Goal: Task Accomplishment & Management: Manage account settings

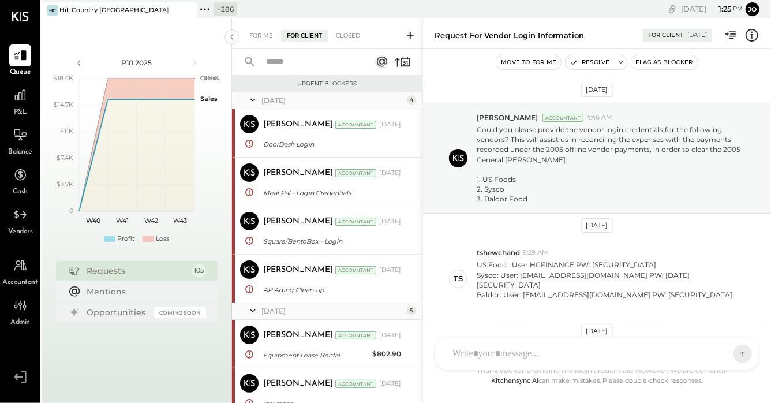
scroll to position [697, 0]
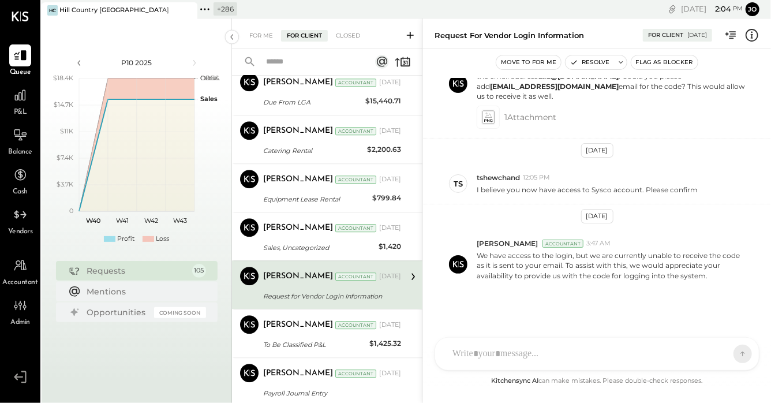
click at [203, 6] on icon at bounding box center [204, 9] width 15 height 15
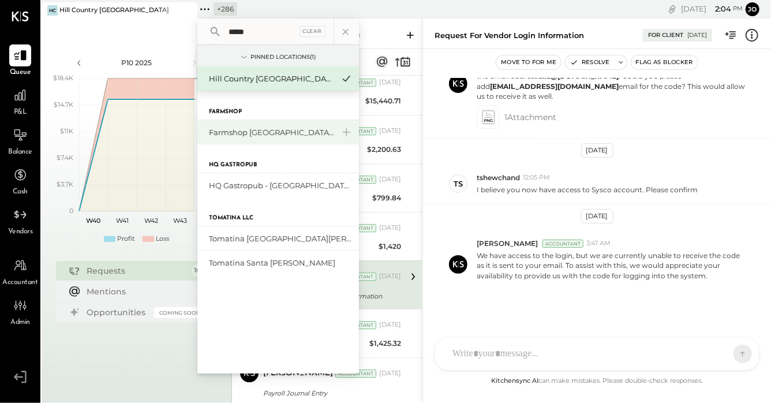
type input "*****"
click at [234, 133] on div "Farmshop [GEOGRAPHIC_DATA][PERSON_NAME]" at bounding box center [271, 132] width 125 height 11
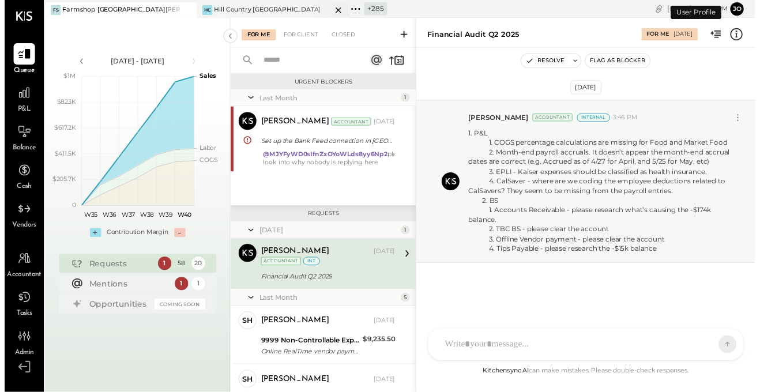
scroll to position [39, 0]
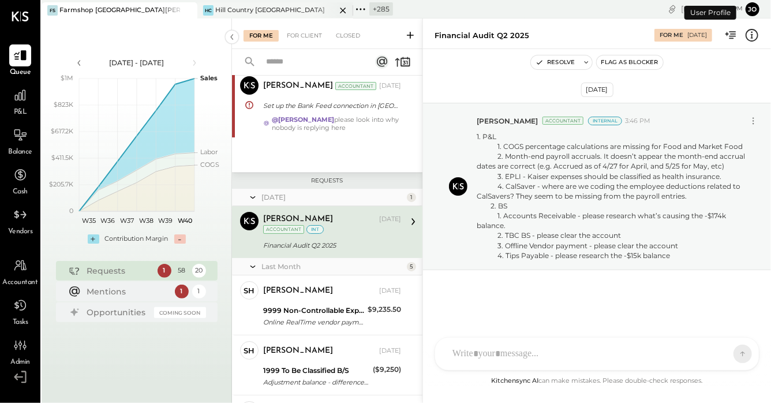
click at [344, 7] on icon at bounding box center [343, 10] width 14 height 14
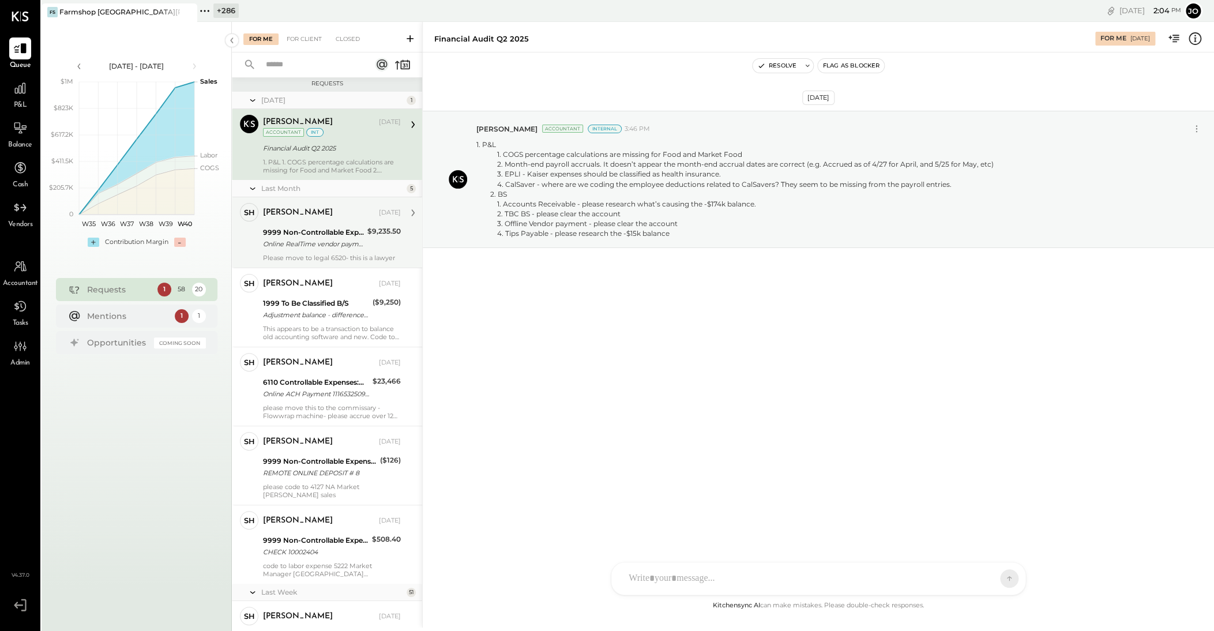
scroll to position [0, 0]
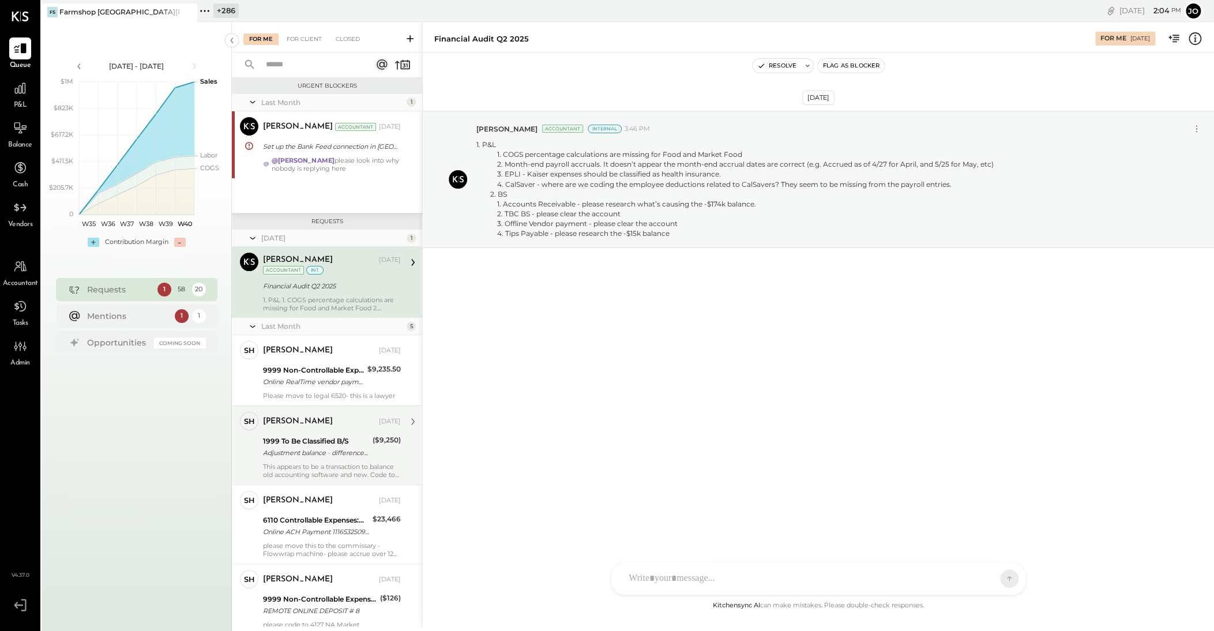
click at [314, 402] on div "[PERSON_NAME] [DATE] 1999 To Be Classified B/S Adjustment balance - difference …" at bounding box center [332, 445] width 138 height 67
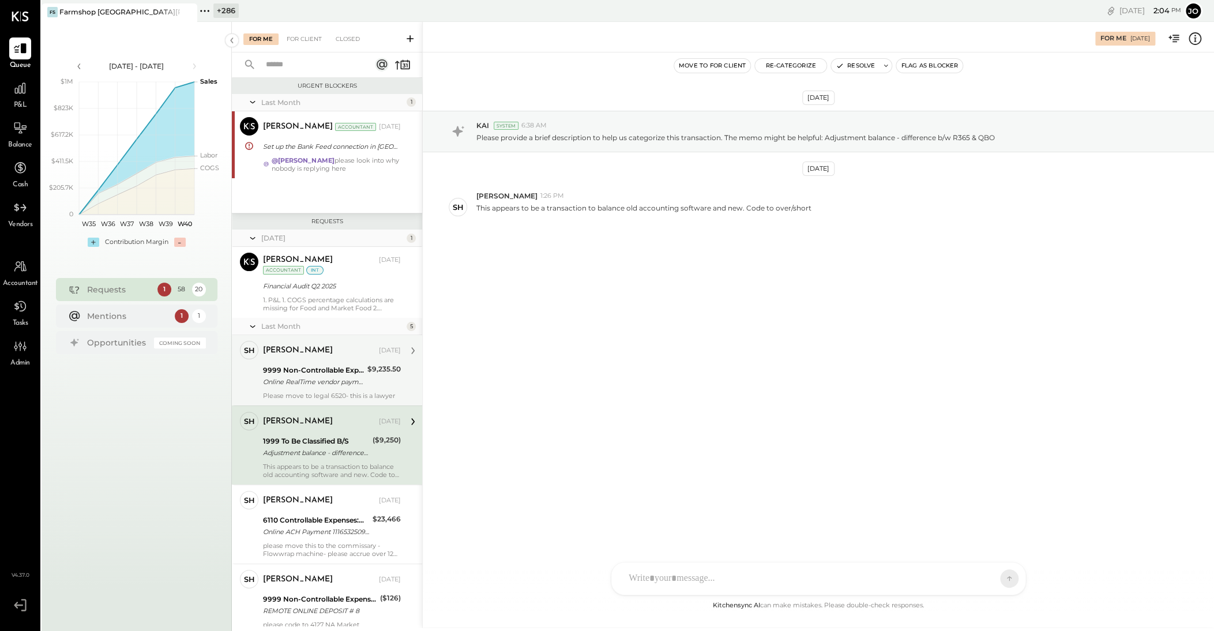
click at [310, 374] on div "9999 Non-Controllable Expenses:Property Expenses:To Be Classified P&L" at bounding box center [313, 371] width 101 height 12
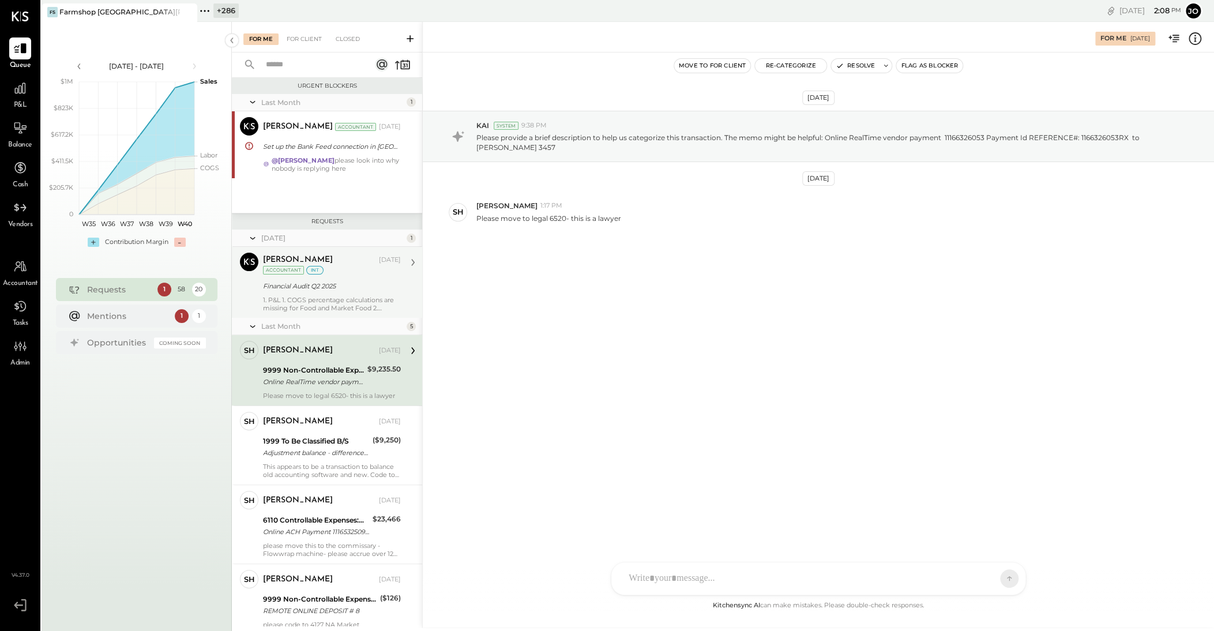
click at [322, 312] on div "[PERSON_NAME] Accountant [PERSON_NAME] [DATE] Accountant int Financial Audit Q2…" at bounding box center [327, 282] width 190 height 71
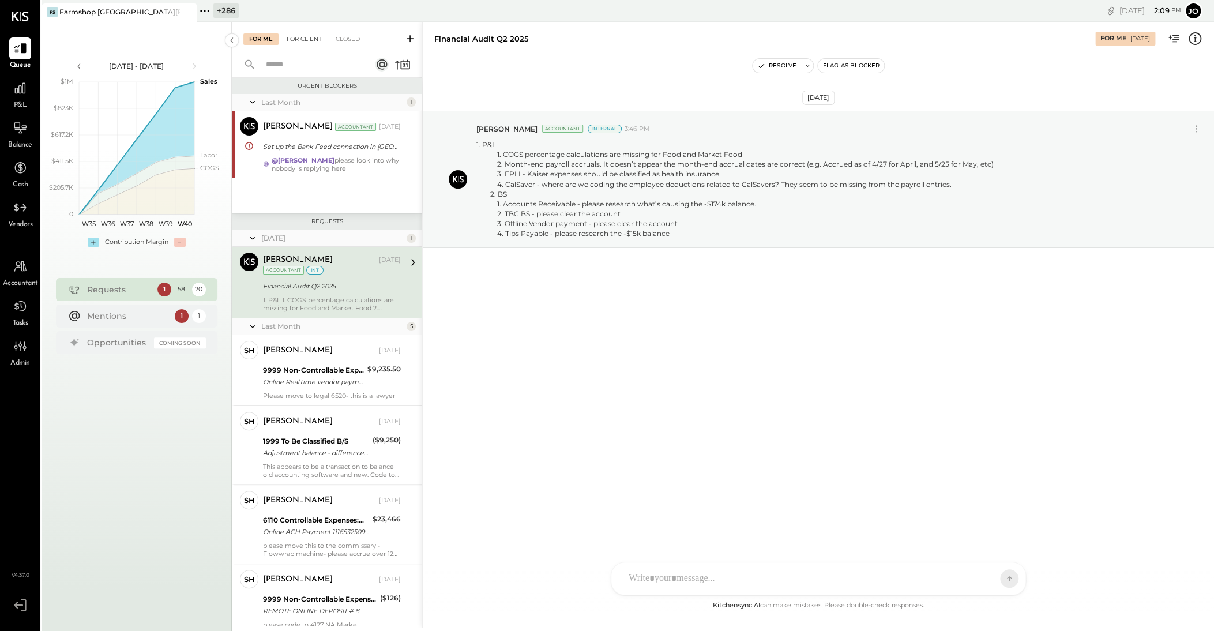
click at [306, 33] on div "For Client" at bounding box center [304, 39] width 47 height 12
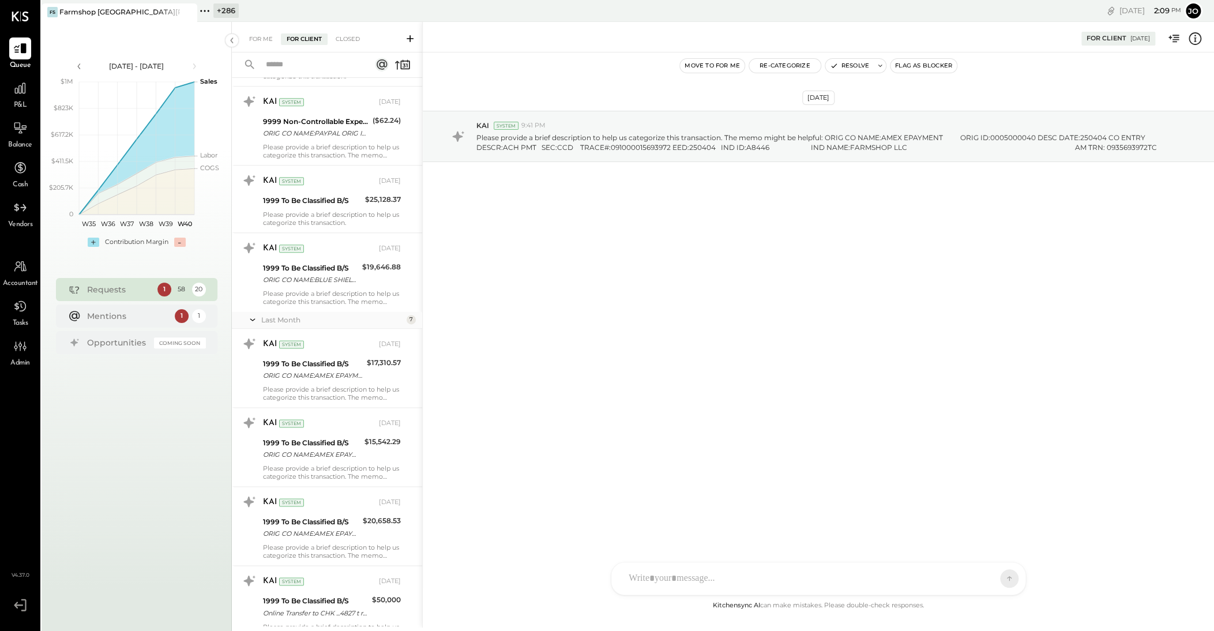
scroll to position [1097, 0]
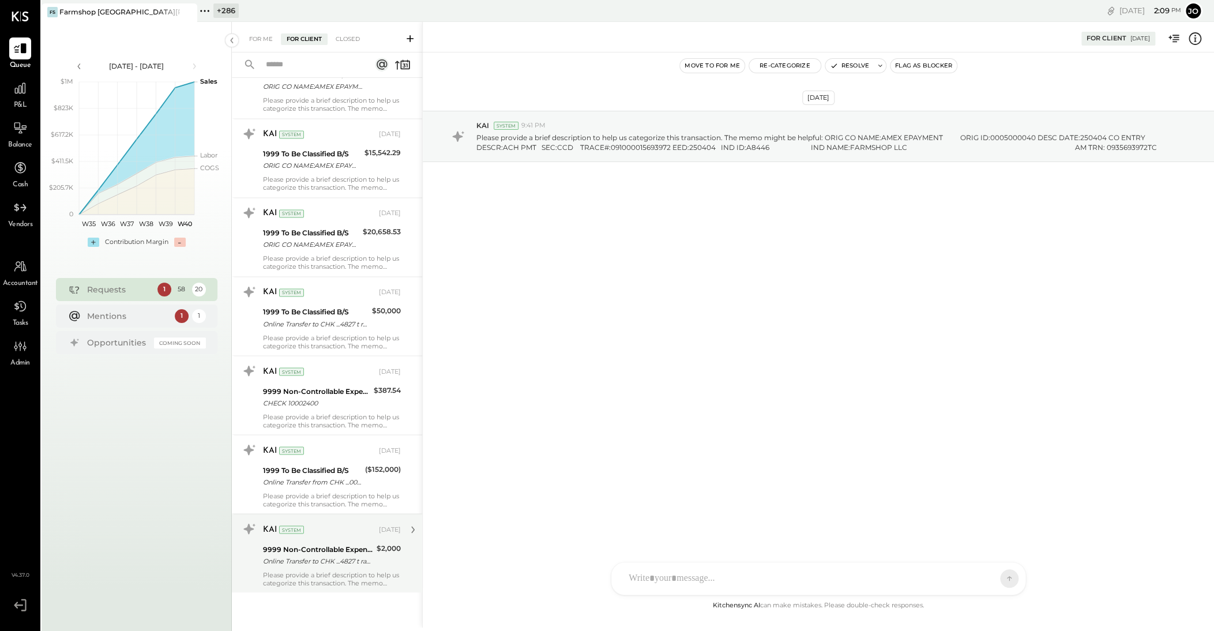
click at [315, 402] on div "Online Transfer to CHK ...4827 t ransaction#: 26031471030" at bounding box center [318, 561] width 110 height 12
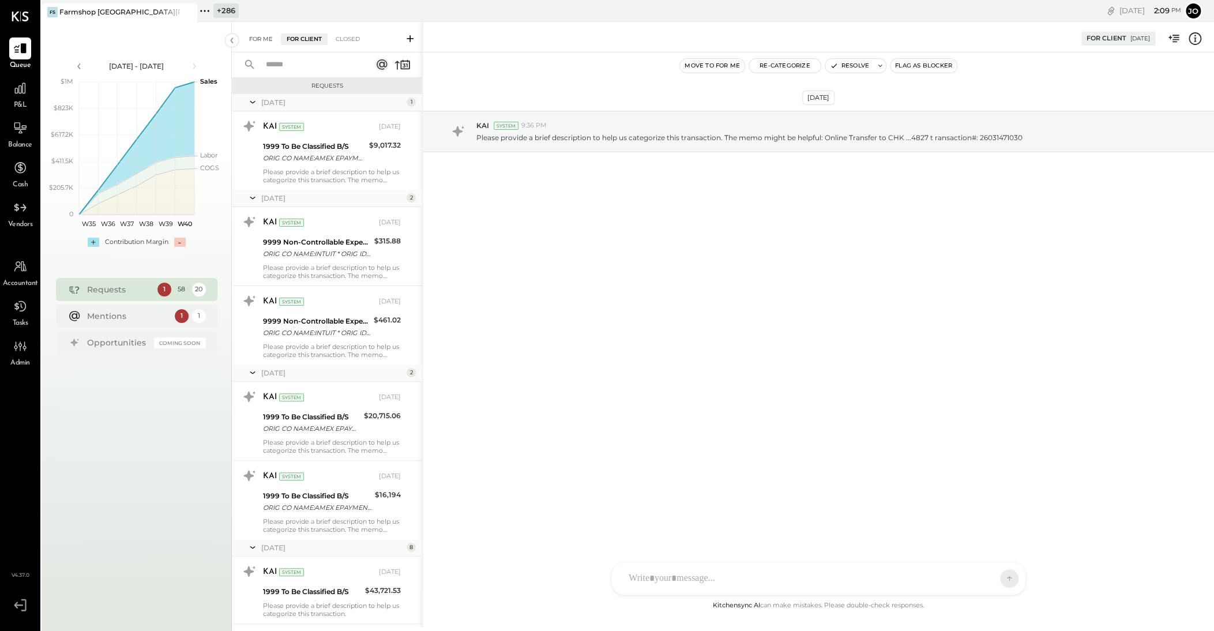
click at [250, 35] on div "For Me" at bounding box center [260, 39] width 35 height 12
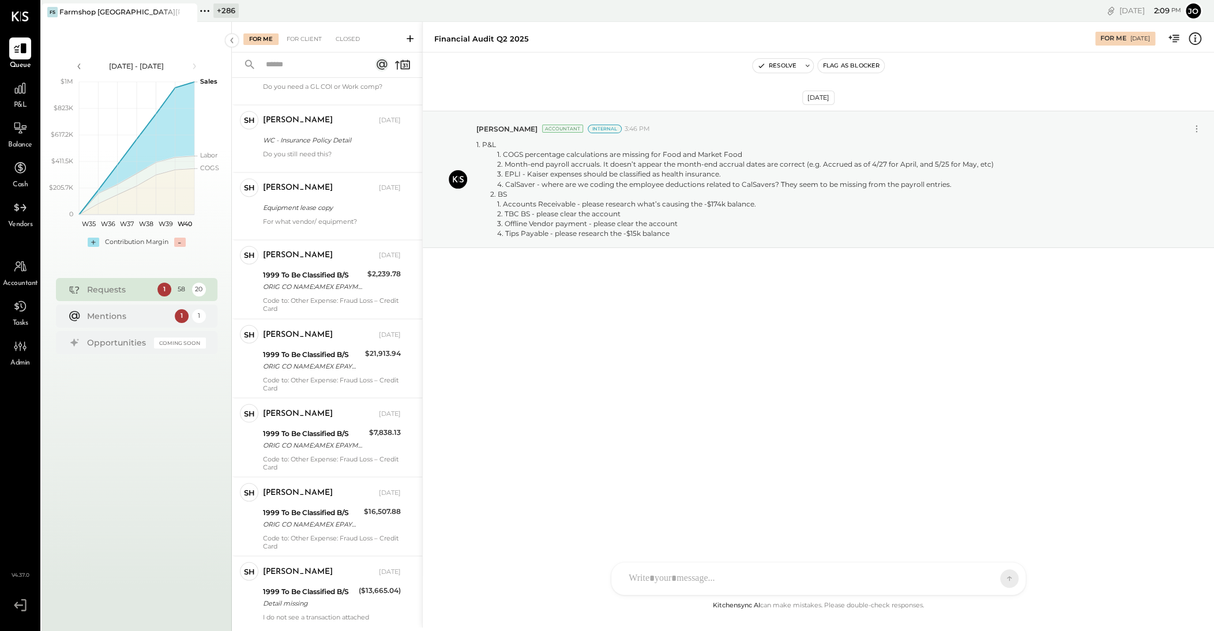
scroll to position [4092, 0]
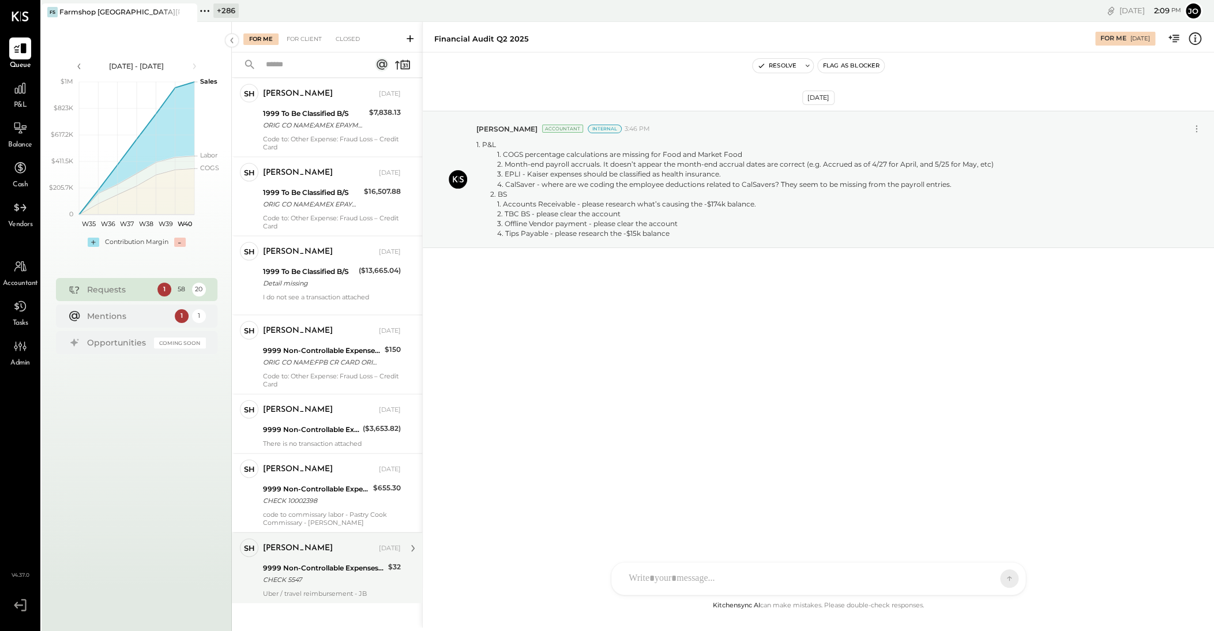
click at [343, 402] on div "CHECK 5547" at bounding box center [324, 580] width 122 height 12
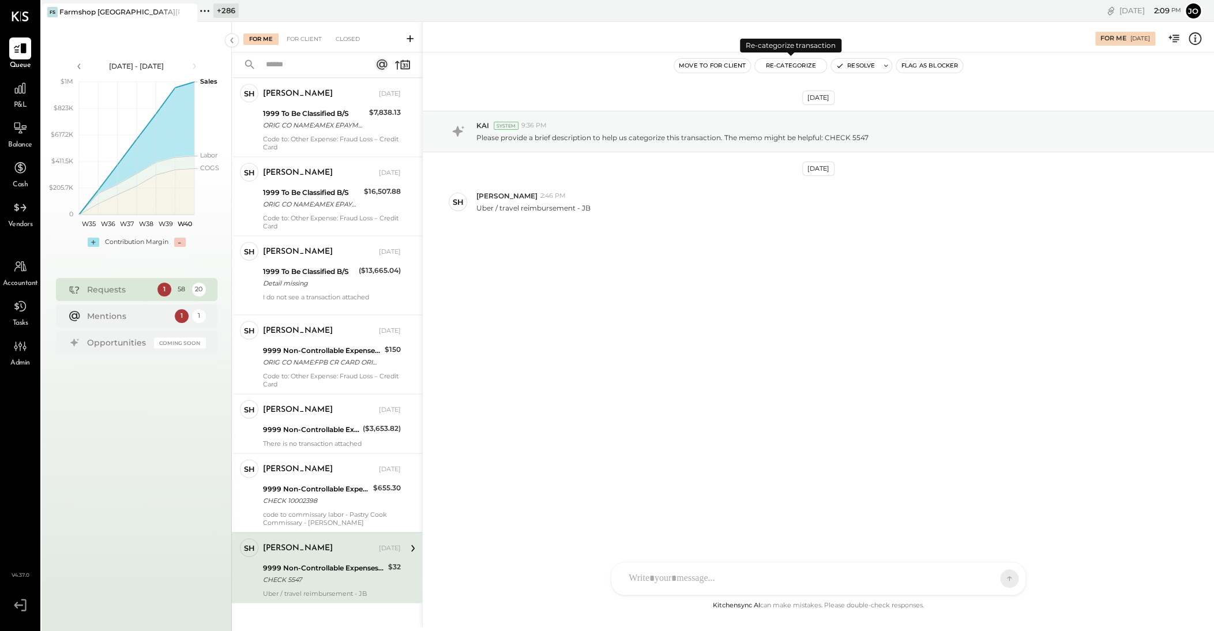
click at [770, 70] on button "Re-Categorize" at bounding box center [791, 66] width 72 height 14
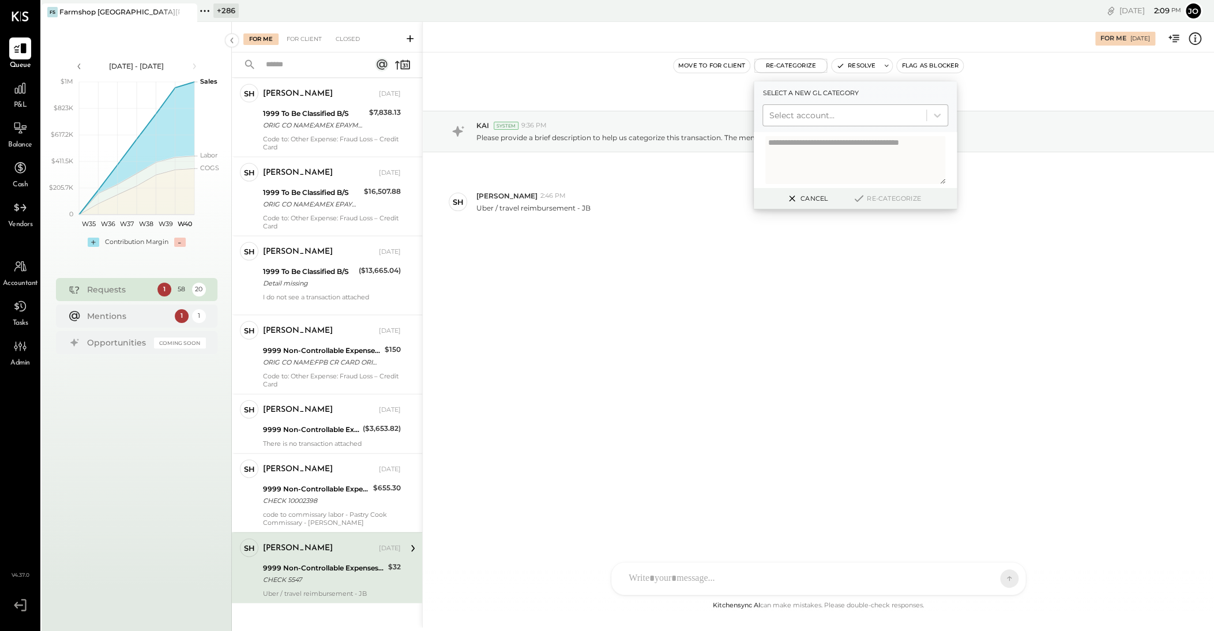
click at [770, 120] on div at bounding box center [845, 115] width 152 height 14
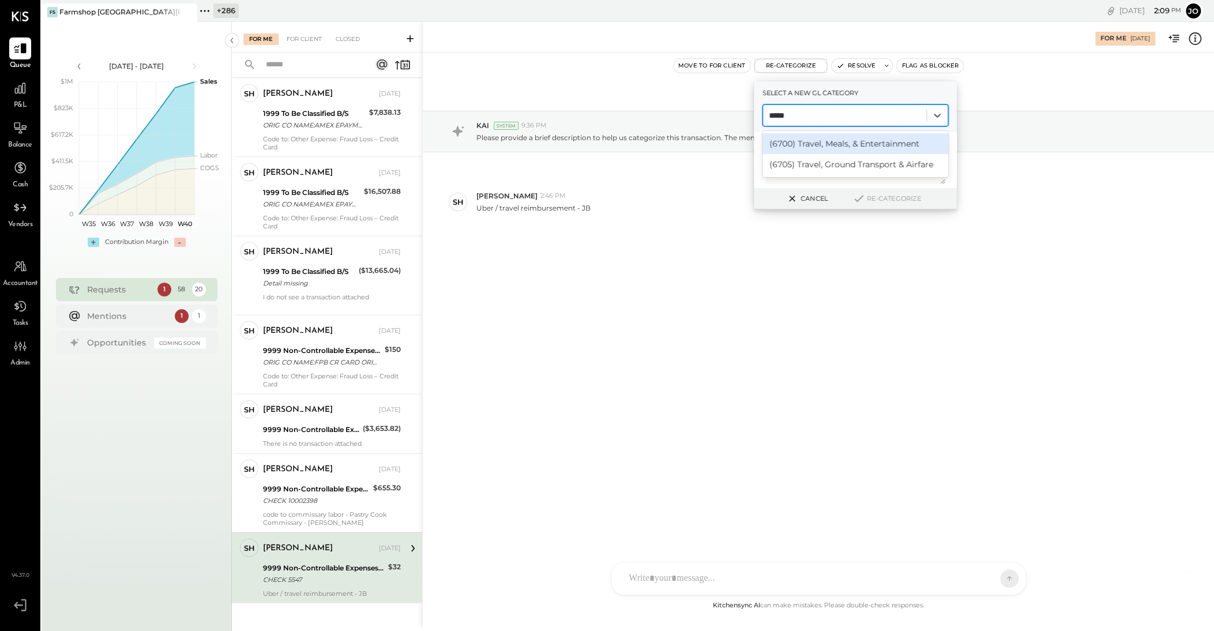
type input "******"
click at [770, 165] on div "(6705) Travel, Ground Transport & Airfare" at bounding box center [856, 164] width 186 height 21
click at [770, 195] on button "Re-Categorize" at bounding box center [887, 199] width 76 height 14
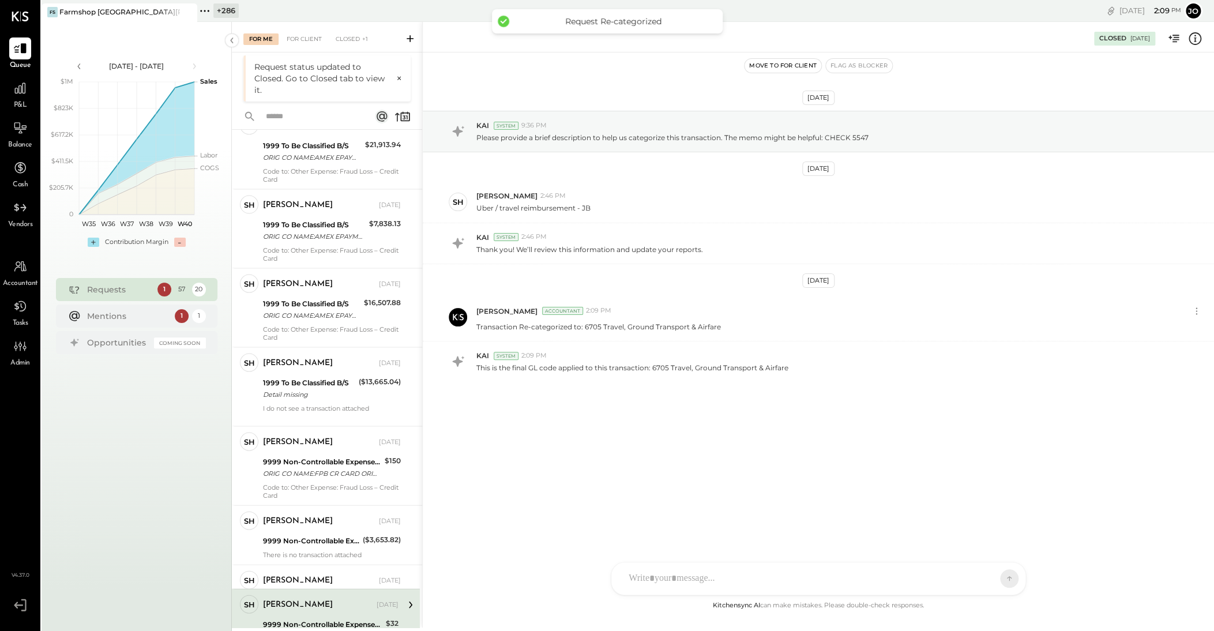
scroll to position [4021, 0]
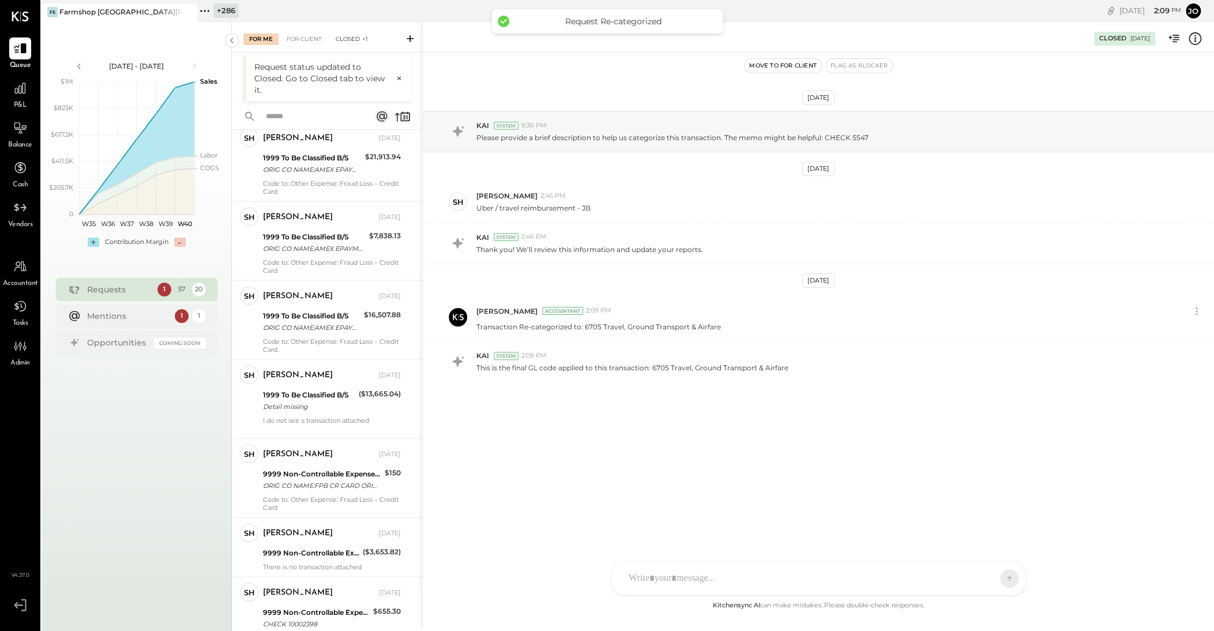
click at [333, 39] on div "Closed +1" at bounding box center [352, 39] width 44 height 12
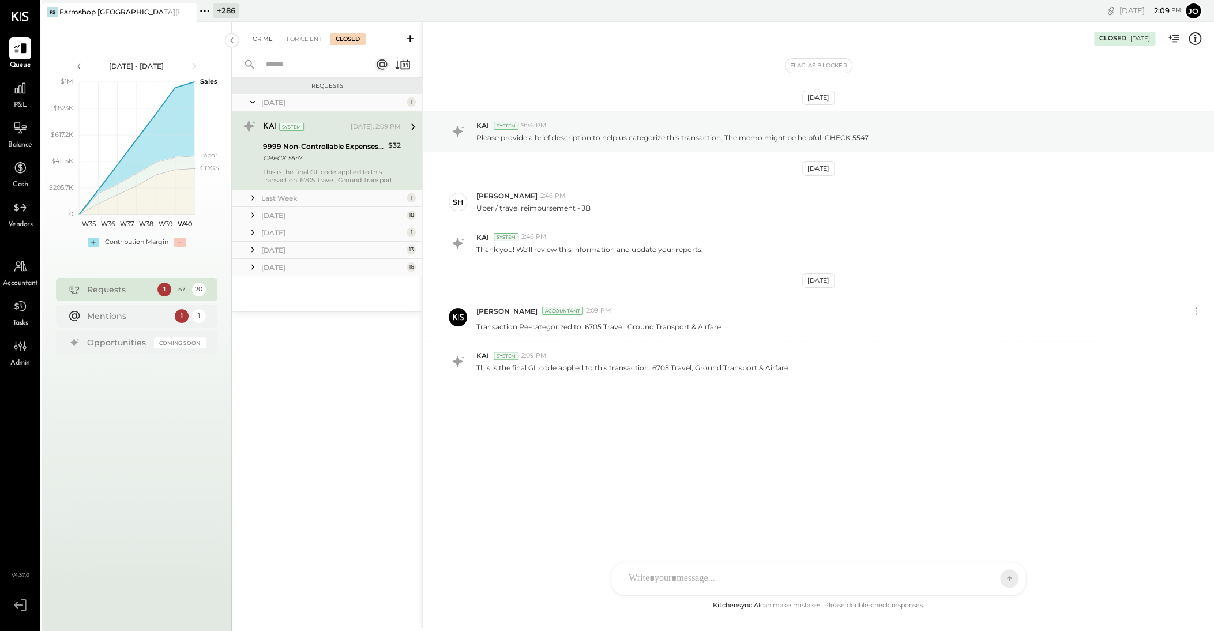
click at [258, 35] on div "For Me" at bounding box center [260, 39] width 35 height 12
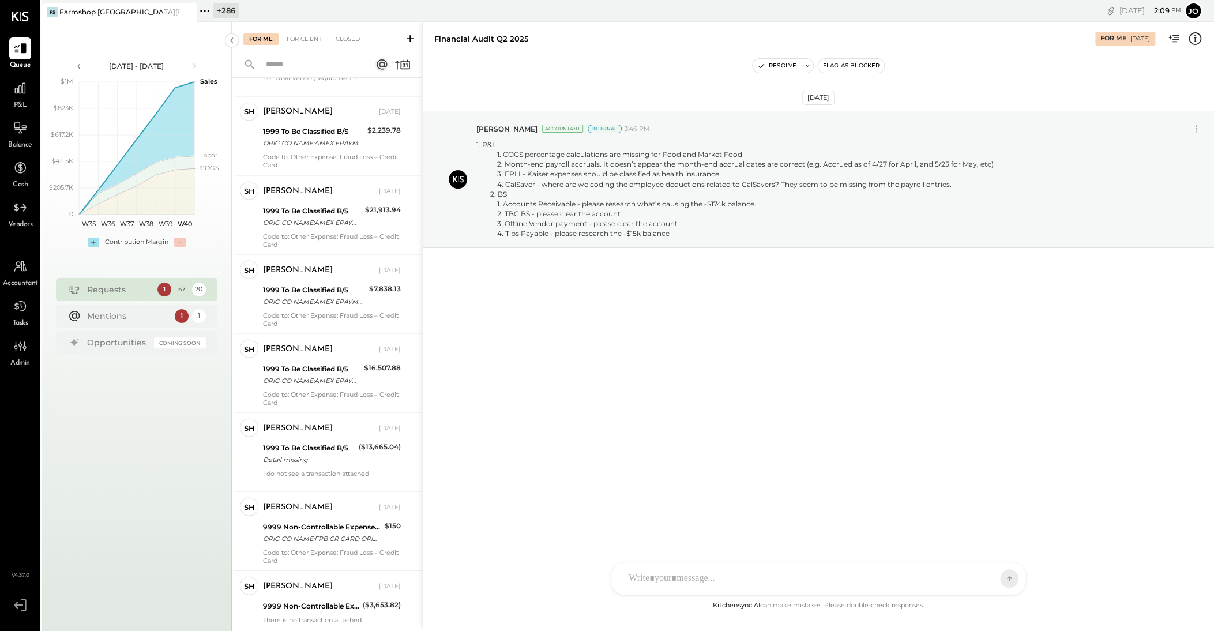
scroll to position [4021, 0]
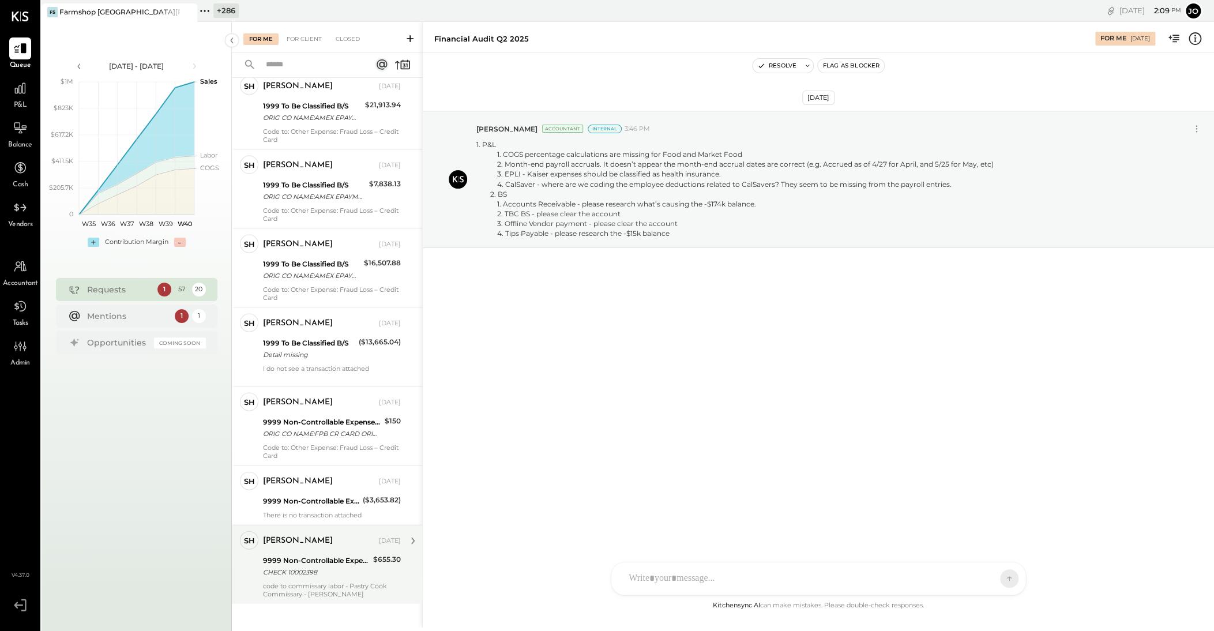
click at [322, 402] on div "9999 Non-Controllable Expenses:Property Expenses:To Be Classified P&L" at bounding box center [316, 560] width 107 height 12
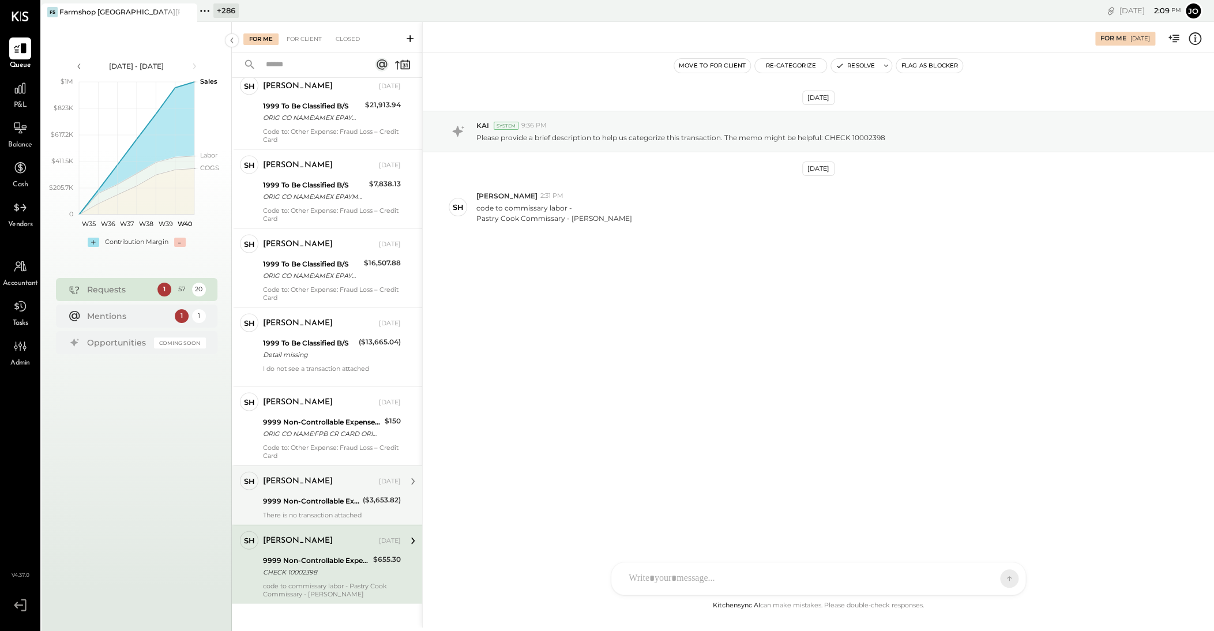
click at [308, 402] on div "9999 Non-Controllable Expenses:Property Expenses:To Be Classified P&L" at bounding box center [311, 501] width 96 height 14
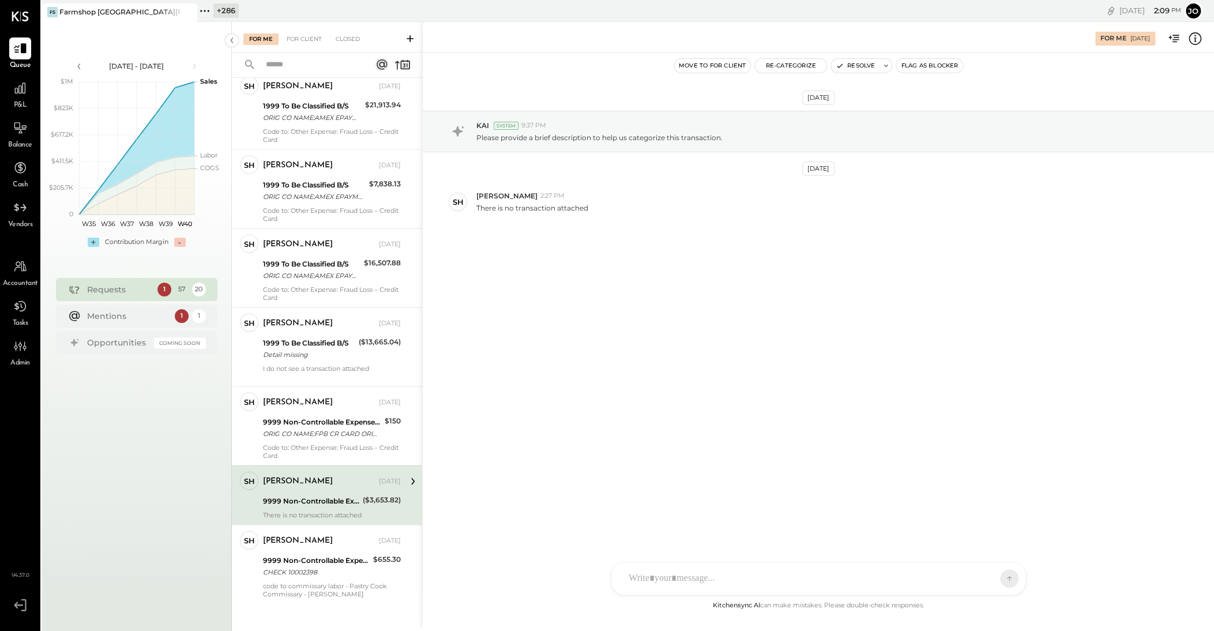
click at [770, 40] on icon at bounding box center [1195, 38] width 15 height 15
click at [770, 320] on div "For Me For Client Closed Urgent Blockers Last Month 1 [PERSON_NAME] Accountant …" at bounding box center [723, 325] width 982 height 606
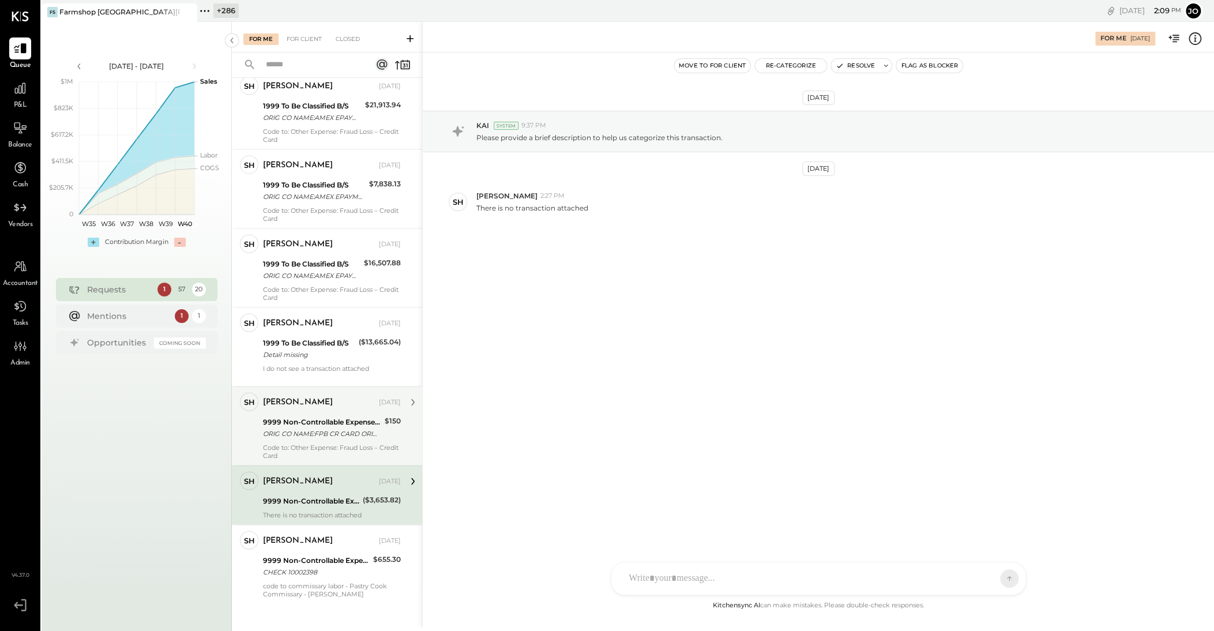
click at [304, 402] on div "ORIG CO NAME:FPB CR CARD ORIG ID:3411894456 DESC DATE:031025 CO ENTRY DESCR:INT…" at bounding box center [322, 433] width 118 height 12
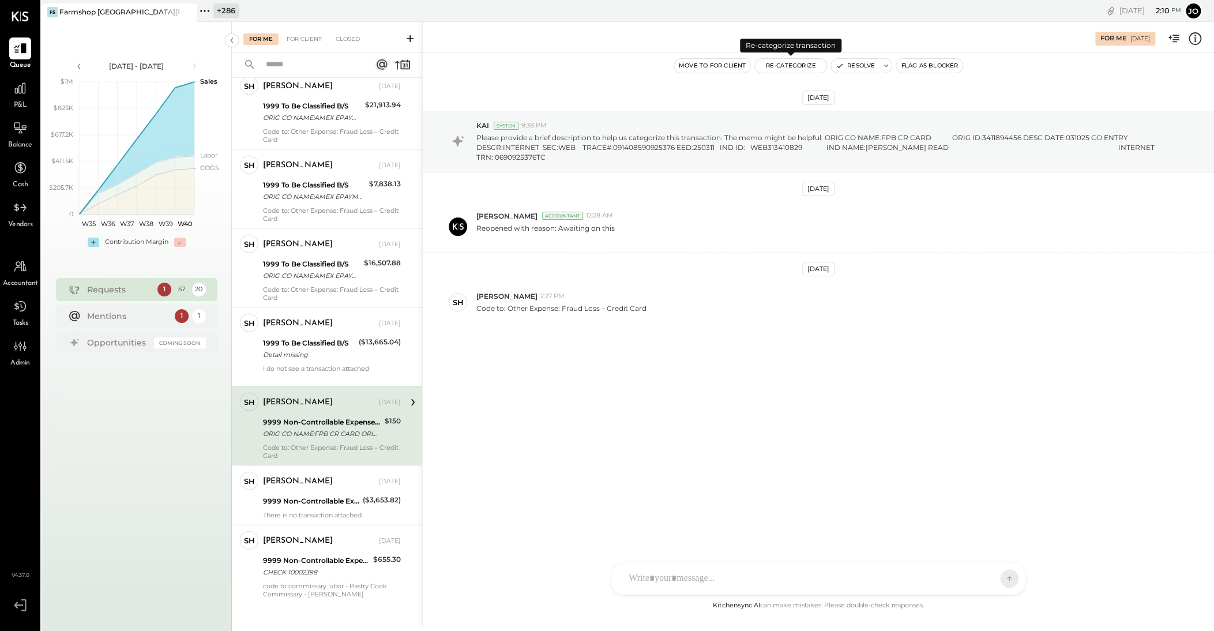
click at [770, 71] on button "Re-Categorize" at bounding box center [791, 66] width 72 height 14
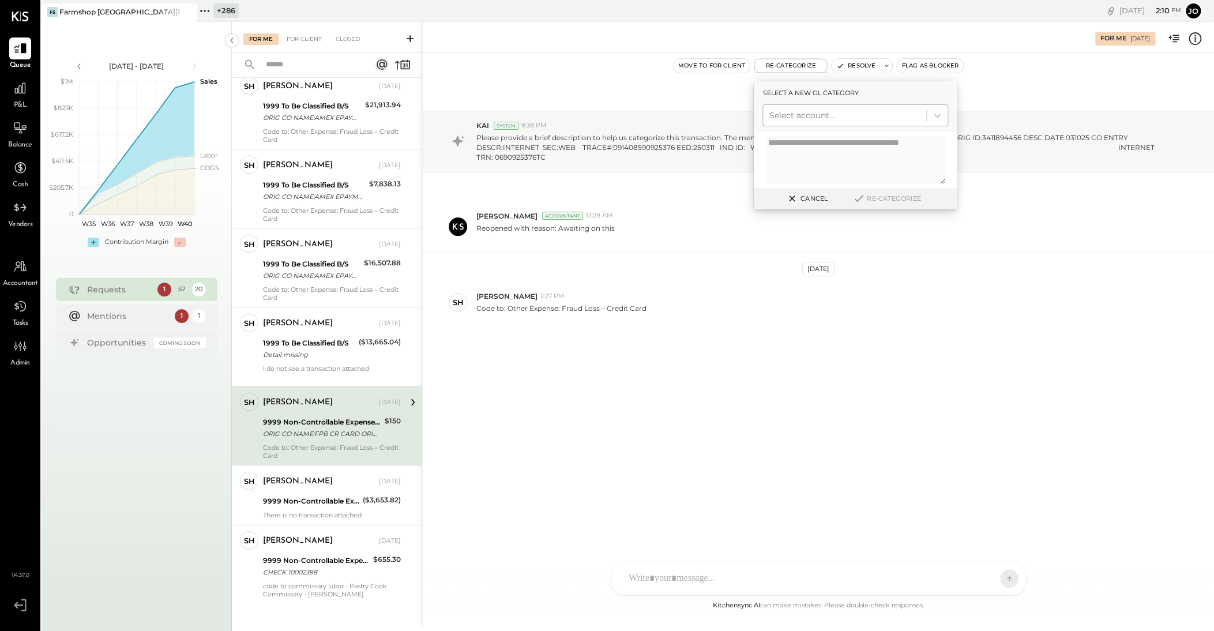
click at [770, 120] on div at bounding box center [845, 115] width 152 height 14
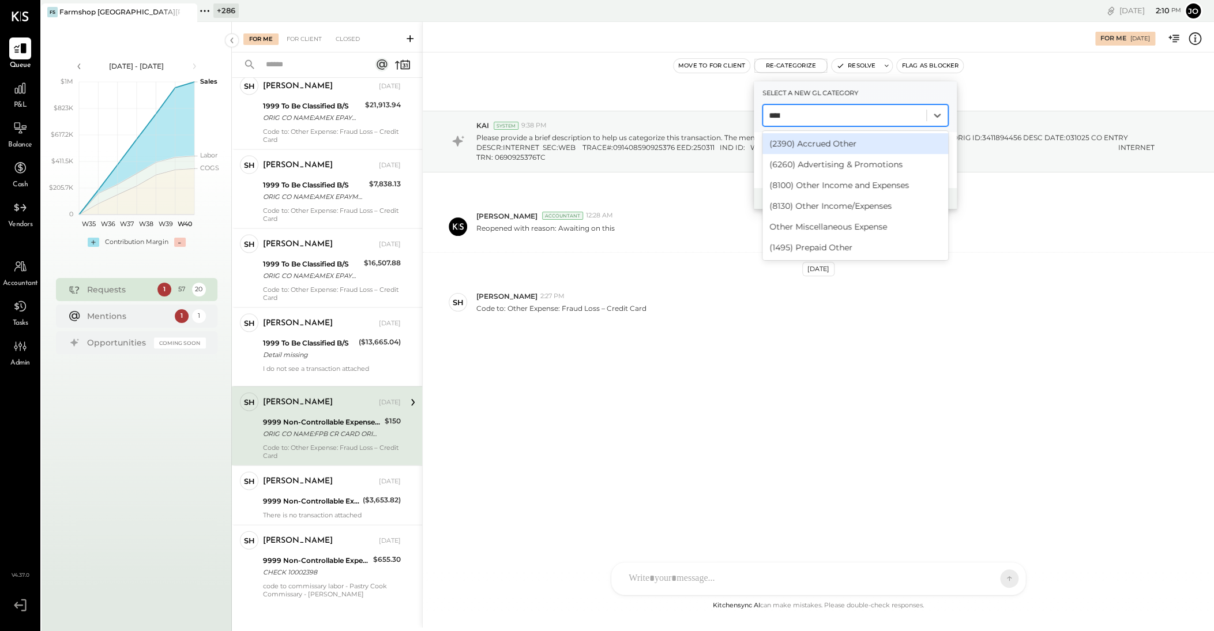
type input "*****"
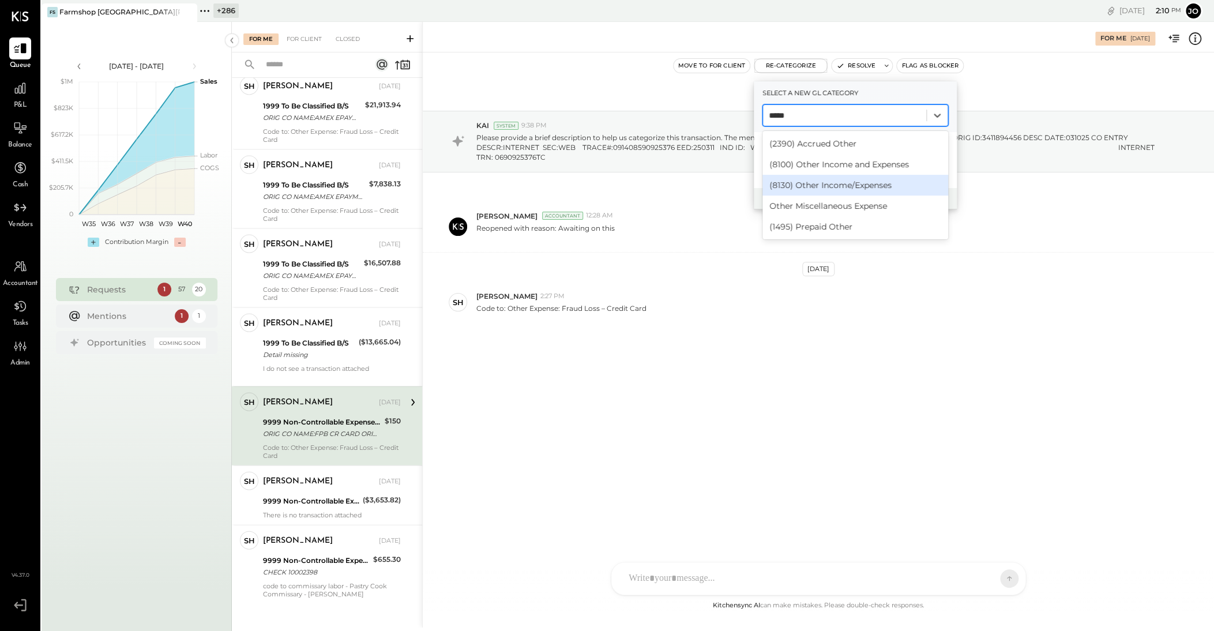
click at [770, 190] on div "(8130) Other Income/Expenses" at bounding box center [856, 185] width 186 height 21
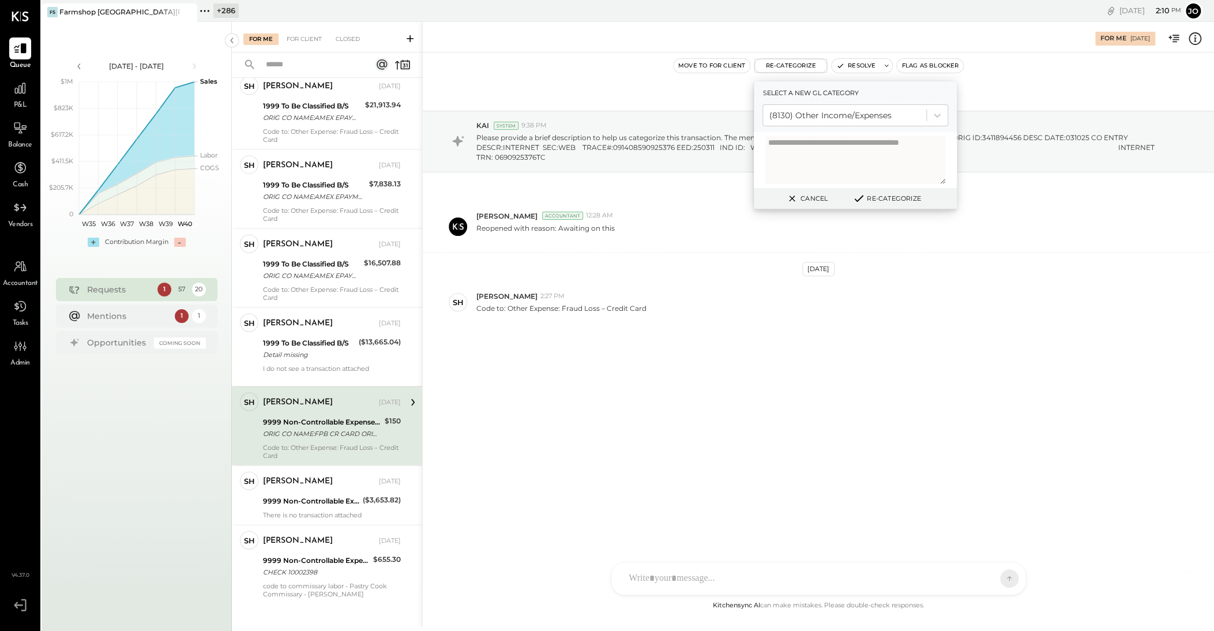
click at [770, 196] on button "Re-Categorize" at bounding box center [887, 199] width 76 height 14
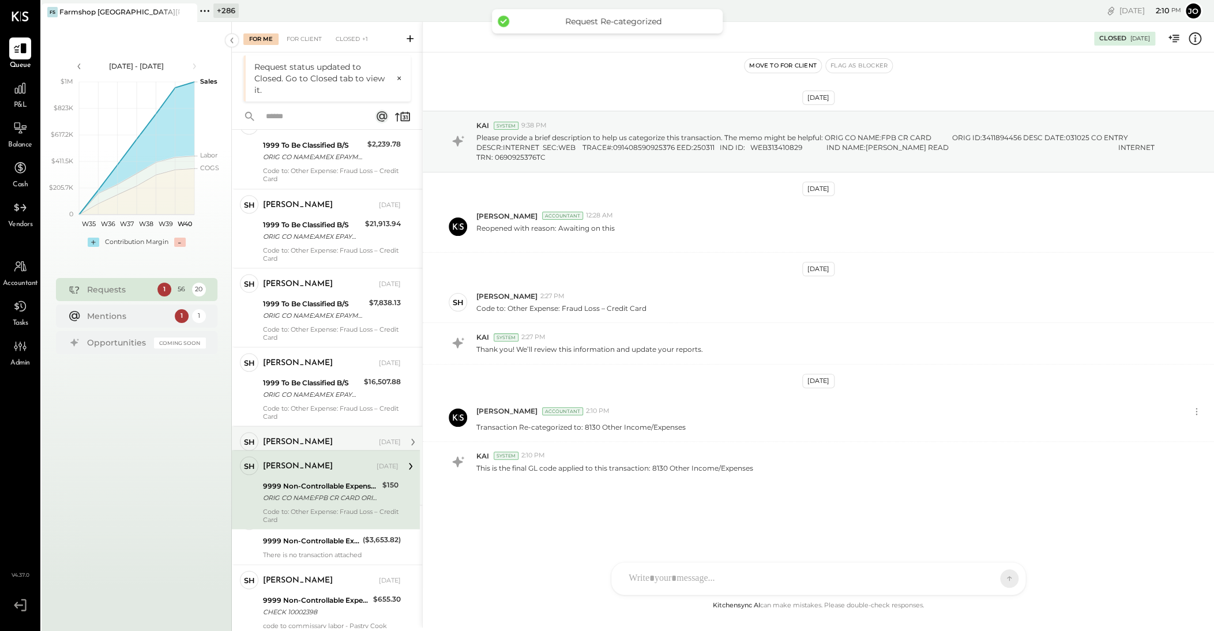
scroll to position [3942, 0]
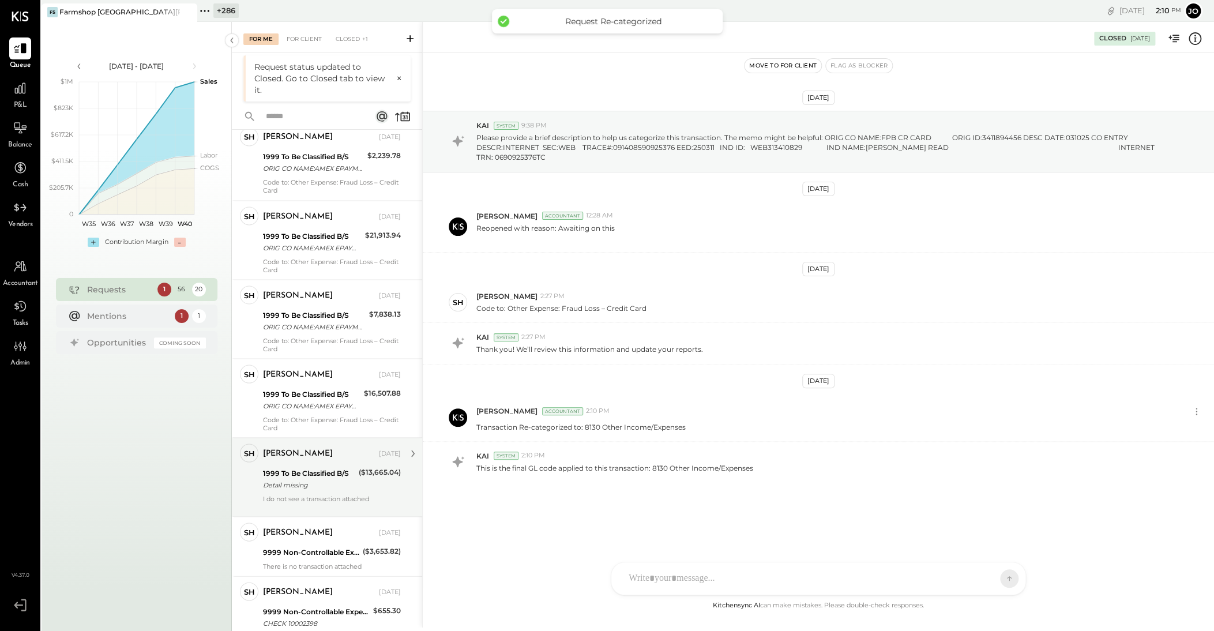
click at [331, 402] on div "1999 To Be Classified B/S" at bounding box center [309, 473] width 92 height 12
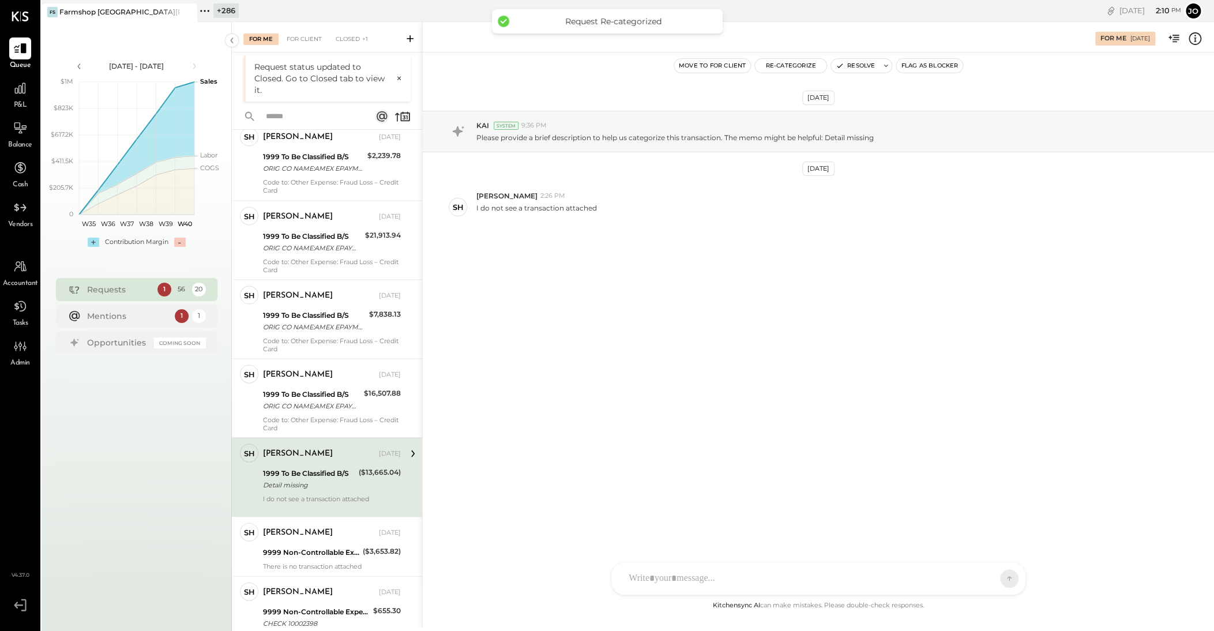
click at [770, 43] on icon at bounding box center [1195, 38] width 15 height 15
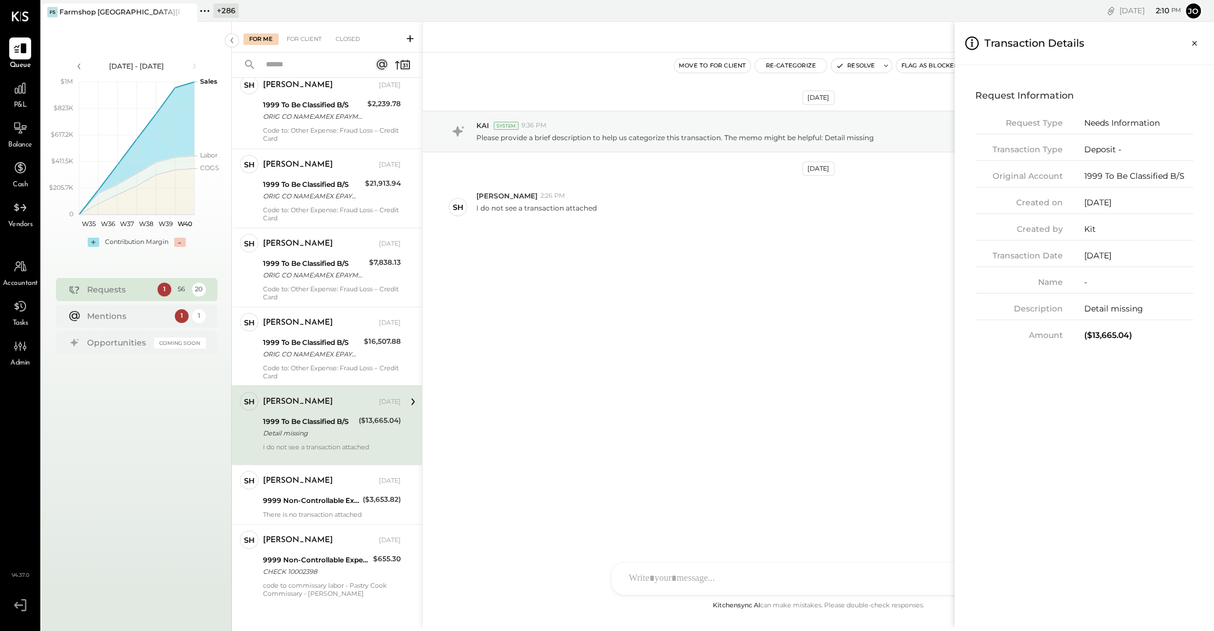
click at [312, 367] on div "For Me For Client Closed Urgent Blockers Last Month 1 [PERSON_NAME] Accountant …" at bounding box center [723, 325] width 982 height 606
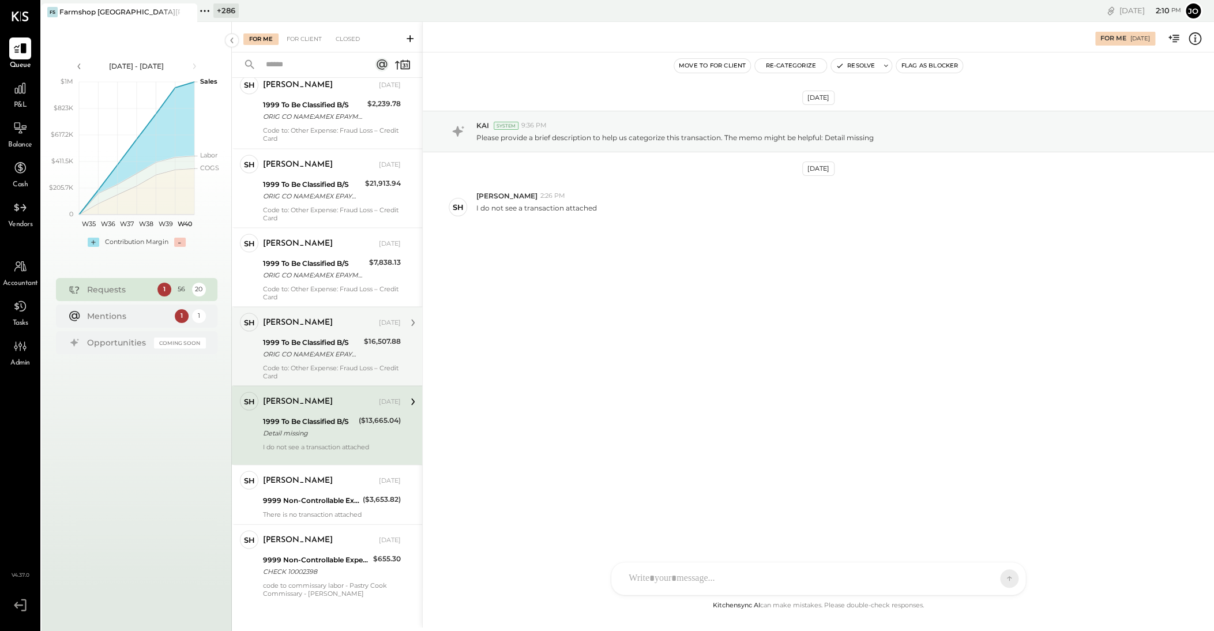
click at [313, 363] on div "Code to: Other Expense: Fraud Loss – Credit Card" at bounding box center [332, 371] width 138 height 16
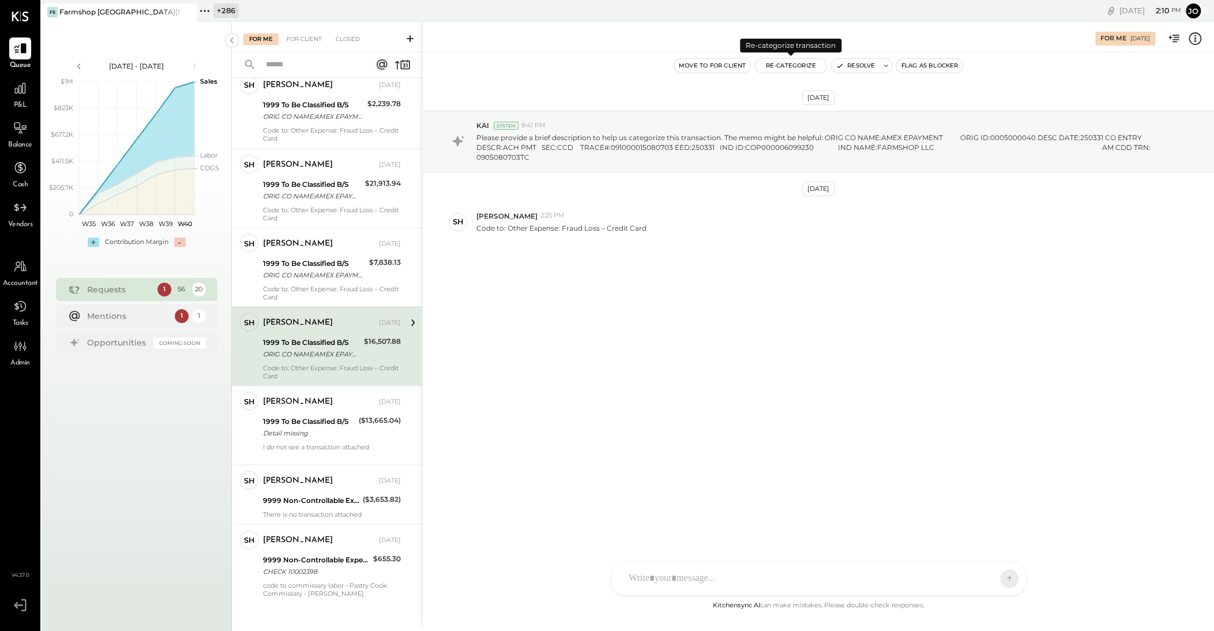
click at [770, 69] on button "Re-Categorize" at bounding box center [791, 66] width 72 height 14
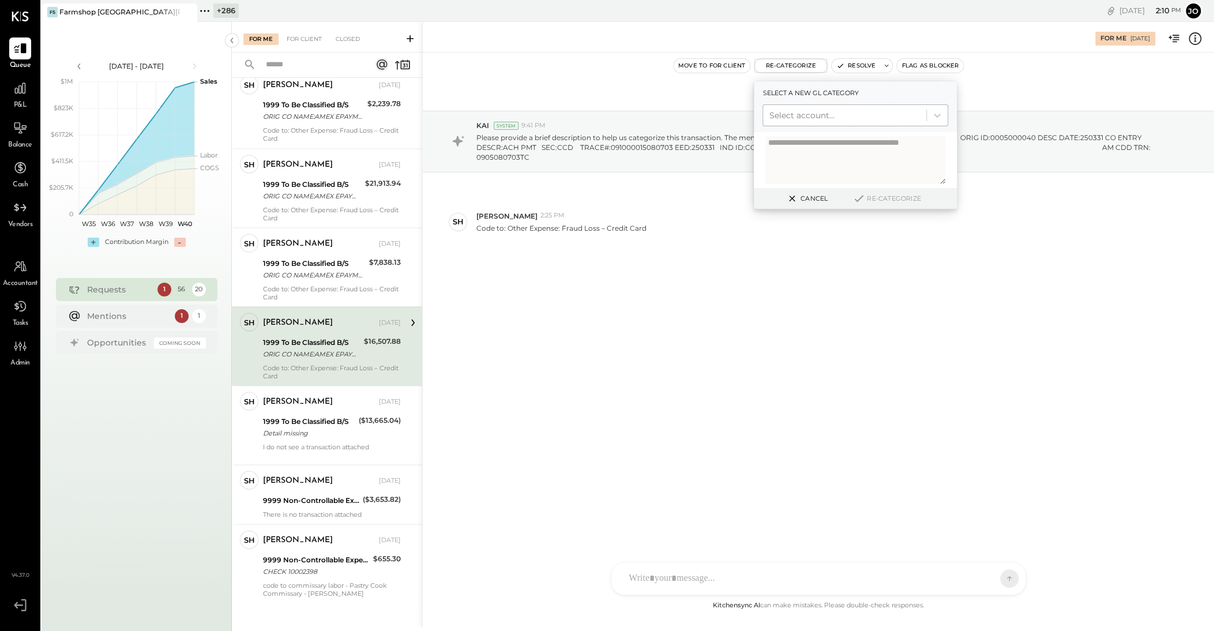
click at [770, 122] on div at bounding box center [845, 115] width 152 height 14
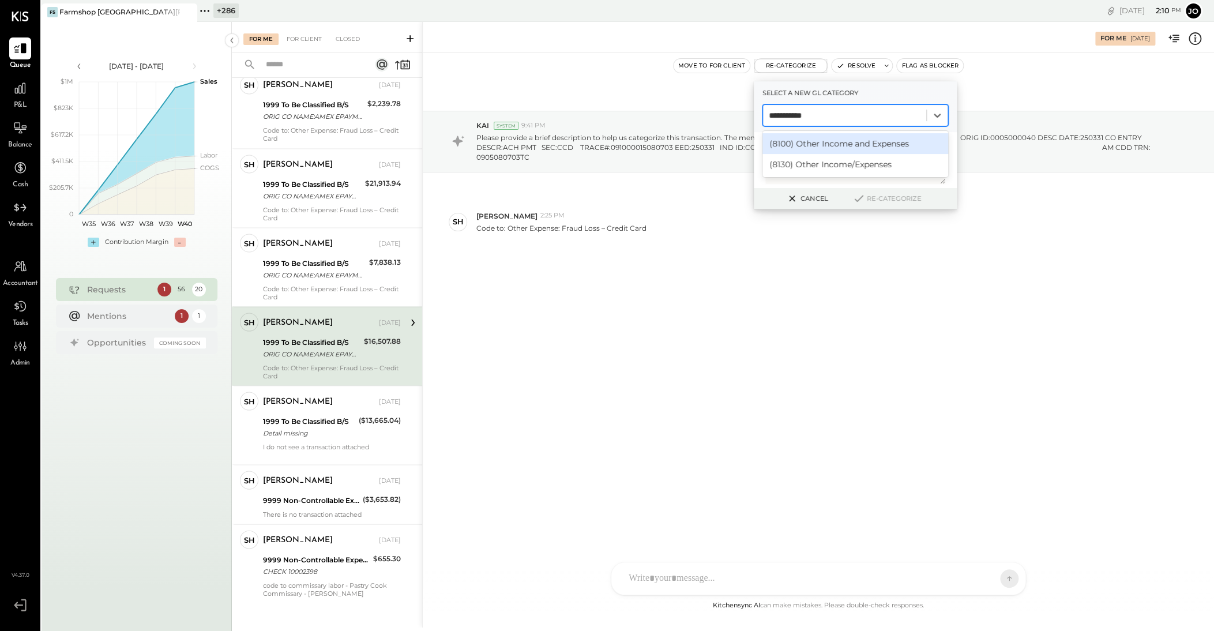
type input "**********"
click at [770, 160] on div "(8130) Other Income/Expenses" at bounding box center [856, 164] width 186 height 21
click at [770, 219] on div "[PERSON_NAME] 2:25 PM" at bounding box center [840, 216] width 729 height 10
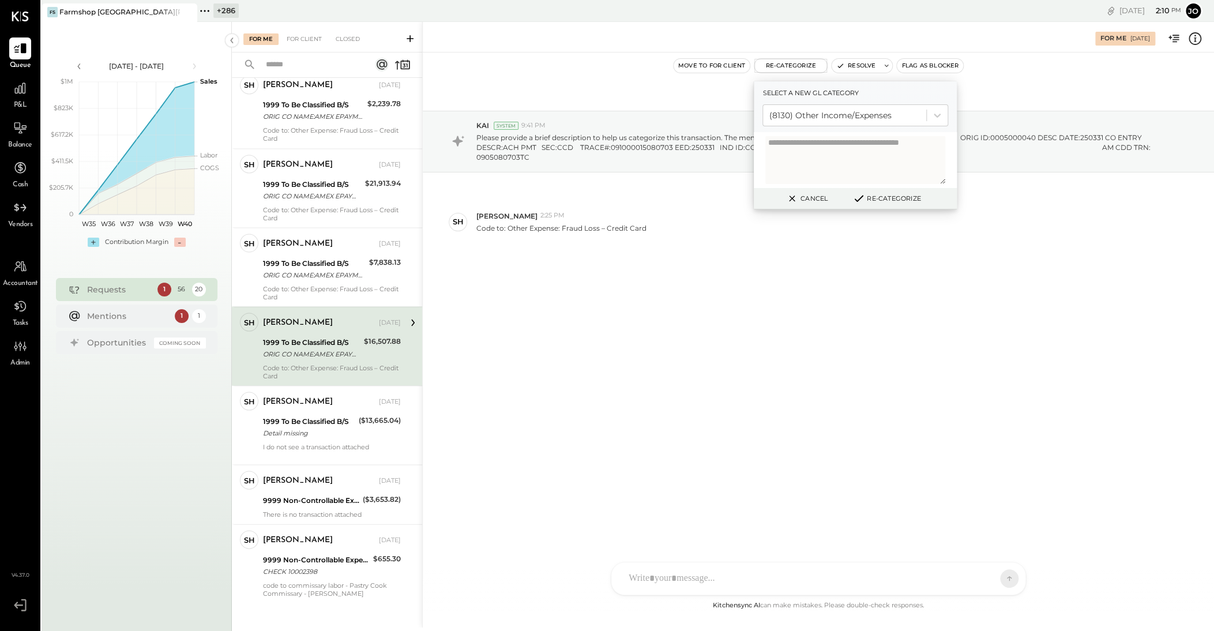
click at [770, 192] on button "Re-Categorize" at bounding box center [887, 199] width 76 height 14
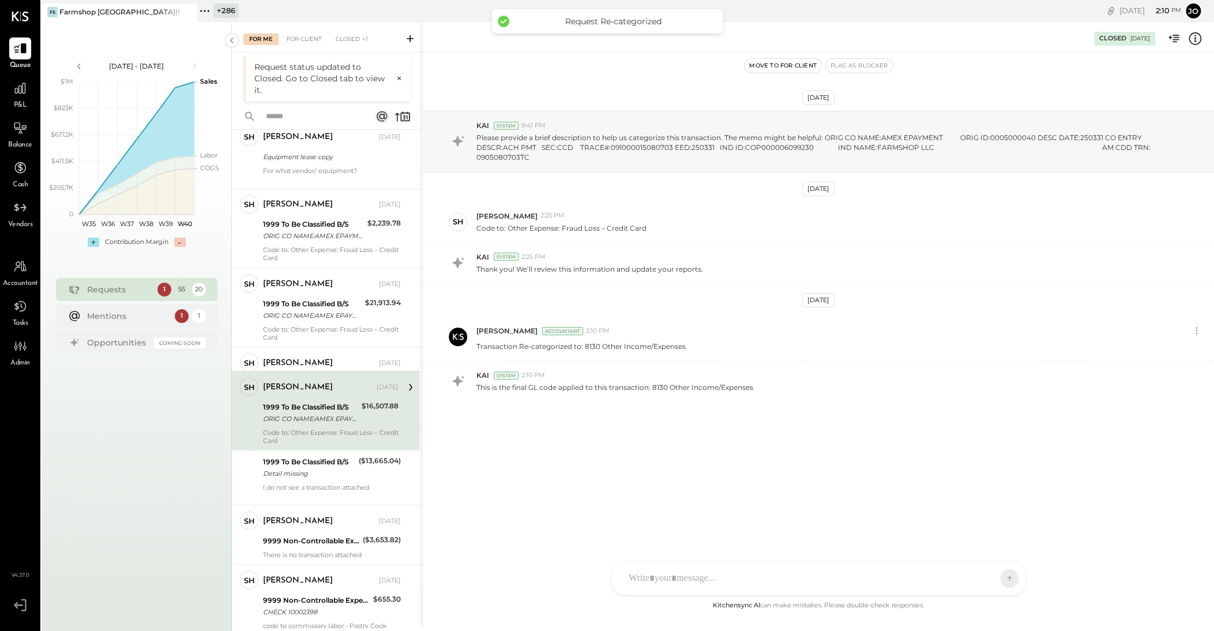
scroll to position [3825, 0]
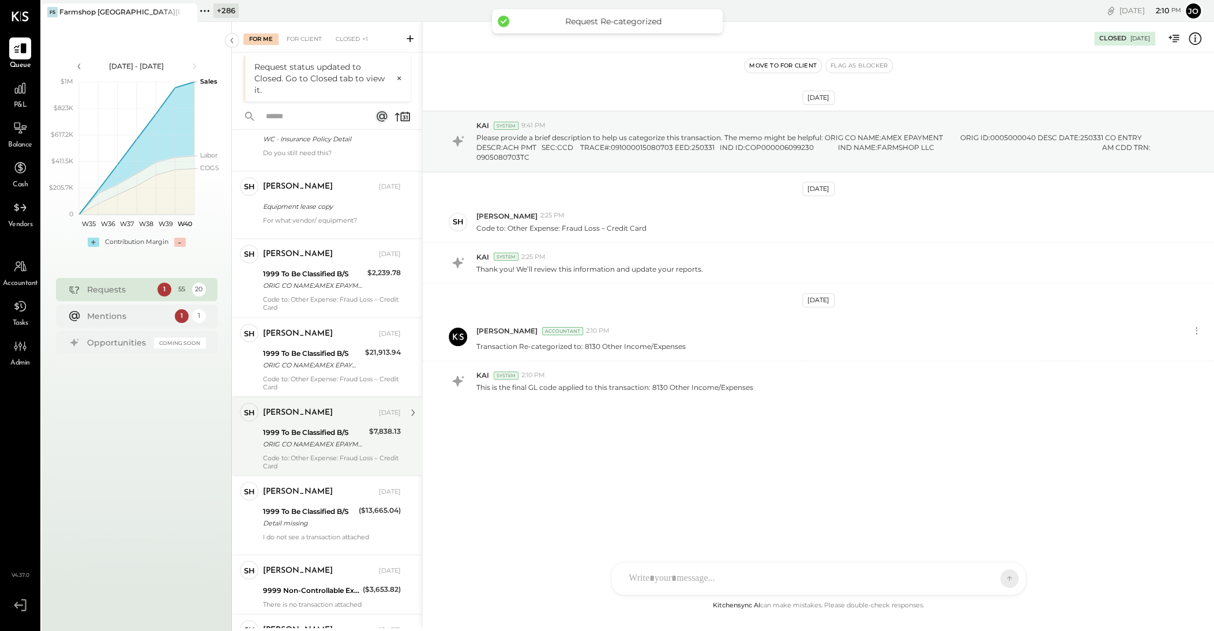
click at [309, 402] on div "ORIG CO NAME:AMEX EPAYMENT ORIG ID:0005000040 DESC DATE:250204 CO ENTRY DESCR:A…" at bounding box center [314, 444] width 103 height 12
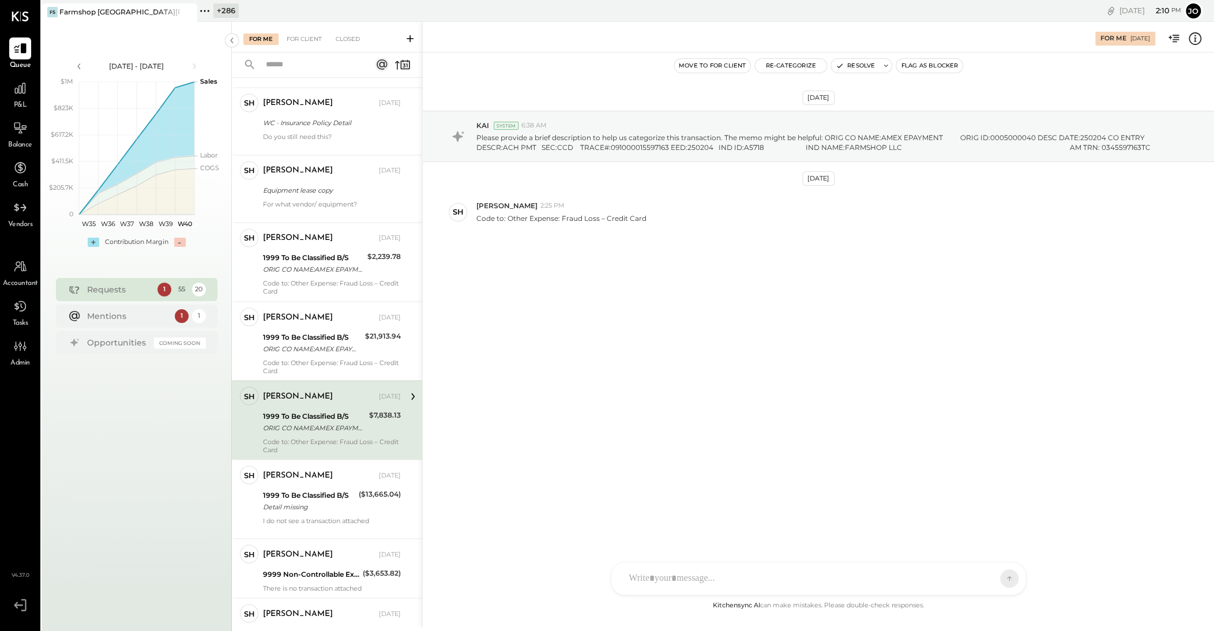
scroll to position [3774, 0]
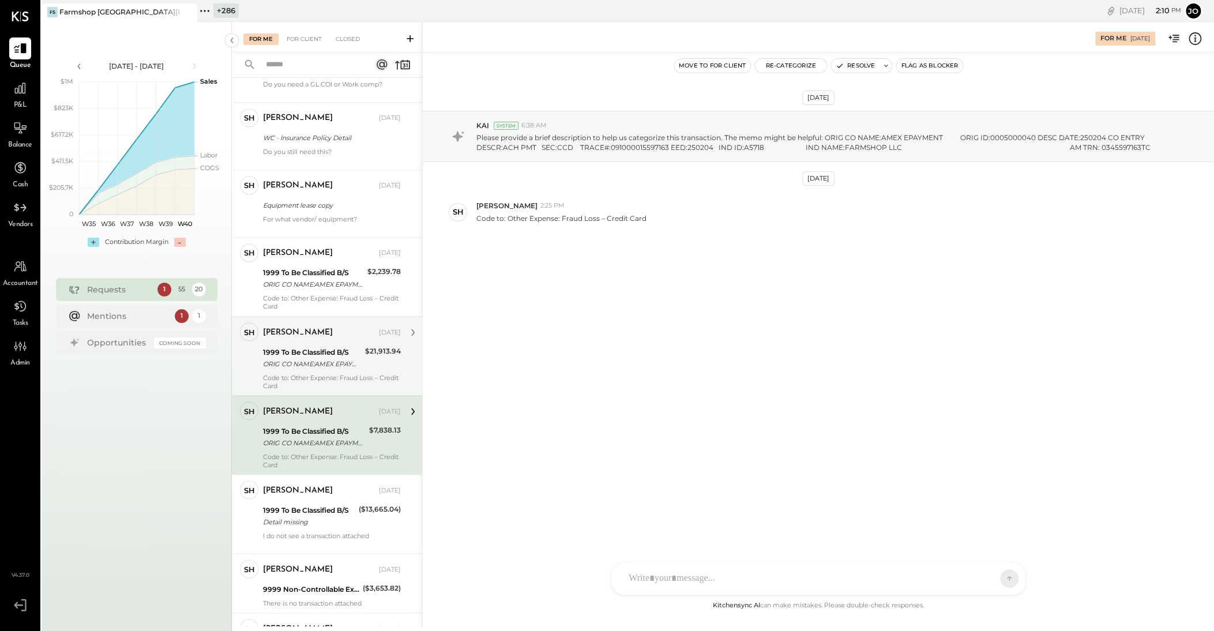
click at [309, 373] on div "Code to: Other Expense: Fraud Loss – Credit Card" at bounding box center [332, 381] width 138 height 16
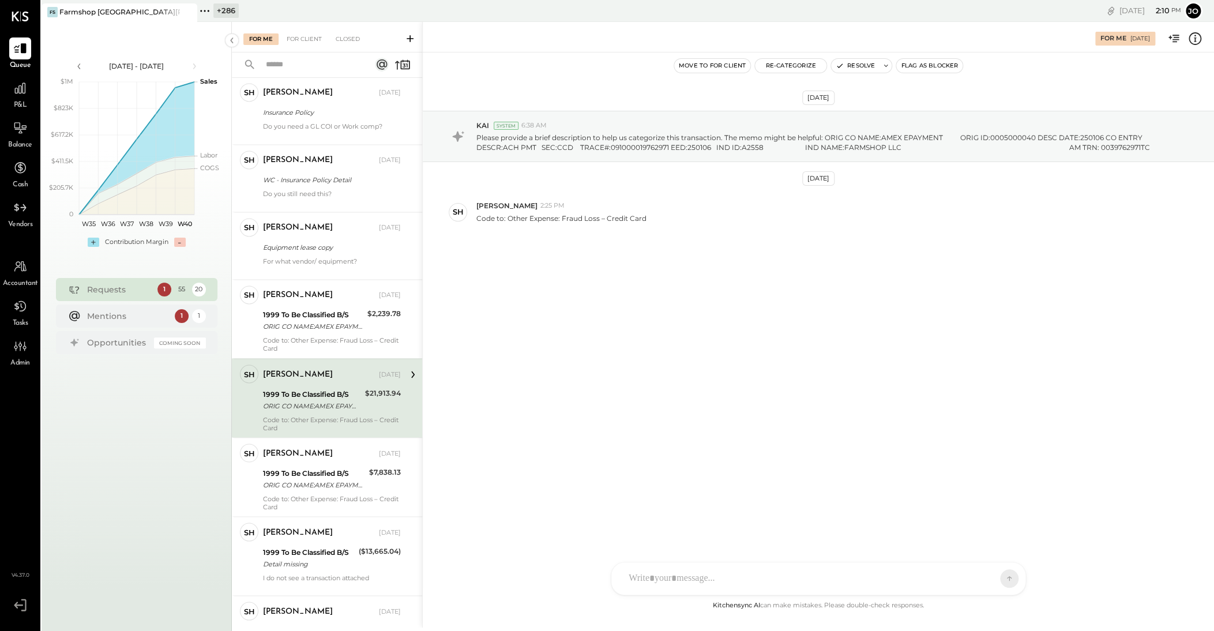
scroll to position [3716, 0]
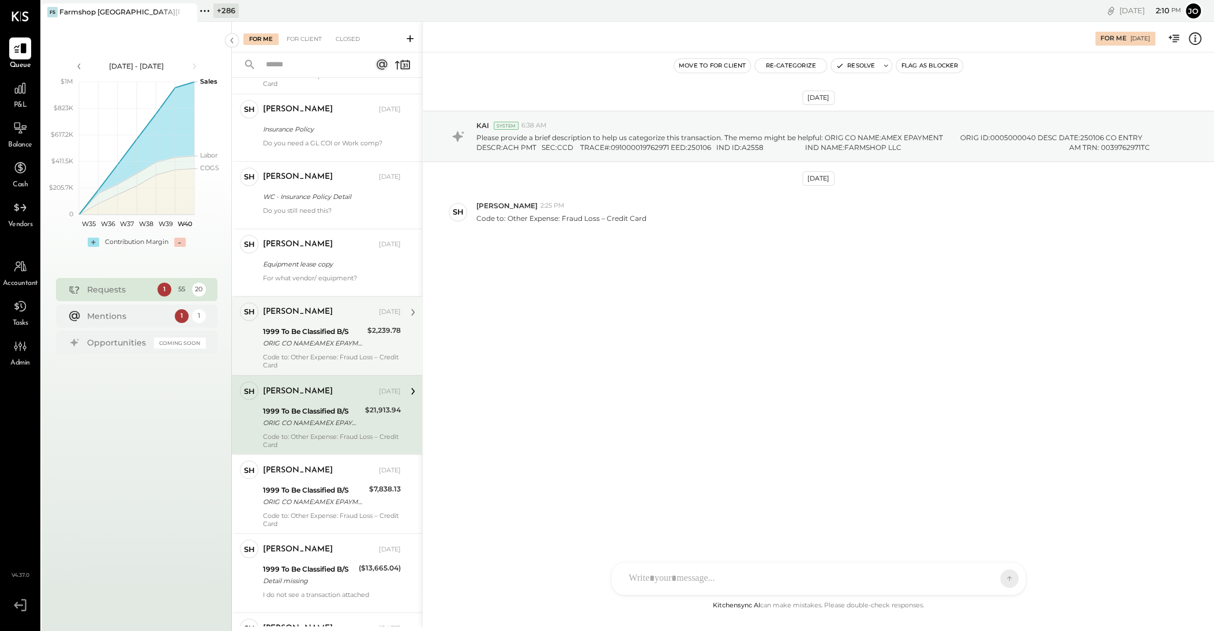
click at [304, 337] on div "ORIG CO NAME:AMEX EPAYMENT ORIG ID:0005000040 DESC DATE:250304 CO ENTRY DESCR:A…" at bounding box center [313, 343] width 101 height 12
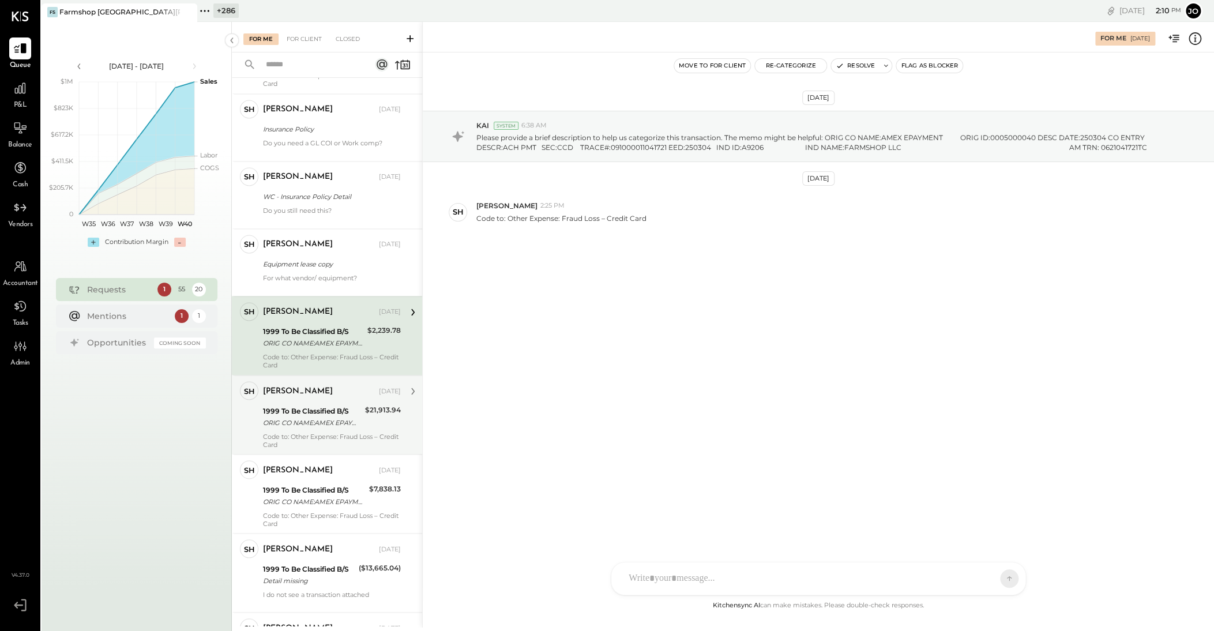
click at [314, 402] on div "1999 To Be Classified B/S" at bounding box center [312, 411] width 99 height 12
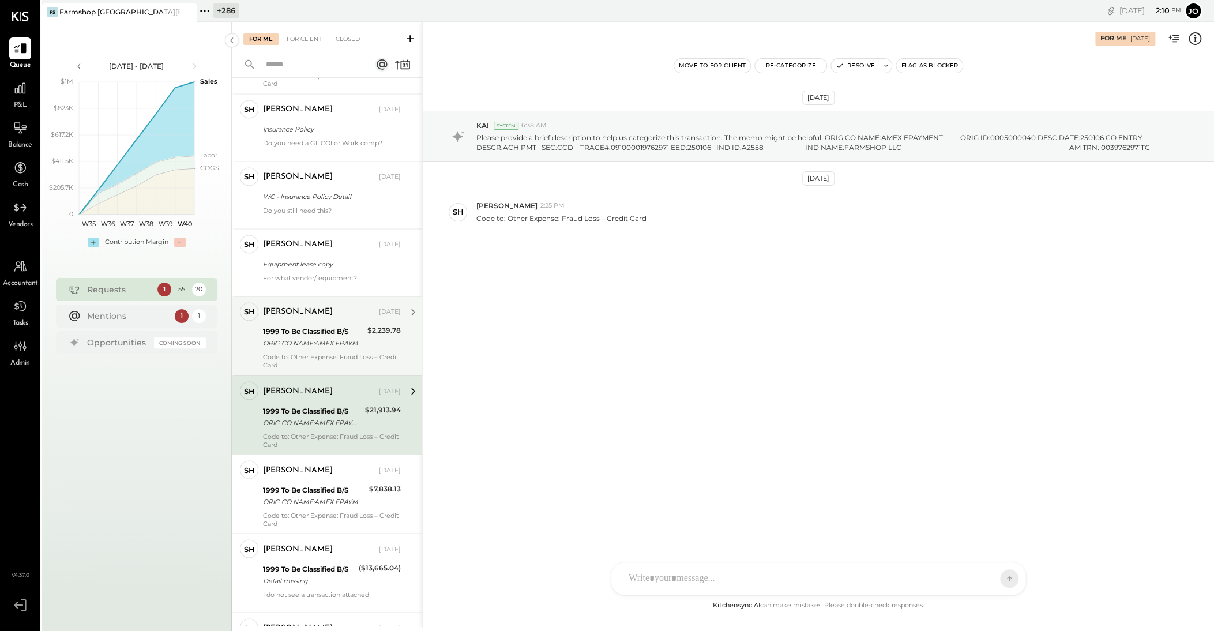
click at [313, 337] on div "ORIG CO NAME:AMEX EPAYMENT ORIG ID:0005000040 DESC DATE:250304 CO ENTRY DESCR:A…" at bounding box center [313, 343] width 101 height 12
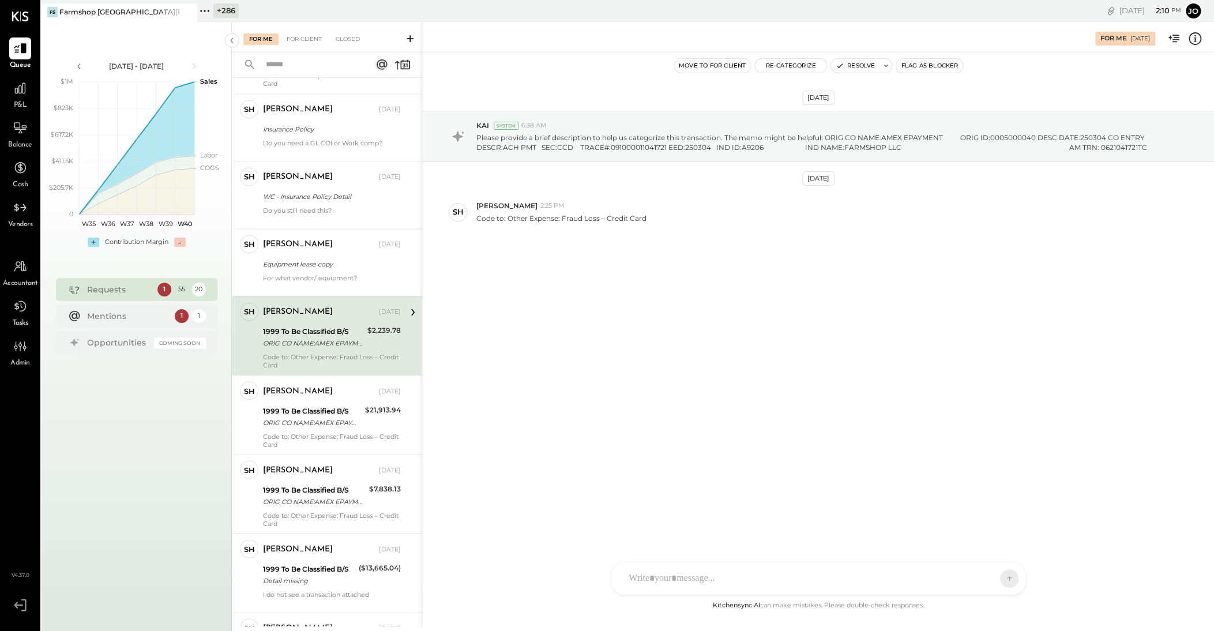
click at [318, 296] on div "SH [PERSON_NAME] Owner [PERSON_NAME] [DATE] 1999 To Be Classified B/S ORIG CO N…" at bounding box center [327, 335] width 190 height 79
click at [316, 274] on div "For what vendor/ equipment?" at bounding box center [332, 282] width 138 height 16
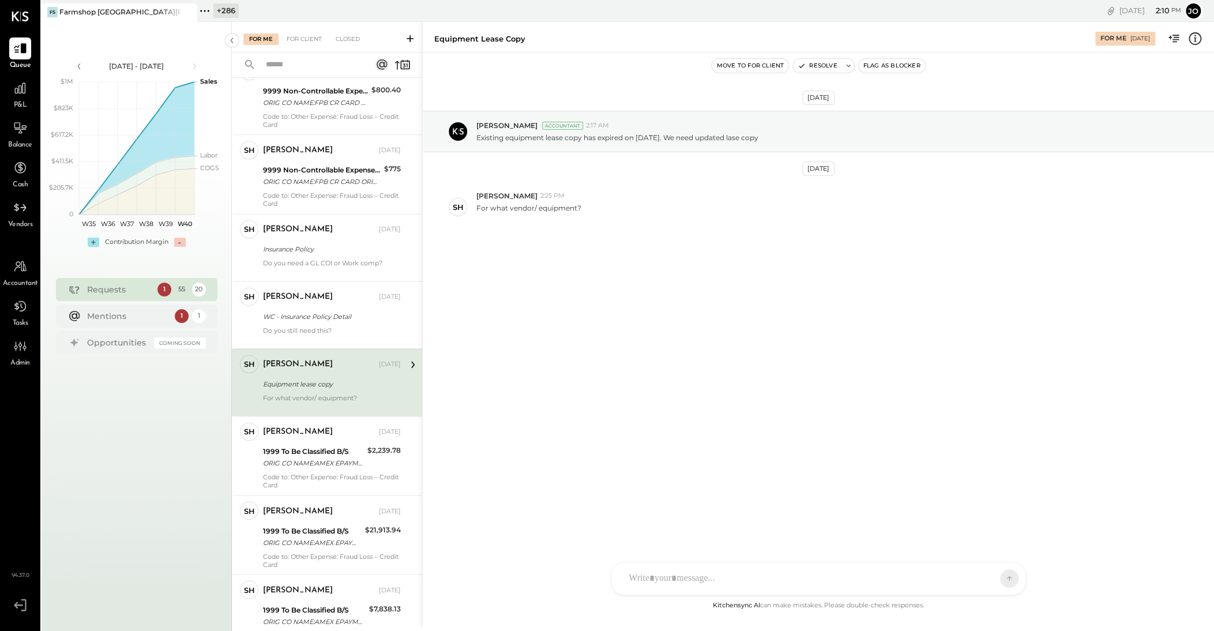
scroll to position [3569, 0]
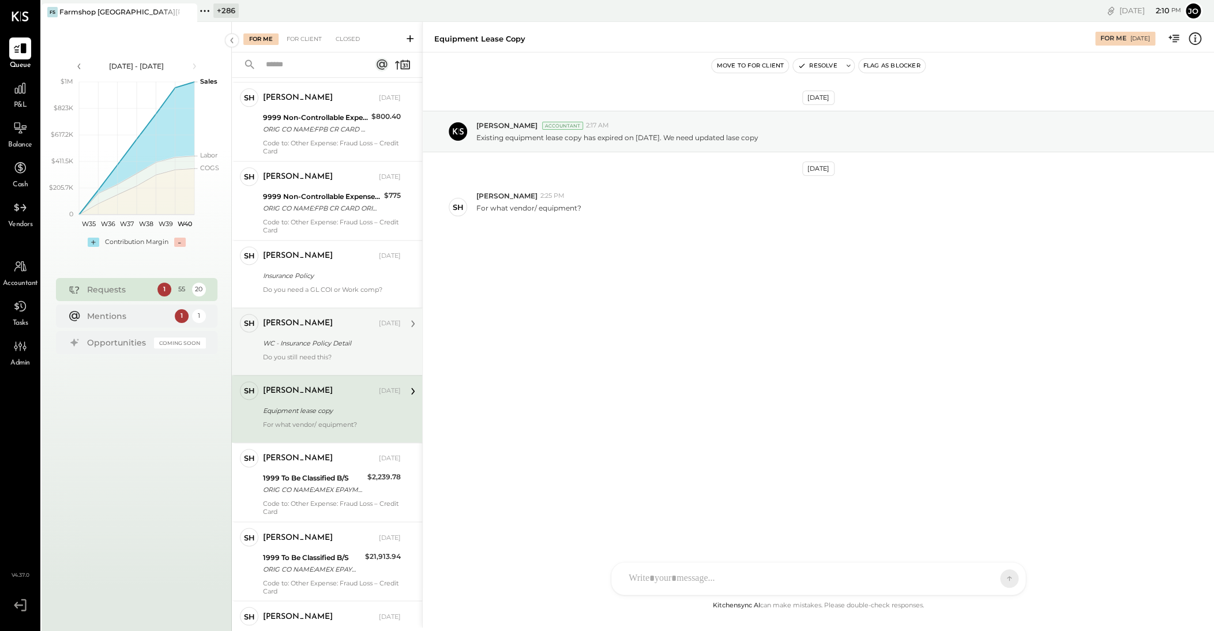
click at [316, 353] on div "Do you still need this?" at bounding box center [332, 361] width 138 height 16
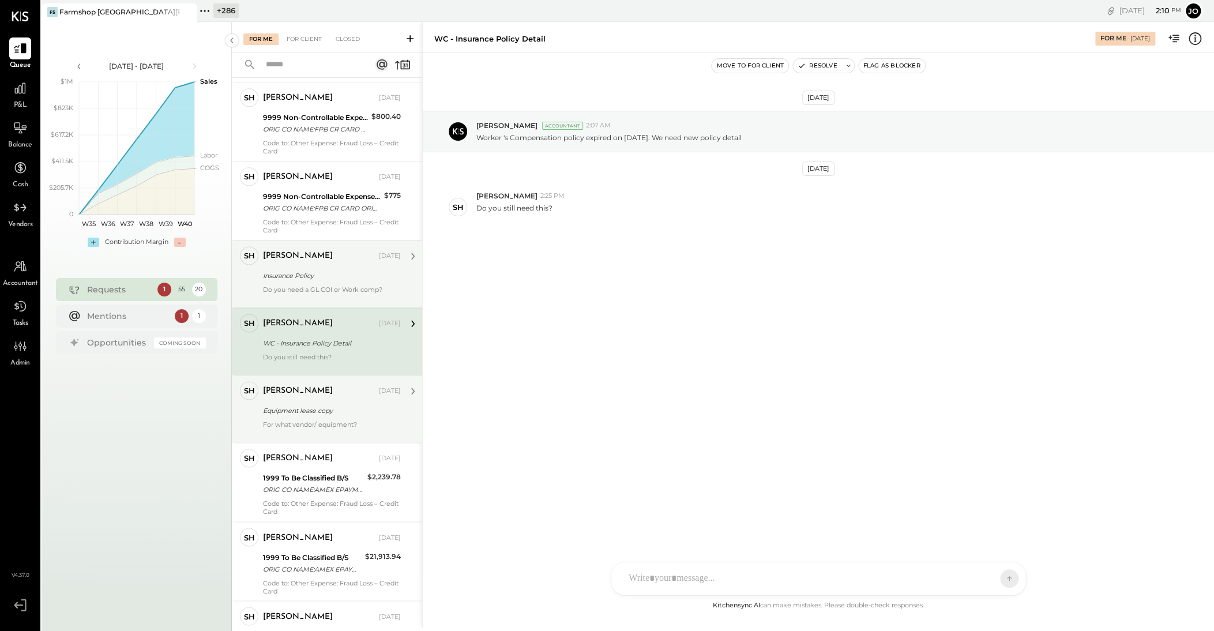
click at [330, 286] on div "Do you need a GL COI or Work comp?" at bounding box center [332, 294] width 138 height 16
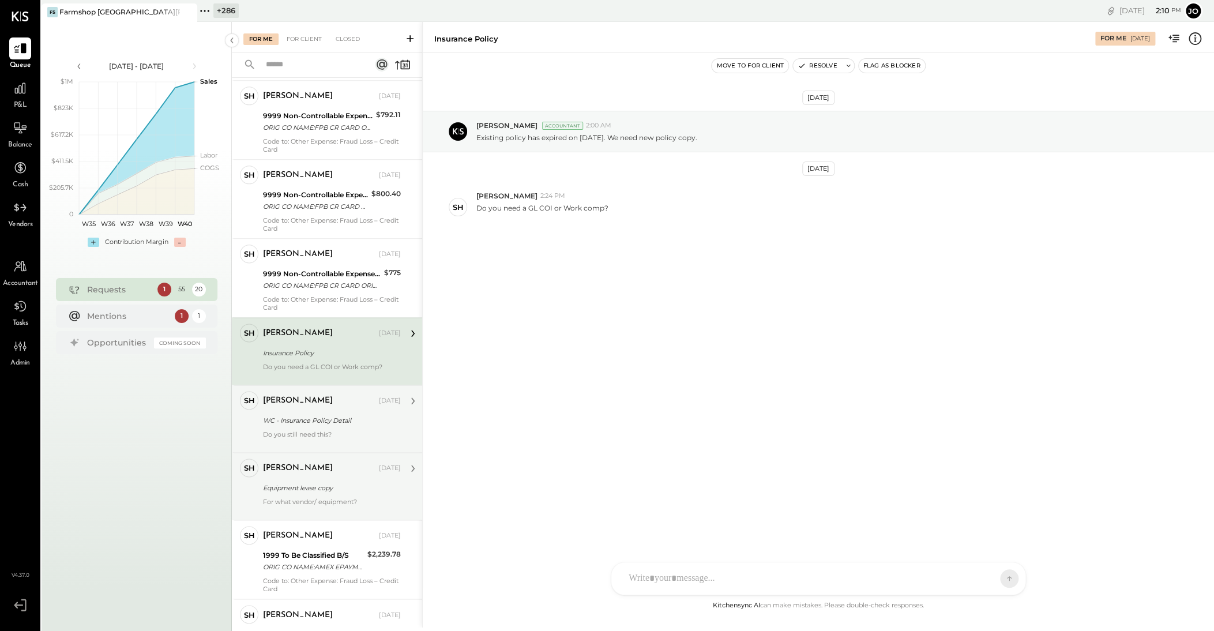
scroll to position [3411, 0]
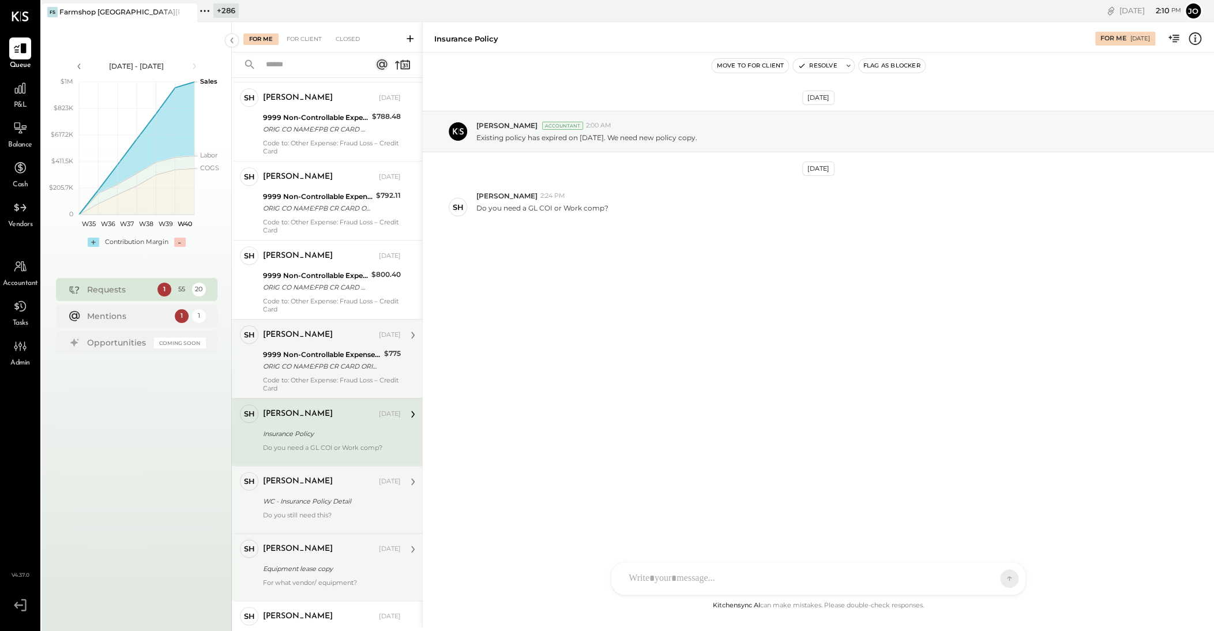
click at [343, 379] on div "Code to: Other Expense: Fraud Loss – Credit Card" at bounding box center [332, 384] width 138 height 16
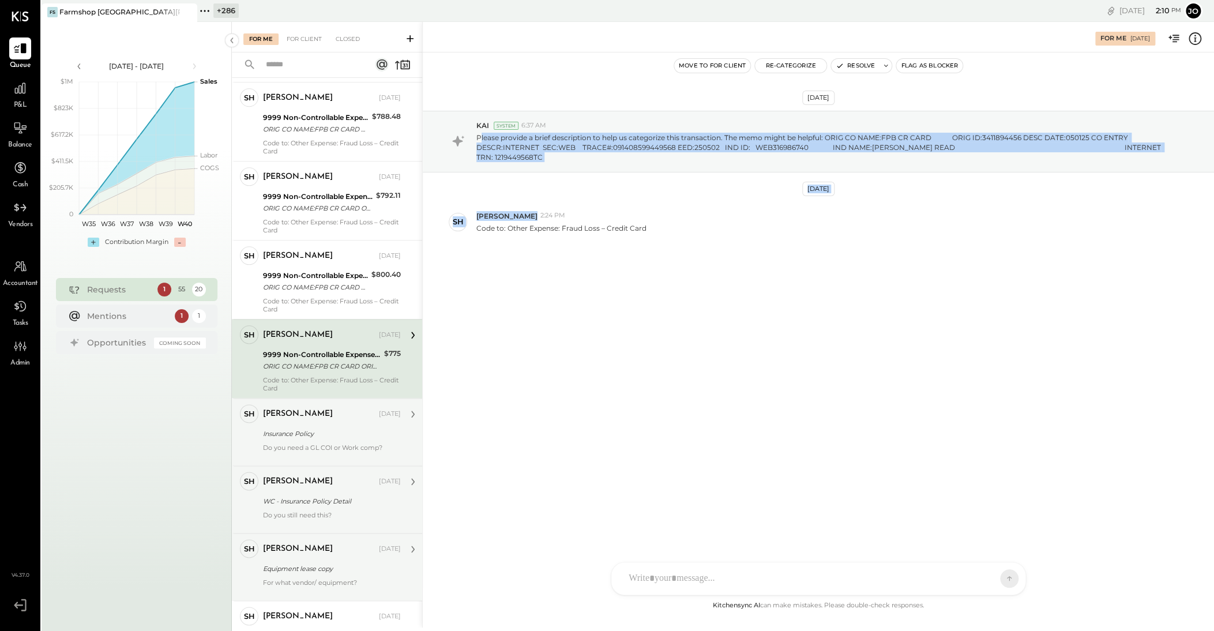
drag, startPoint x: 481, startPoint y: 141, endPoint x: 584, endPoint y: 191, distance: 114.6
click at [584, 191] on div "[DATE] KAI System 6:37 AM Please provide a brief description to help us categor…" at bounding box center [818, 204] width 791 height 247
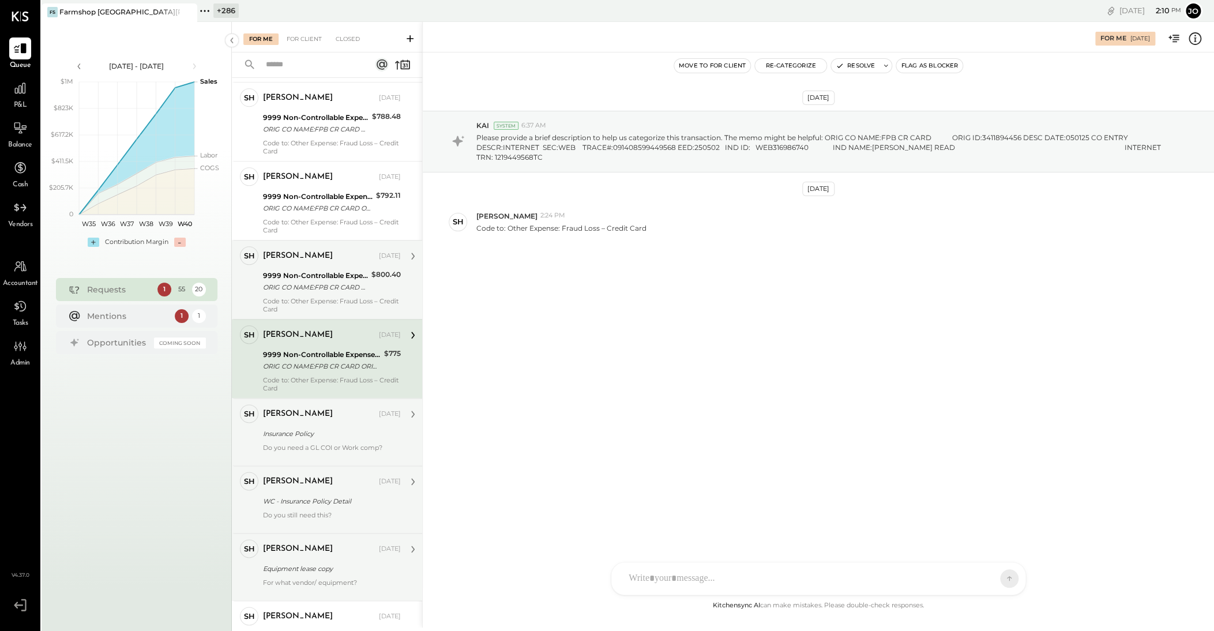
click at [295, 283] on div "[PERSON_NAME] [DATE] 9999 Non-Controllable Expenses:Property Expenses:To Be Cla…" at bounding box center [332, 279] width 138 height 67
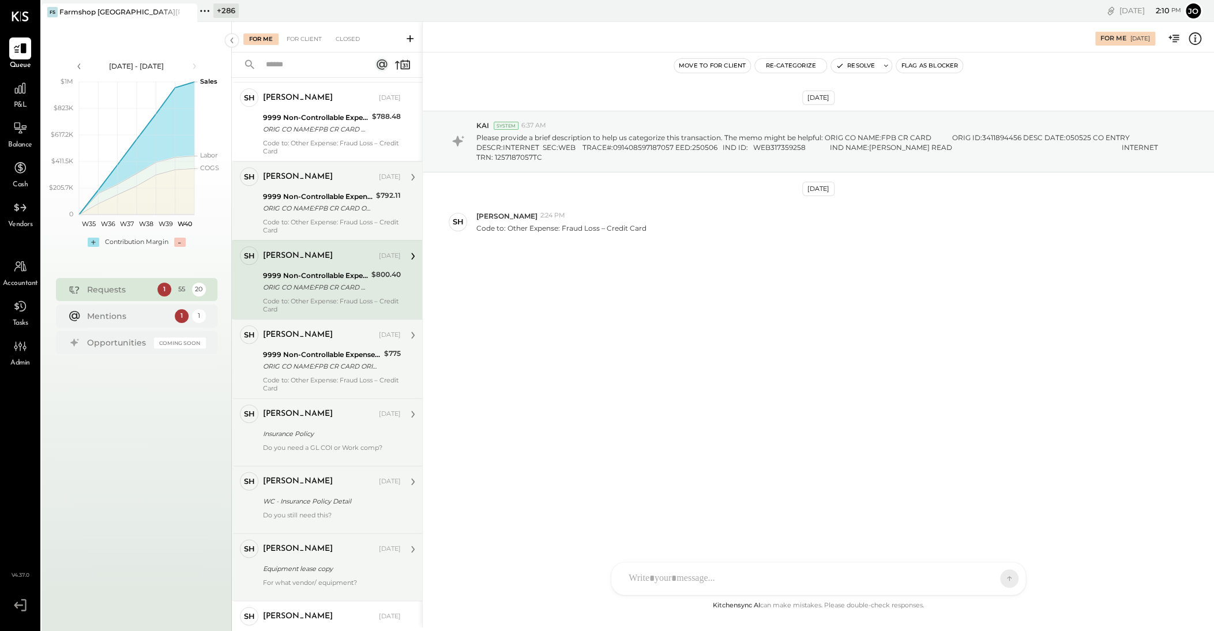
click at [310, 218] on div "Code to: Other Expense: Fraud Loss – Credit Card" at bounding box center [332, 226] width 138 height 16
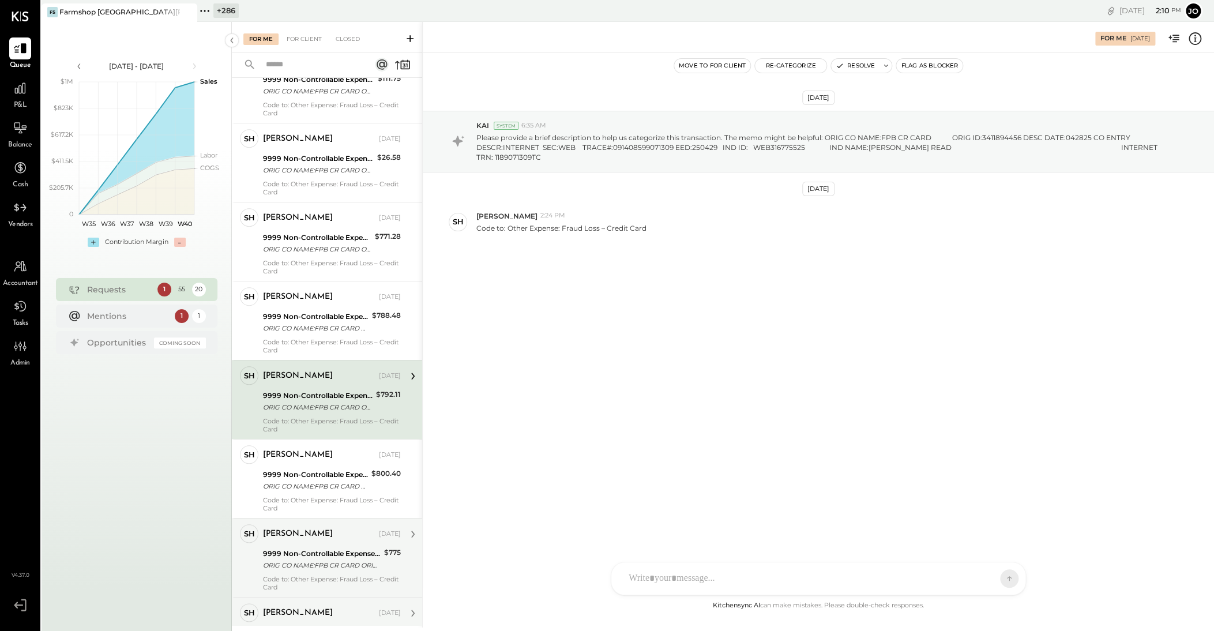
scroll to position [2977, 0]
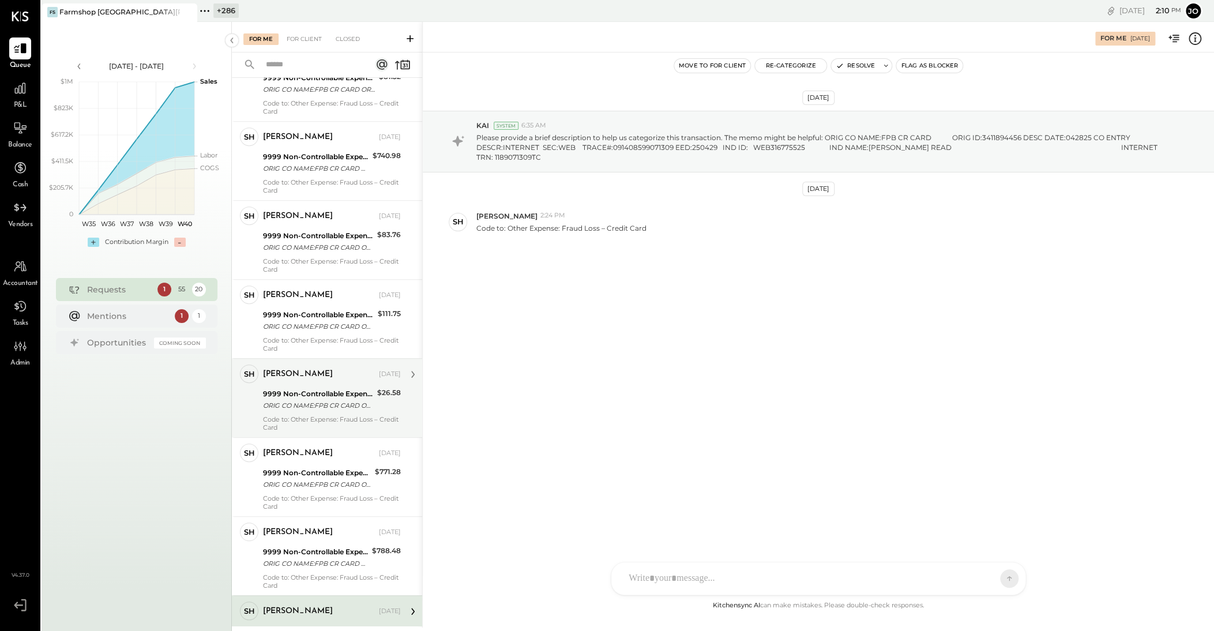
click at [307, 402] on div "SH [PERSON_NAME] Owner [PERSON_NAME] [DATE] 9999 Non-Controllable Expenses:Prop…" at bounding box center [327, 397] width 190 height 79
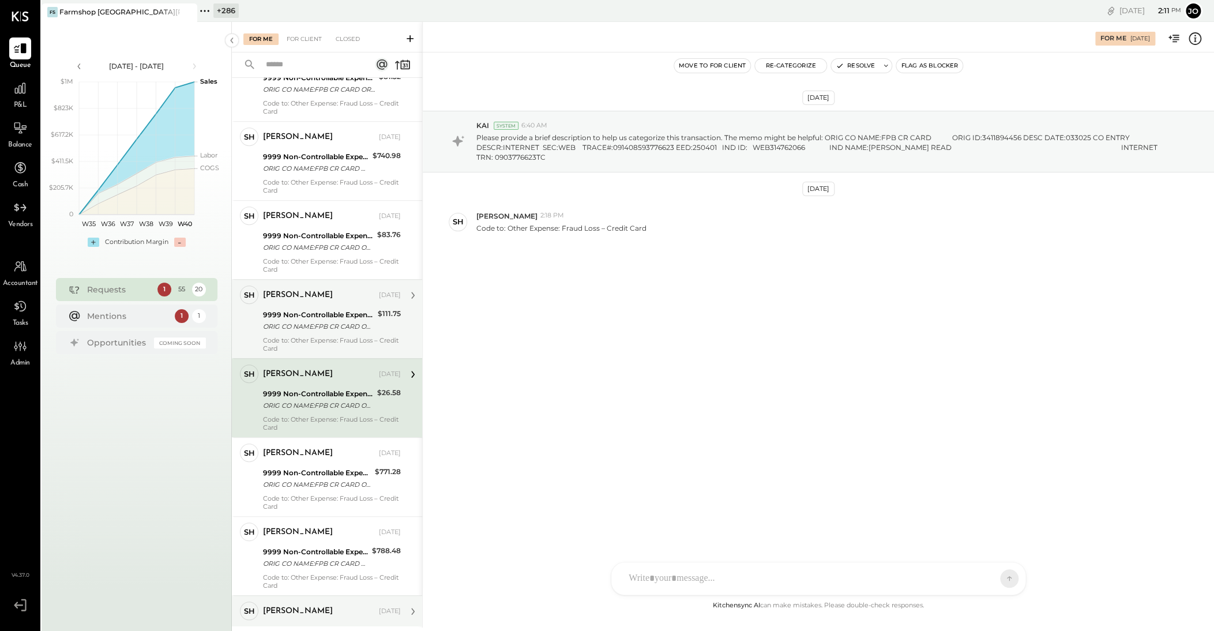
click at [307, 336] on div "Code to: Other Expense: Fraud Loss – Credit Card" at bounding box center [332, 344] width 138 height 16
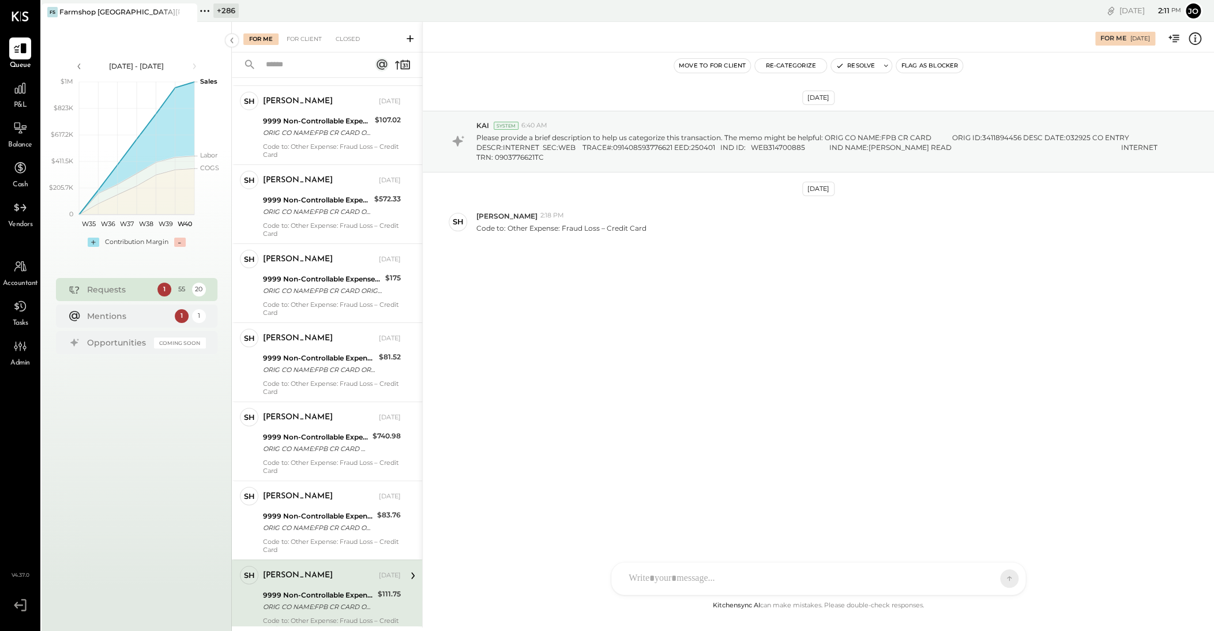
scroll to position [2371, 0]
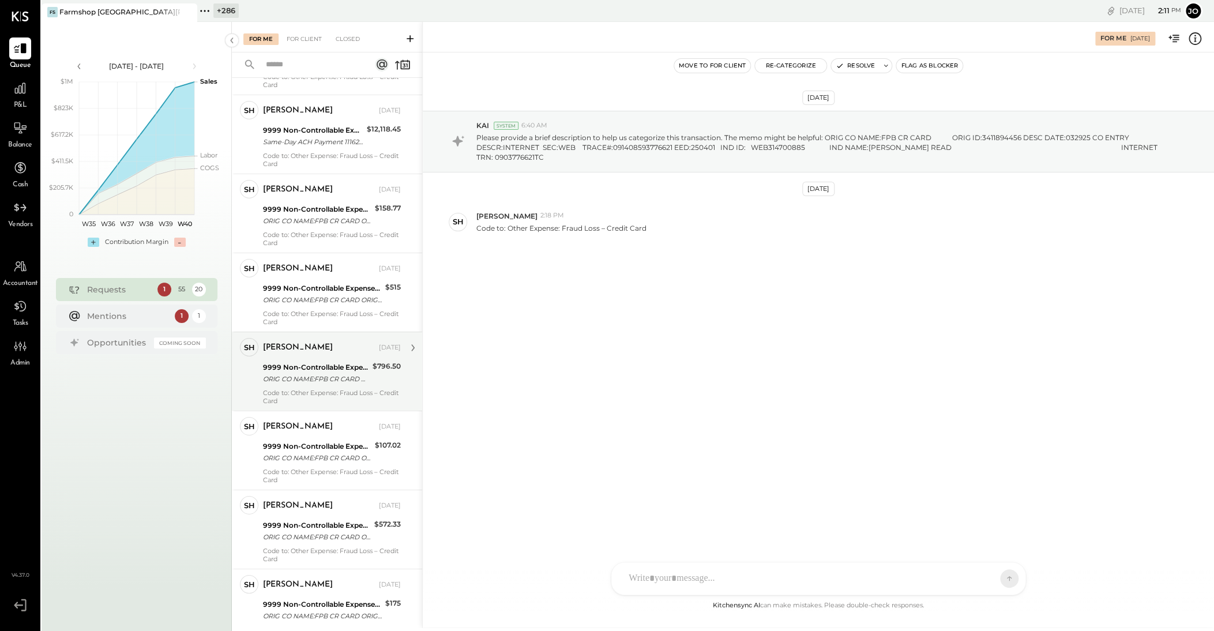
click at [309, 393] on div "Code to: Other Expense: Fraud Loss – Credit Card" at bounding box center [332, 397] width 138 height 16
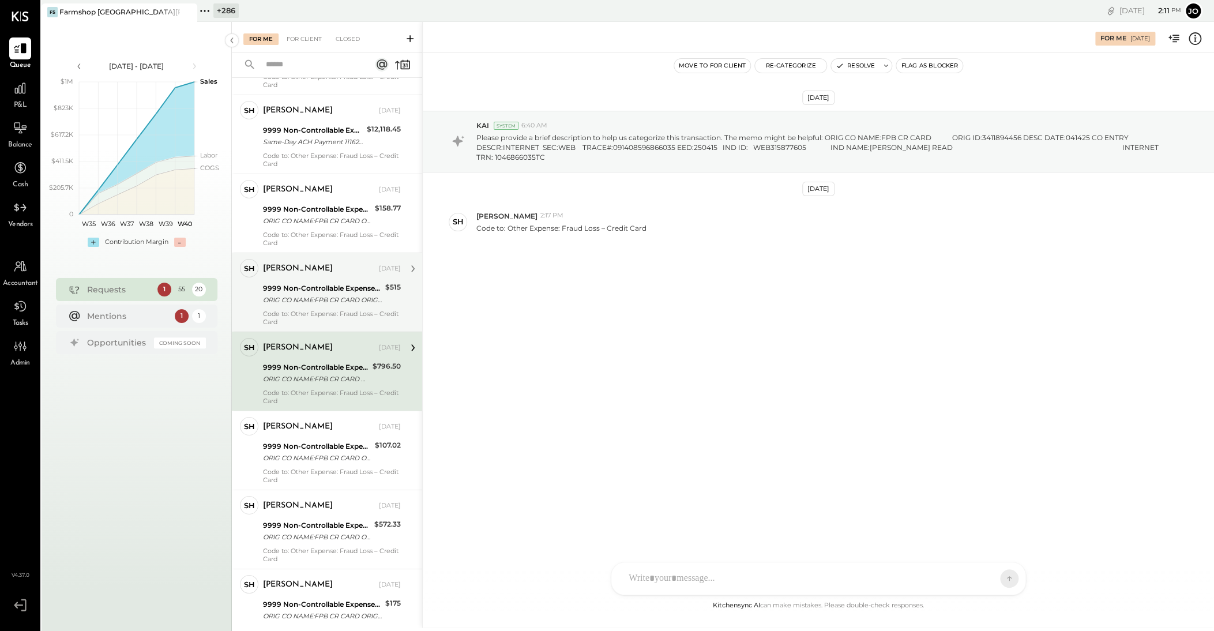
click at [309, 313] on div "Code to: Other Expense: Fraud Loss – Credit Card" at bounding box center [332, 318] width 138 height 16
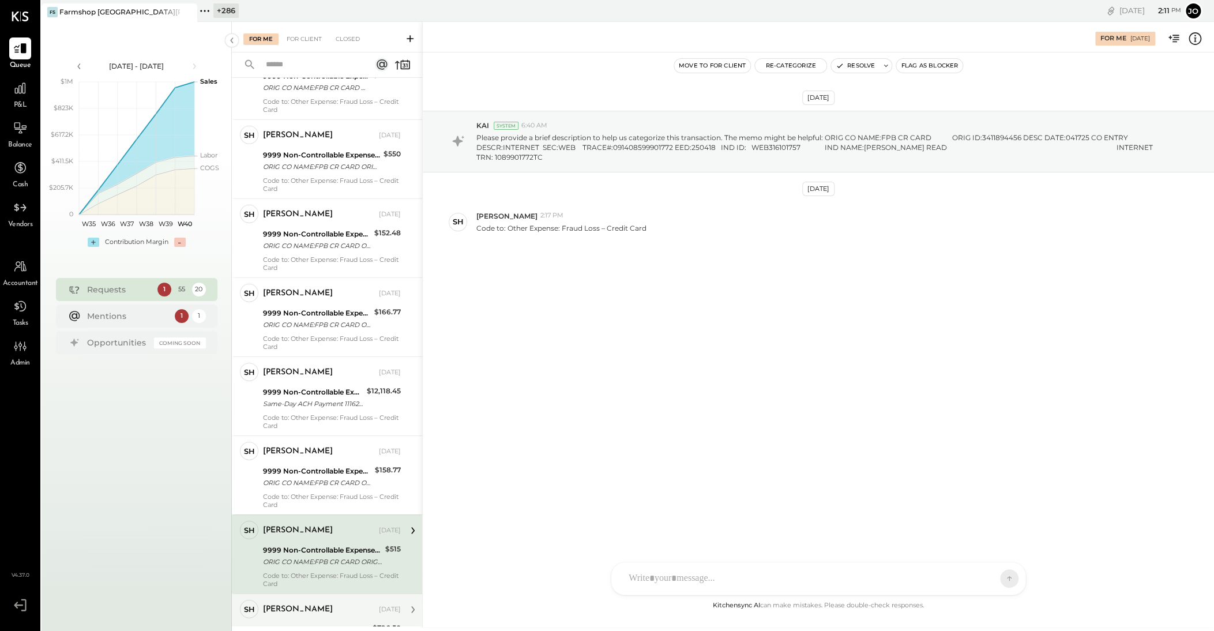
scroll to position [1939, 0]
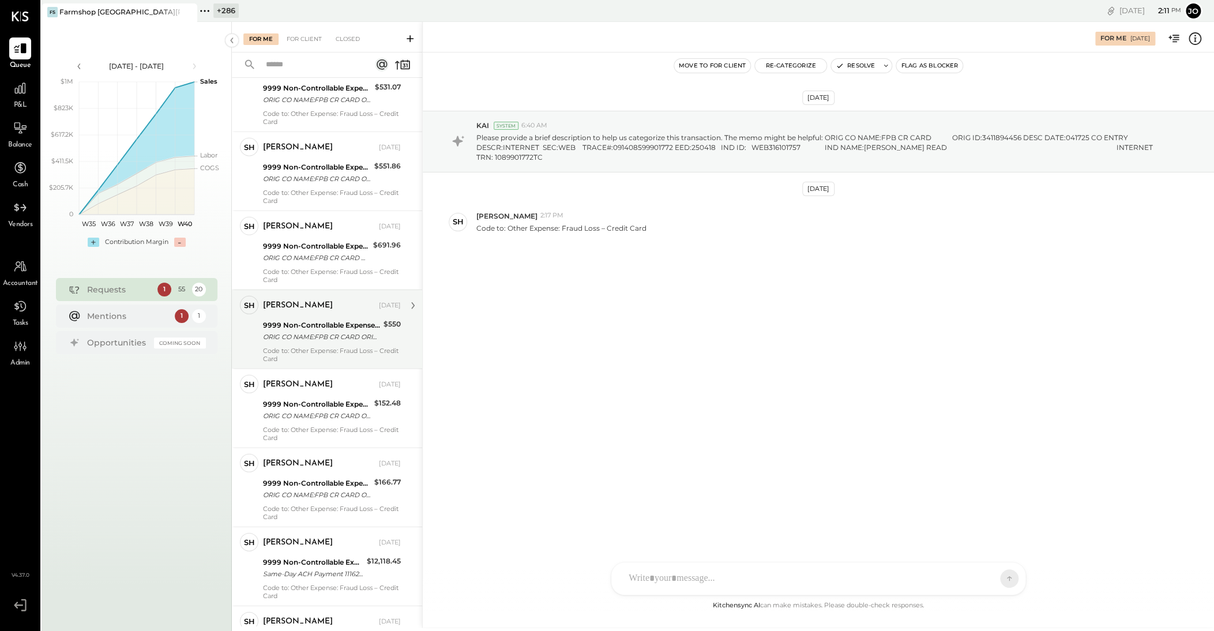
click at [314, 334] on div "[PERSON_NAME] [DATE] 9999 Non-Controllable Expenses:Property Expenses:To Be Cla…" at bounding box center [332, 329] width 138 height 67
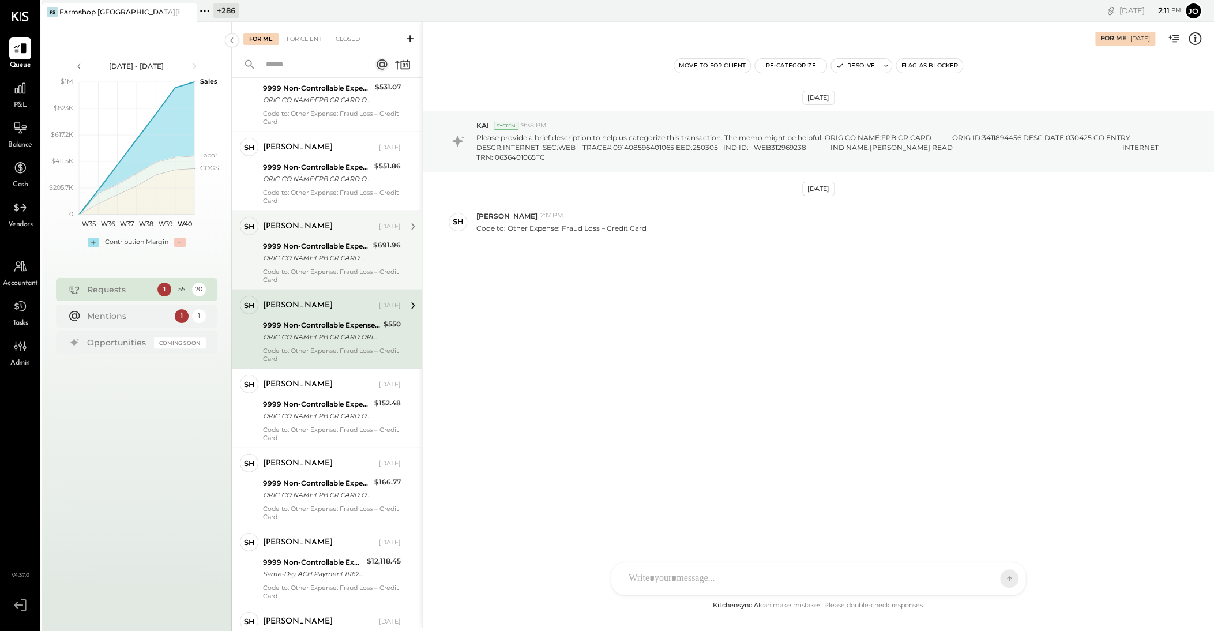
click at [312, 268] on div "Code to: Other Expense: Fraud Loss – Credit Card" at bounding box center [332, 276] width 138 height 16
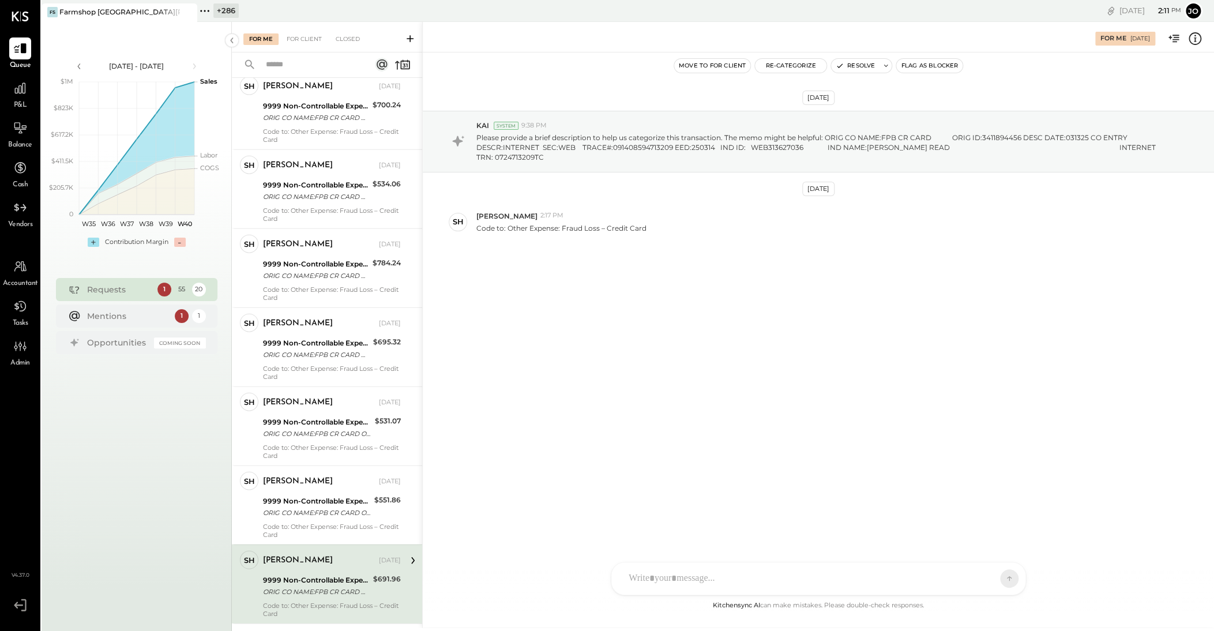
scroll to position [1358, 0]
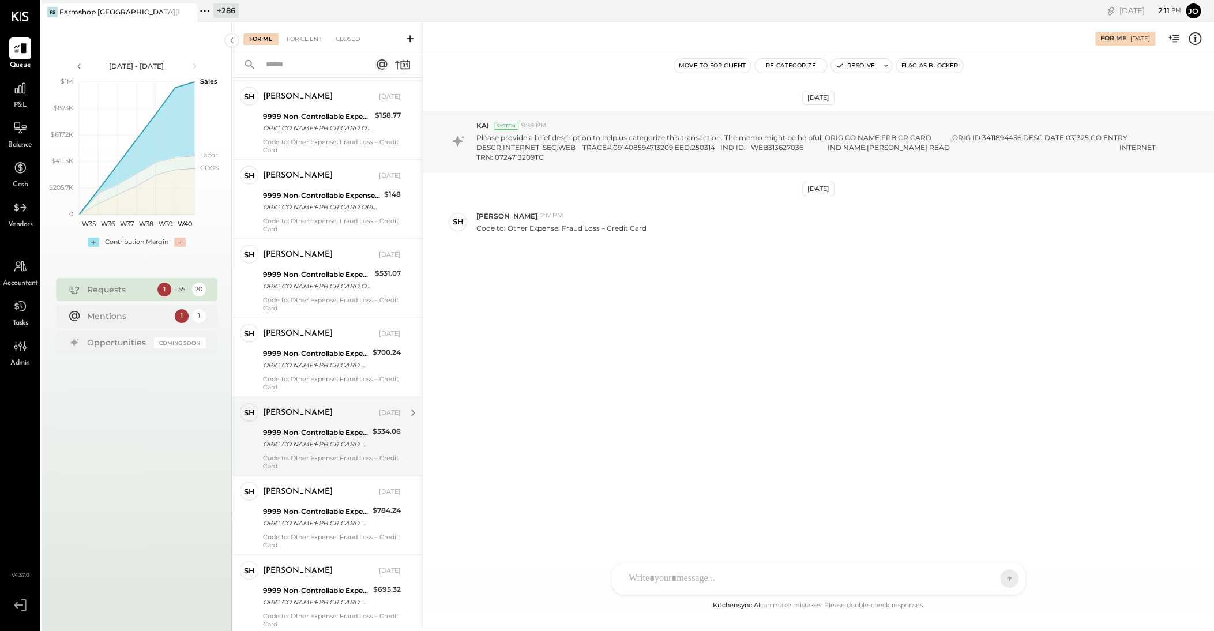
click at [318, 402] on div "[PERSON_NAME] [DATE]" at bounding box center [332, 413] width 138 height 20
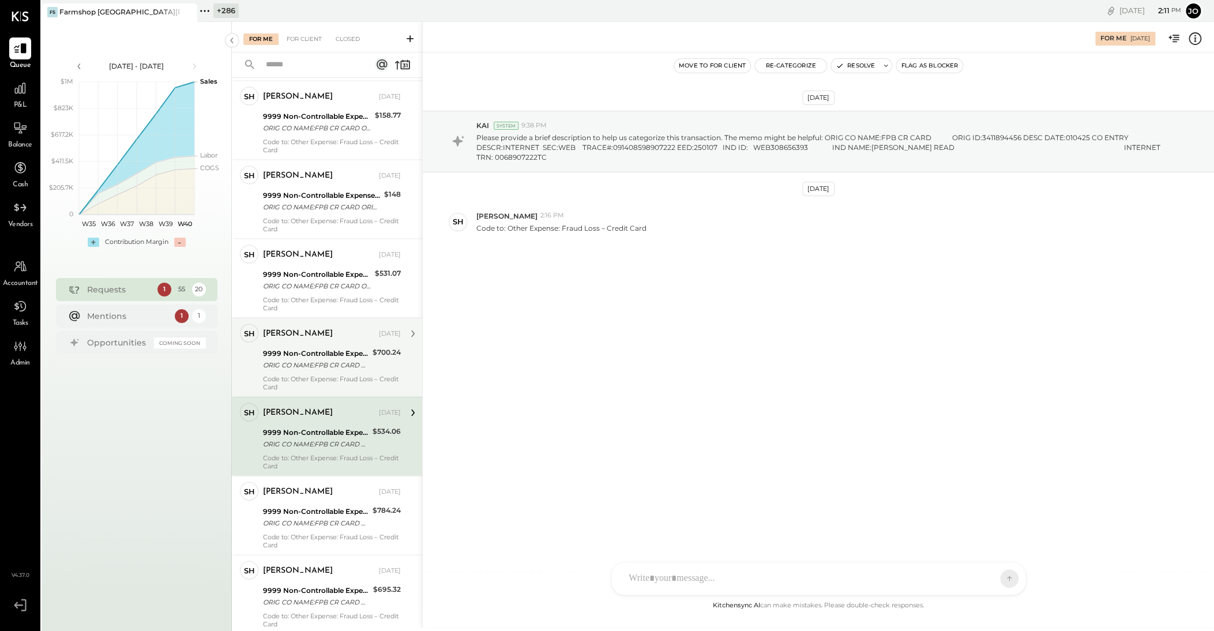
click at [319, 361] on div "9999 Non-Controllable Expenses:Property Expenses:To Be Classified P&L ORIG CO N…" at bounding box center [316, 358] width 106 height 25
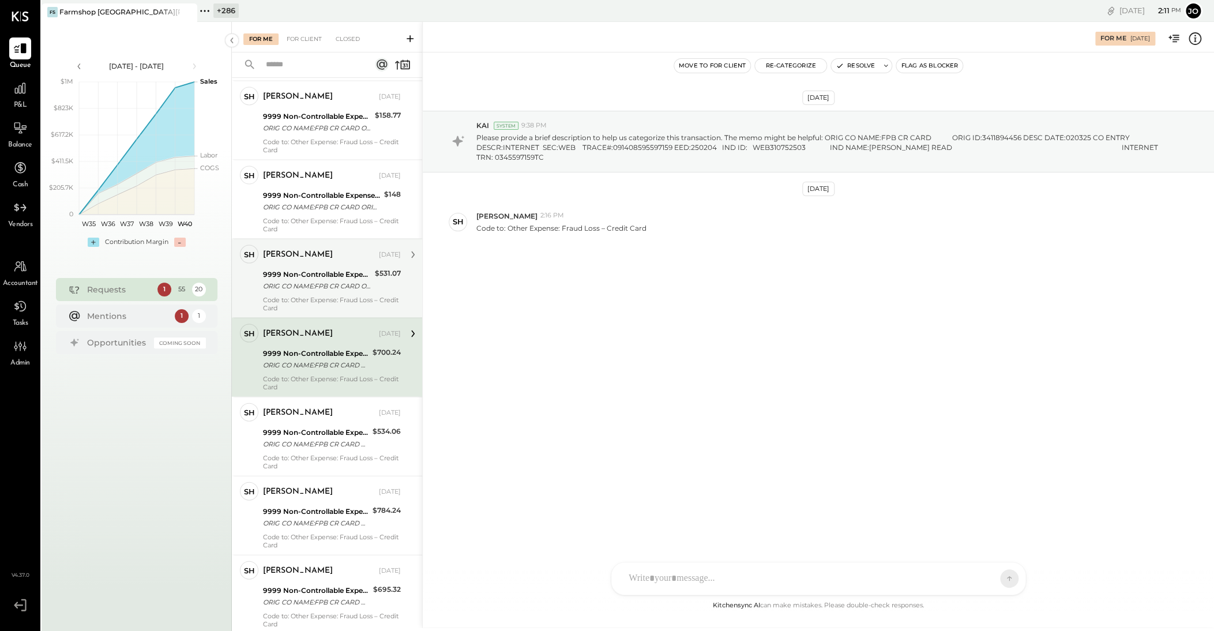
click at [320, 268] on div "9999 Non-Controllable Expenses:Property Expenses:To Be Classified P&L" at bounding box center [317, 274] width 108 height 12
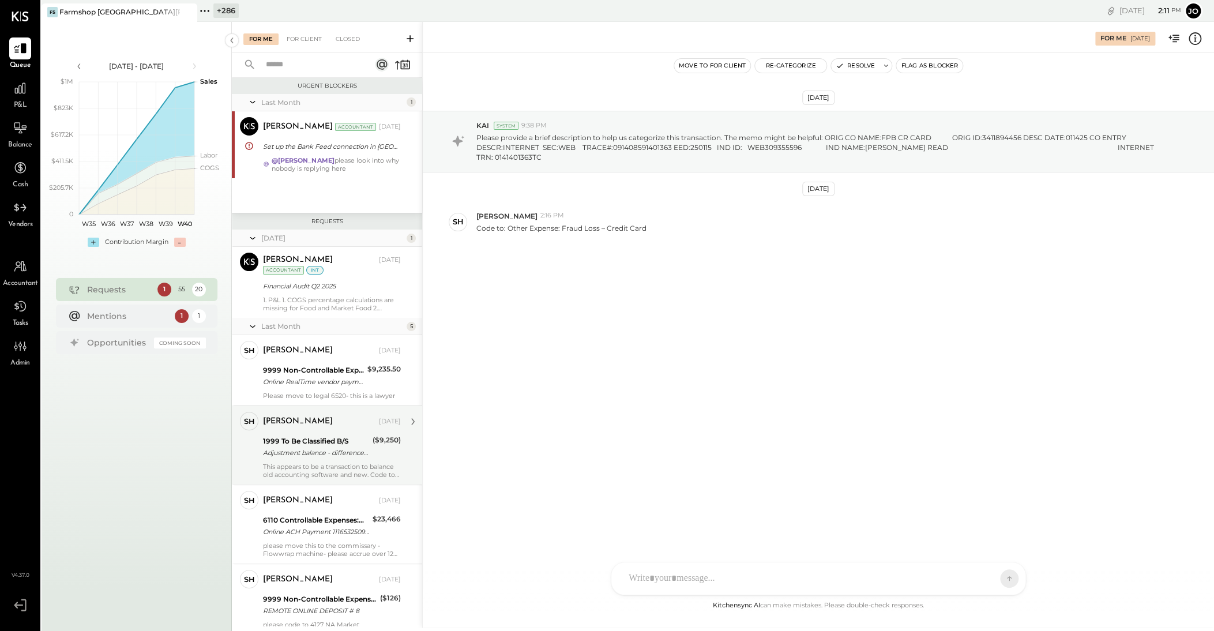
click at [337, 402] on div "SH [PERSON_NAME] Owner [PERSON_NAME] [DATE] 1999 To Be Classified B/S Adjustmen…" at bounding box center [327, 445] width 190 height 79
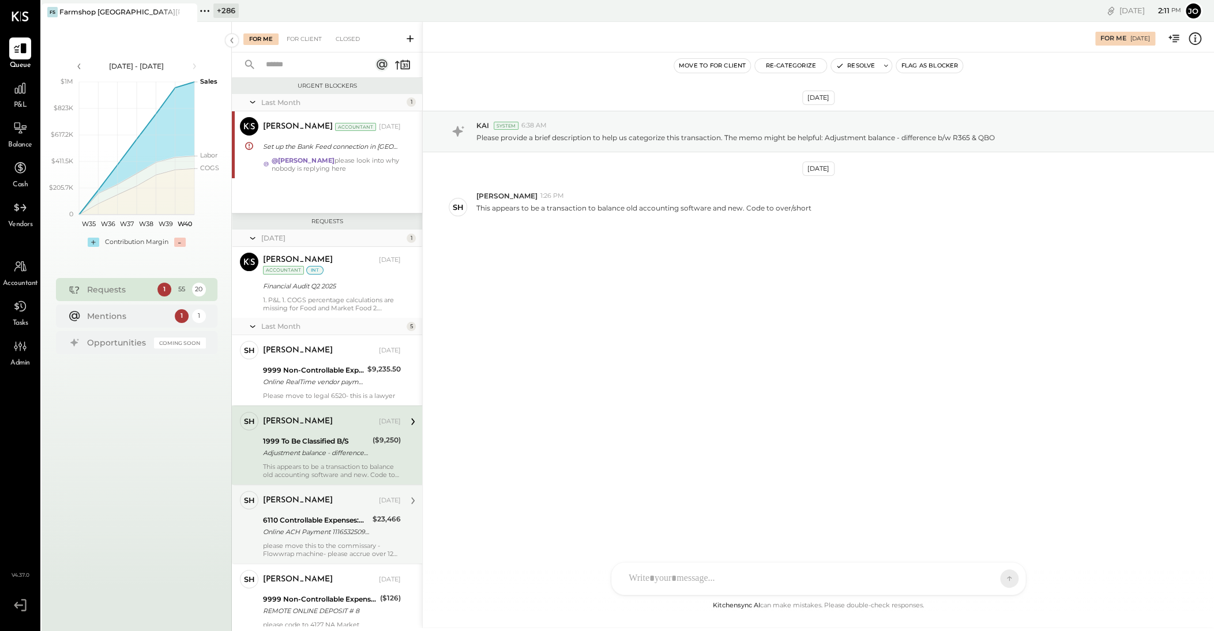
click at [346, 402] on div "[PERSON_NAME] [DATE]" at bounding box center [332, 501] width 138 height 16
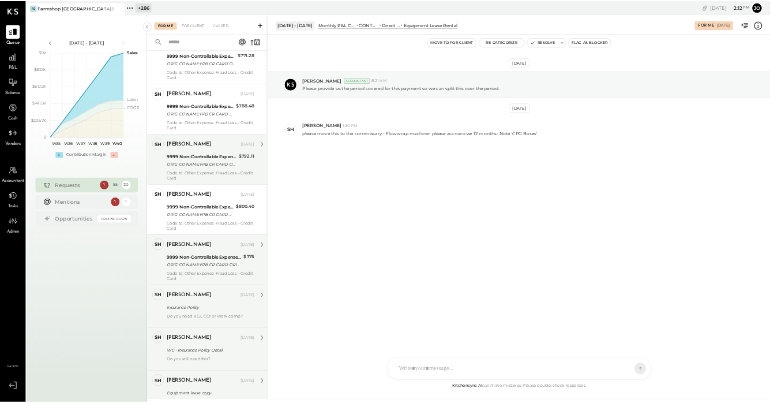
scroll to position [3863, 0]
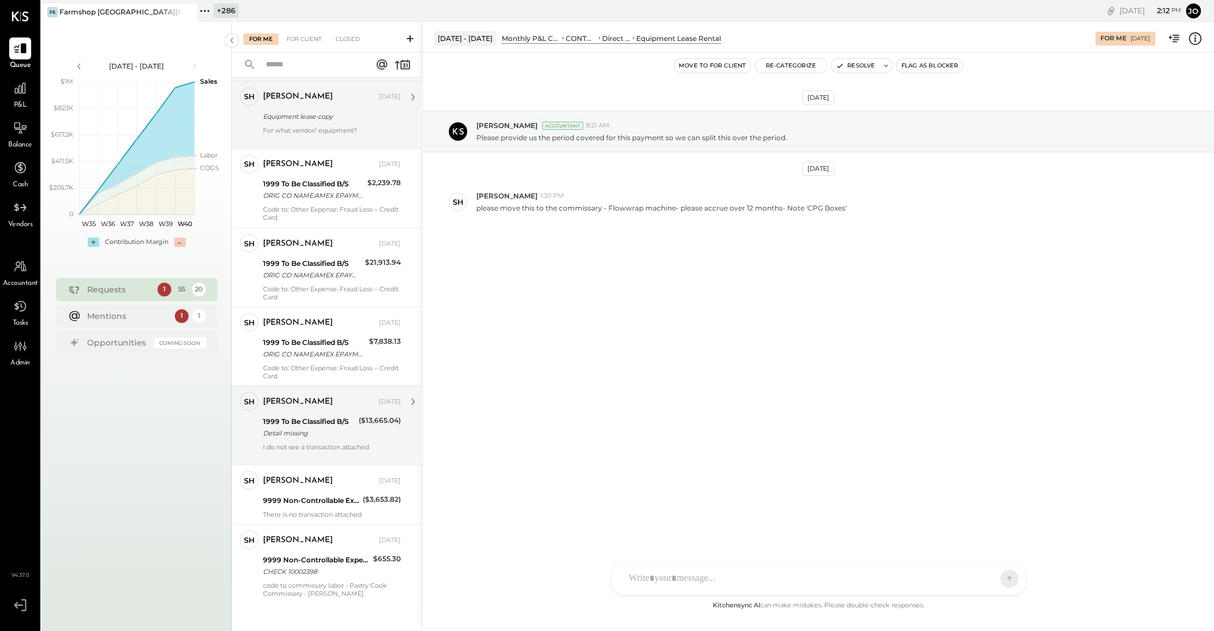
click at [322, 402] on div "I do not see a transaction attached" at bounding box center [332, 450] width 138 height 16
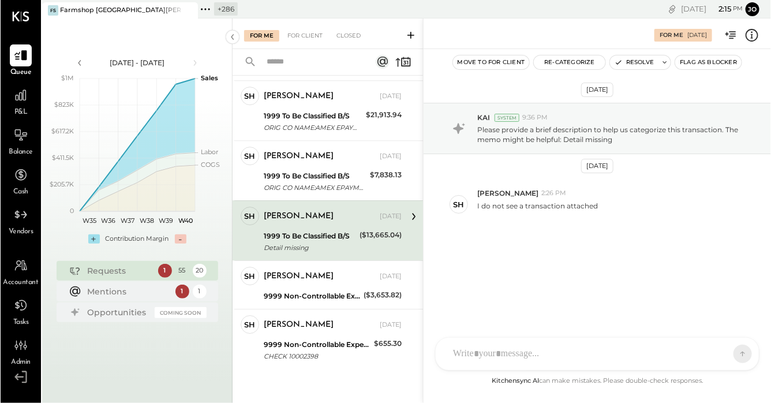
scroll to position [2985, 0]
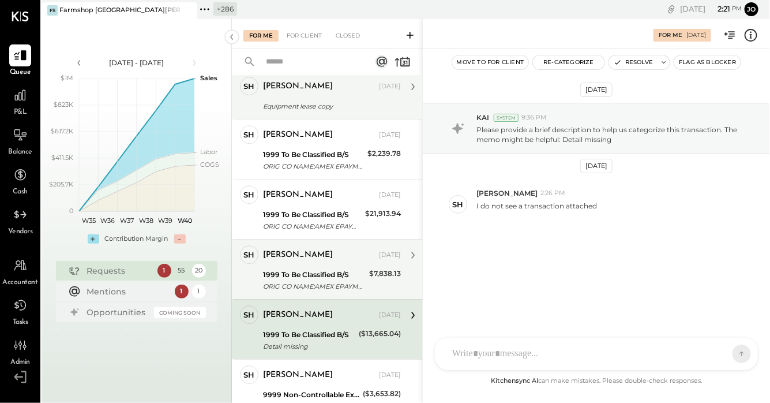
click at [330, 250] on div "[PERSON_NAME]" at bounding box center [320, 255] width 114 height 12
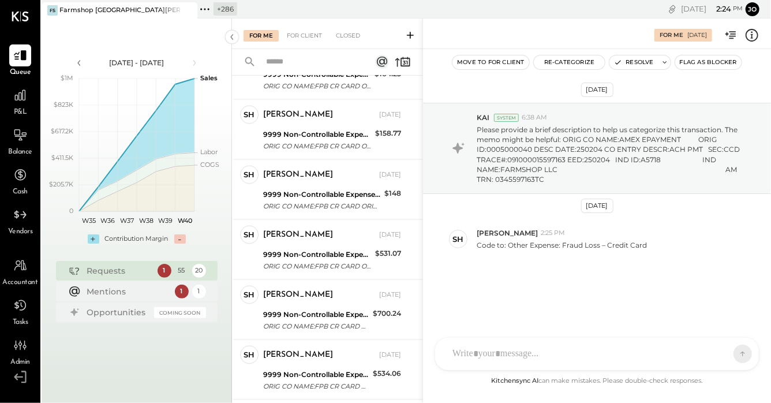
scroll to position [1023, 0]
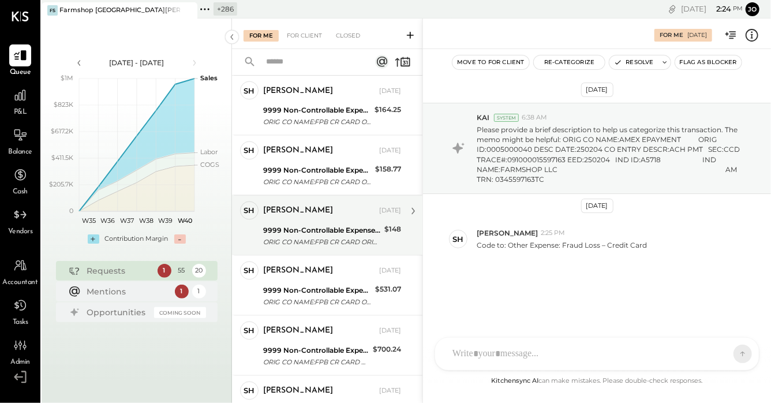
click at [327, 229] on div "9999 Non-Controllable Expenses:Property Expenses:To Be Classified P&L" at bounding box center [322, 231] width 118 height 12
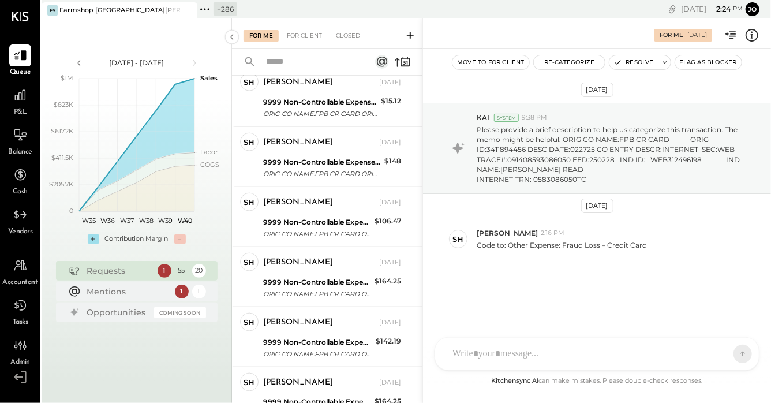
scroll to position [703, 0]
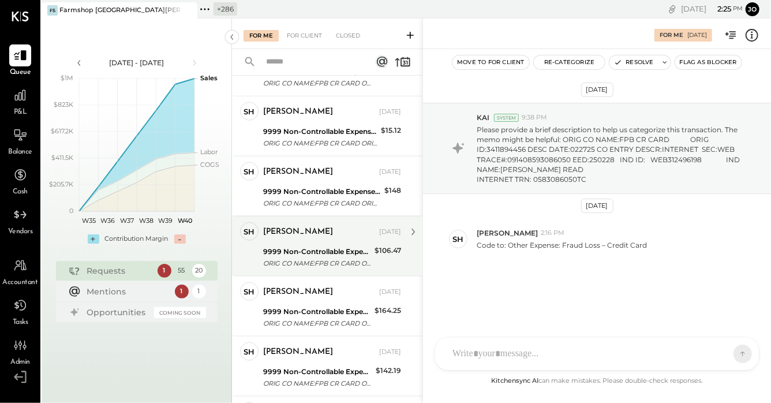
click at [327, 229] on div "[PERSON_NAME]" at bounding box center [298, 232] width 70 height 12
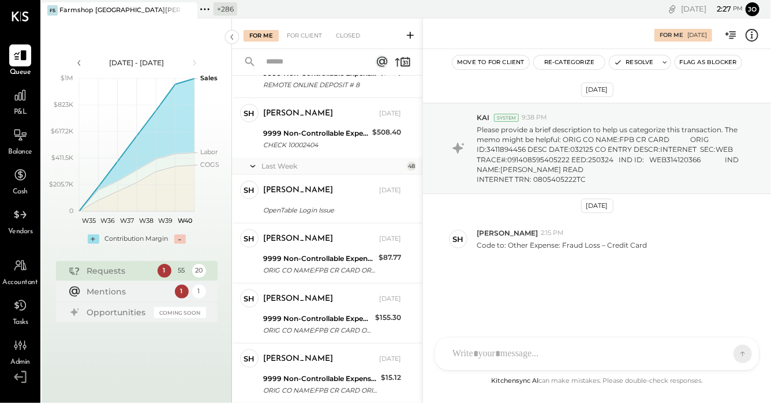
scroll to position [478, 0]
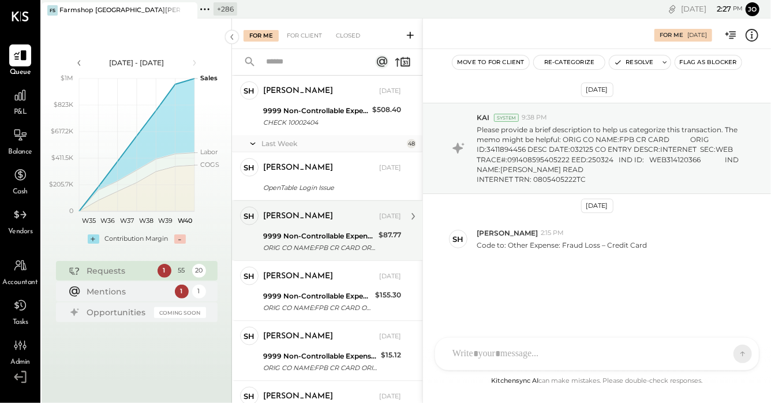
click at [327, 235] on div "9999 Non-Controllable Expenses:Property Expenses:To Be Classified P&L" at bounding box center [319, 236] width 112 height 12
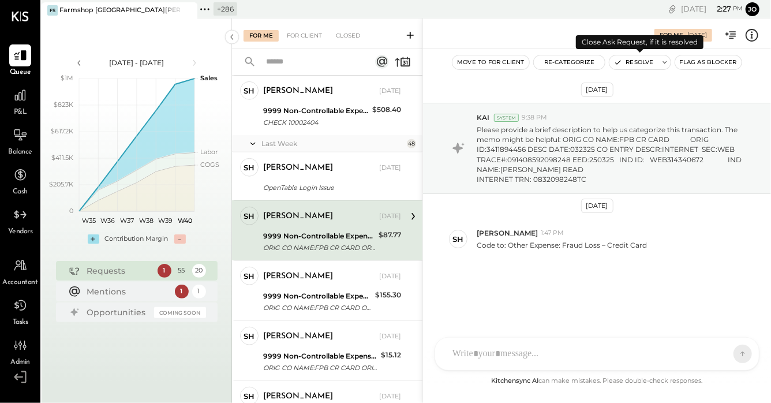
click at [644, 58] on button "Resolve" at bounding box center [633, 62] width 48 height 14
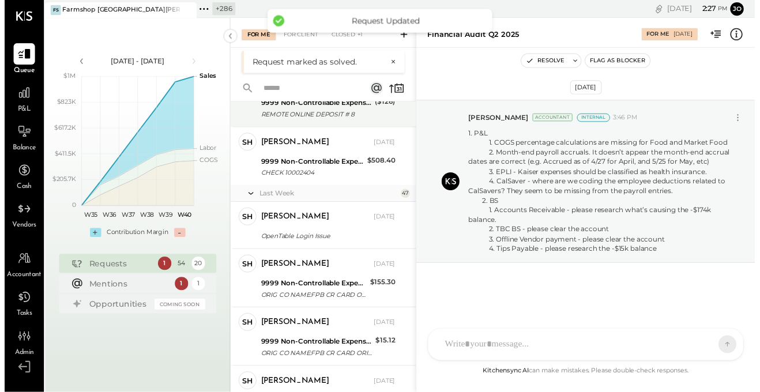
scroll to position [657, 0]
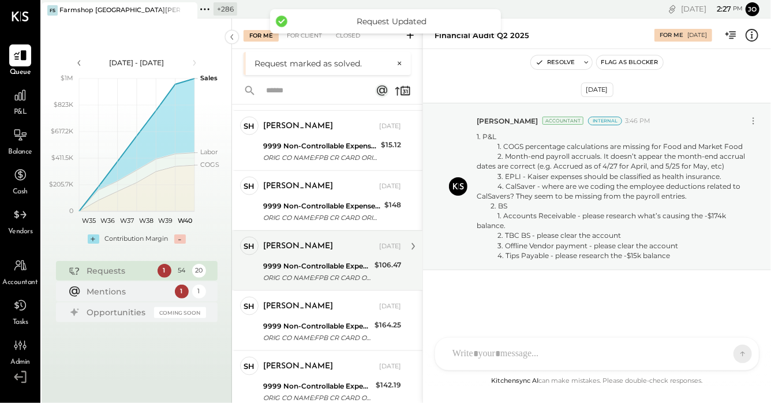
click at [324, 276] on div "ORIG CO NAME:FPB CR CARD ORIG ID:3411894456 DESC DATE:032125 CO ENTRY DESCR:INT…" at bounding box center [317, 278] width 108 height 12
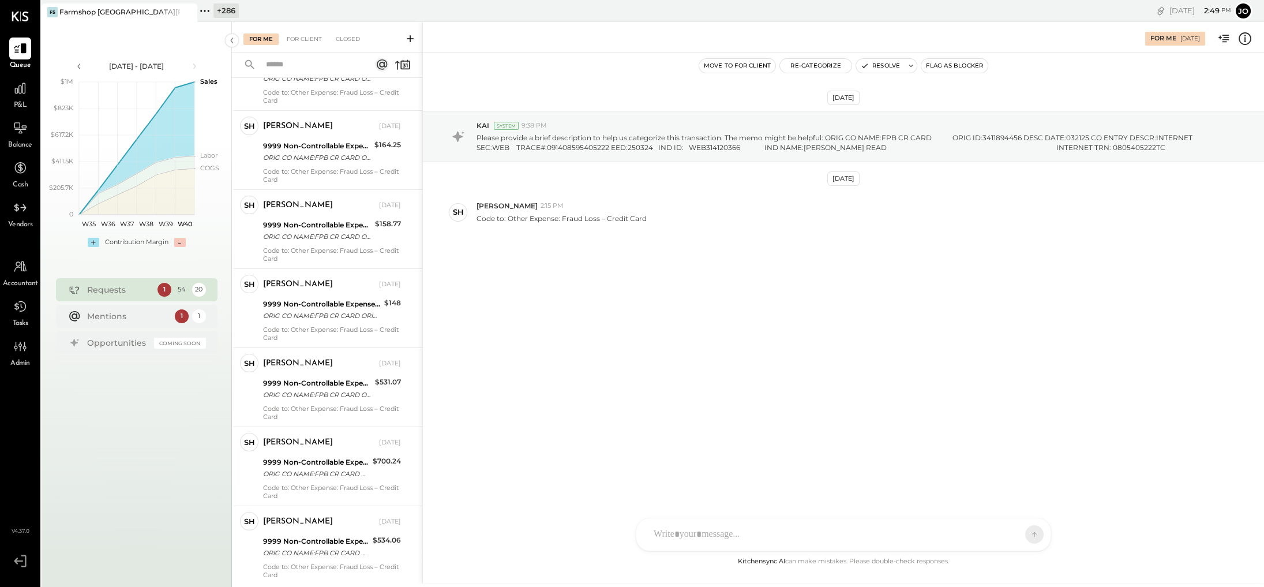
scroll to position [1239, 0]
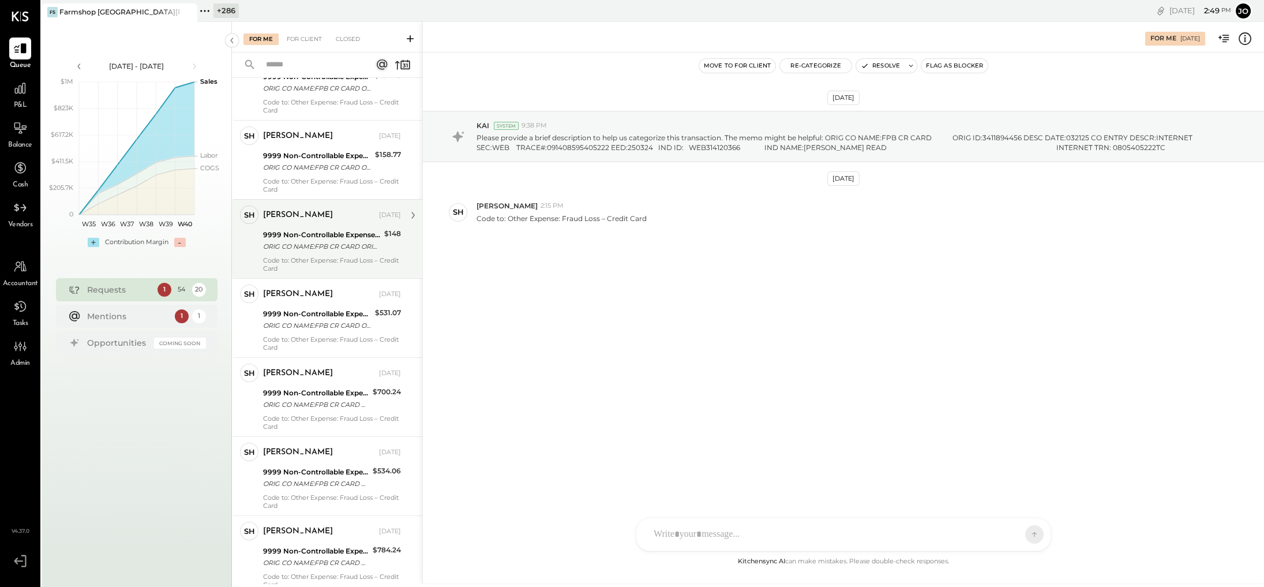
click at [321, 256] on div "Code to: Other Expense: Fraud Loss – Credit Card" at bounding box center [332, 264] width 138 height 16
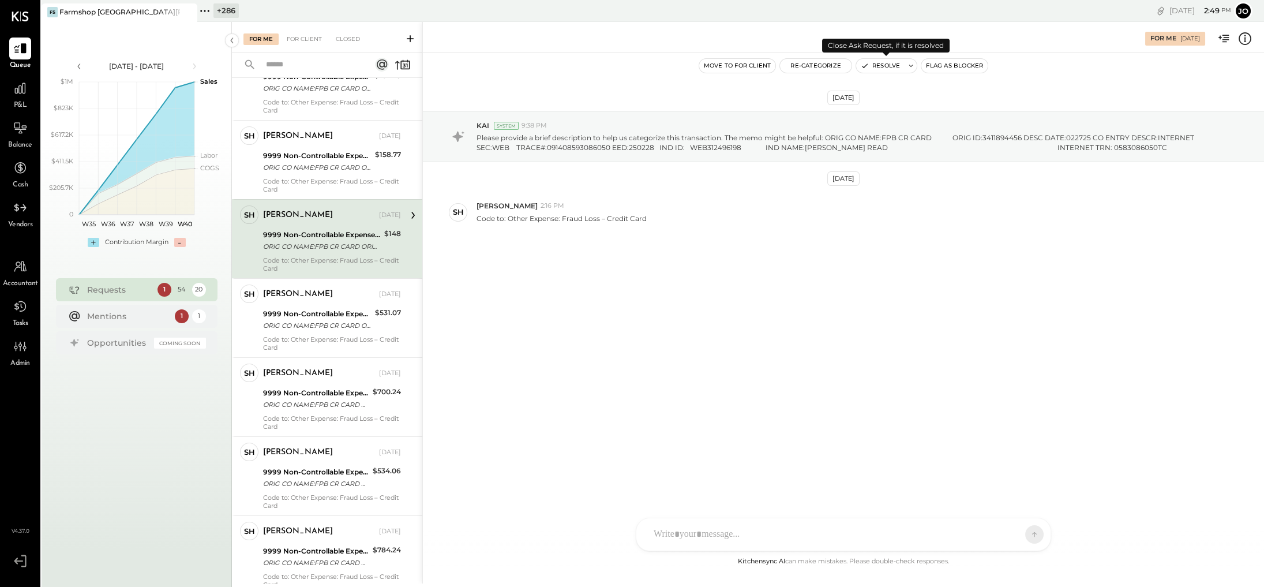
click at [770, 66] on button "Resolve" at bounding box center [880, 66] width 48 height 14
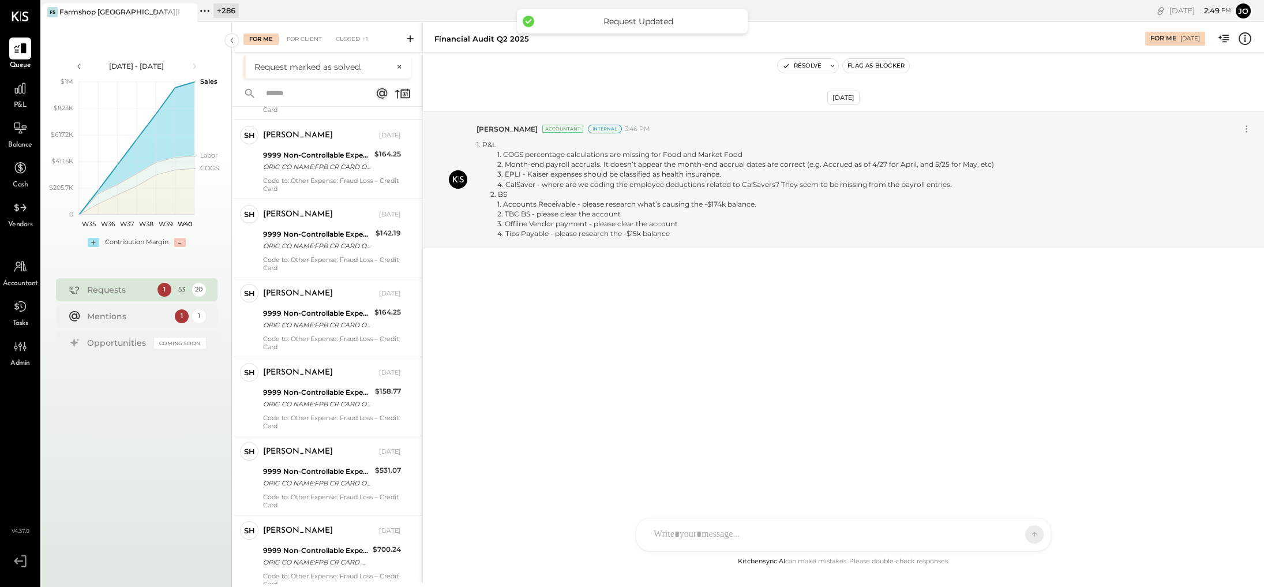
scroll to position [1203, 0]
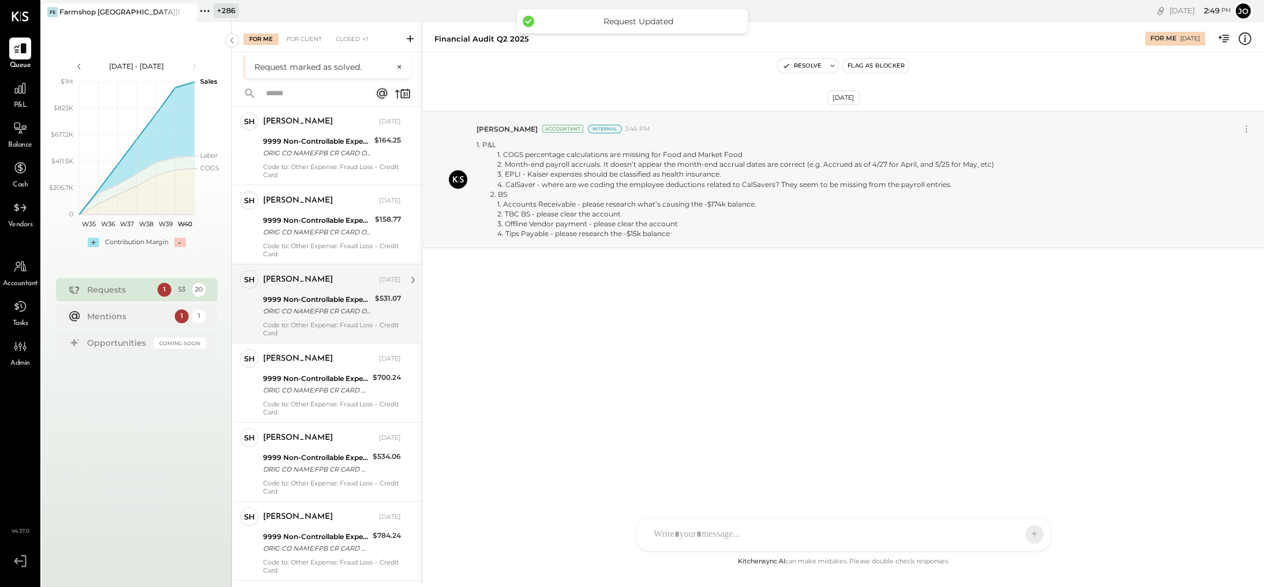
click at [355, 294] on div "9999 Non-Controllable Expenses:Property Expenses:To Be Classified P&L" at bounding box center [317, 300] width 108 height 12
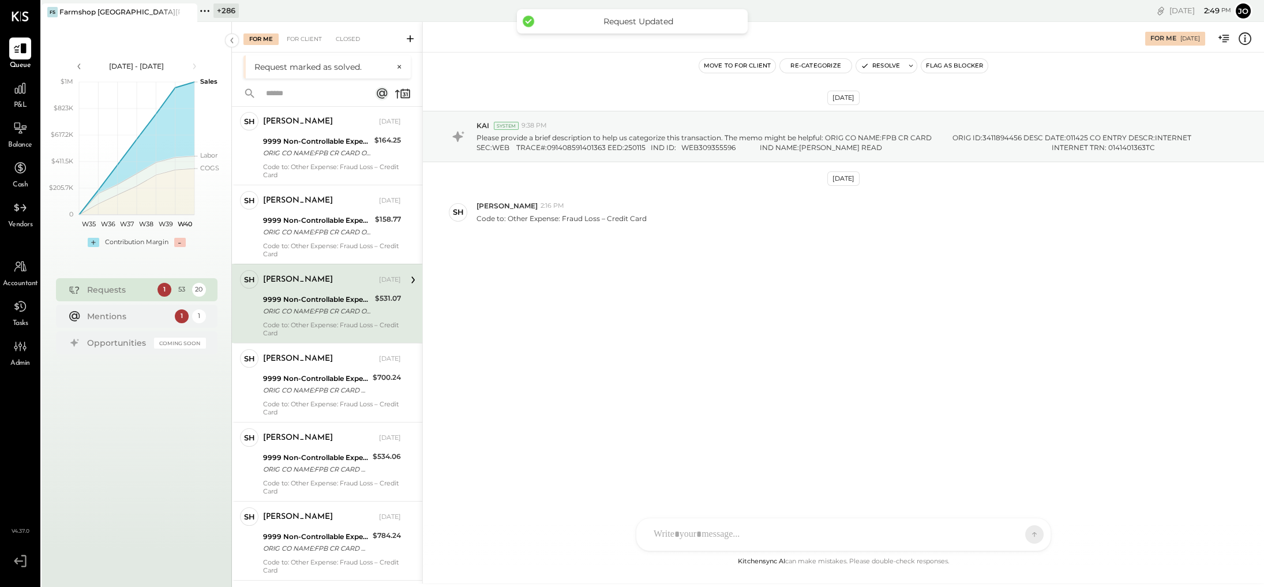
click at [770, 70] on button "Resolve" at bounding box center [880, 66] width 48 height 14
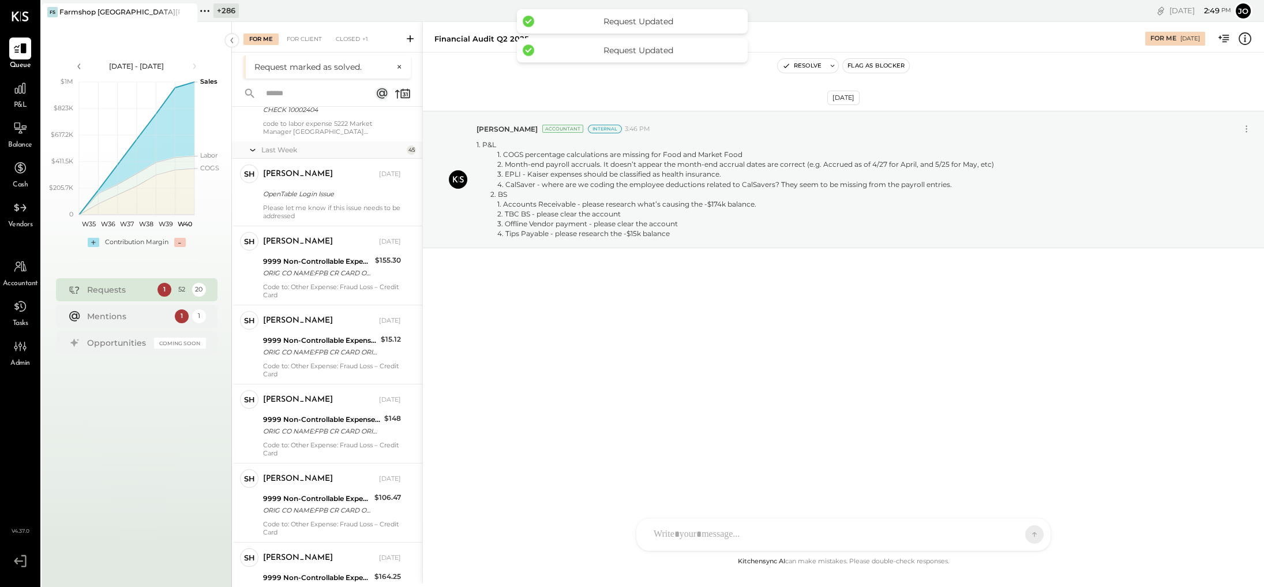
scroll to position [820, 0]
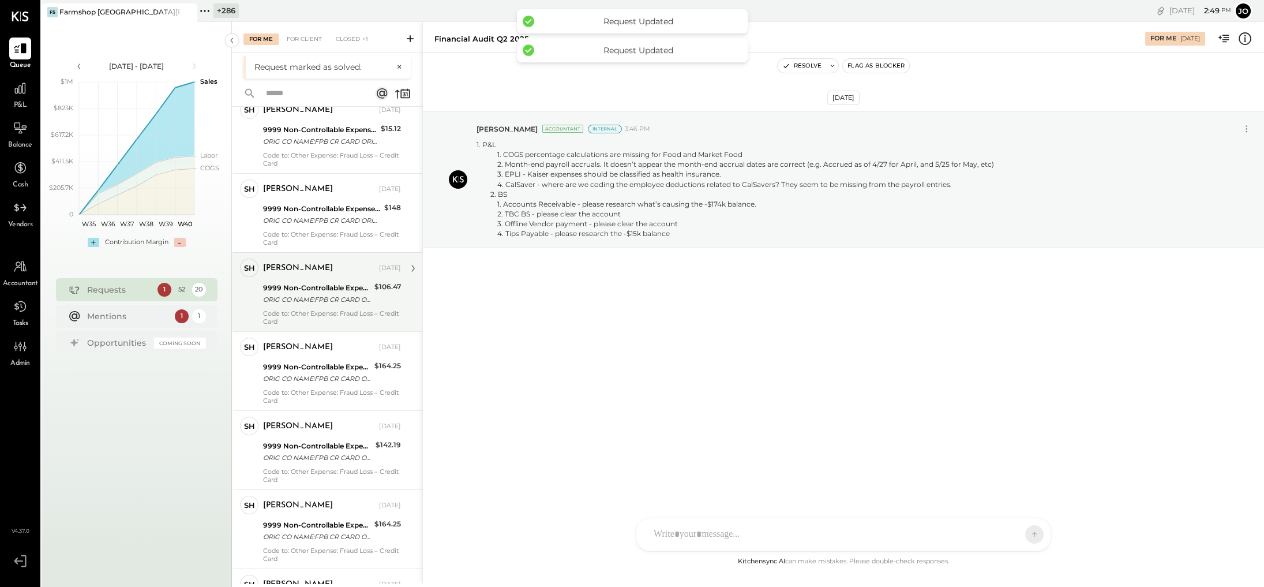
click at [340, 283] on div "[PERSON_NAME] [DATE] 9999 Non-Controllable Expenses:Property Expenses:To Be Cla…" at bounding box center [332, 291] width 138 height 67
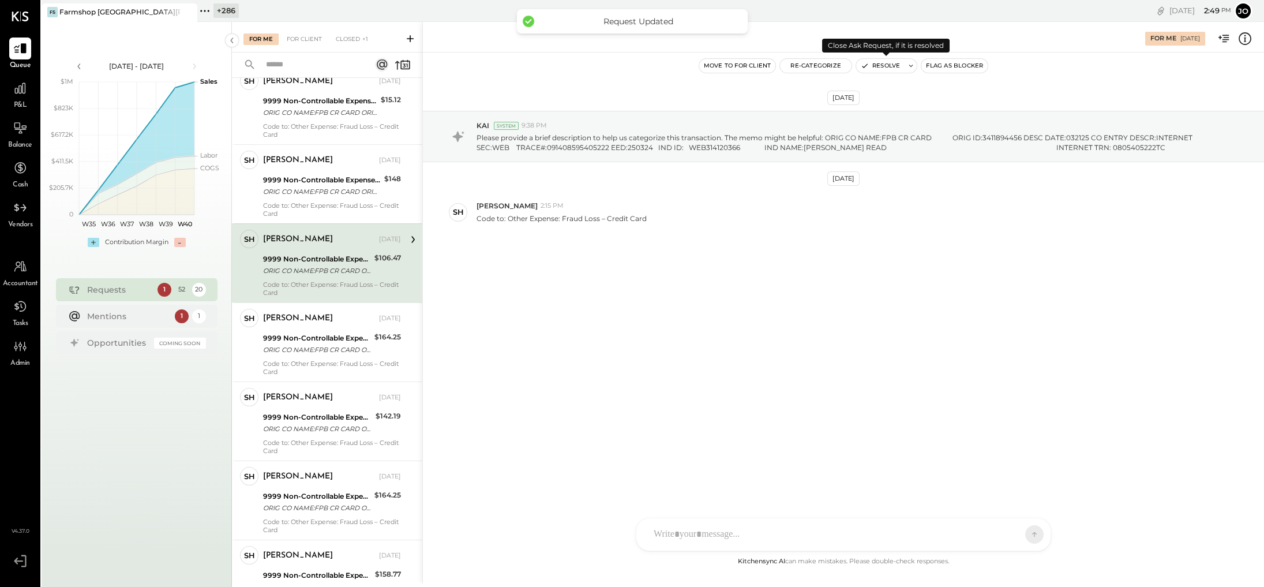
click at [770, 66] on button "Resolve" at bounding box center [880, 66] width 48 height 14
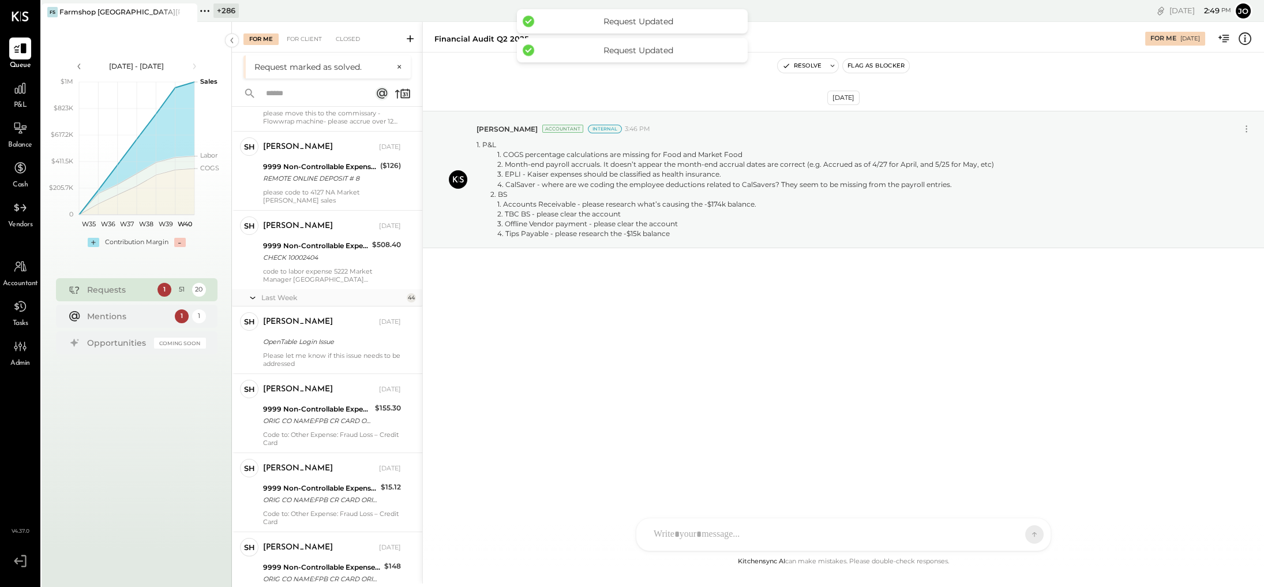
scroll to position [635, 0]
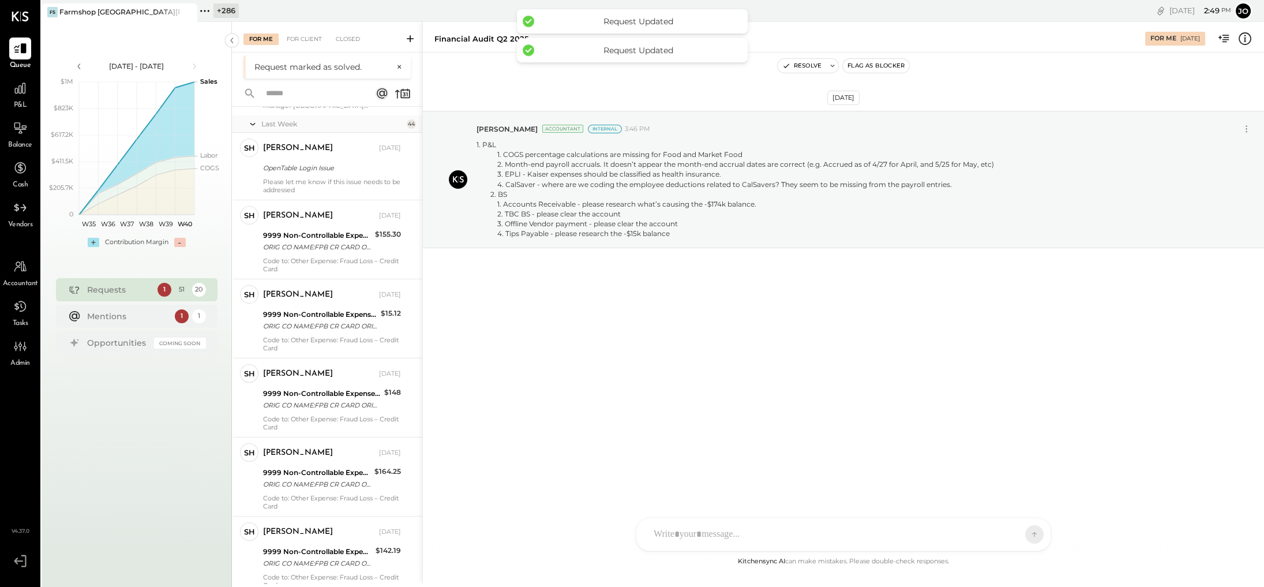
click at [332, 292] on div "[PERSON_NAME] [DATE]" at bounding box center [332, 295] width 138 height 16
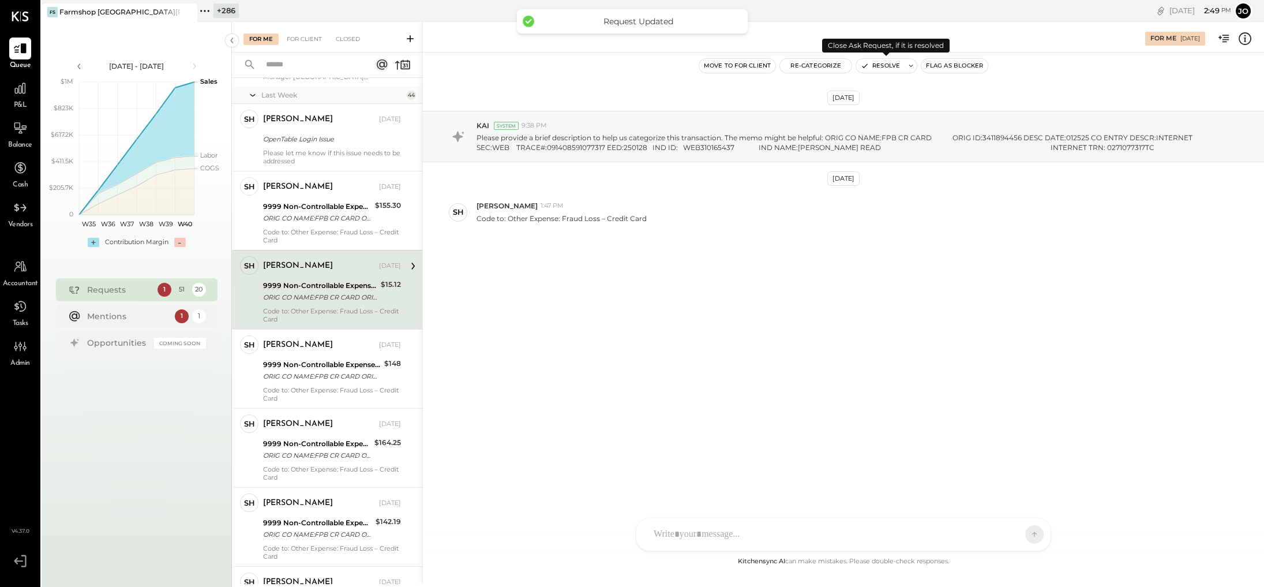
click at [770, 63] on button "Resolve" at bounding box center [880, 66] width 48 height 14
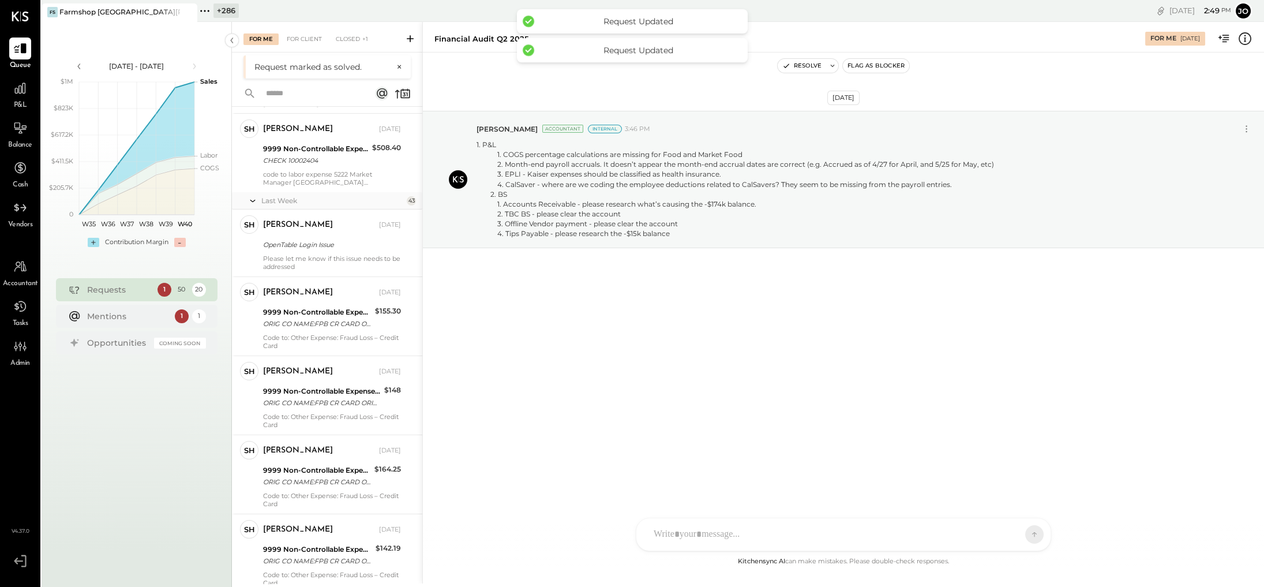
scroll to position [658, 0]
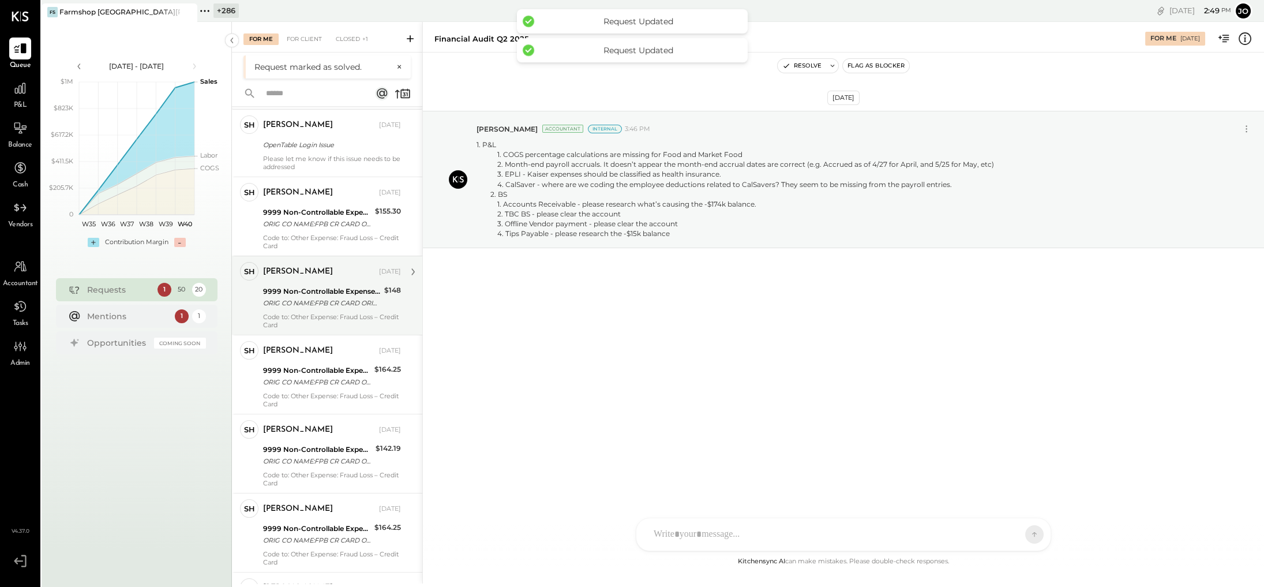
click at [337, 313] on div "Code to: Other Expense: Fraud Loss – Credit Card" at bounding box center [332, 321] width 138 height 16
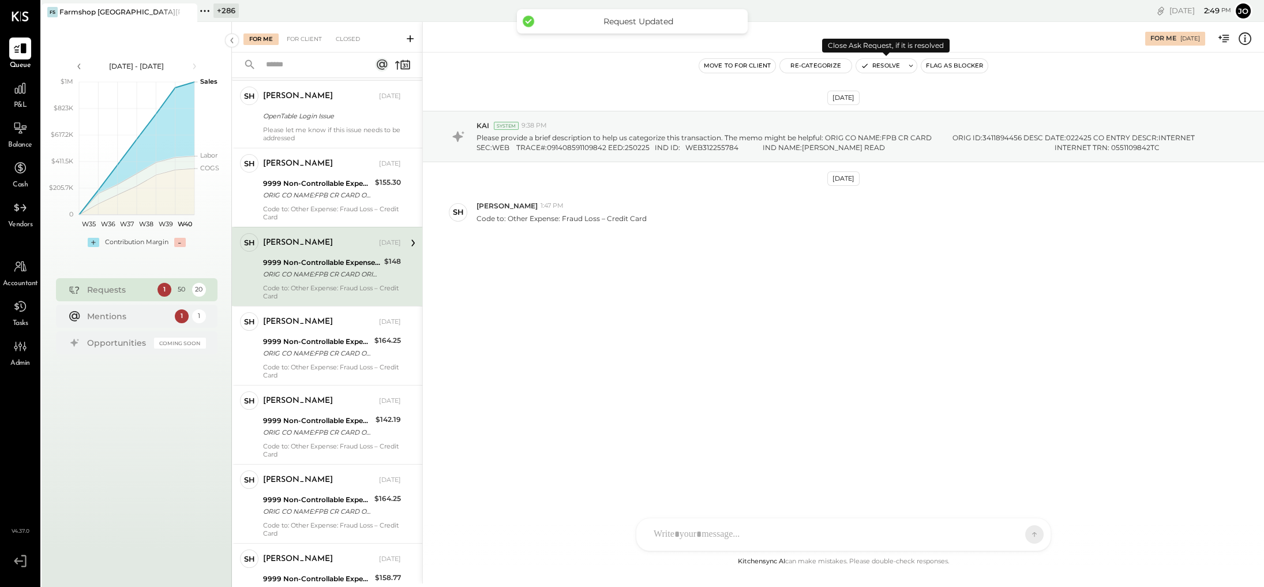
click at [770, 66] on button "Resolve" at bounding box center [880, 66] width 48 height 14
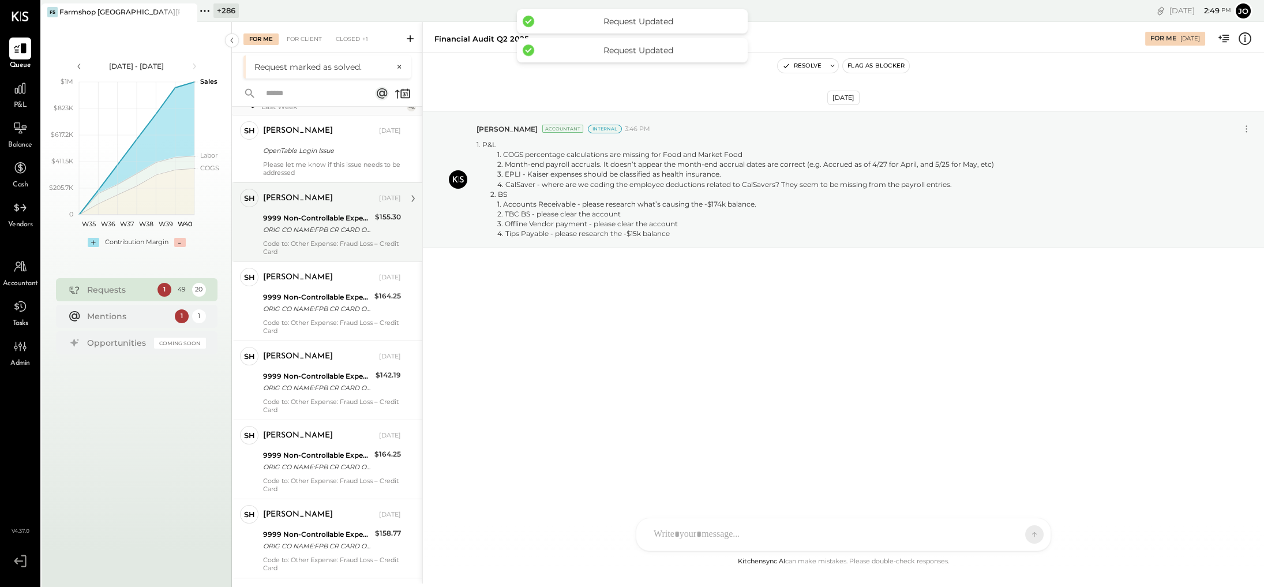
scroll to position [809, 0]
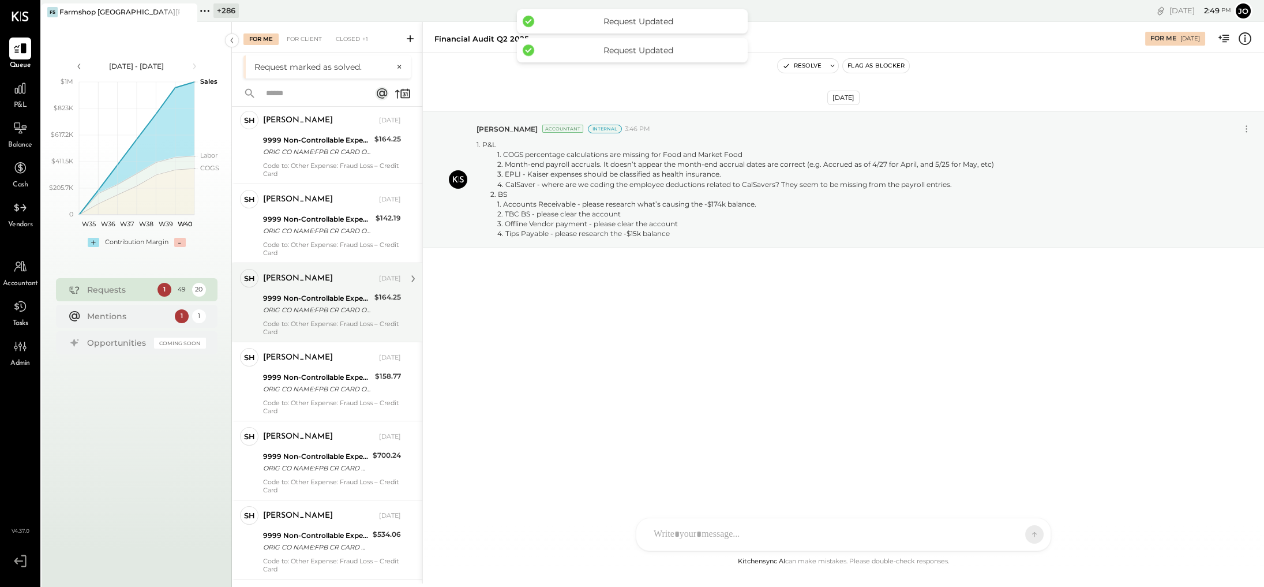
click at [339, 304] on div "ORIG CO NAME:FPB CR CARD ORIG ID:3411894456 DESC DATE:011525 CO ENTRY DESCR:INT…" at bounding box center [317, 310] width 108 height 12
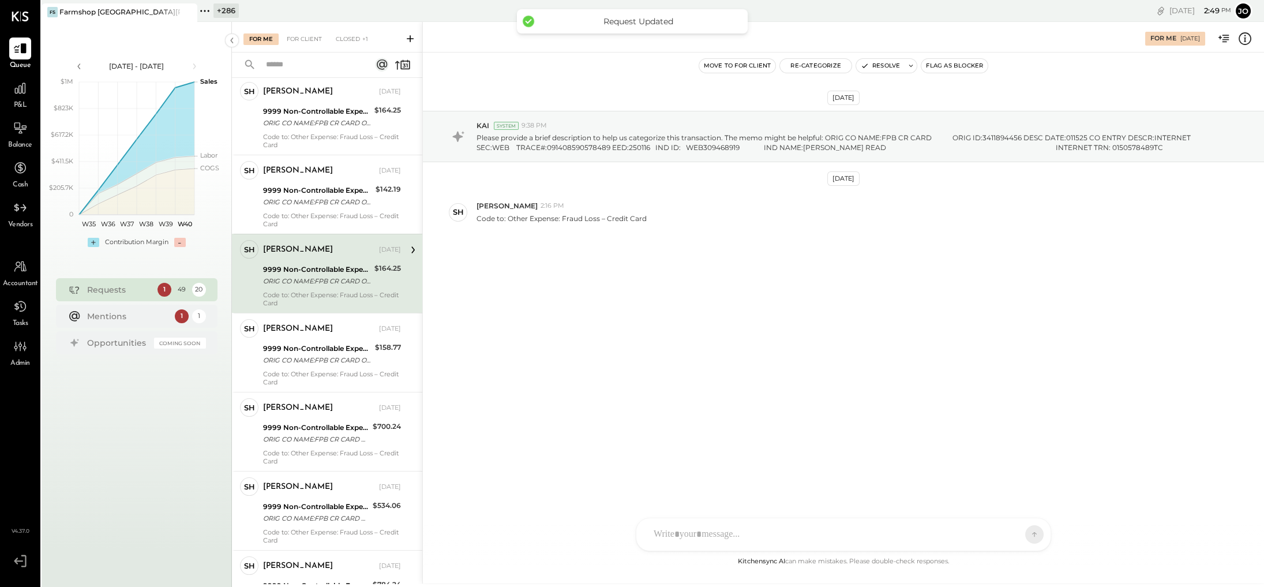
click at [770, 62] on button "Resolve" at bounding box center [880, 66] width 48 height 14
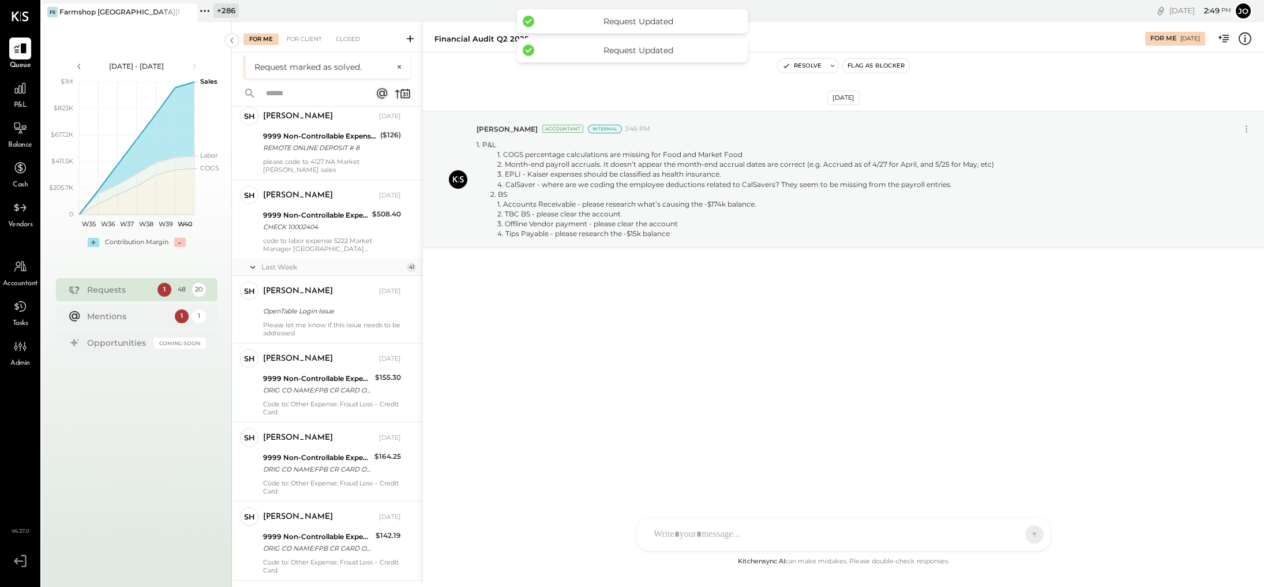
scroll to position [731, 0]
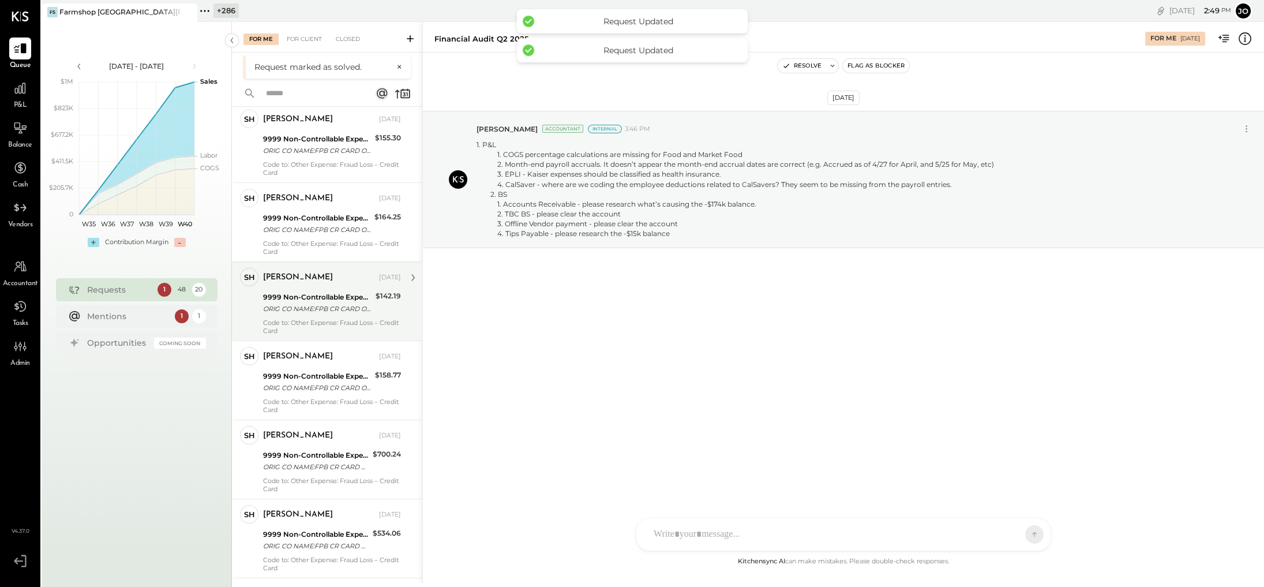
click at [336, 291] on div "9999 Non-Controllable Expenses:Property Expenses:To Be Classified P&L" at bounding box center [317, 297] width 109 height 12
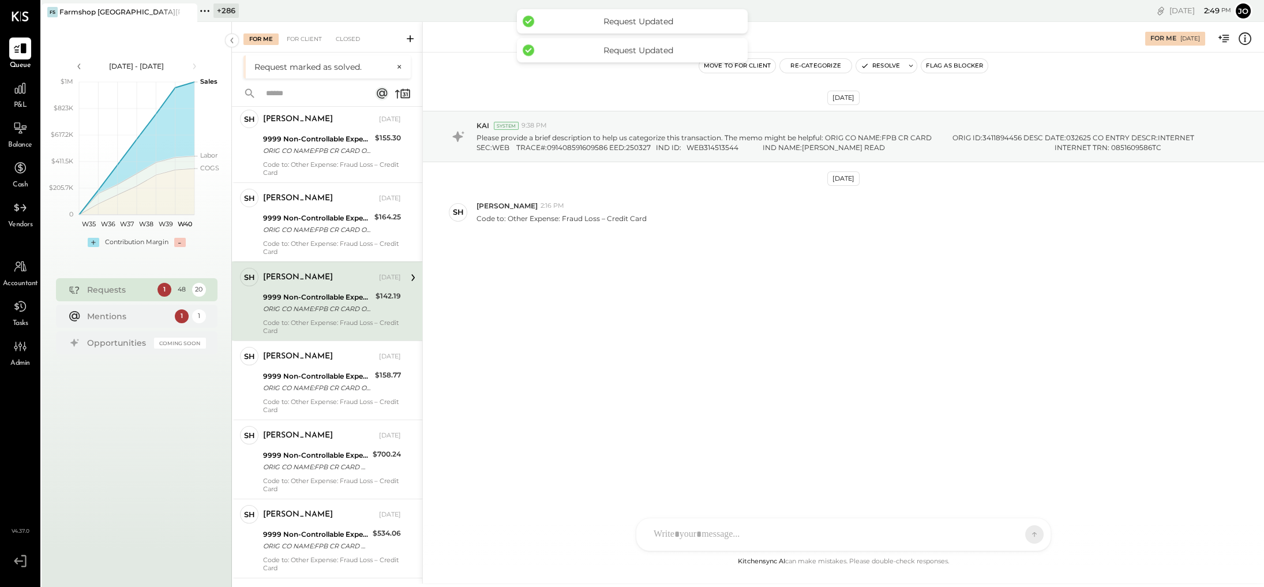
click at [770, 72] on button "Resolve" at bounding box center [880, 66] width 48 height 14
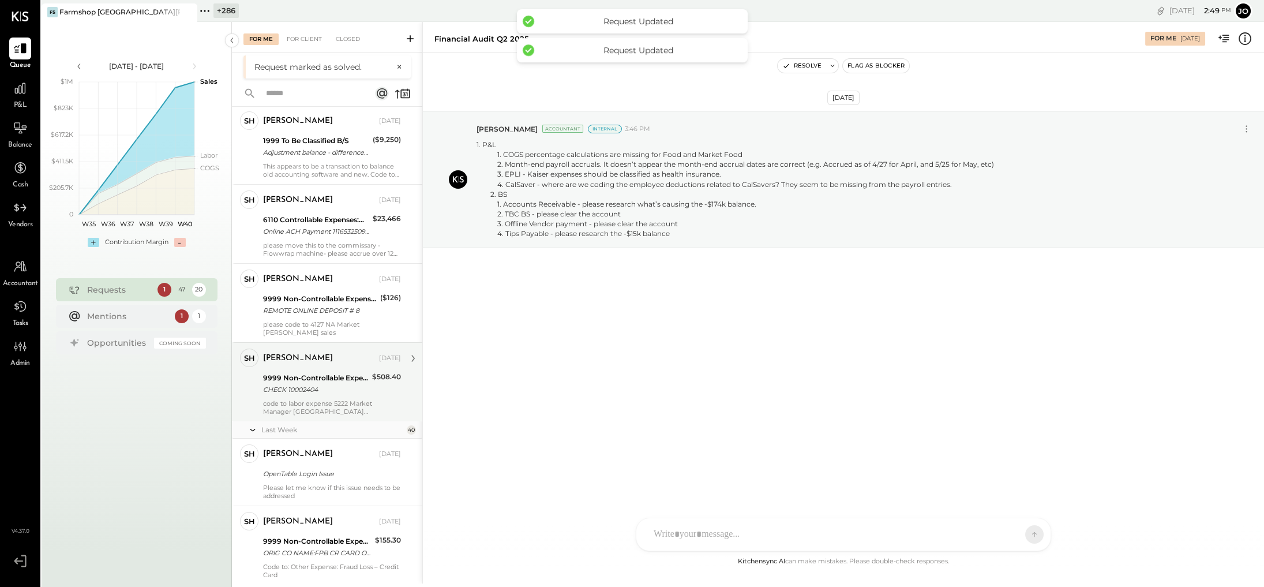
scroll to position [463, 0]
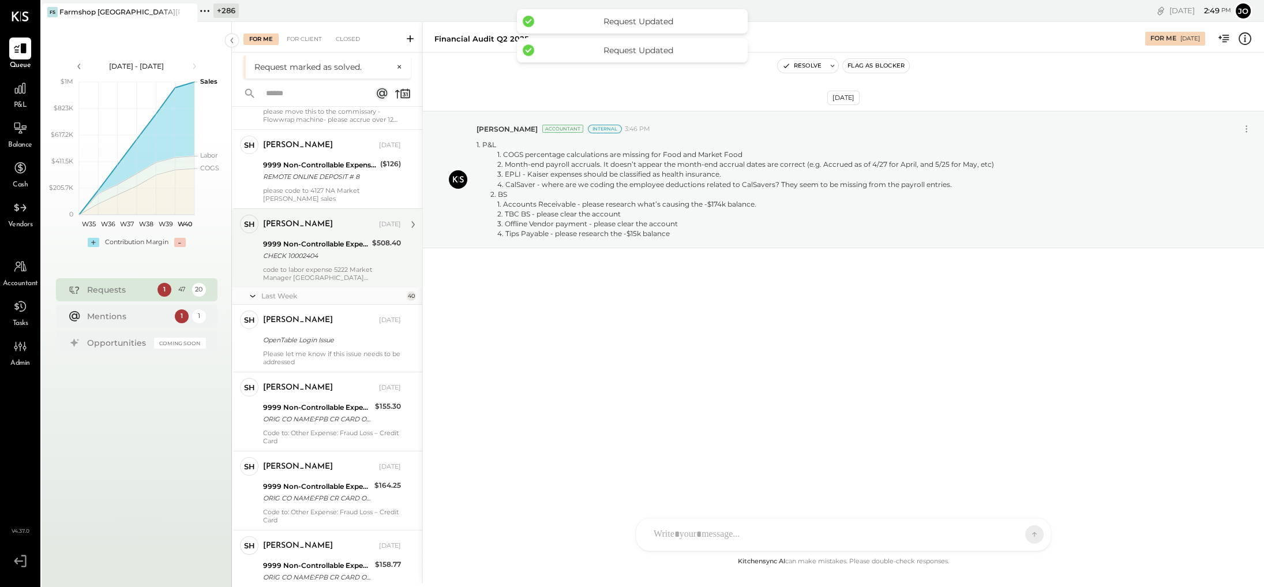
click at [331, 271] on div "code to labor expense 5222 Market Manager [GEOGRAPHIC_DATA][PERSON_NAME]" at bounding box center [332, 273] width 138 height 16
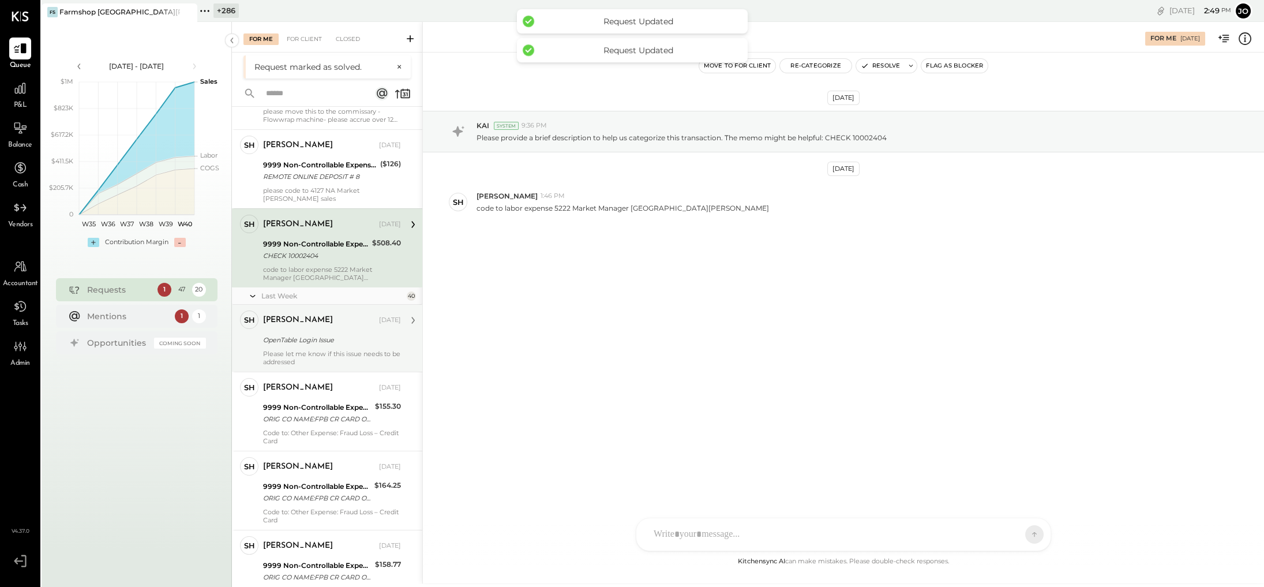
click at [342, 361] on div "SH [PERSON_NAME] Owner [PERSON_NAME] [DATE] OpenTable Login Issue Please let me…" at bounding box center [327, 338] width 190 height 67
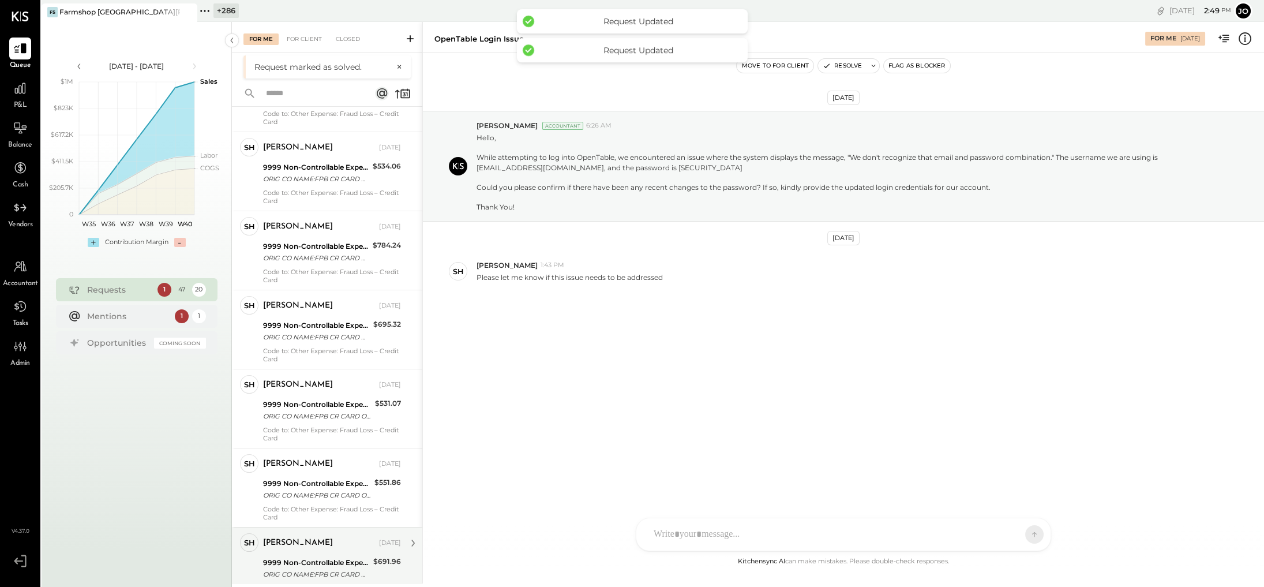
scroll to position [1087, 0]
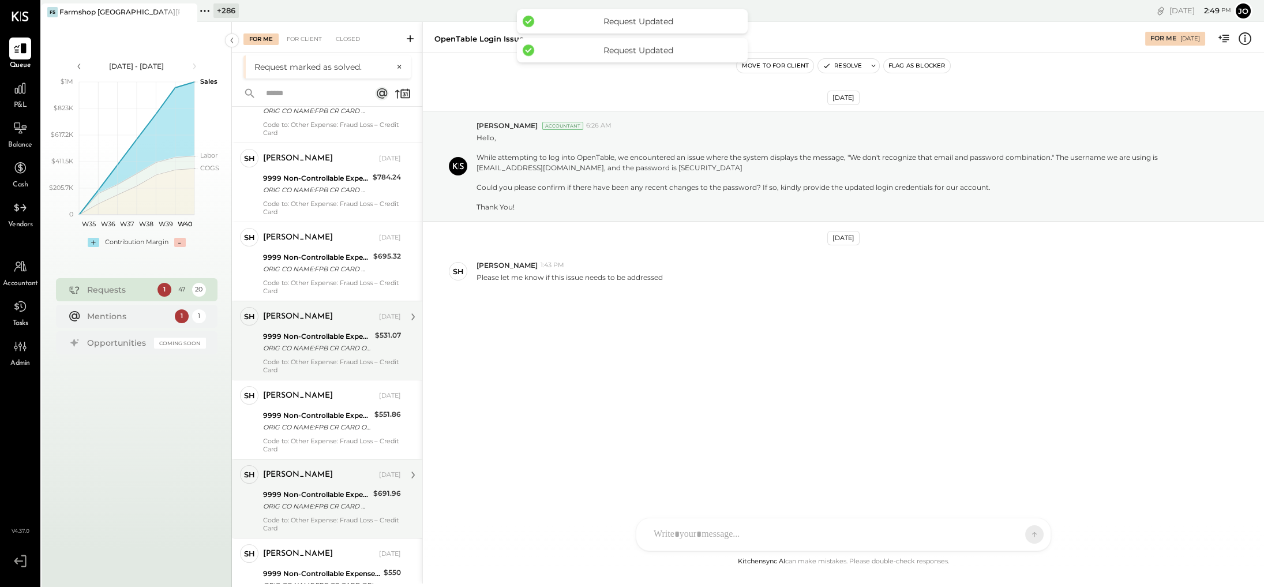
click at [339, 313] on div "[PERSON_NAME] [DATE] 9999 Non-Controllable Expenses:Property Expenses:To Be Cla…" at bounding box center [332, 340] width 138 height 67
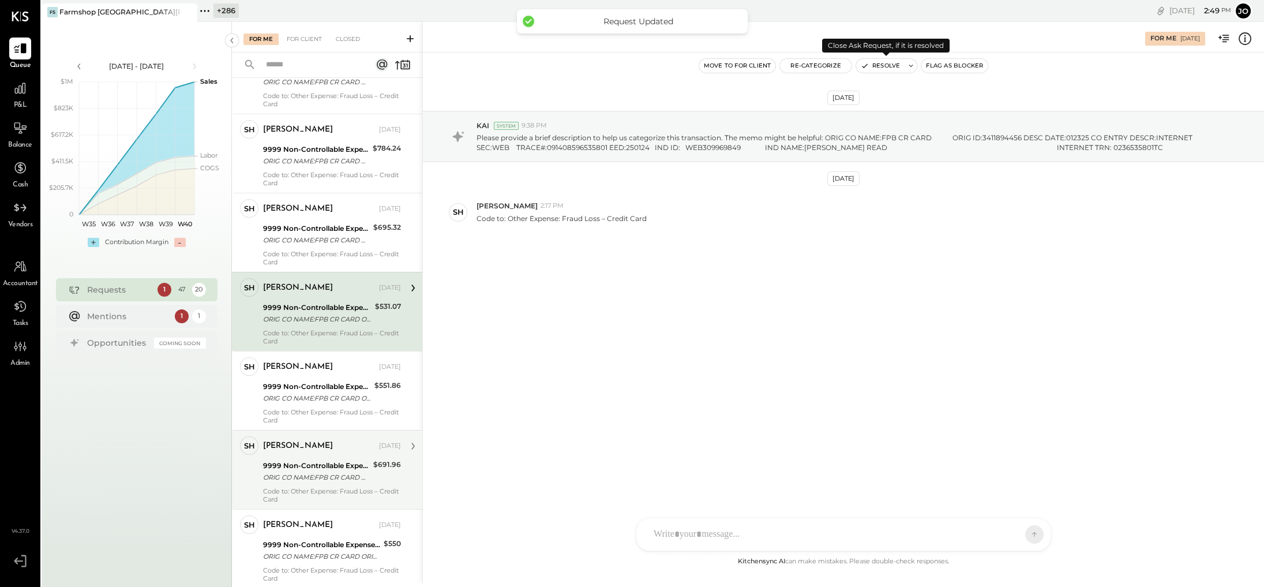
click at [770, 66] on button "Resolve" at bounding box center [880, 66] width 48 height 14
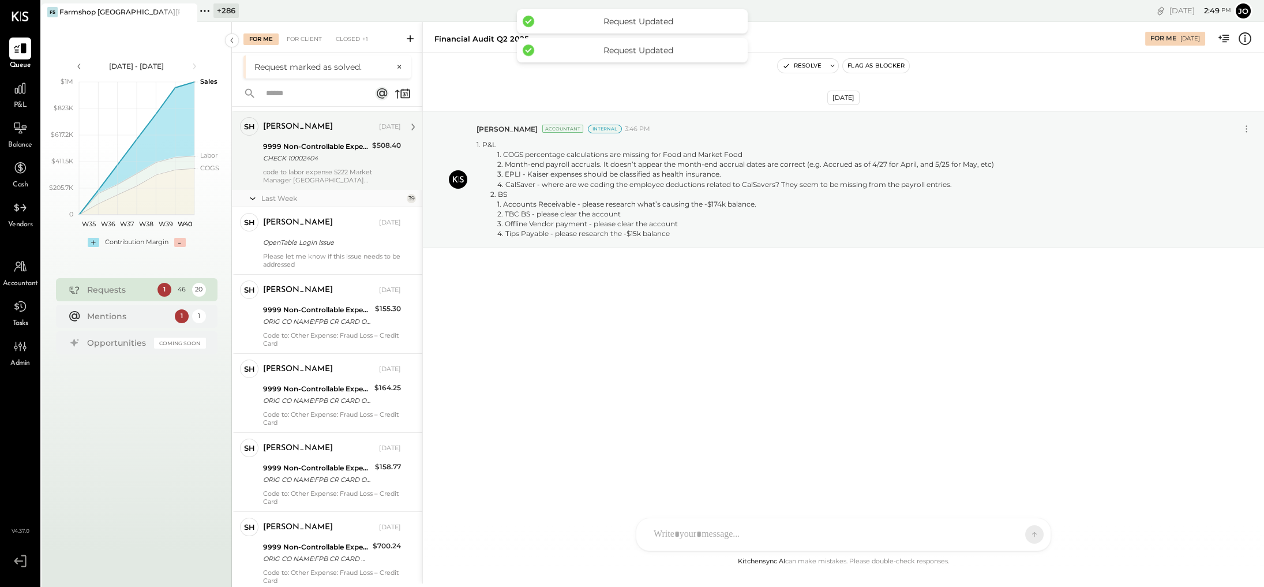
scroll to position [749, 0]
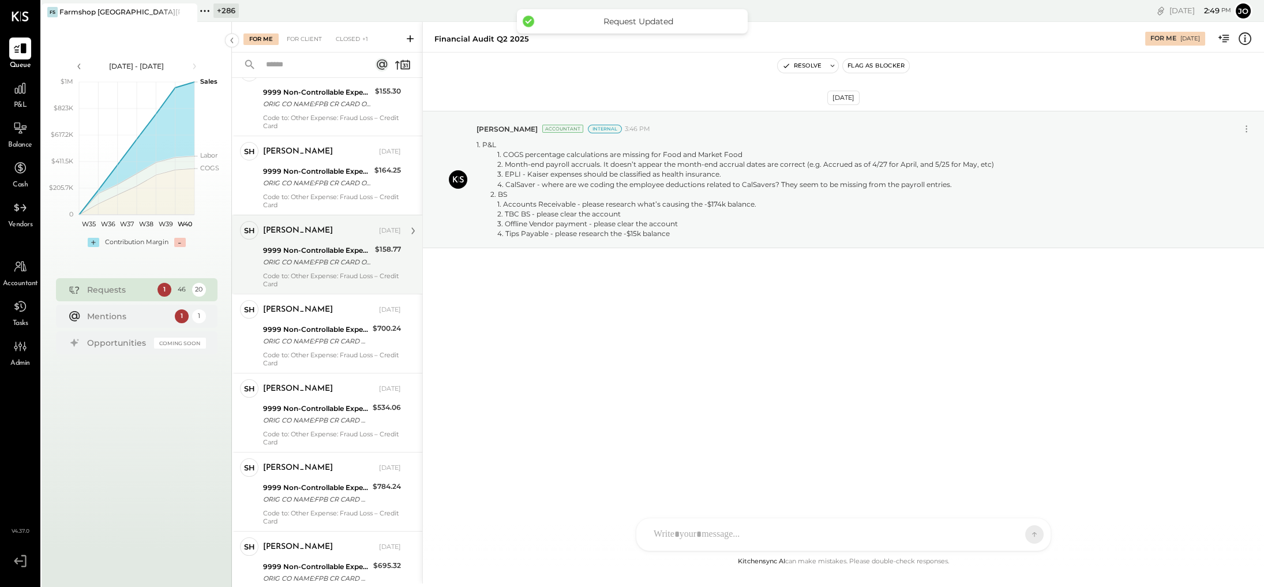
click at [332, 278] on div "Code to: Other Expense: Fraud Loss – Credit Card" at bounding box center [332, 280] width 138 height 16
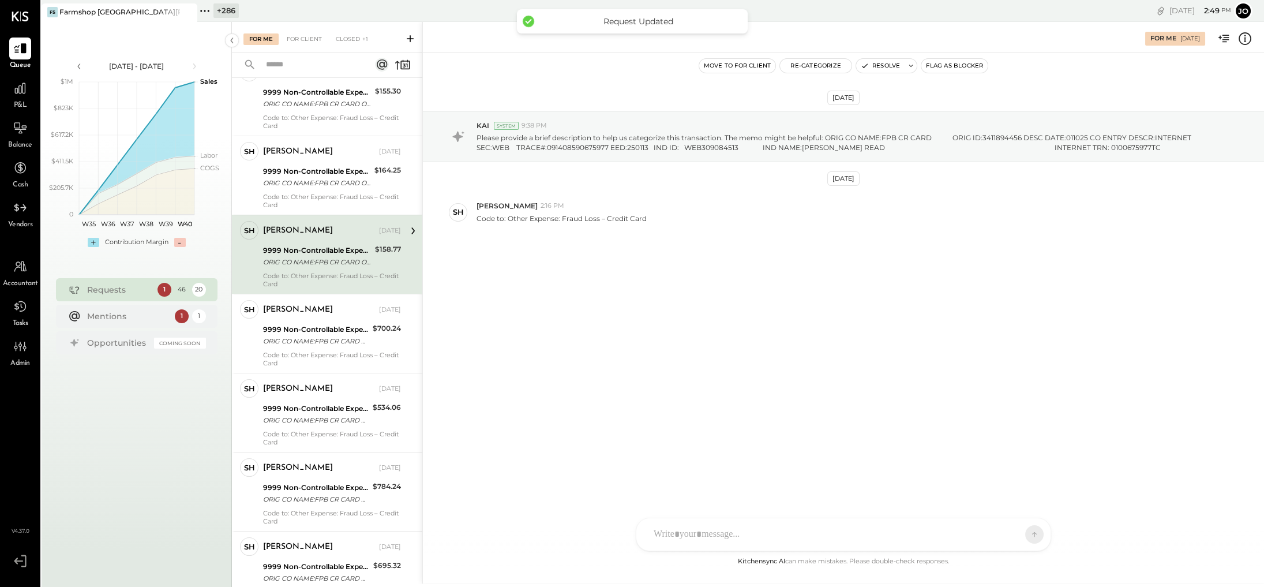
click at [770, 65] on button "Resolve" at bounding box center [880, 66] width 48 height 14
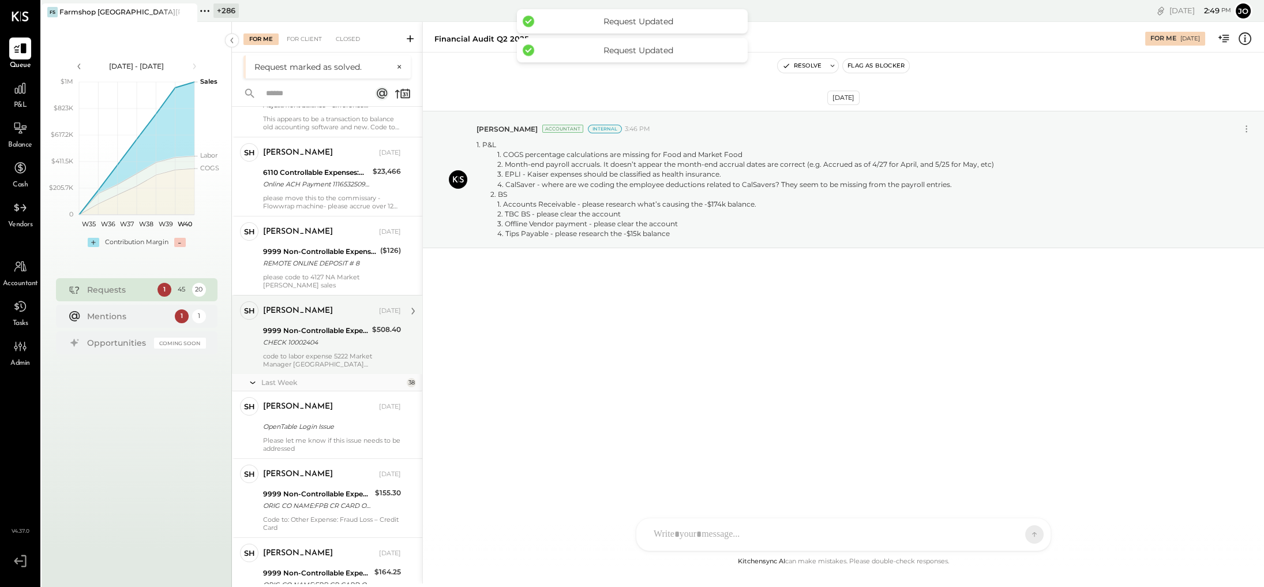
scroll to position [753, 0]
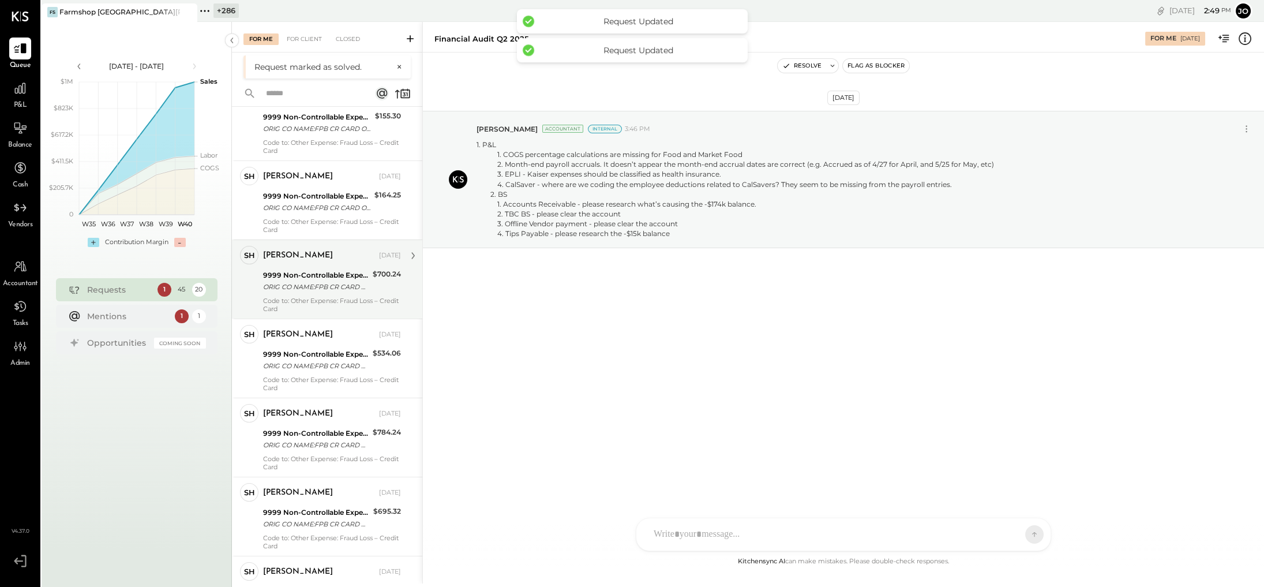
click at [342, 281] on div "ORIG CO NAME:FPB CR CARD ORIG ID:3411894456 DESC DATE:020325 CO ENTRY DESCR:INT…" at bounding box center [316, 287] width 106 height 12
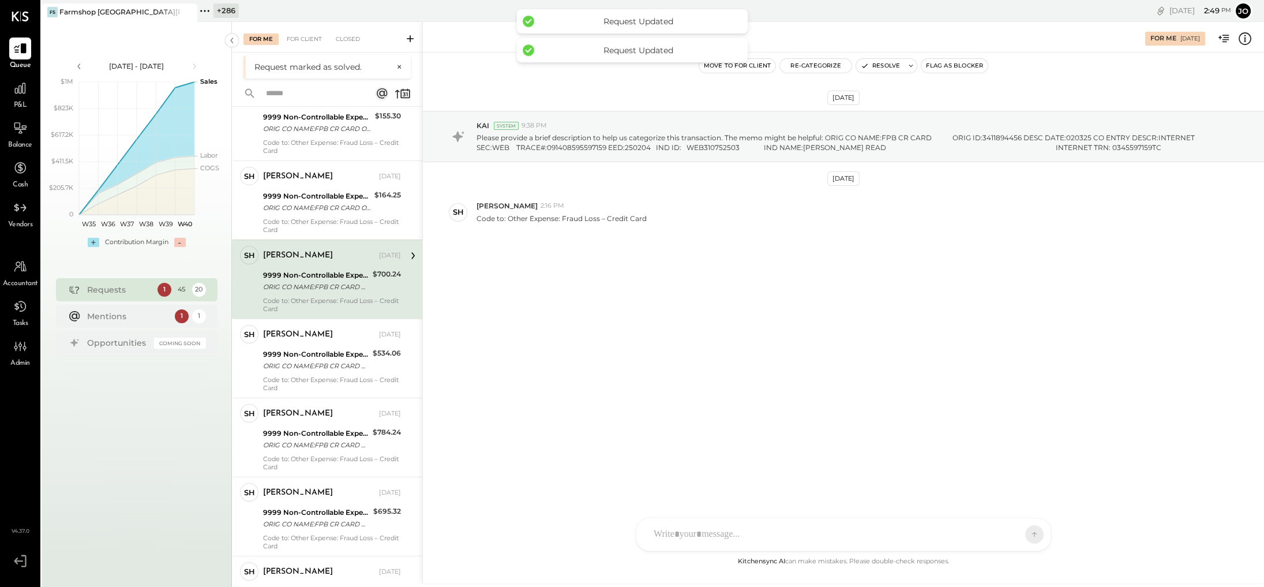
click at [770, 59] on button "Resolve" at bounding box center [880, 66] width 48 height 14
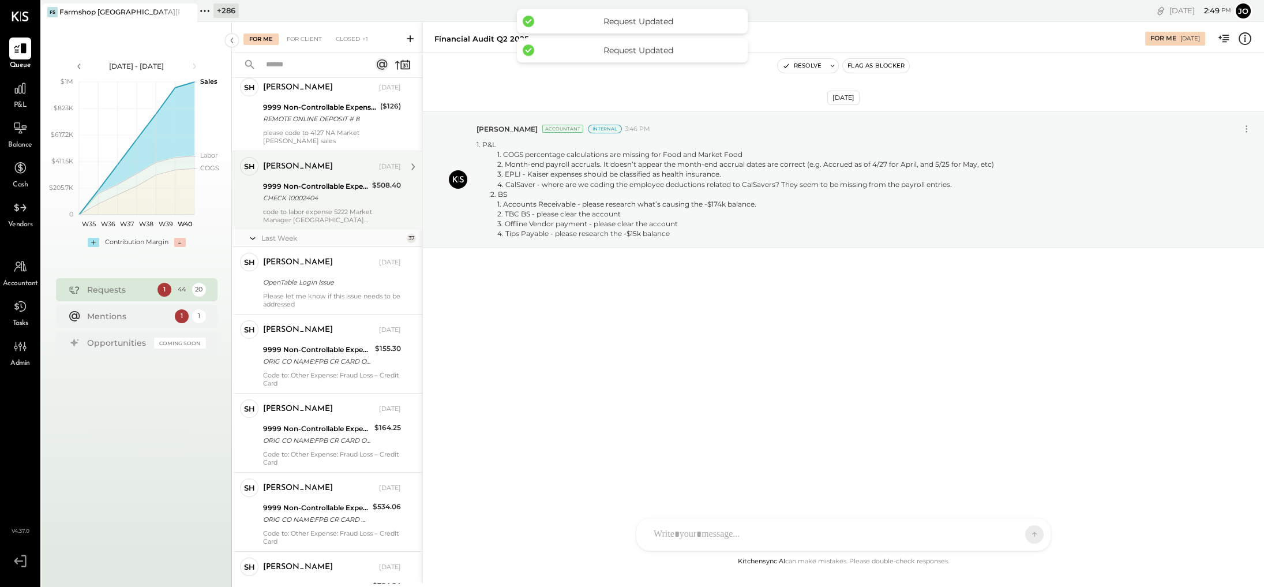
scroll to position [789, 0]
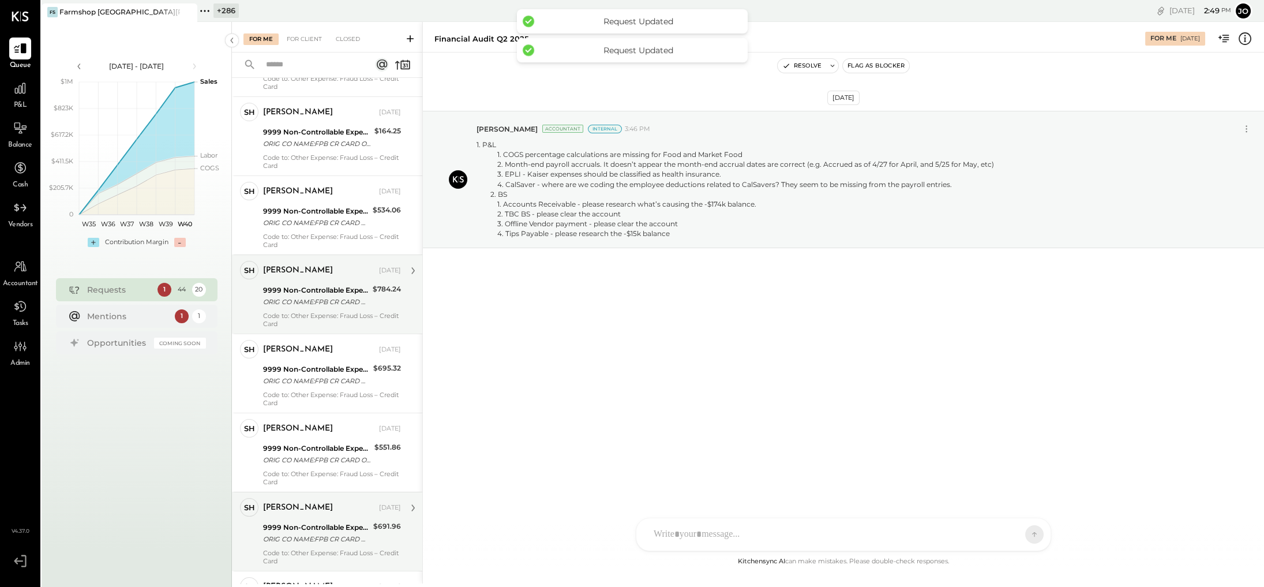
click at [344, 268] on div "[PERSON_NAME] [DATE]" at bounding box center [332, 270] width 138 height 16
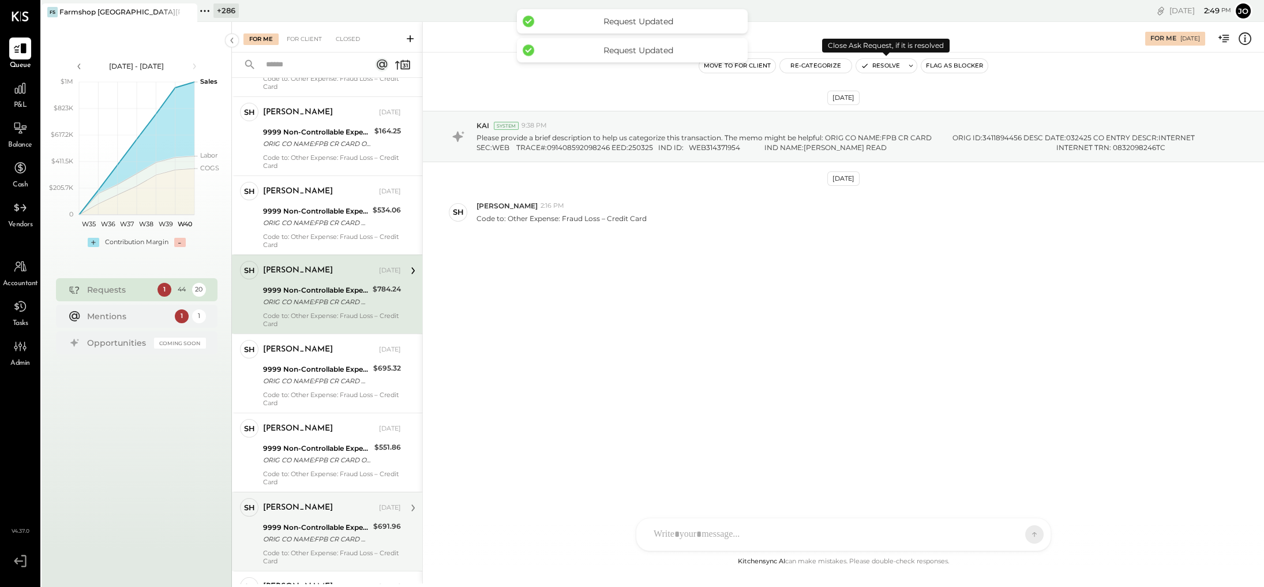
click at [770, 66] on button "Resolve" at bounding box center [880, 66] width 48 height 14
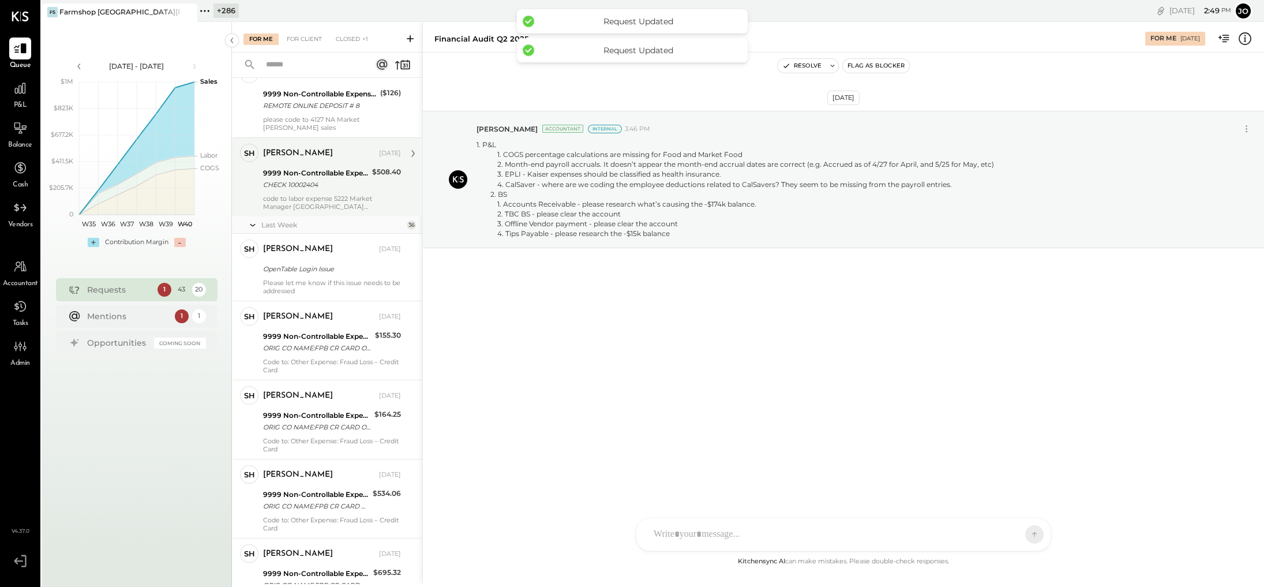
scroll to position [716, 0]
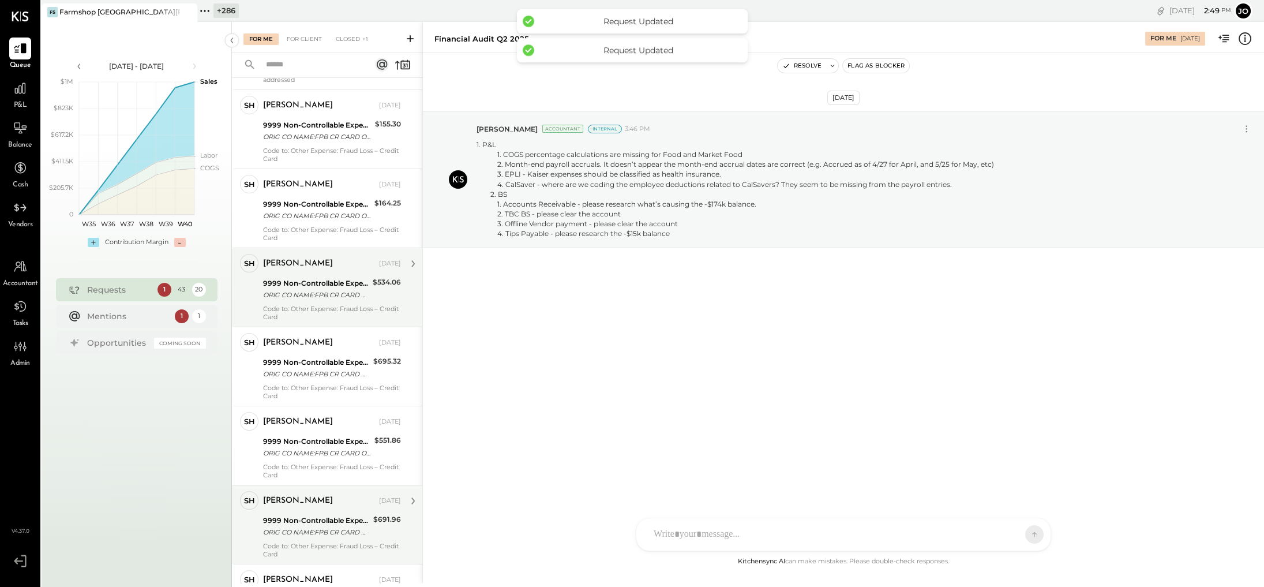
click at [349, 294] on div "[PERSON_NAME] [DATE] 9999 Non-Controllable Expenses:Property Expenses:To Be Cla…" at bounding box center [332, 287] width 138 height 67
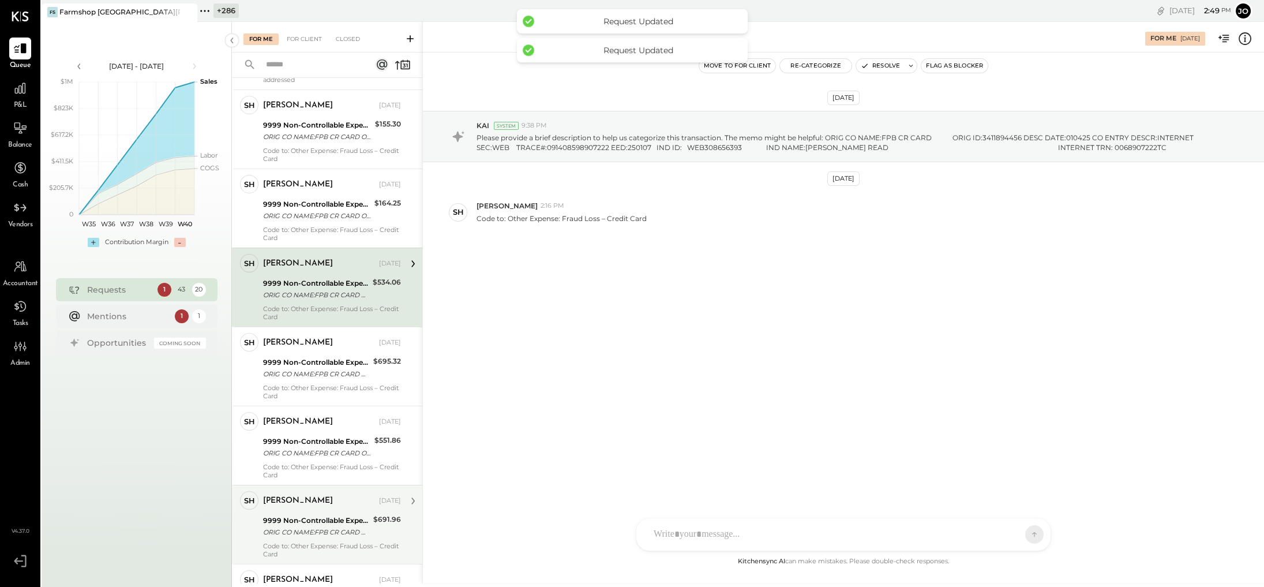
click at [770, 70] on button "Resolve" at bounding box center [880, 66] width 48 height 14
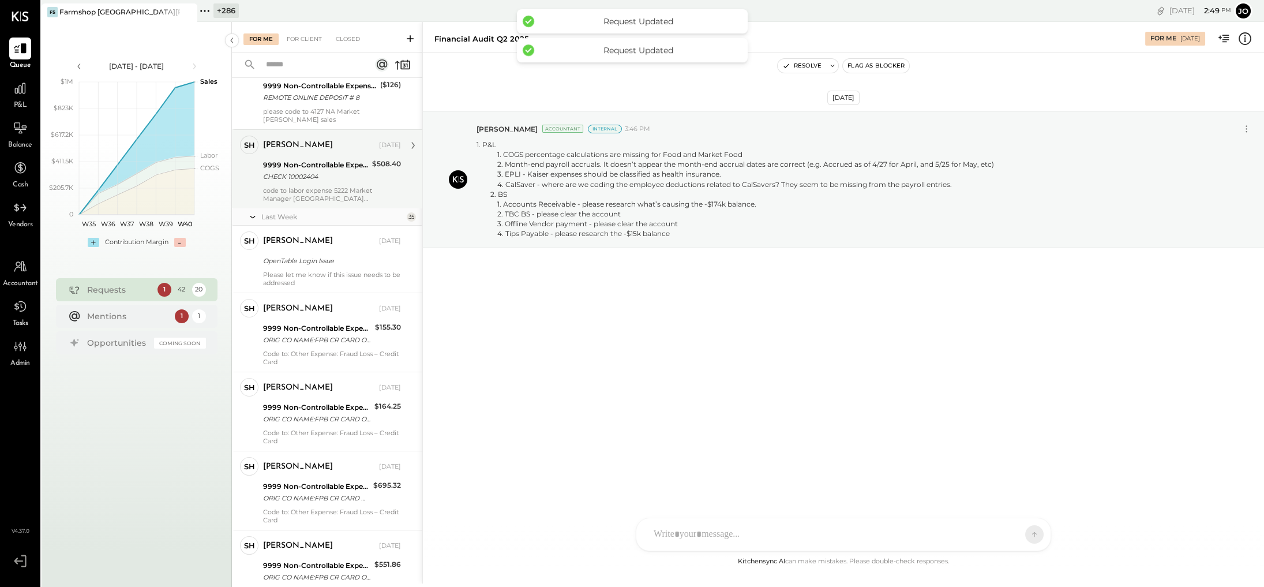
scroll to position [700, 0]
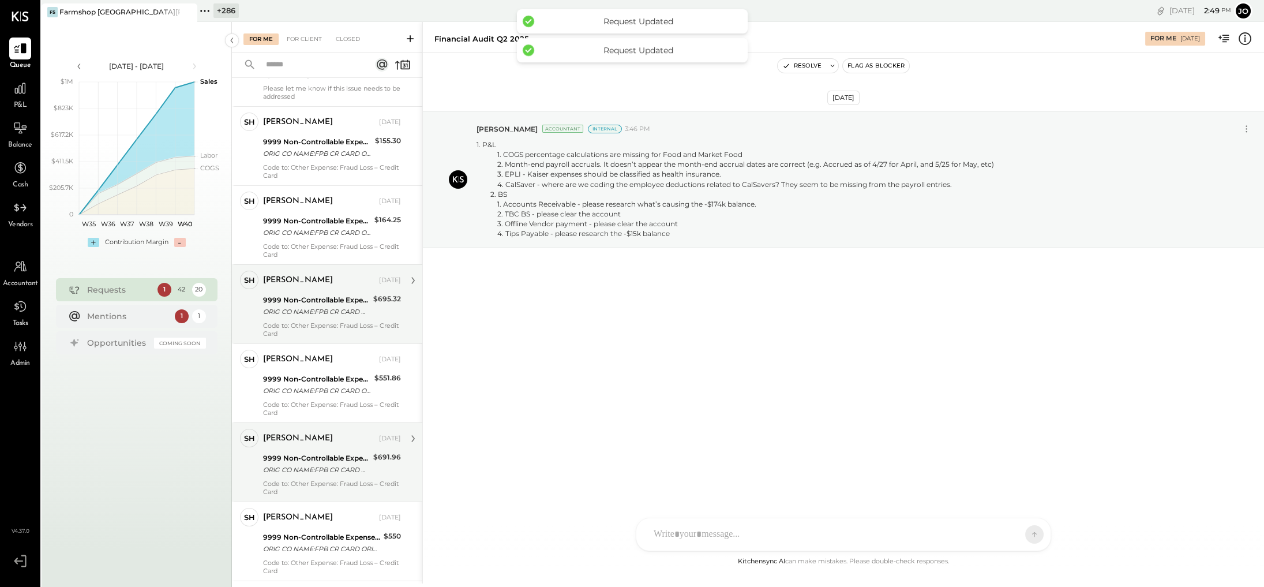
click at [351, 294] on div "9999 Non-Controllable Expenses:Property Expenses:To Be Classified P&L" at bounding box center [316, 300] width 107 height 12
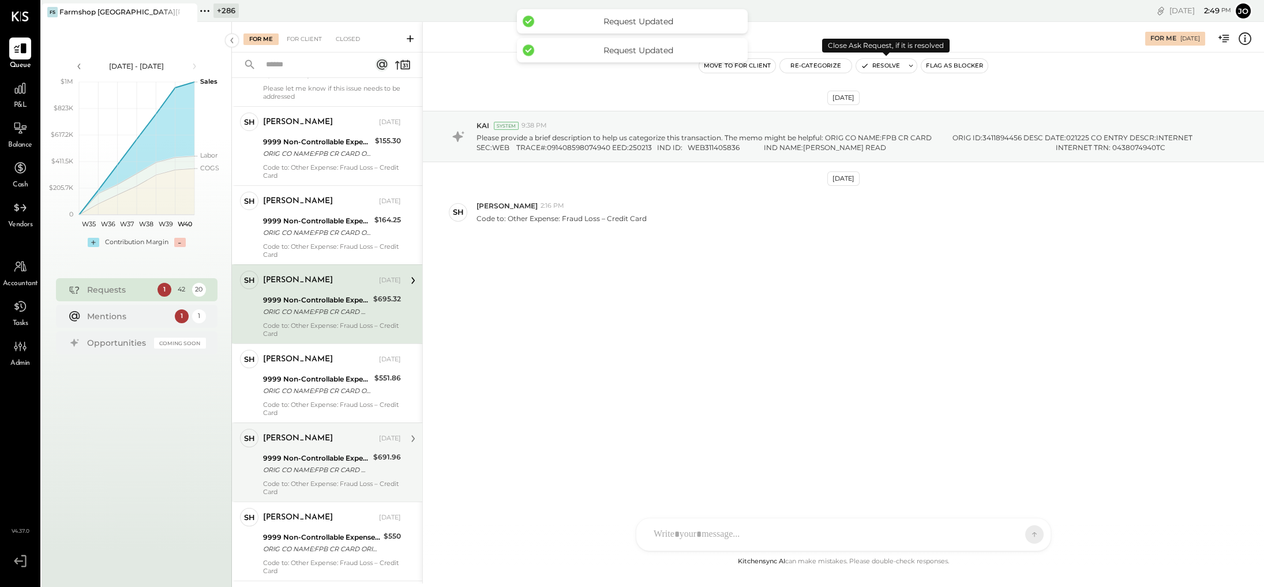
click at [770, 72] on button "Resolve" at bounding box center [880, 66] width 48 height 14
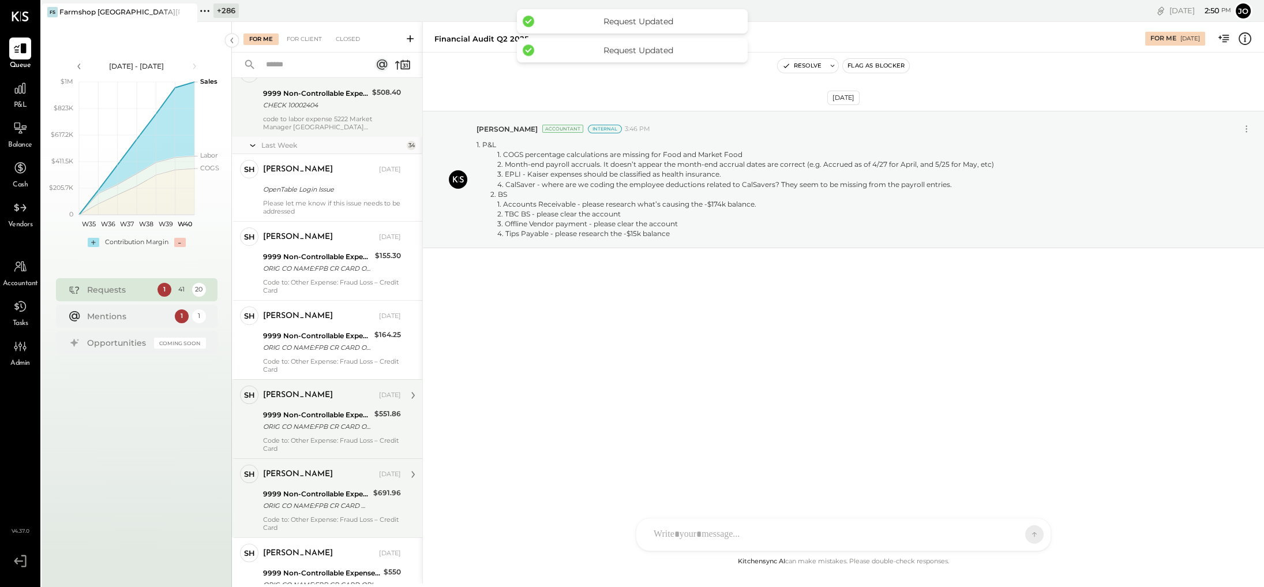
scroll to position [757, 0]
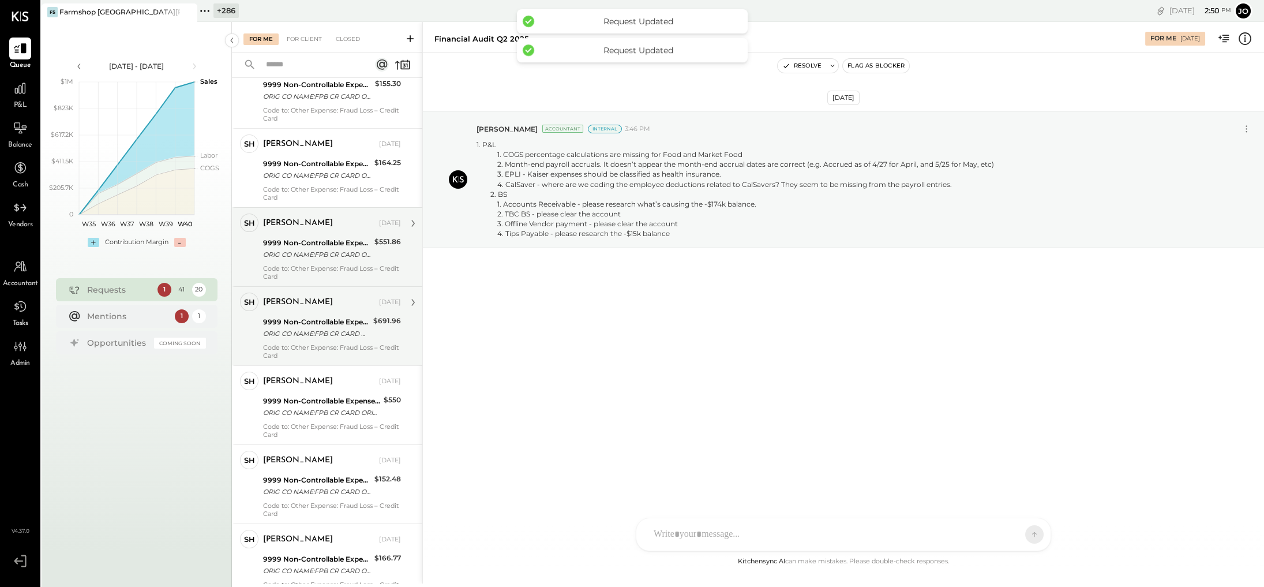
click at [344, 252] on div "9999 Non-Controllable Expenses:Property Expenses:To Be Classified P&L ORIG CO N…" at bounding box center [317, 248] width 108 height 25
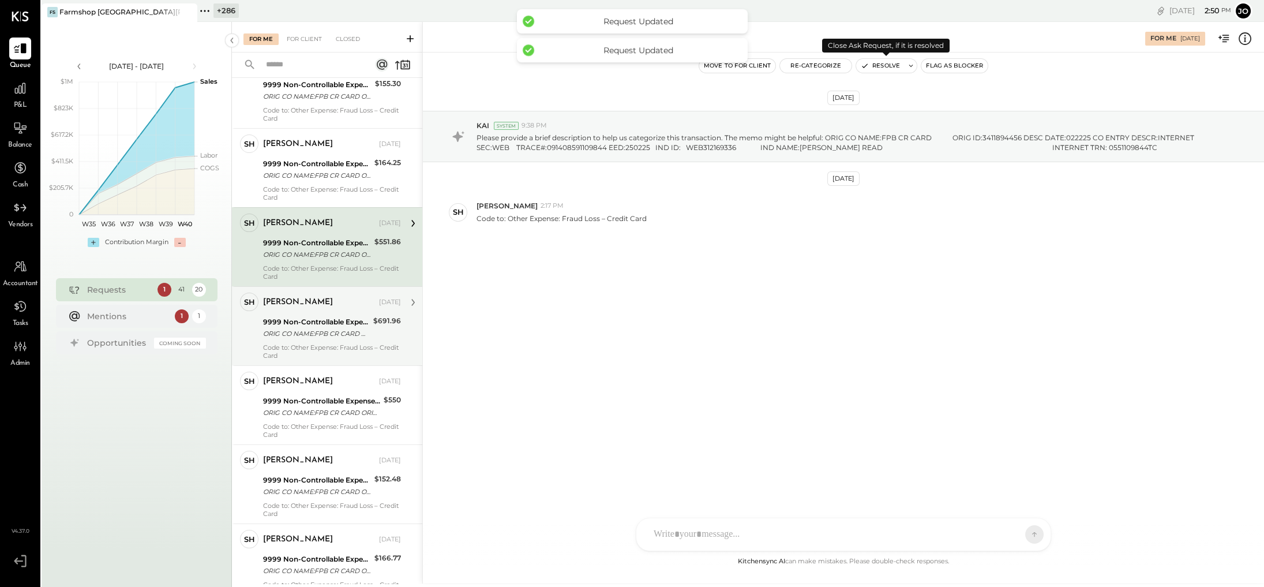
click at [770, 62] on button "Resolve" at bounding box center [880, 66] width 48 height 14
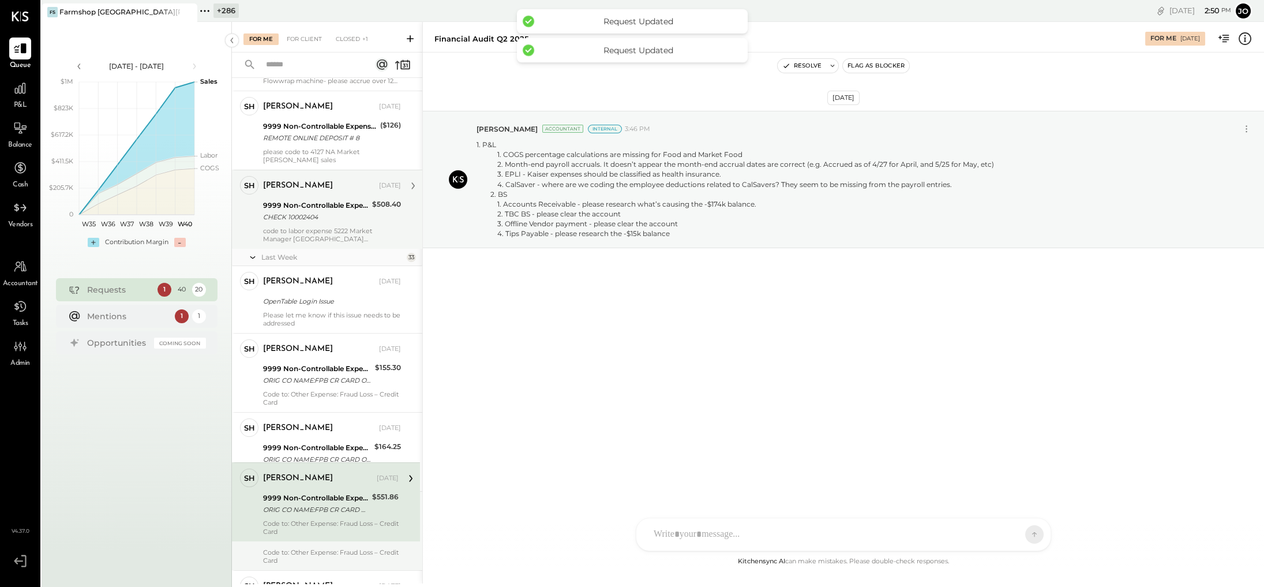
scroll to position [704, 0]
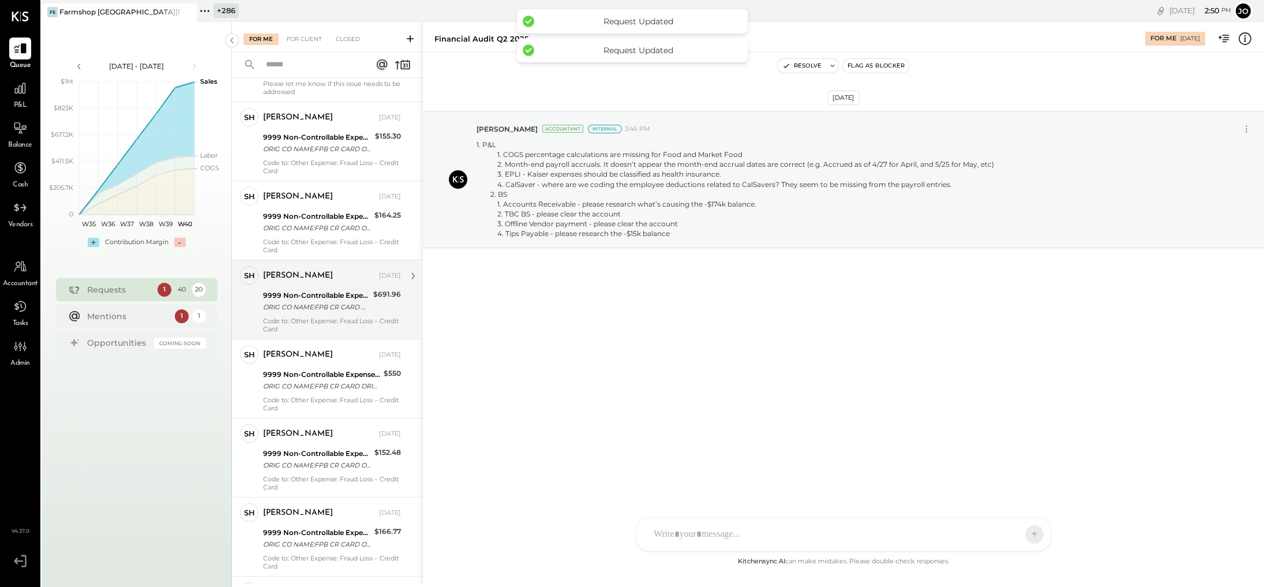
click at [341, 290] on div "9999 Non-Controllable Expenses:Property Expenses:To Be Classified P&L" at bounding box center [316, 296] width 107 height 12
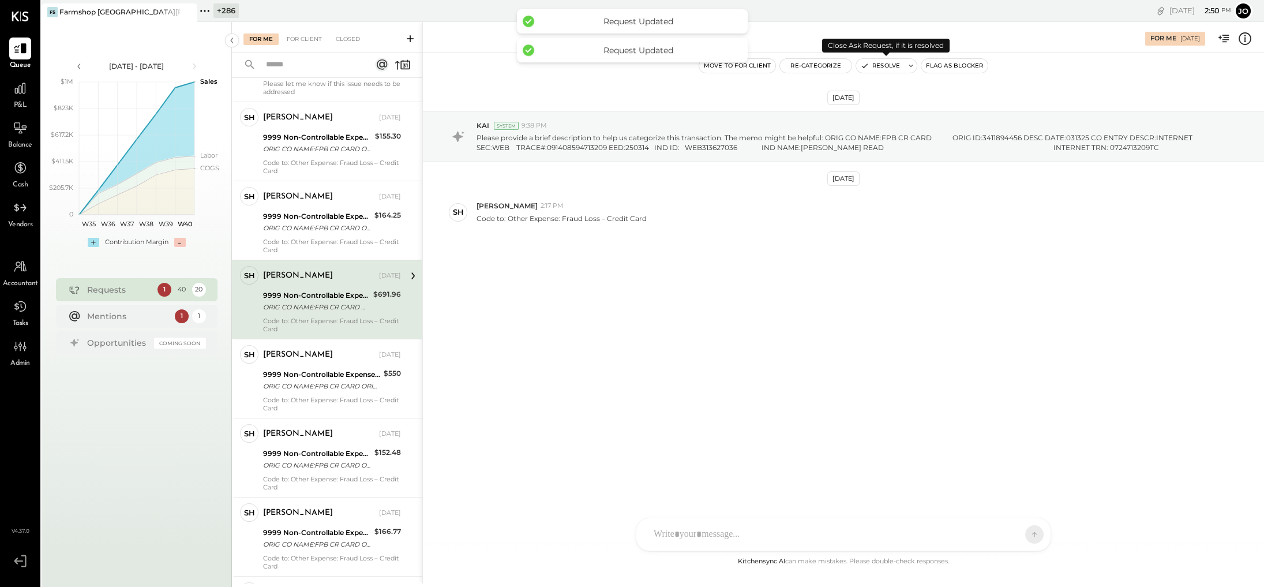
click at [770, 66] on button "Resolve" at bounding box center [880, 66] width 48 height 14
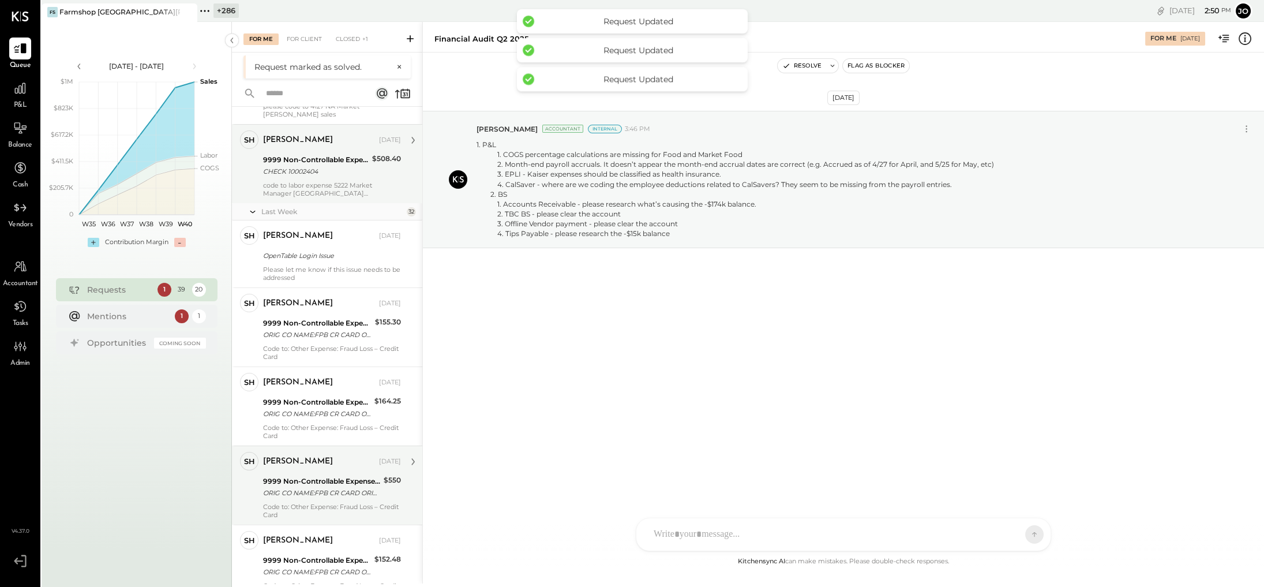
scroll to position [704, 0]
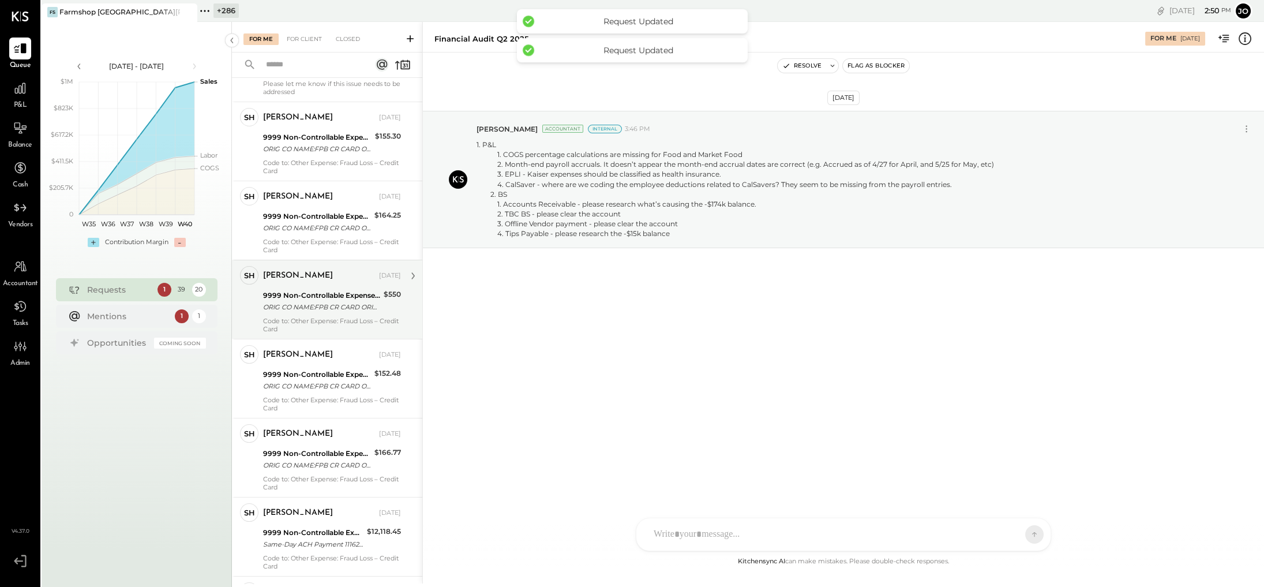
click at [349, 317] on div "Code to: Other Expense: Fraud Loss – Credit Card" at bounding box center [332, 325] width 138 height 16
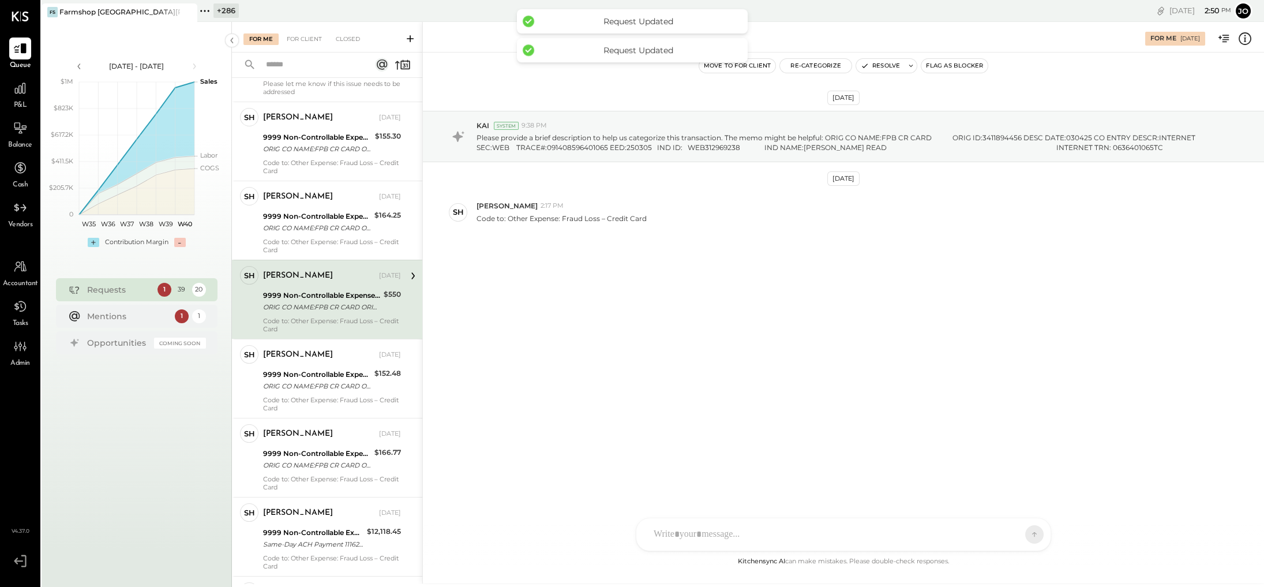
click at [770, 54] on div "Move to for client Re-Categorize Resolve Flag as Blocker" at bounding box center [843, 65] width 841 height 27
click at [770, 59] on button "Resolve" at bounding box center [880, 66] width 48 height 14
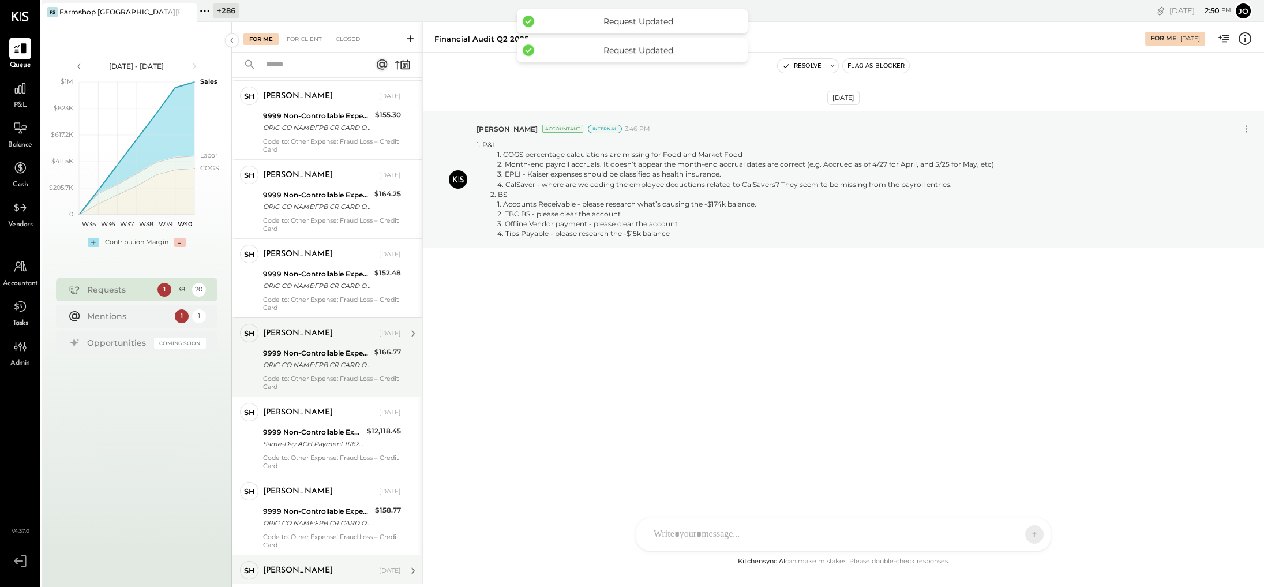
click at [322, 329] on div "[PERSON_NAME]" at bounding box center [298, 334] width 70 height 12
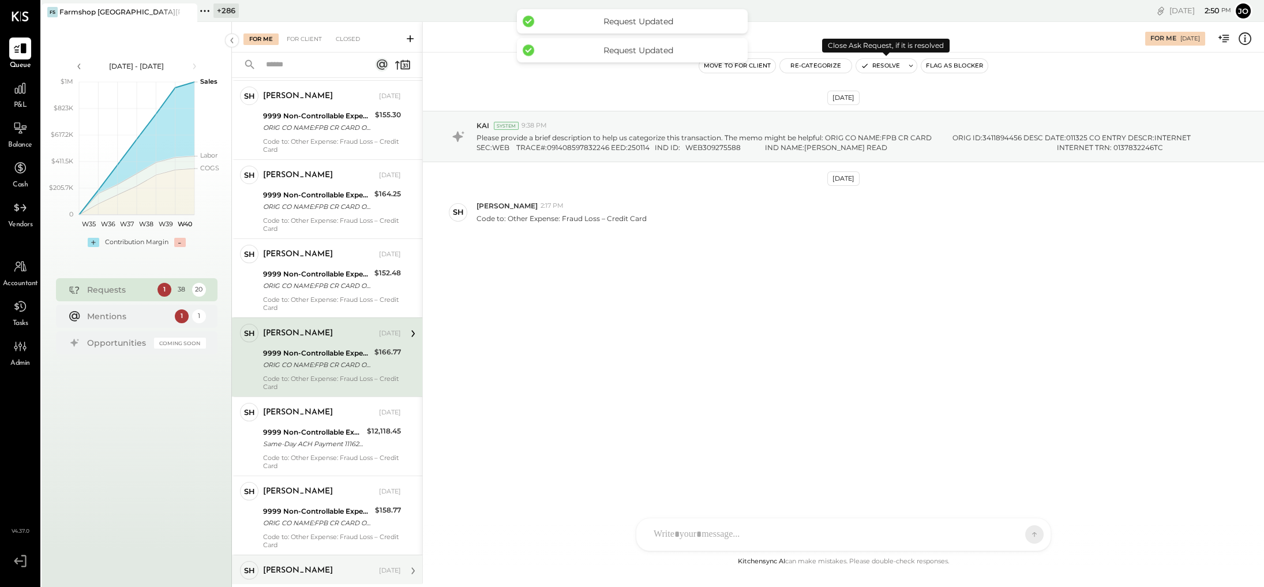
click at [770, 70] on button "Resolve" at bounding box center [880, 66] width 48 height 14
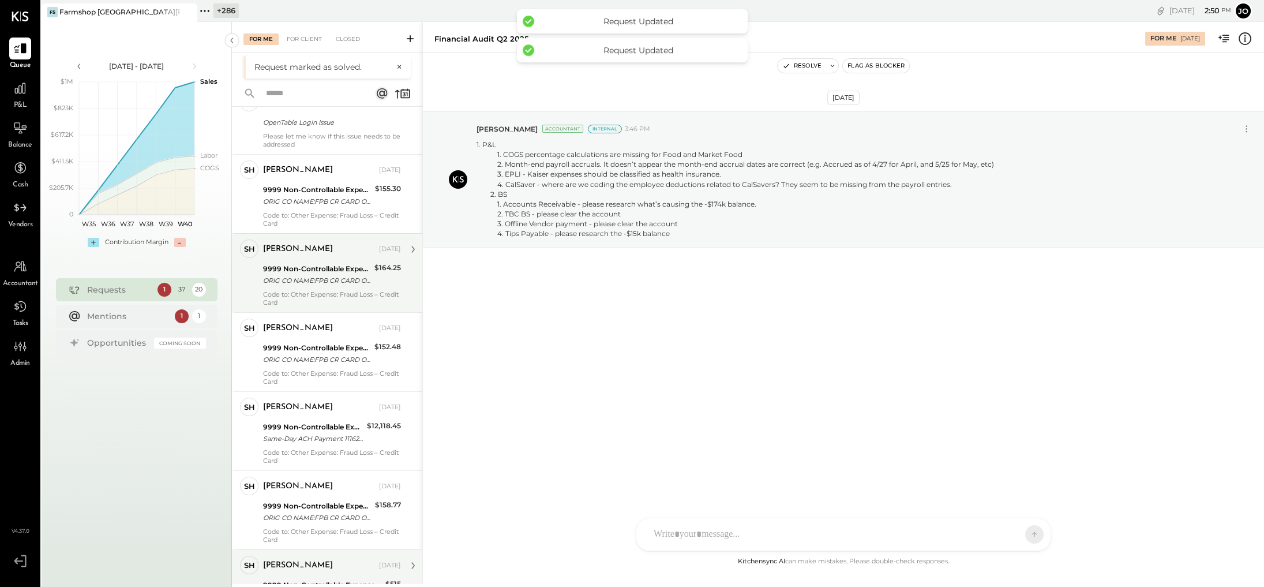
click at [336, 263] on div "9999 Non-Controllable Expenses:Property Expenses:To Be Classified P&L" at bounding box center [317, 269] width 108 height 12
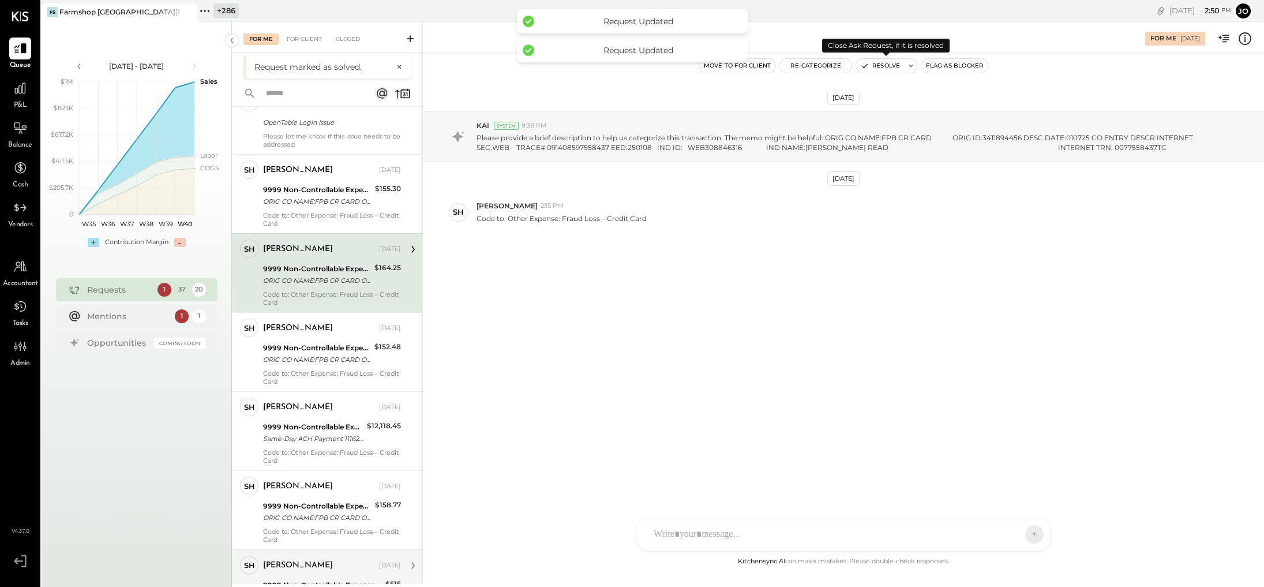
click at [770, 67] on button "Resolve" at bounding box center [880, 66] width 48 height 14
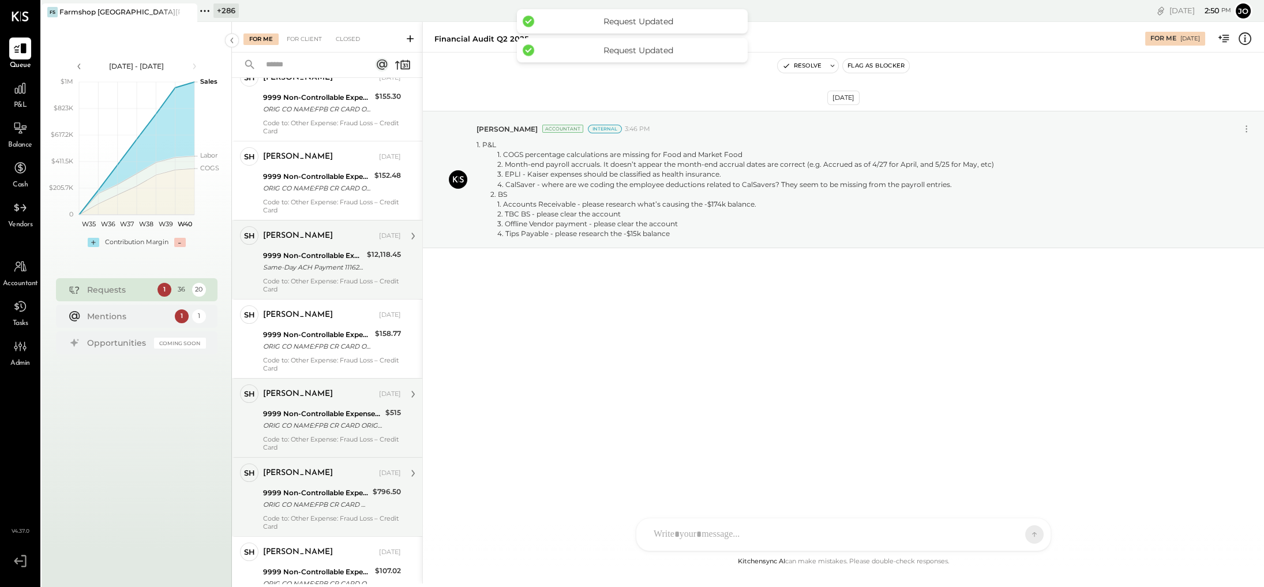
click at [340, 277] on div "Code to: Other Expense: Fraud Loss – Credit Card" at bounding box center [332, 285] width 138 height 16
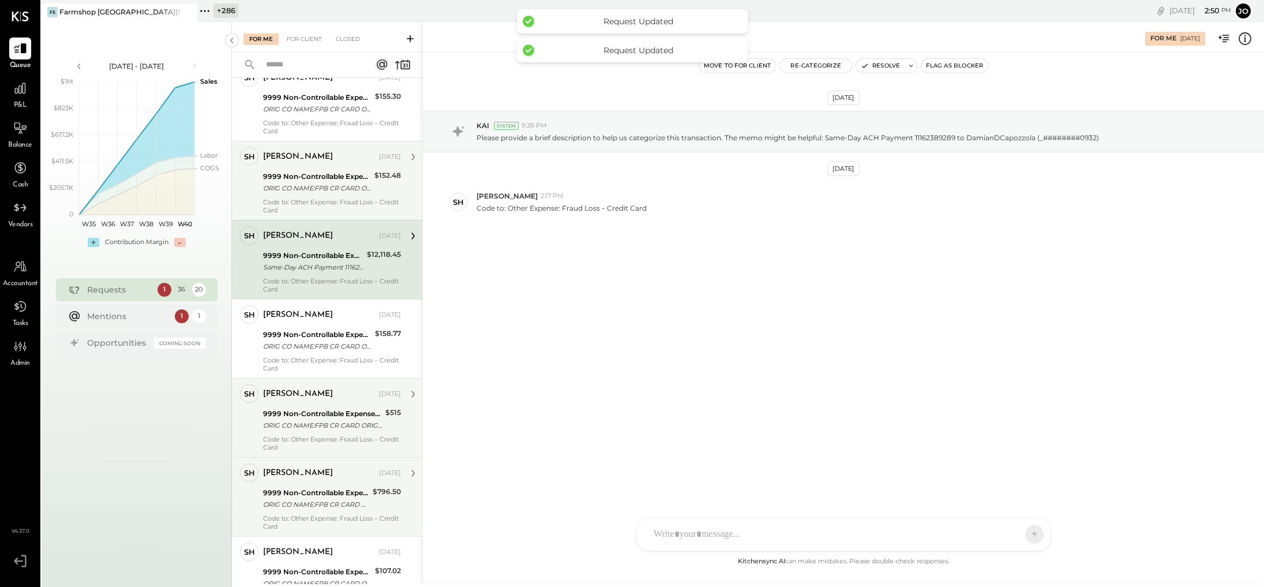
click at [350, 185] on div "9999 Non-Controllable Expenses:Property Expenses:To Be Classified P&L ORIG CO N…" at bounding box center [317, 182] width 108 height 25
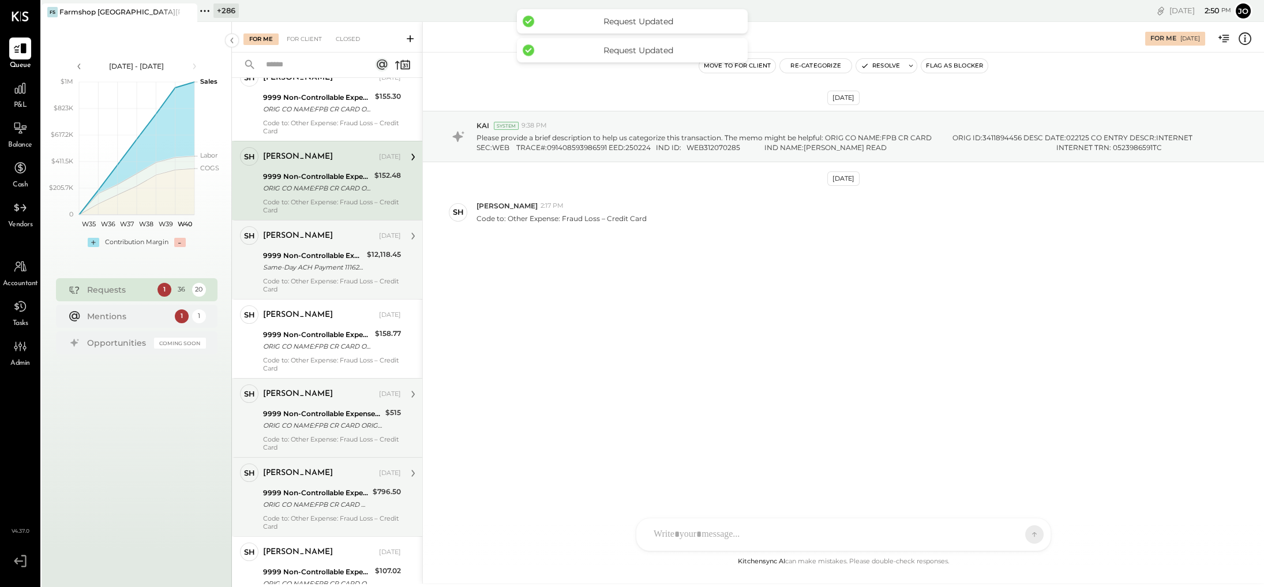
click at [770, 73] on div "Resolve" at bounding box center [887, 65] width 62 height 15
click at [770, 69] on button "Resolve" at bounding box center [880, 66] width 48 height 14
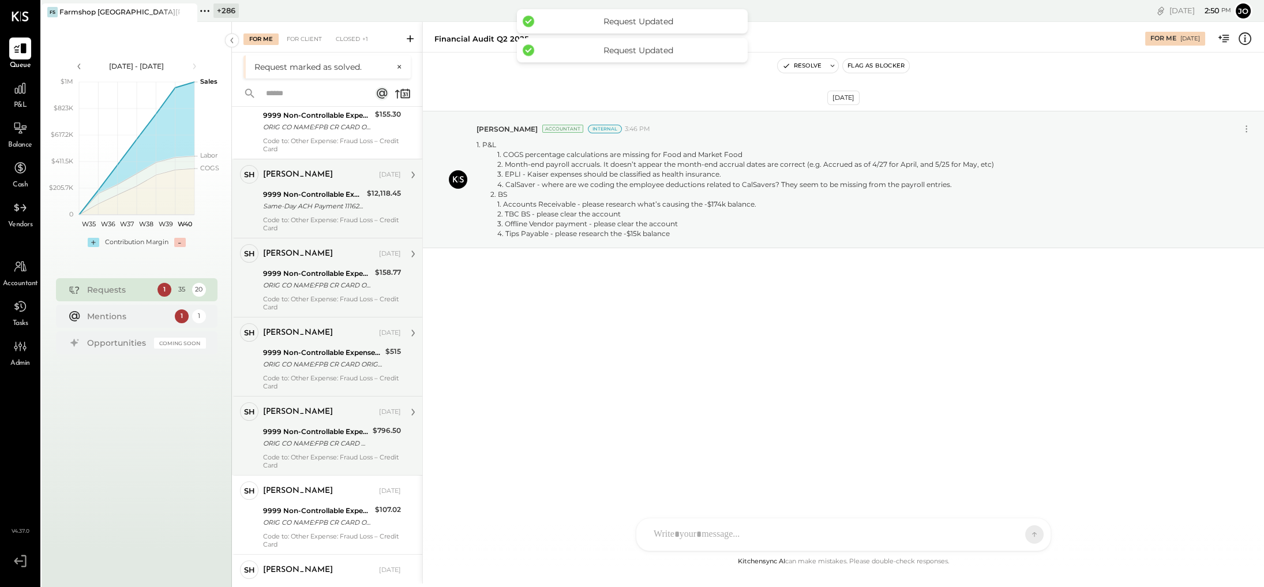
click at [332, 268] on div "9999 Non-Controllable Expenses:Property Expenses:To Be Classified P&L" at bounding box center [317, 274] width 108 height 12
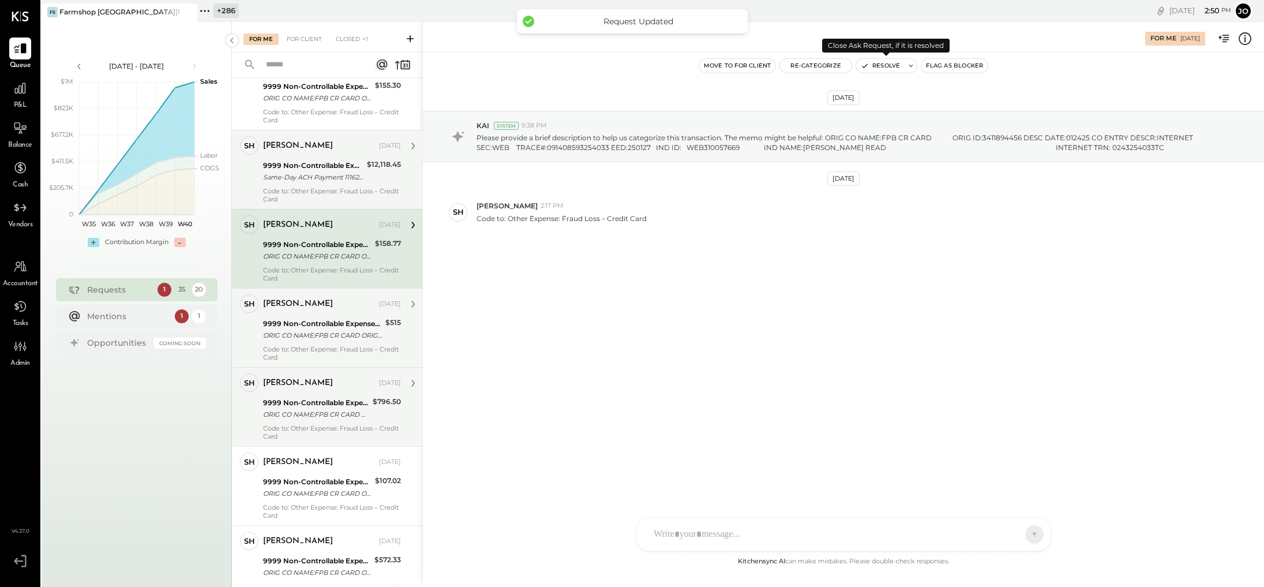
click at [770, 62] on button "Resolve" at bounding box center [880, 66] width 48 height 14
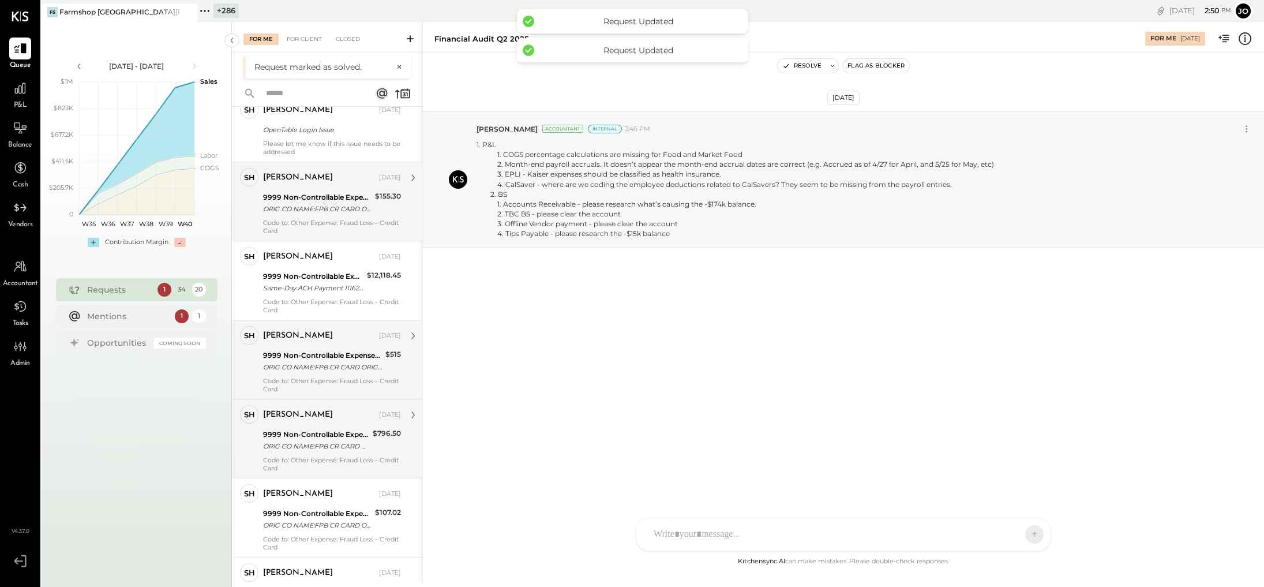
click at [340, 192] on div "9999 Non-Controllable Expenses:Property Expenses:To Be Classified P&L" at bounding box center [317, 198] width 108 height 12
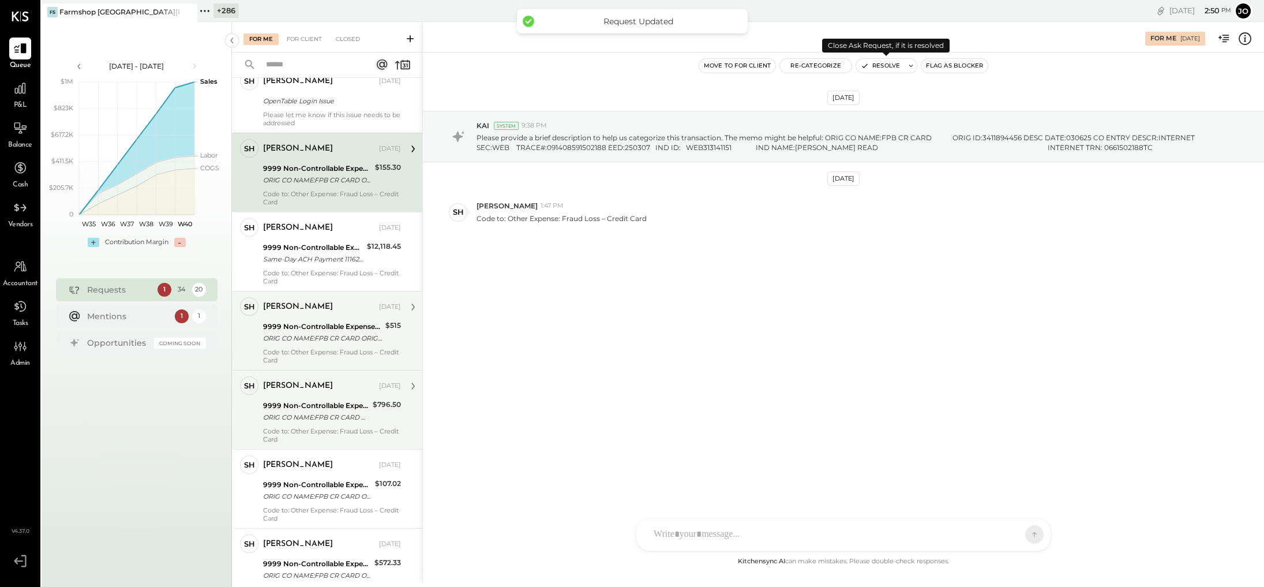
click at [770, 66] on button "Resolve" at bounding box center [880, 66] width 48 height 14
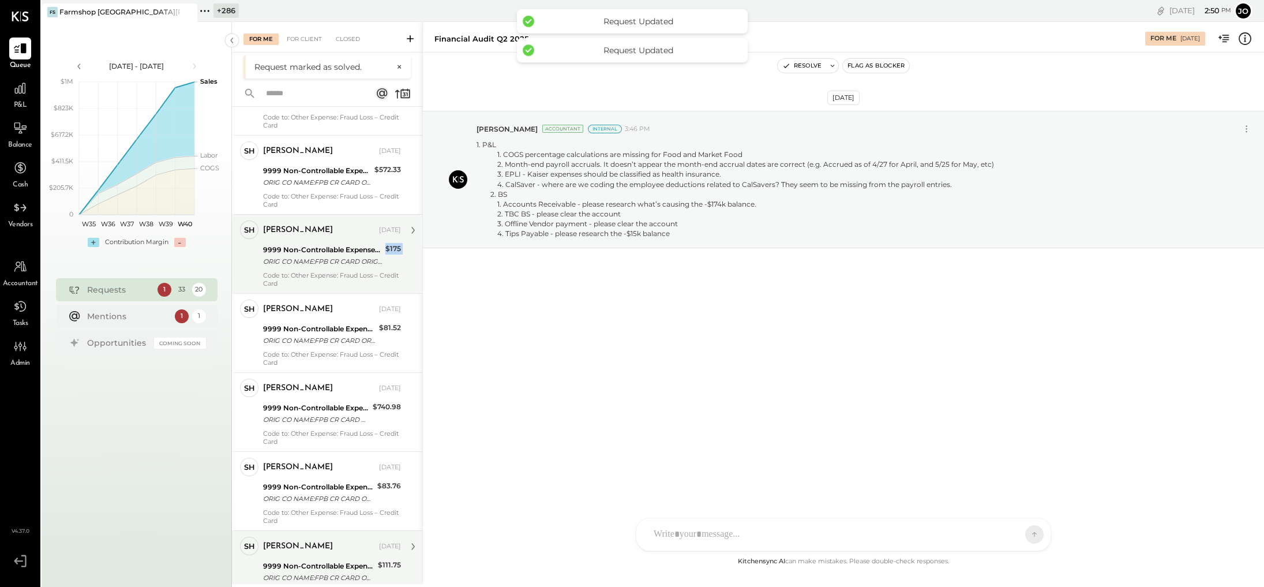
click at [328, 260] on div "[PERSON_NAME] [DATE] 9999 Non-Controllable Expenses:Property Expenses:To Be Cla…" at bounding box center [332, 253] width 138 height 67
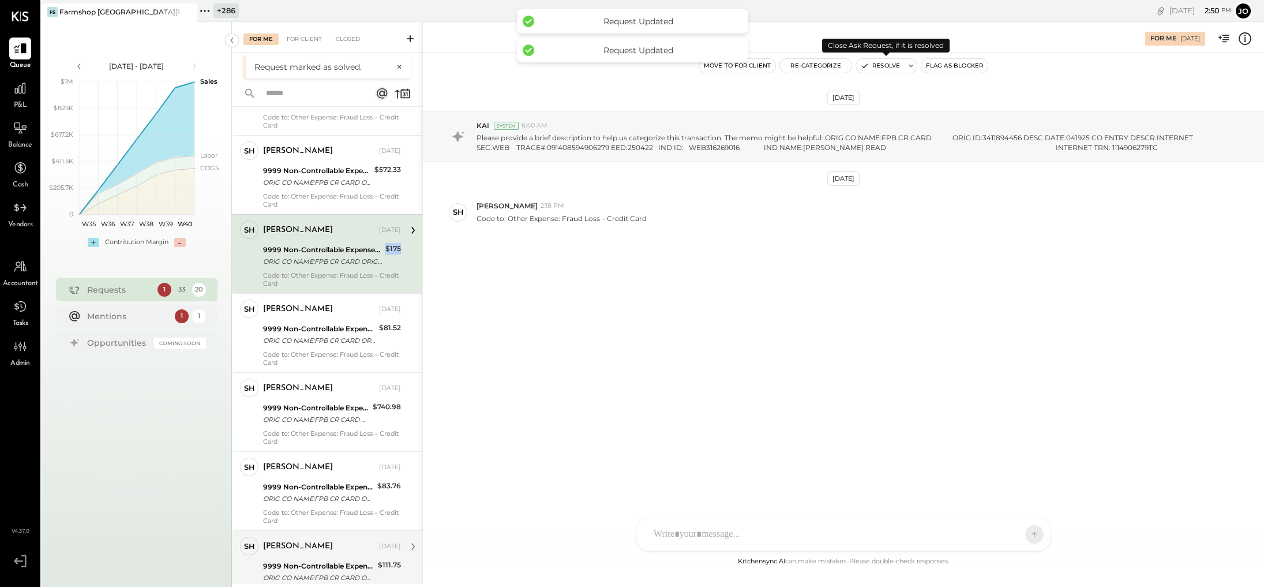
click at [770, 65] on button "Resolve" at bounding box center [880, 66] width 48 height 14
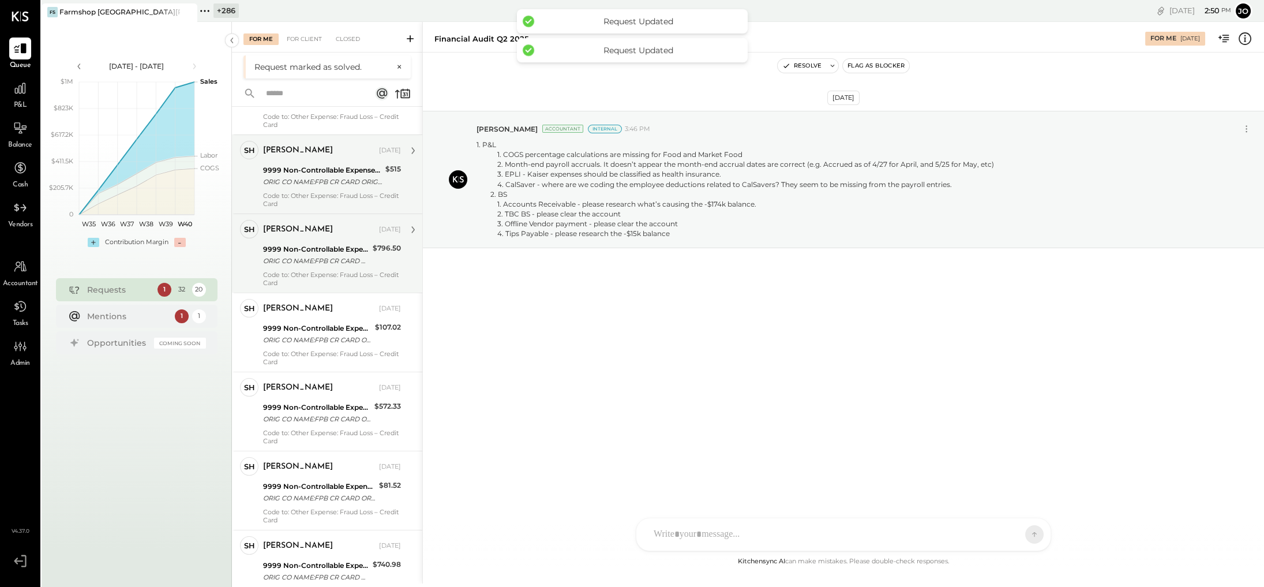
click at [339, 255] on div "ORIG CO NAME:FPB CR CARD ORIG ID:3411894456 DESC DATE:041425 CO ENTRY DESCR:INT…" at bounding box center [316, 261] width 106 height 12
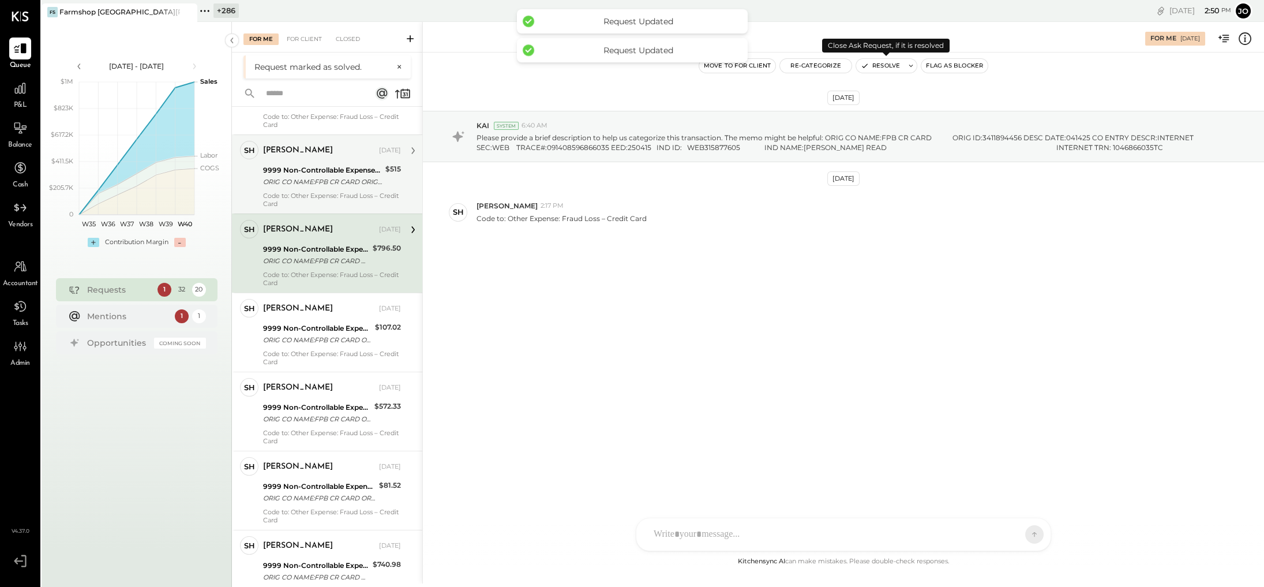
click at [770, 67] on button "Resolve" at bounding box center [880, 66] width 48 height 14
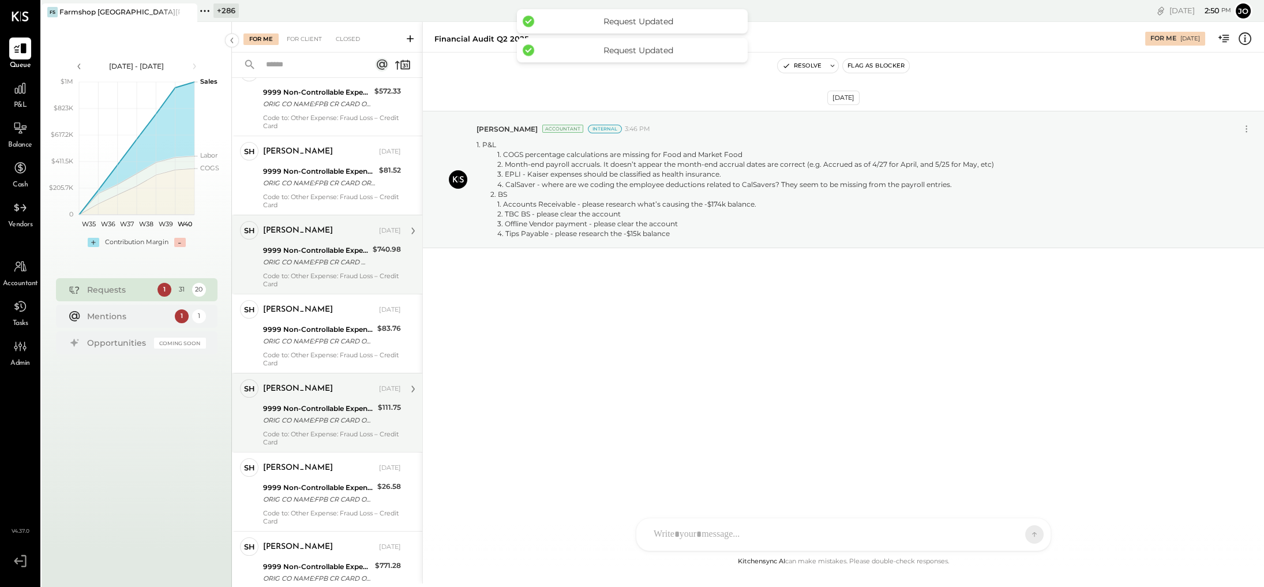
click at [342, 225] on div "[PERSON_NAME]" at bounding box center [320, 231] width 114 height 12
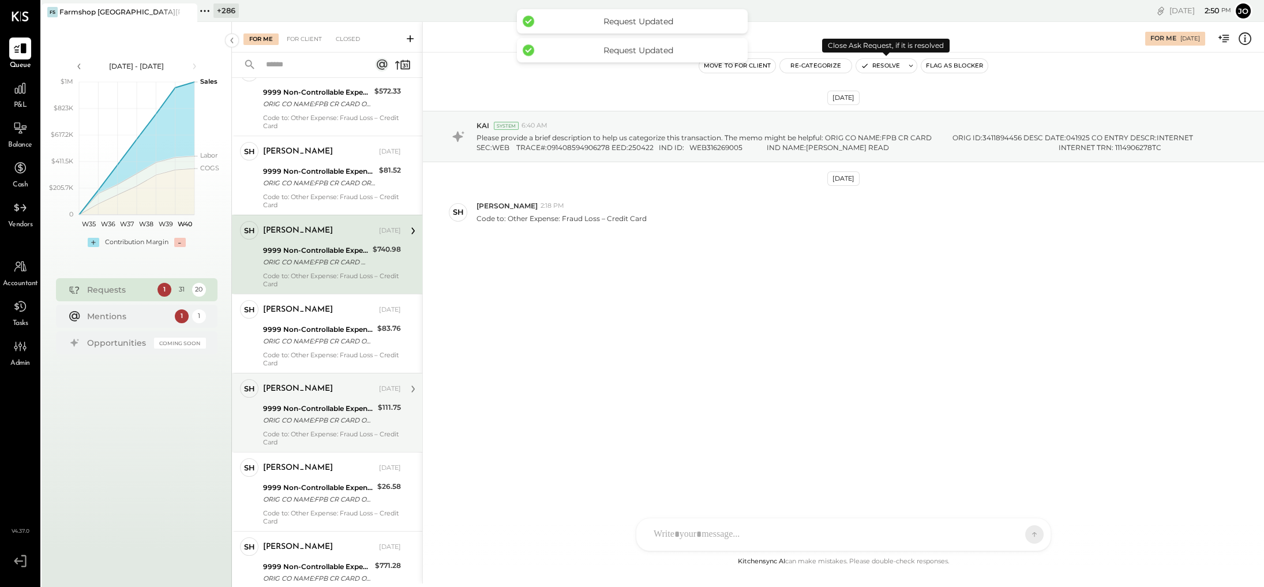
click at [770, 72] on button "Resolve" at bounding box center [880, 66] width 48 height 14
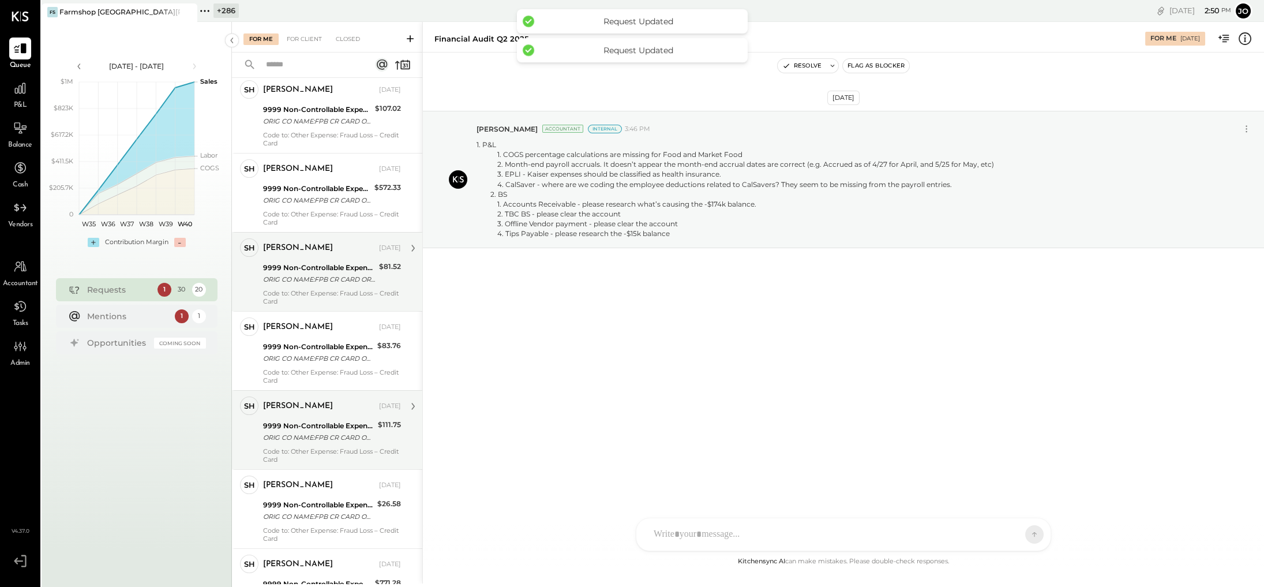
click at [339, 279] on div "[PERSON_NAME] [DATE] 9999 Non-Controllable Expenses:Property Expenses:To Be Cla…" at bounding box center [332, 271] width 138 height 67
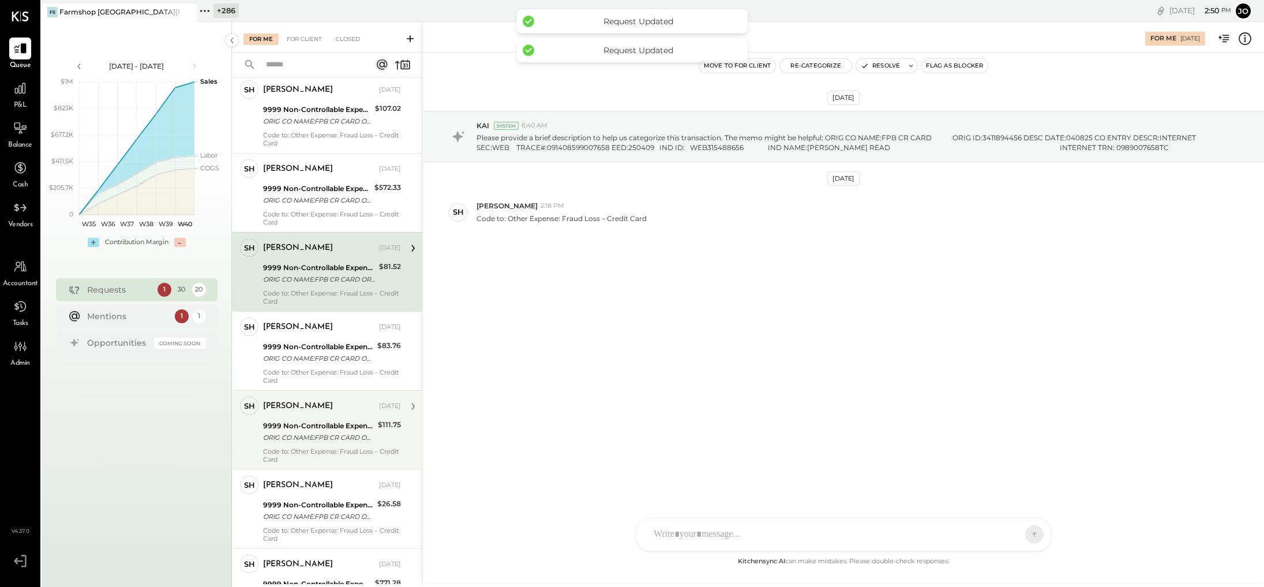
click at [770, 63] on button "Resolve" at bounding box center [880, 66] width 48 height 14
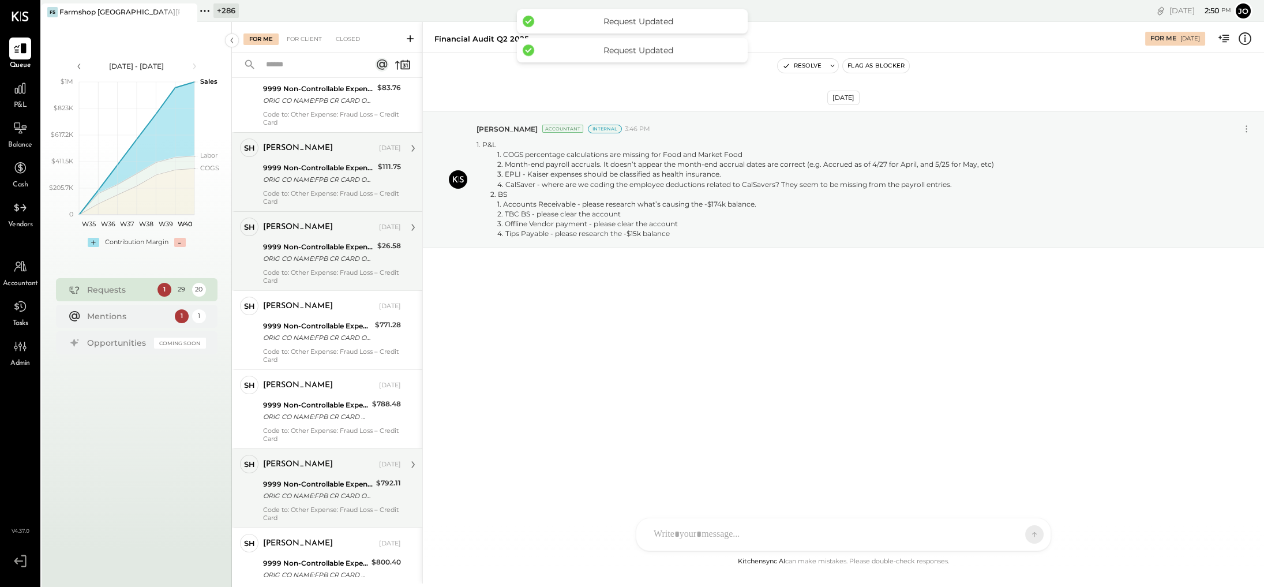
click at [334, 271] on div "Code to: Other Expense: Fraud Loss – Credit Card" at bounding box center [332, 276] width 138 height 16
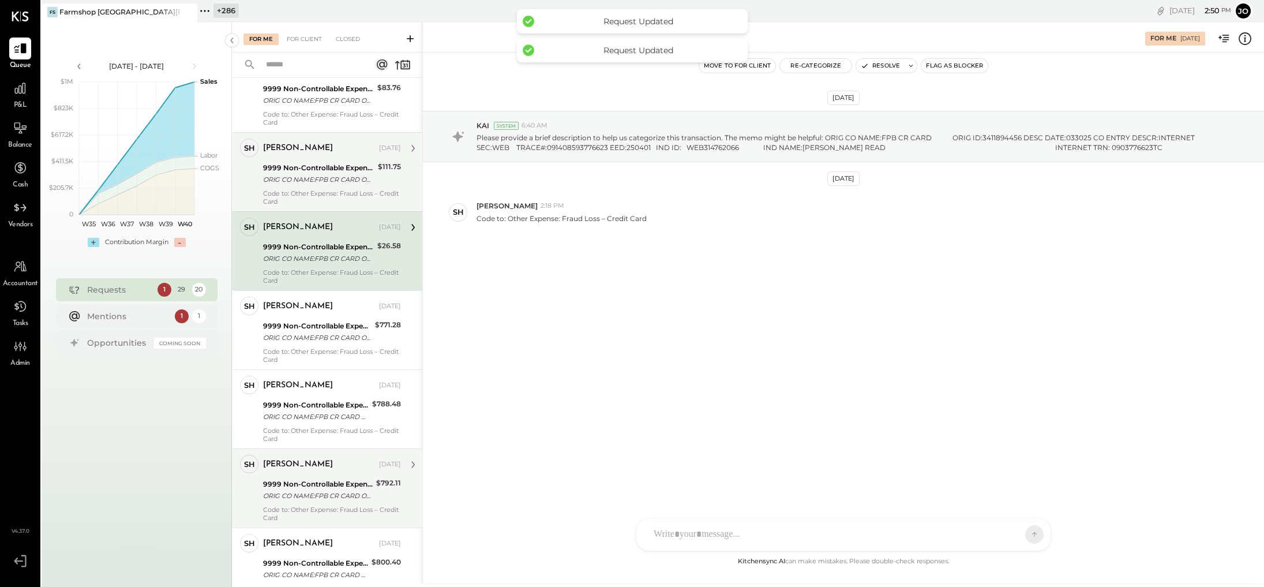
click at [770, 65] on button "Resolve" at bounding box center [880, 66] width 48 height 14
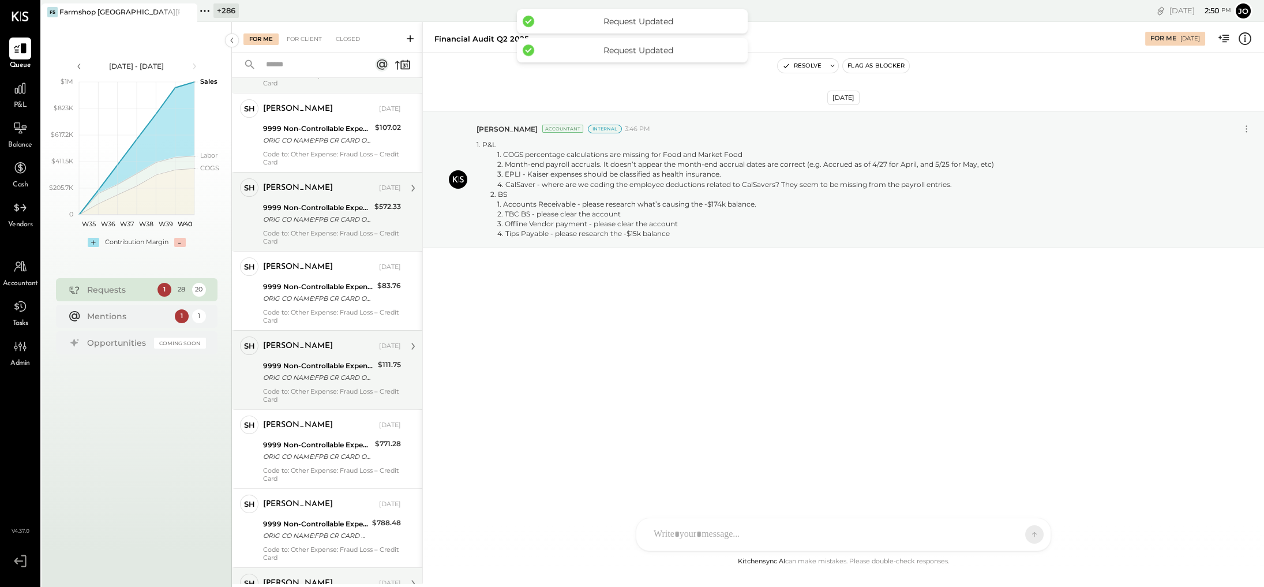
click at [336, 229] on div "Code to: Other Expense: Fraud Loss – Credit Card" at bounding box center [332, 237] width 138 height 16
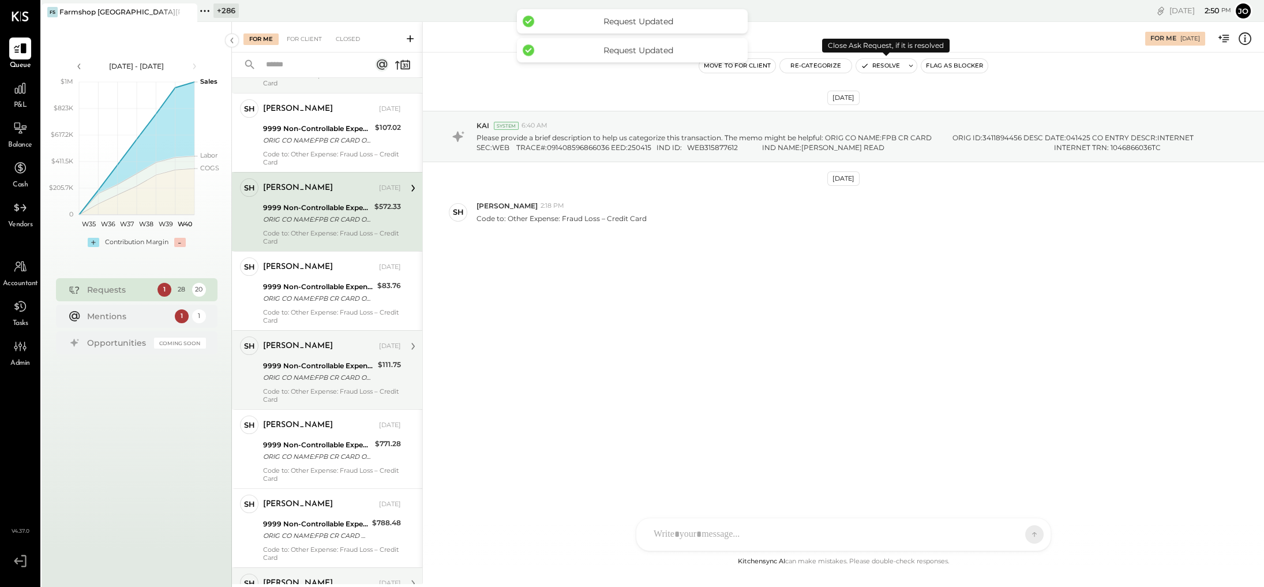
click at [770, 66] on button "Resolve" at bounding box center [880, 66] width 48 height 14
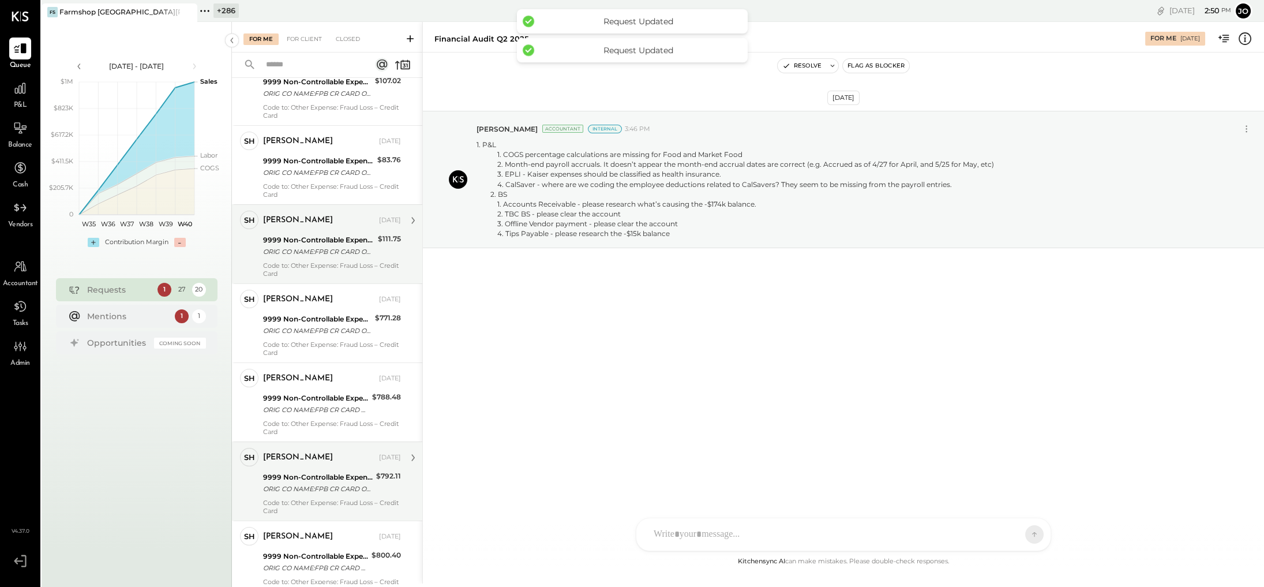
click at [317, 247] on div "ORIG CO NAME:FPB CR CARD ORIG ID:3411894456 DESC DATE:032925 CO ENTRY DESCR:INT…" at bounding box center [318, 252] width 111 height 12
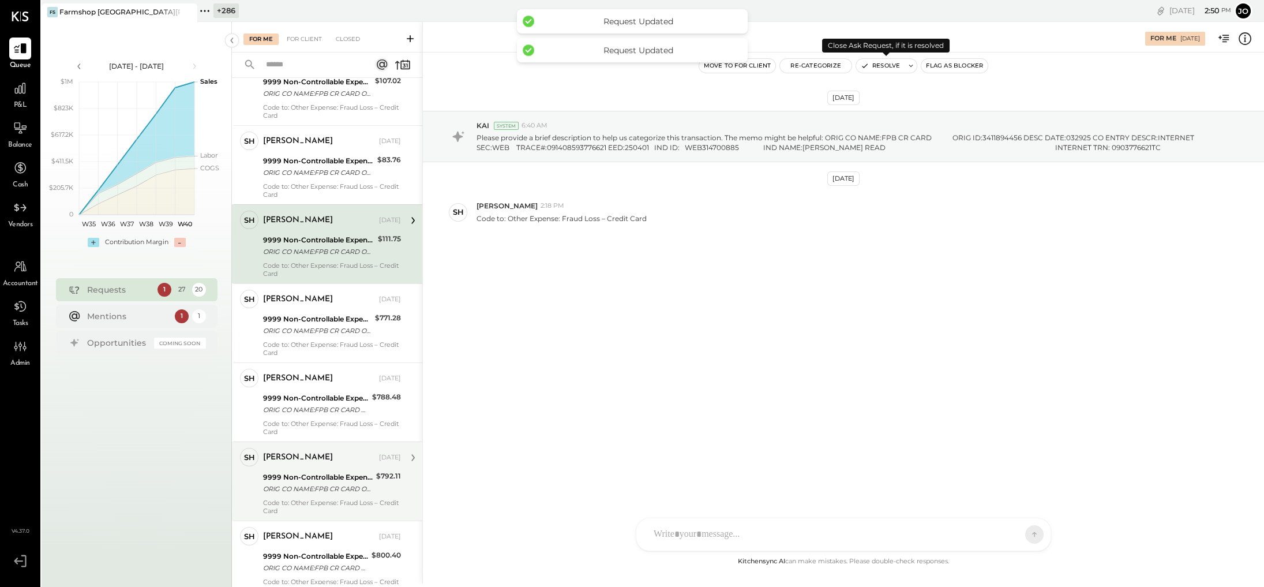
click at [770, 59] on button "Resolve" at bounding box center [880, 66] width 48 height 14
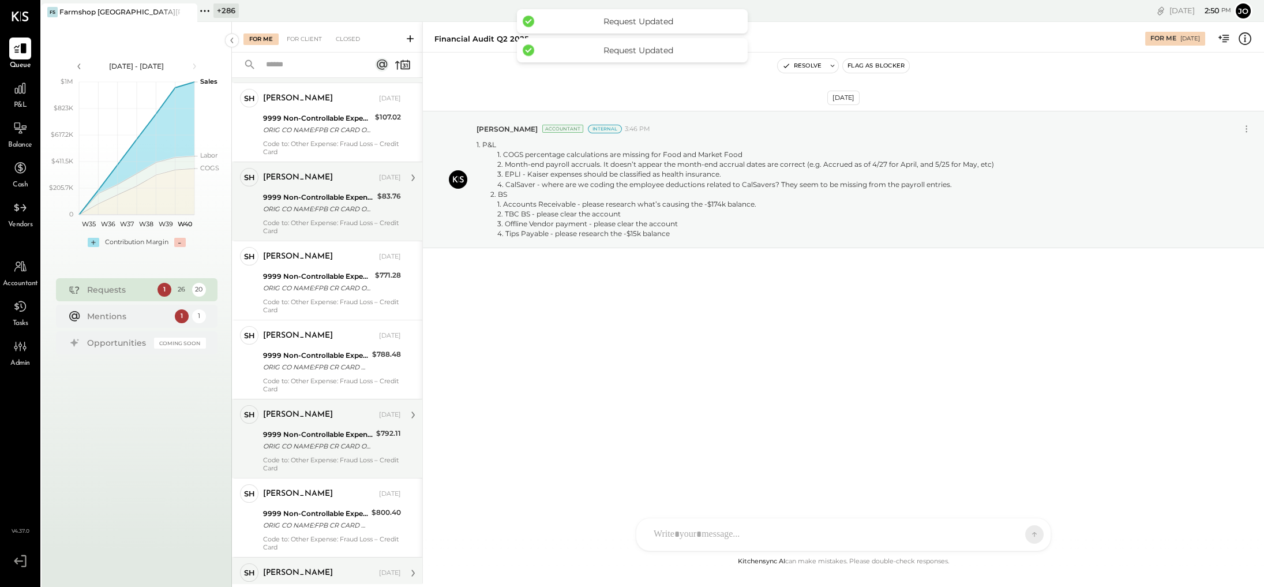
click at [336, 203] on div "ORIG CO NAME:FPB CR CARD ORIG ID:3411894456 DESC DATE:040425 CO ENTRY DESCR:INT…" at bounding box center [318, 209] width 111 height 12
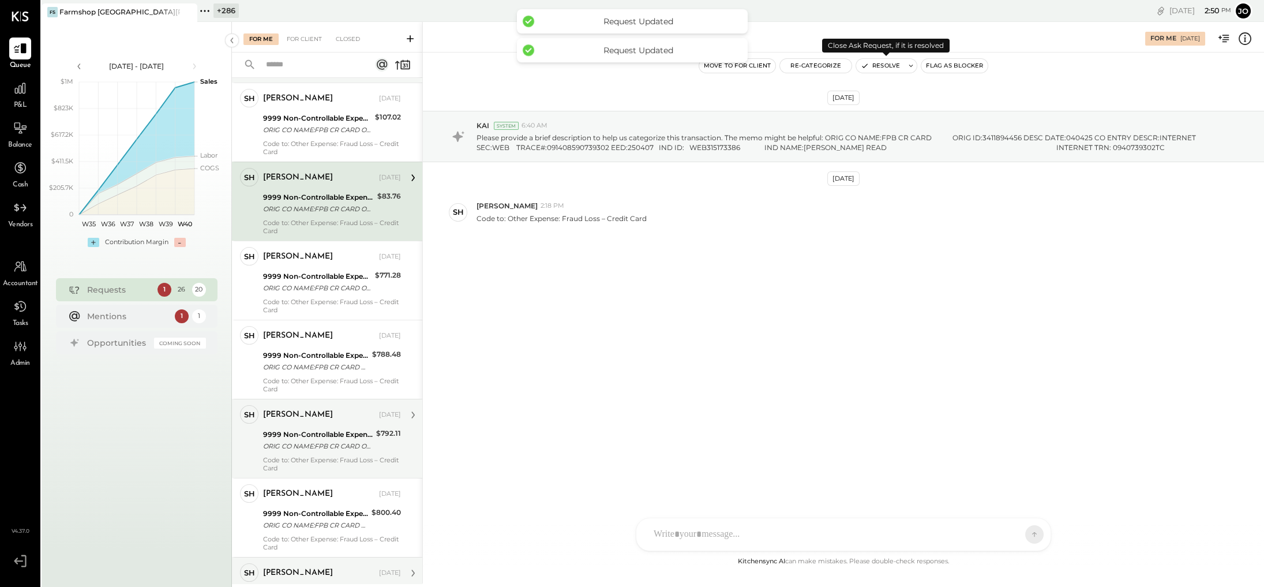
click at [770, 65] on button "Resolve" at bounding box center [880, 66] width 48 height 14
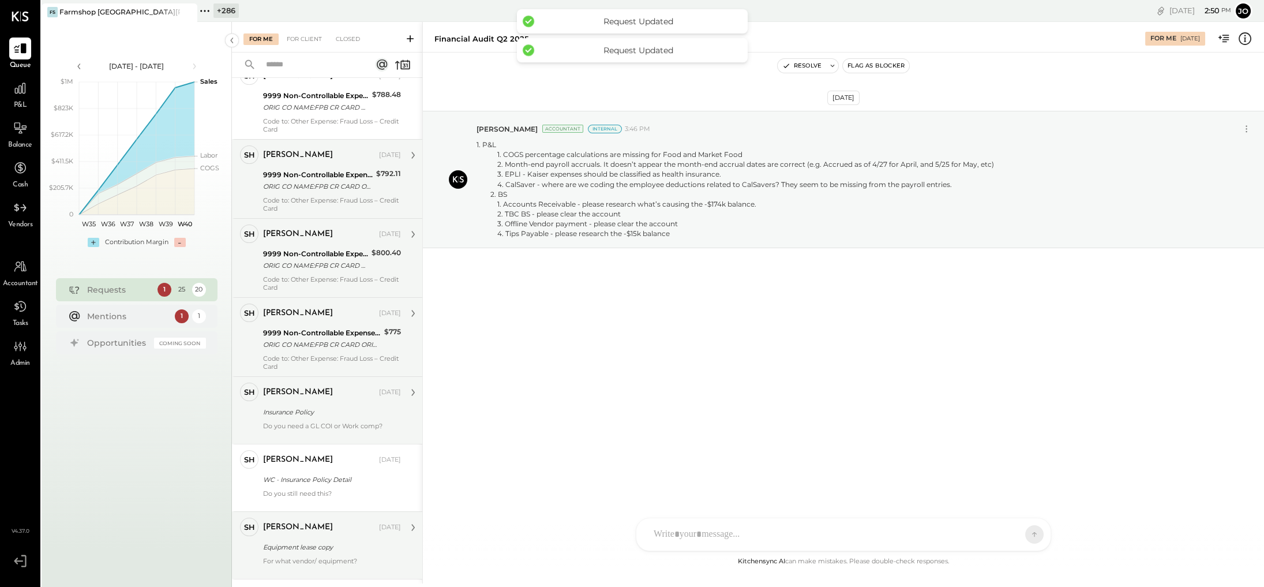
click at [339, 275] on div "Code to: Other Expense: Fraud Loss – Credit Card" at bounding box center [332, 283] width 138 height 16
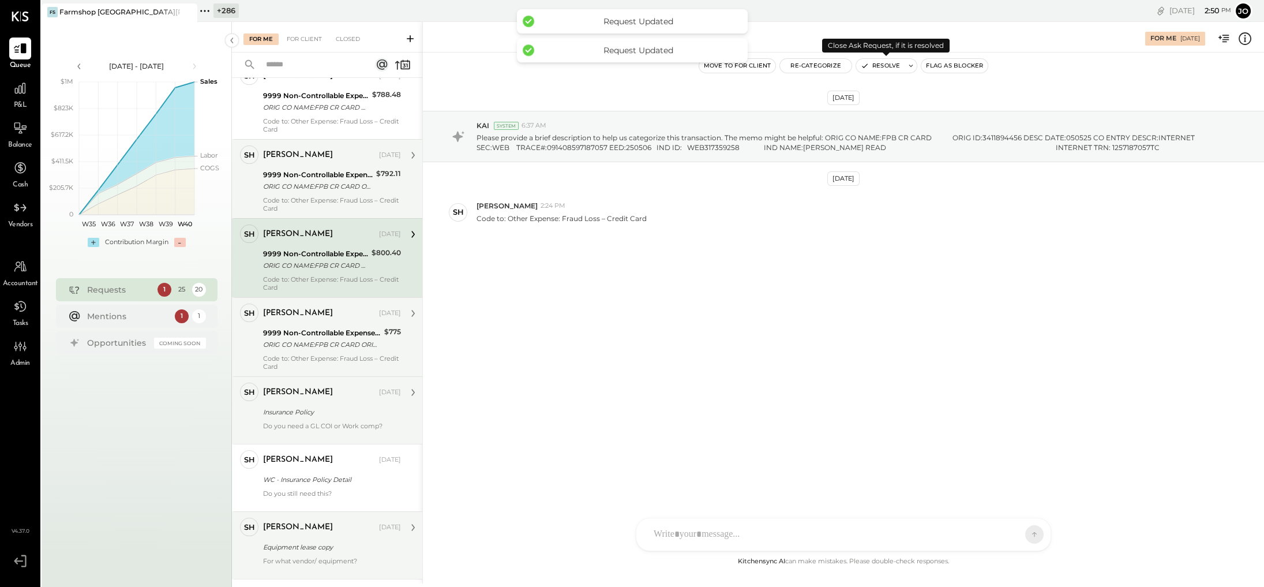
click at [770, 69] on button "Resolve" at bounding box center [880, 66] width 48 height 14
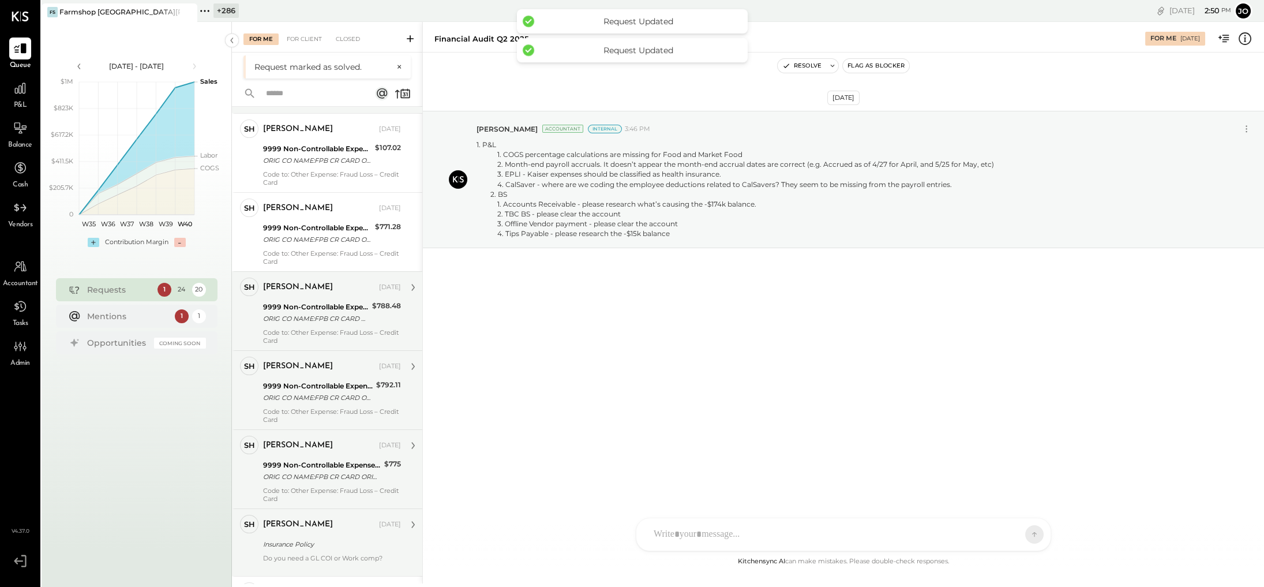
click at [337, 301] on div "9999 Non-Controllable Expenses:Property Expenses:To Be Classified P&L" at bounding box center [316, 307] width 106 height 12
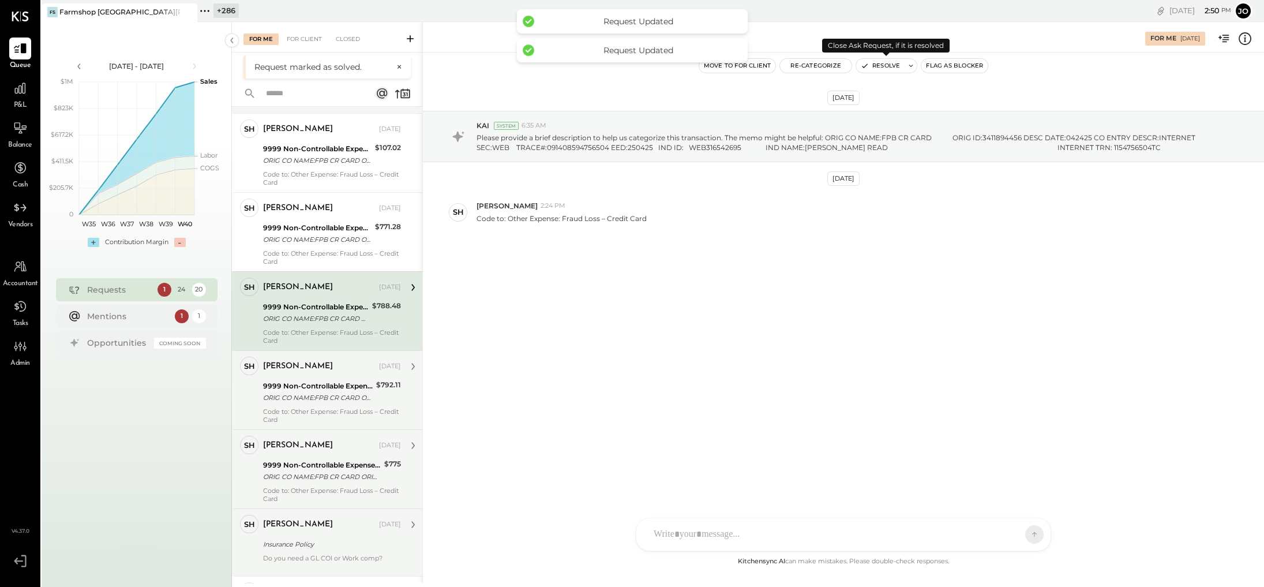
click at [770, 66] on button "Resolve" at bounding box center [880, 66] width 48 height 14
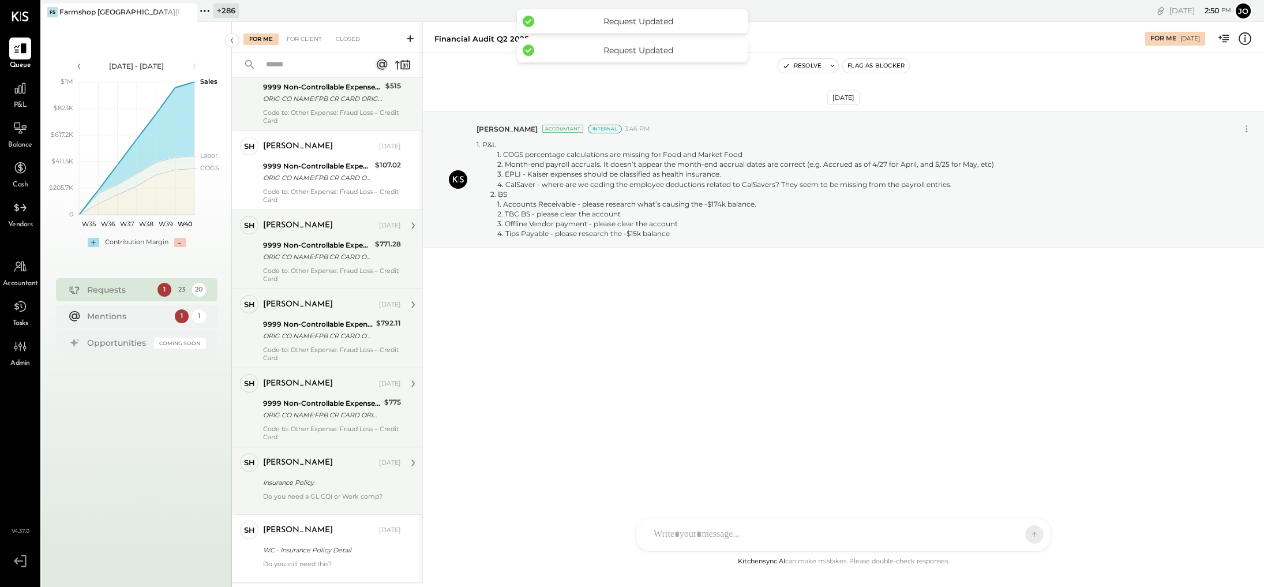
click at [363, 267] on div "Code to: Other Expense: Fraud Loss – Credit Card" at bounding box center [332, 275] width 138 height 16
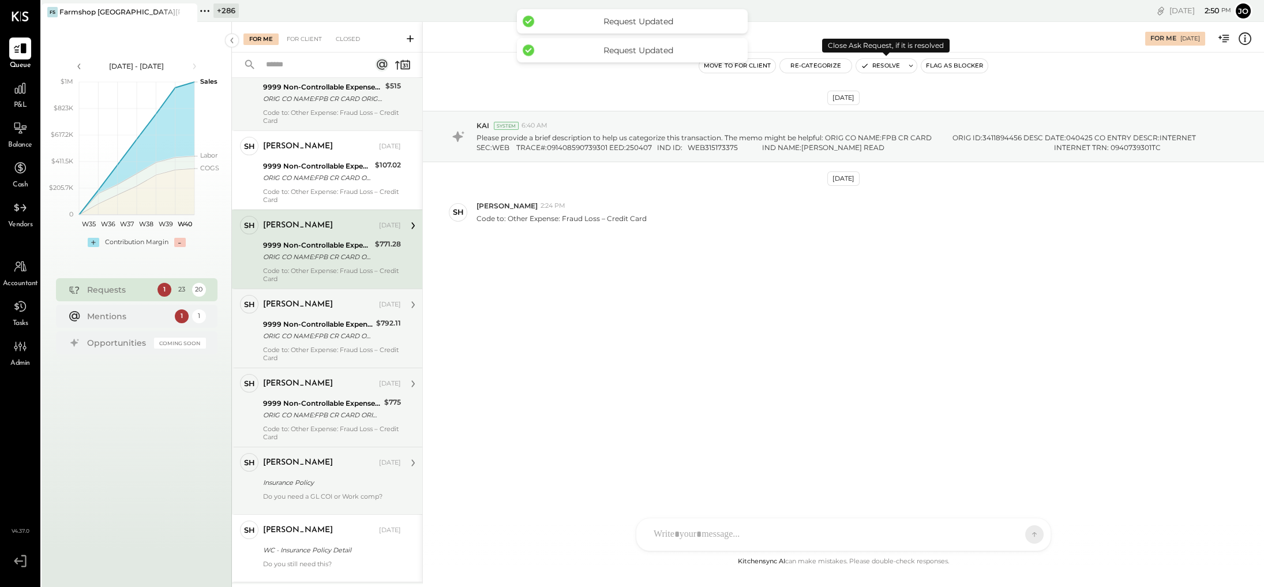
click at [770, 68] on button "Resolve" at bounding box center [880, 66] width 48 height 14
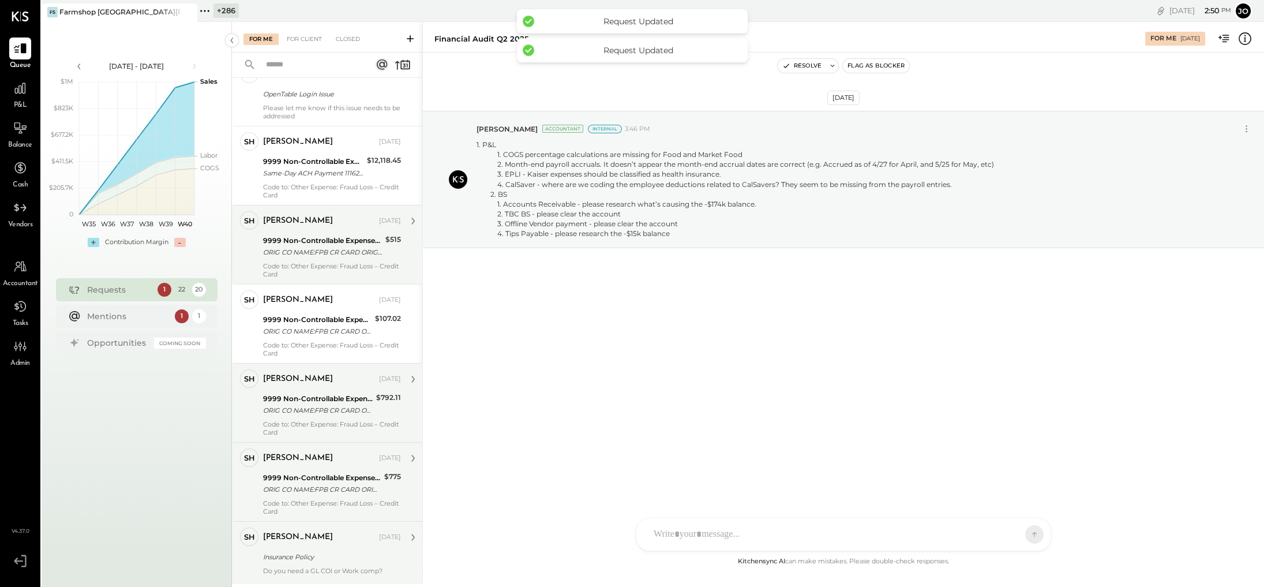
click at [341, 262] on div "Code to: Other Expense: Fraud Loss – Credit Card" at bounding box center [332, 270] width 138 height 16
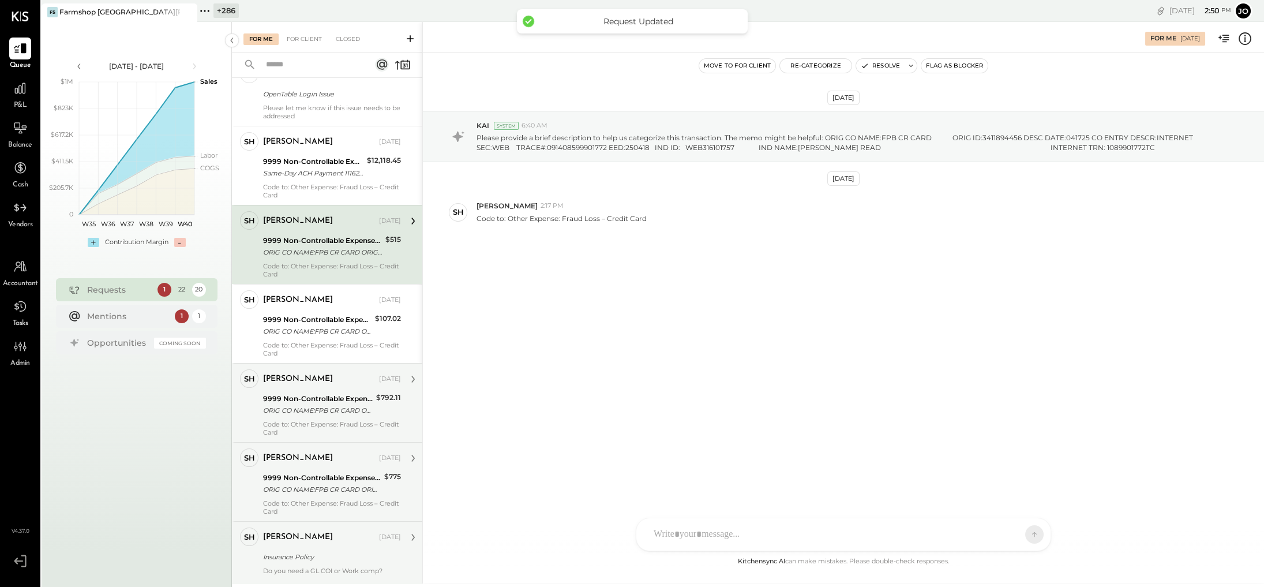
click at [770, 74] on div "Move to for client Re-Categorize Resolve Flag as Blocker" at bounding box center [843, 65] width 841 height 27
click at [770, 70] on button "Resolve" at bounding box center [880, 66] width 48 height 14
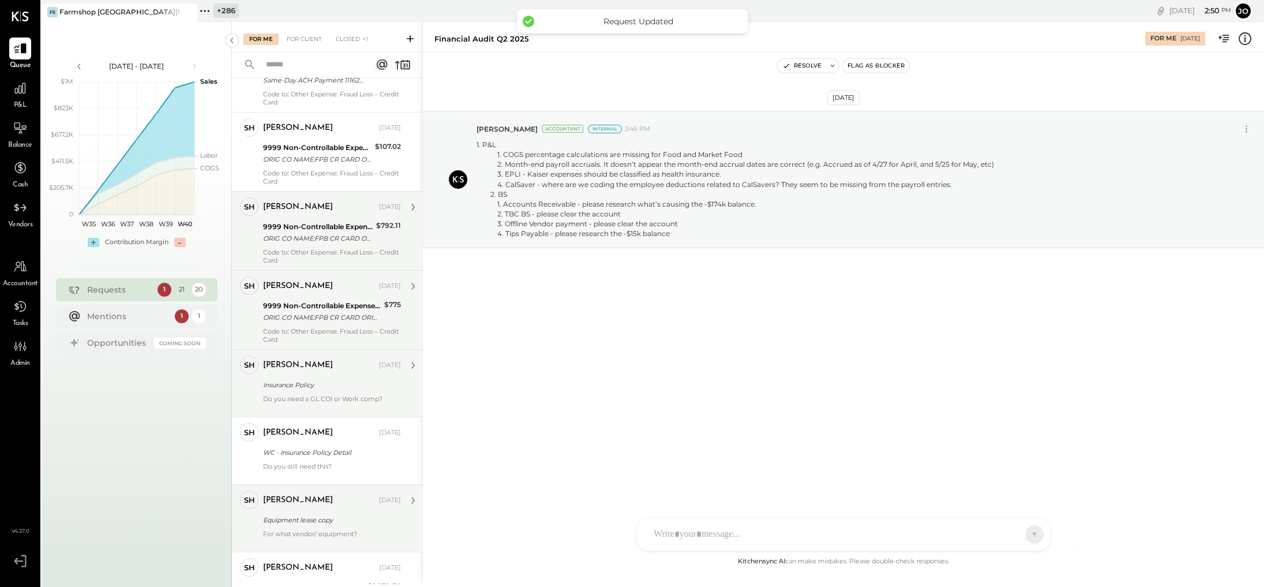
click at [336, 221] on div "9999 Non-Controllable Expenses:Property Expenses:To Be Classified P&L" at bounding box center [318, 227] width 110 height 12
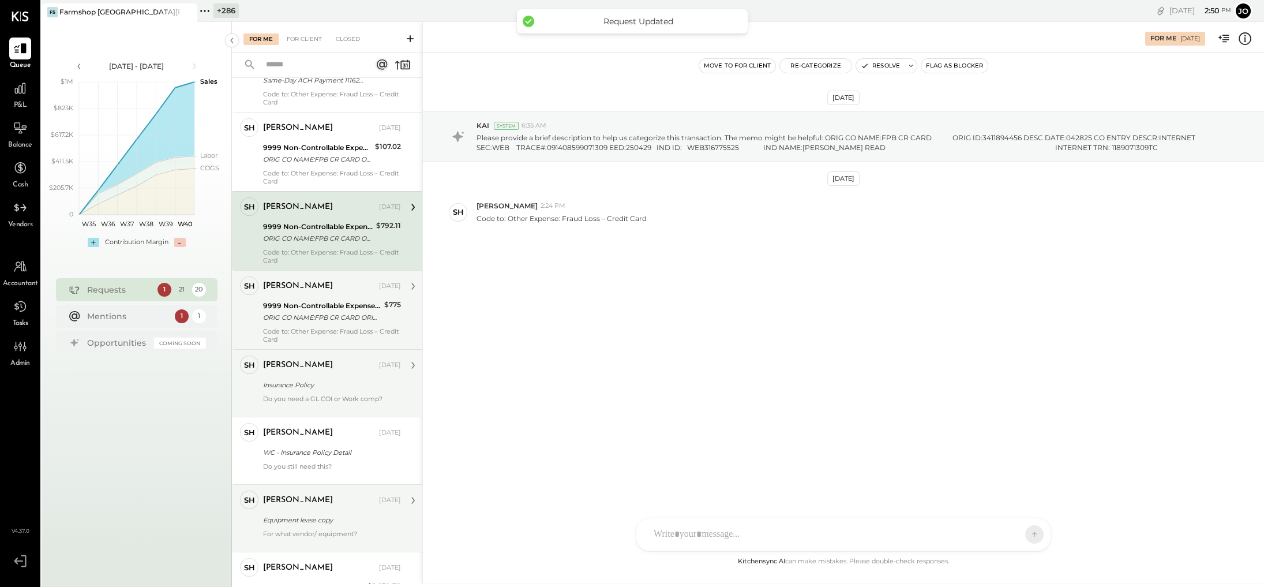
click at [770, 73] on div "Resolve" at bounding box center [887, 65] width 62 height 15
click at [770, 61] on button "Resolve" at bounding box center [880, 66] width 48 height 14
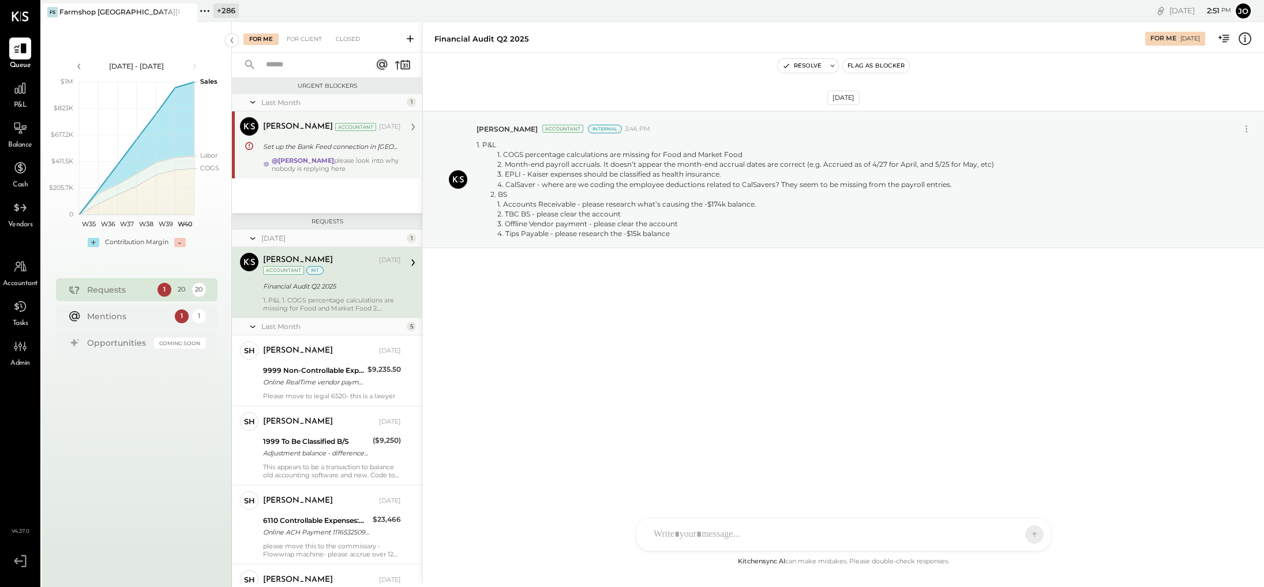
click at [331, 144] on div "Set up the Bank Feed connection in [GEOGRAPHIC_DATA]" at bounding box center [330, 147] width 134 height 12
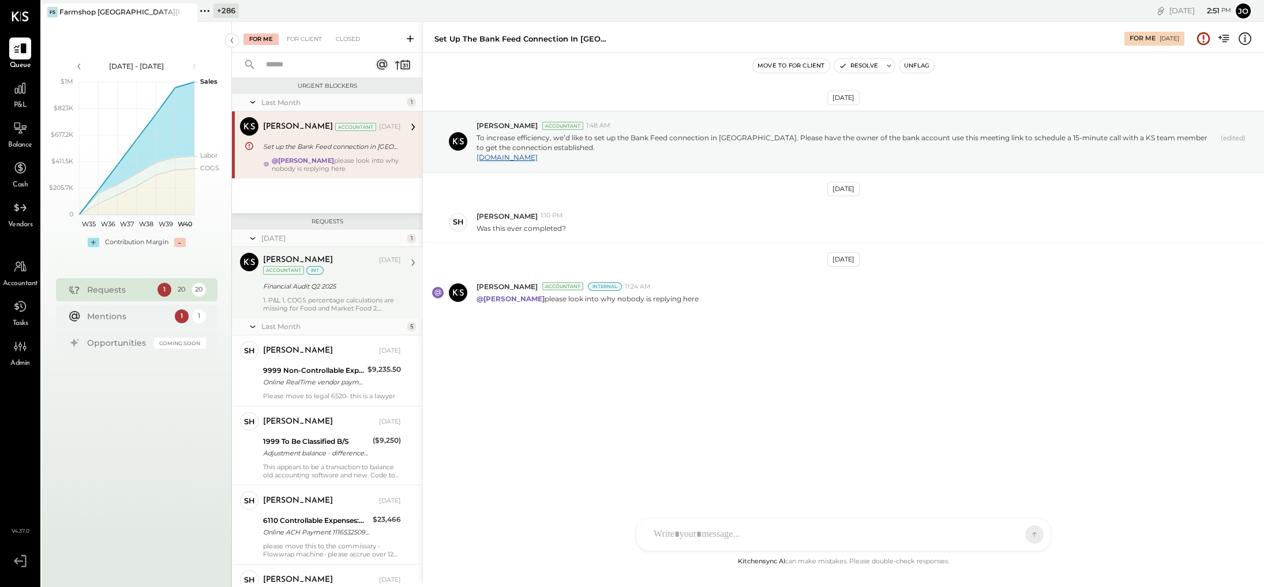
click at [339, 287] on div "Financial Audit Q2 2025" at bounding box center [330, 286] width 134 height 12
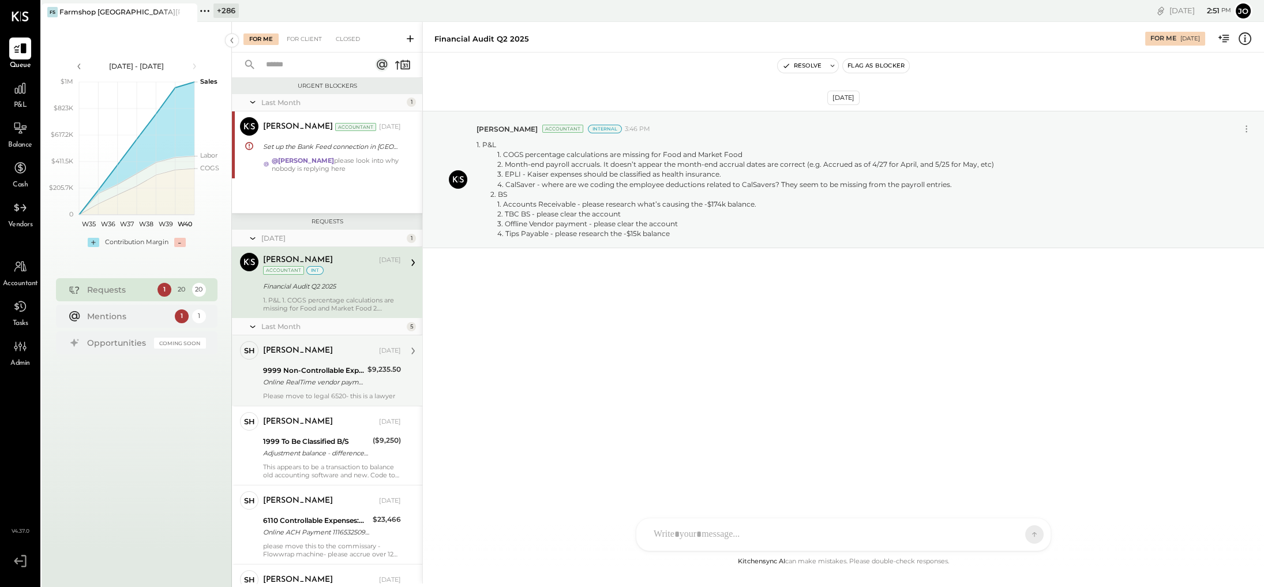
click at [334, 347] on div "[PERSON_NAME]" at bounding box center [320, 351] width 114 height 12
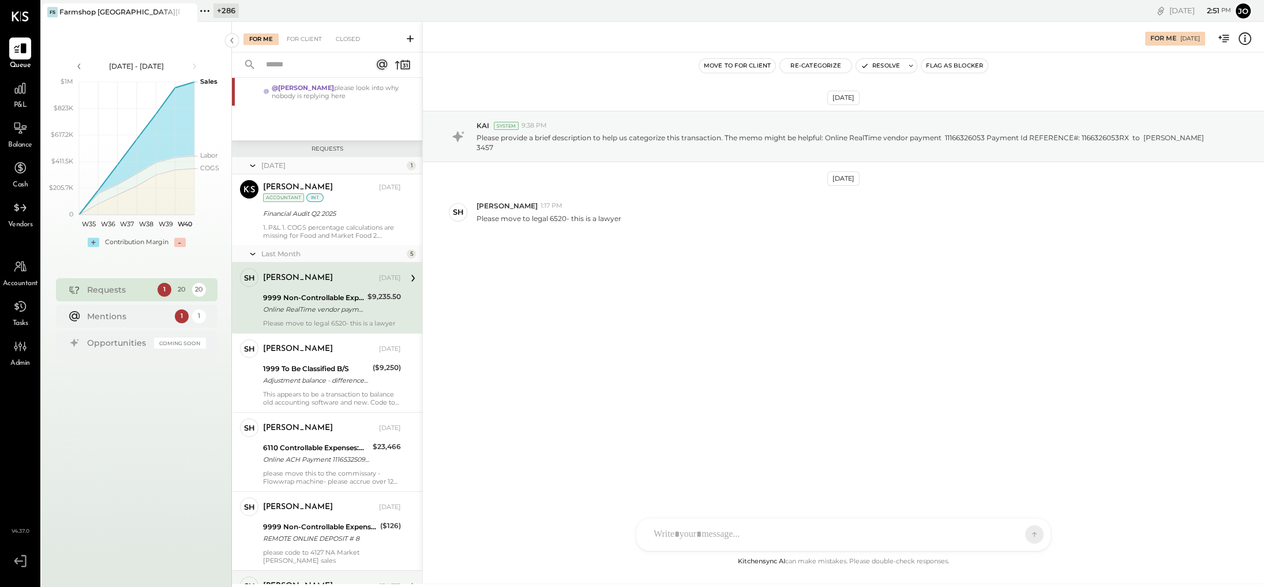
scroll to position [76, 0]
click at [770, 70] on button "Re-Categorize" at bounding box center [816, 66] width 72 height 14
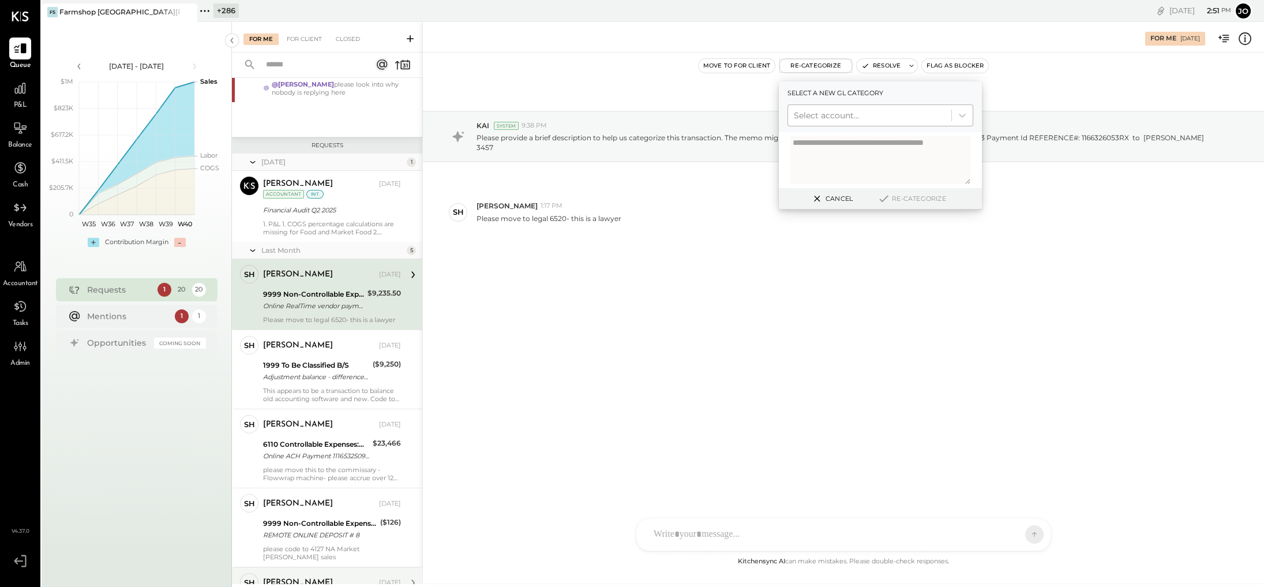
click at [770, 125] on div "Select account..." at bounding box center [880, 115] width 186 height 22
click at [770, 122] on div "Select account..." at bounding box center [869, 115] width 163 height 18
type input "*"
type input "*****"
click at [770, 137] on div "(6520) Legal" at bounding box center [880, 143] width 186 height 21
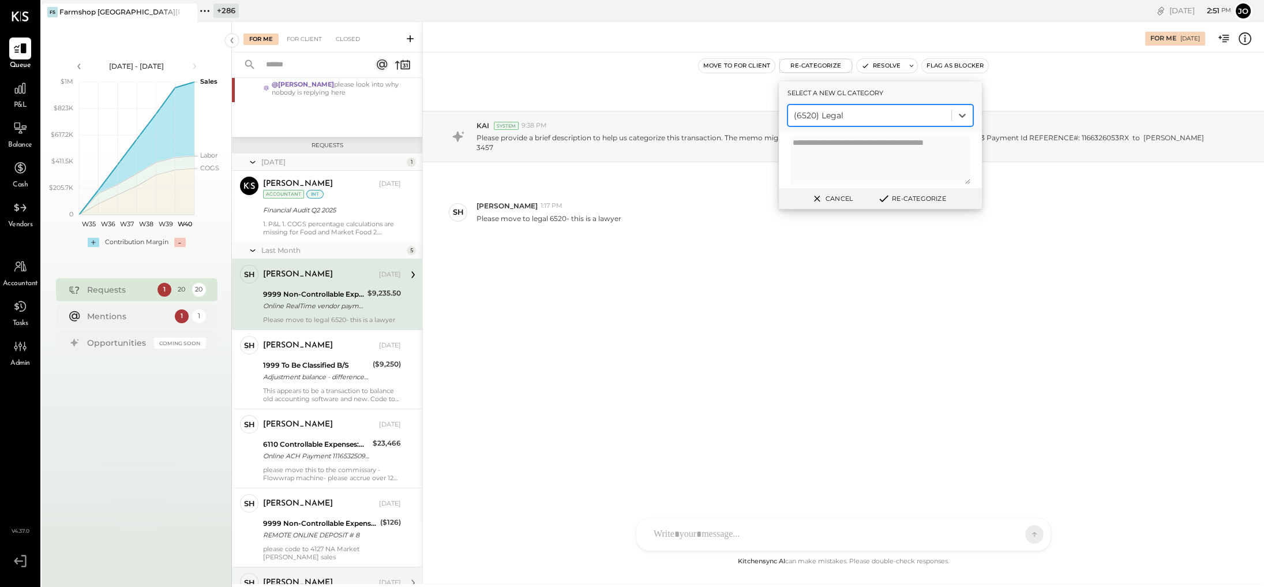
click at [770, 201] on button "Re-Categorize" at bounding box center [911, 199] width 76 height 14
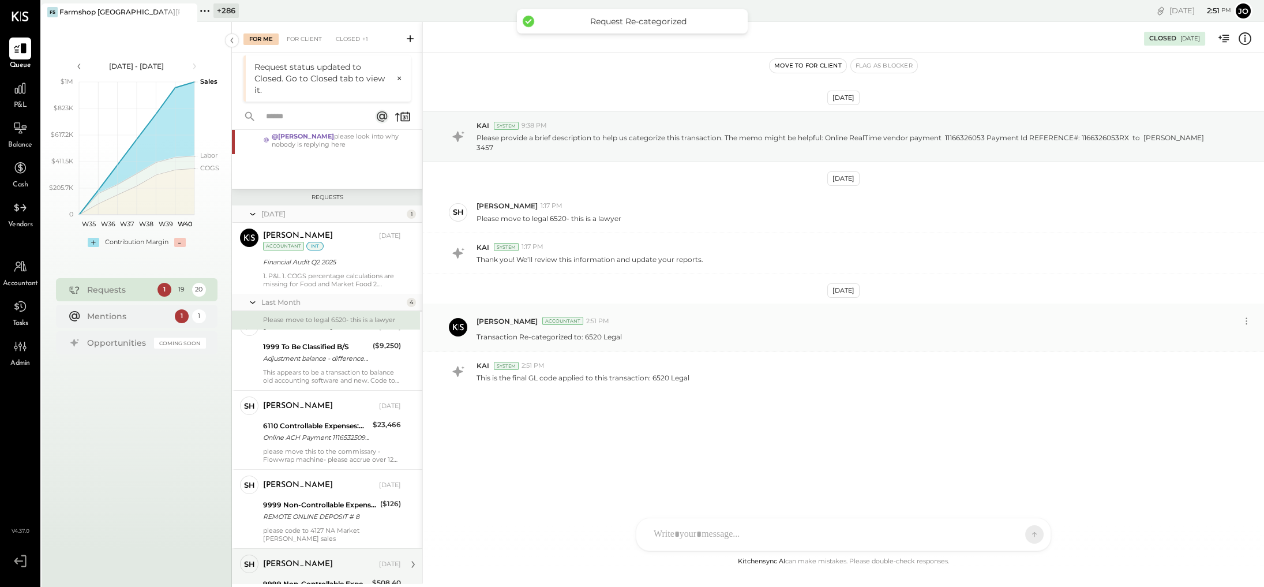
scroll to position [0, 0]
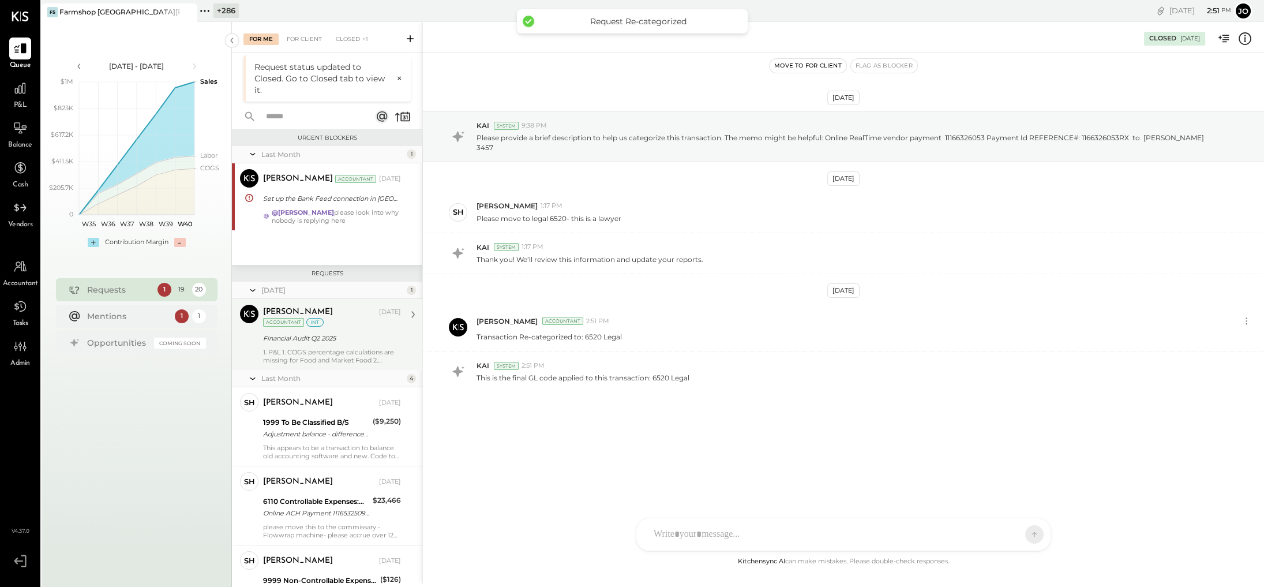
click at [309, 329] on div "[PERSON_NAME] [DATE] Accountant int Financial Audit Q2 2025 1. P&L 1. COGS perc…" at bounding box center [332, 334] width 138 height 59
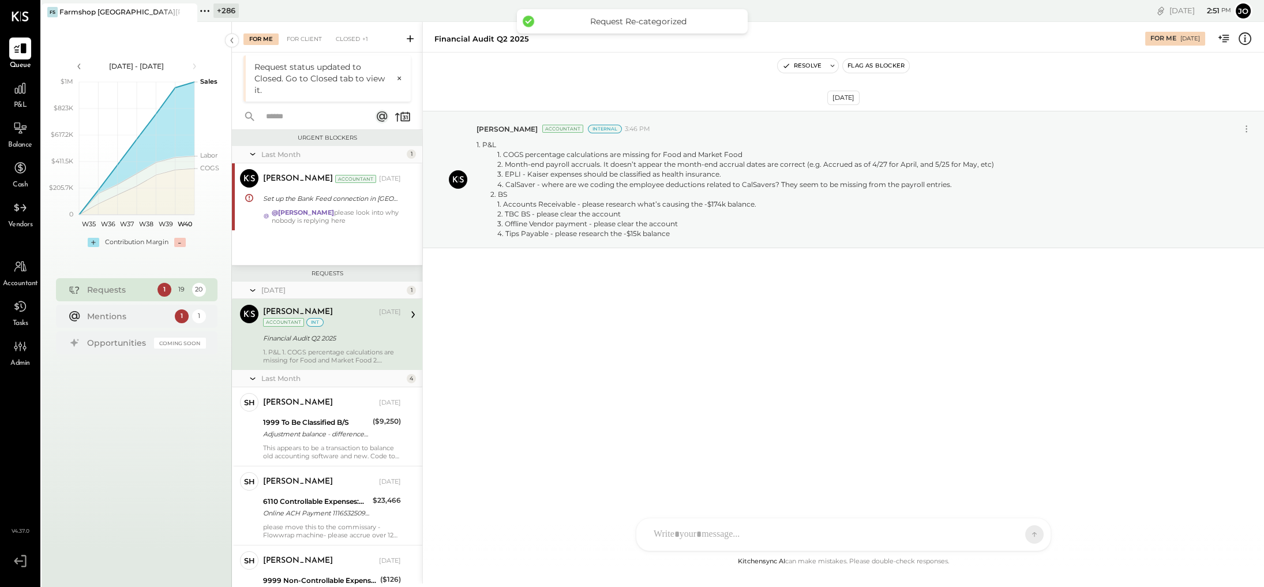
scroll to position [39, 0]
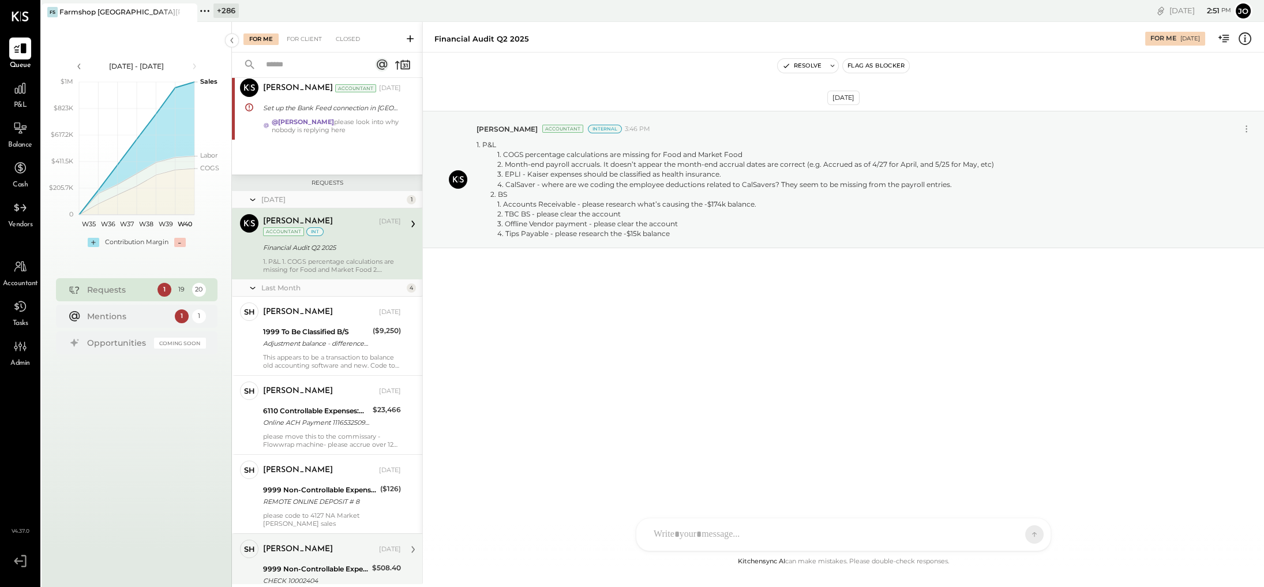
click at [338, 306] on div "[PERSON_NAME]" at bounding box center [320, 312] width 114 height 12
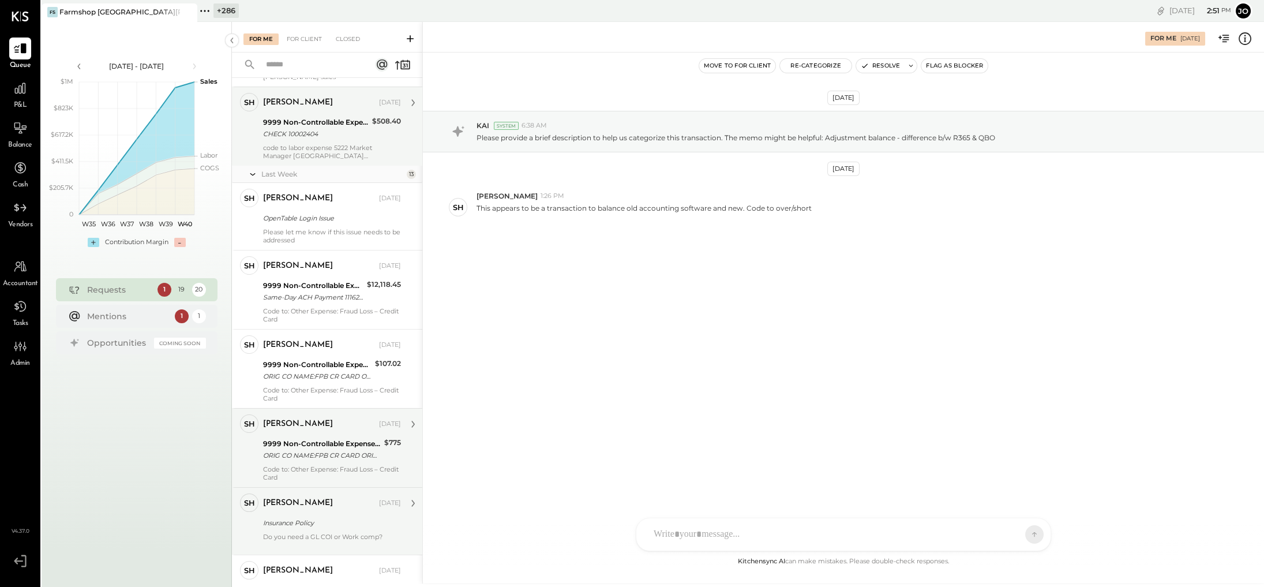
scroll to position [650, 0]
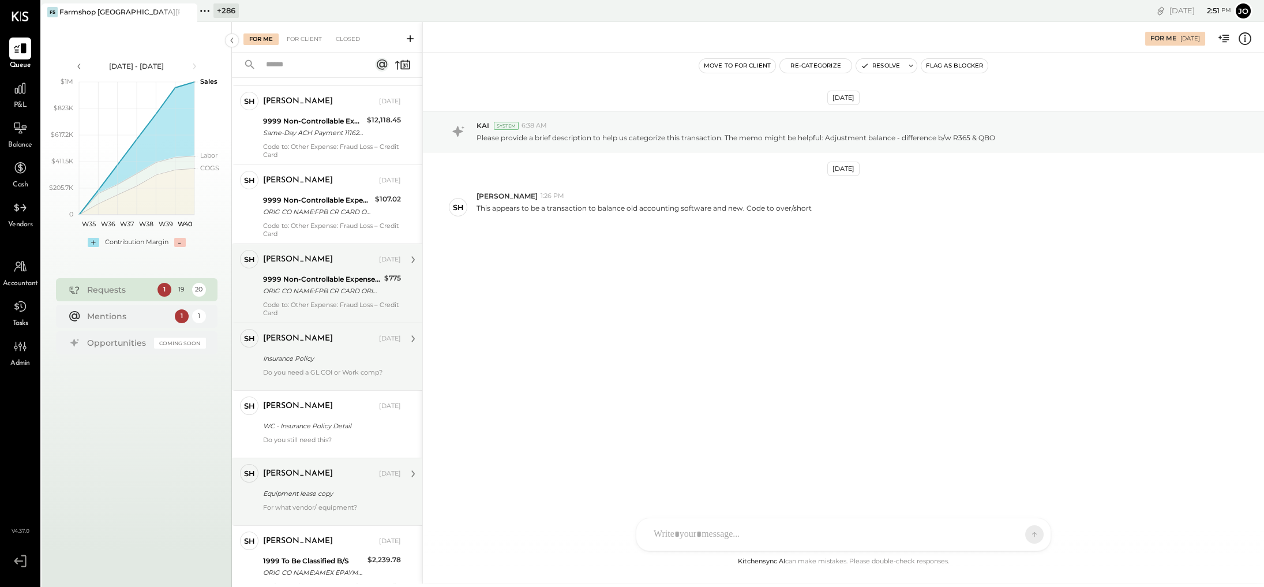
click at [343, 285] on div "ORIG CO NAME:FPB CR CARD ORIG ID:3411894456 DESC DATE:050125 CO ENTRY DESCR:INT…" at bounding box center [322, 291] width 118 height 12
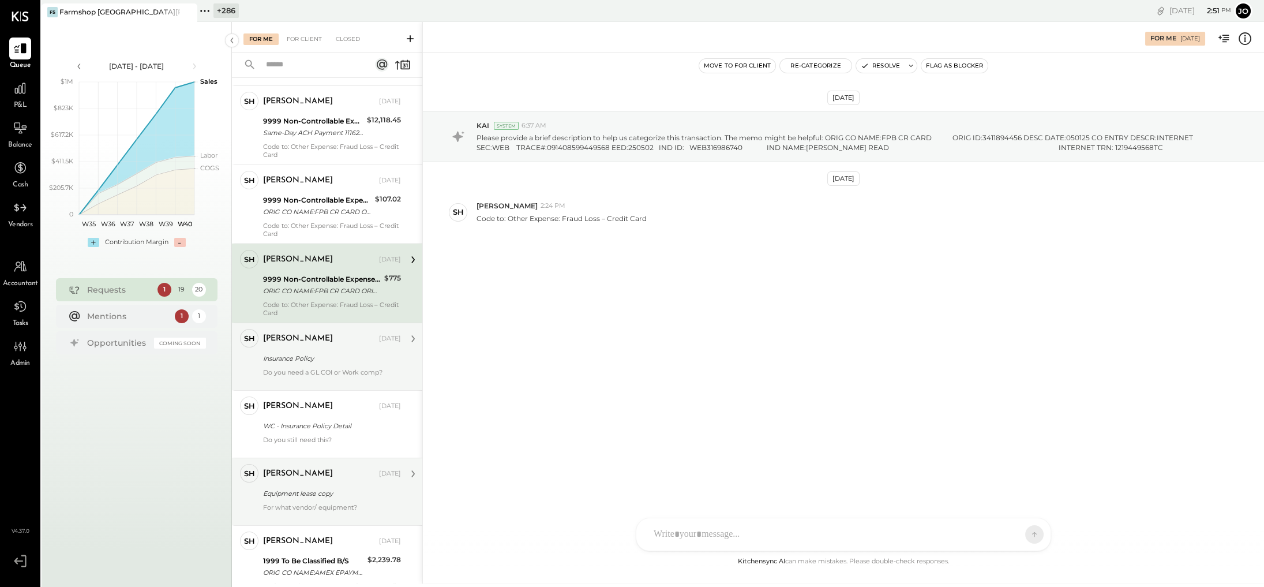
click at [770, 68] on button "Resolve" at bounding box center [880, 66] width 48 height 14
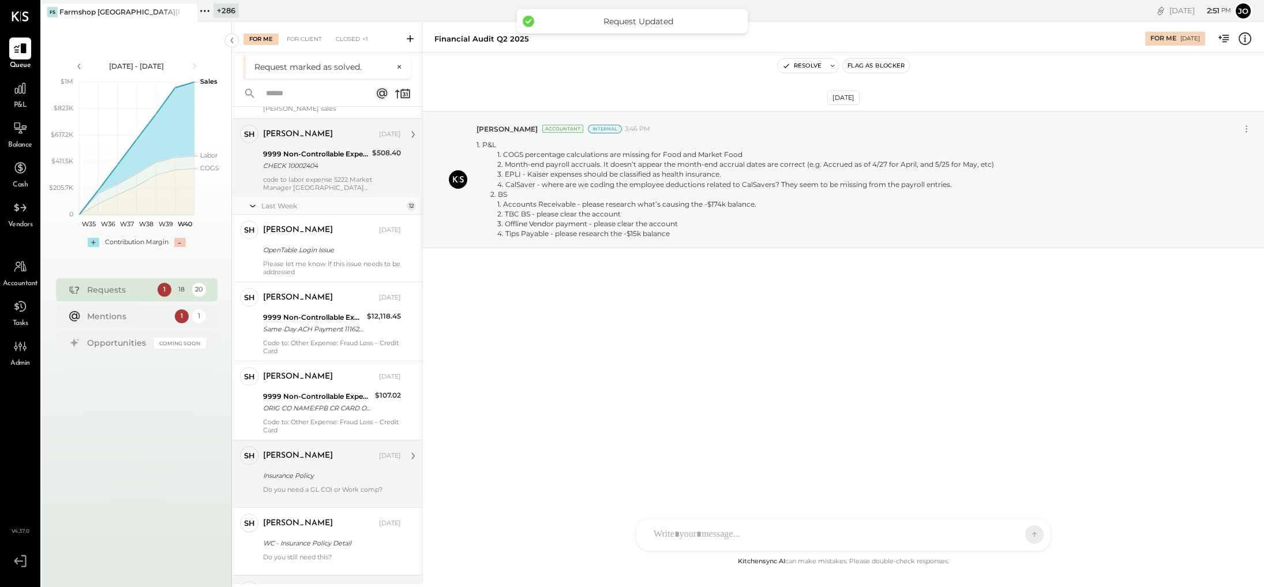
scroll to position [593, 0]
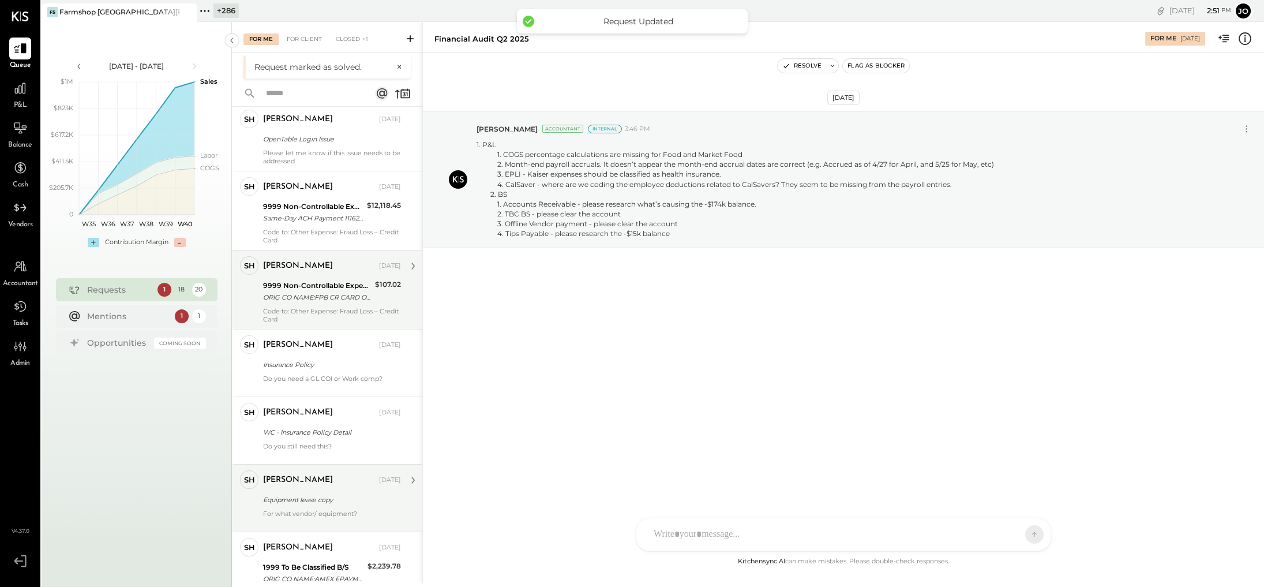
click at [329, 280] on div "9999 Non-Controllable Expenses:Property Expenses:To Be Classified P&L" at bounding box center [317, 286] width 108 height 12
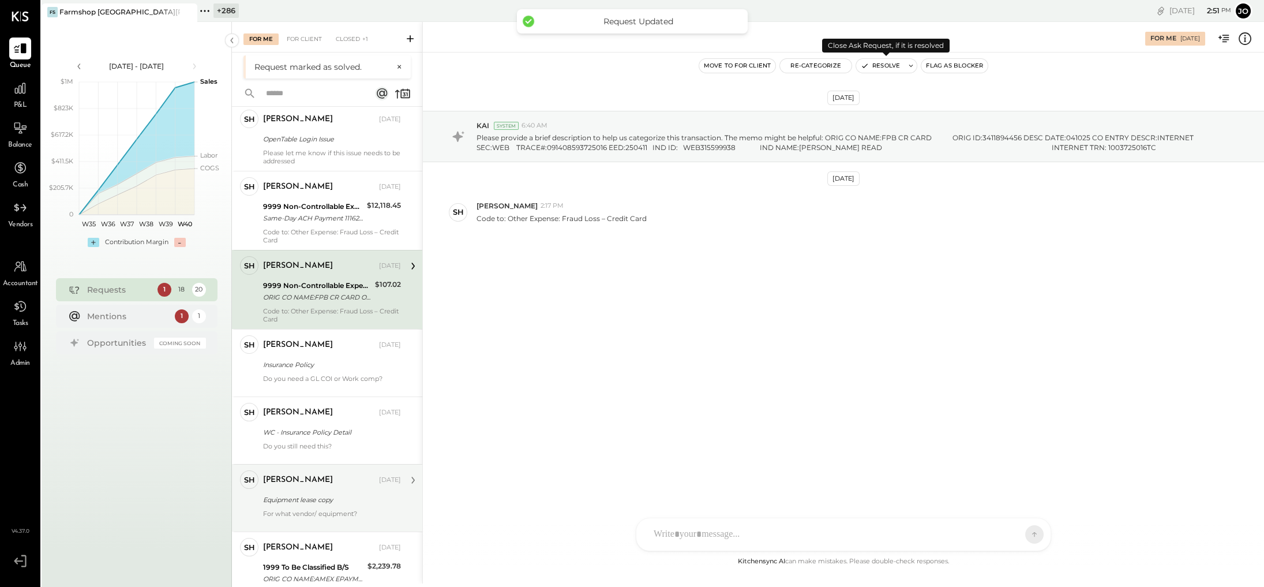
click at [770, 66] on button "Resolve" at bounding box center [880, 66] width 48 height 14
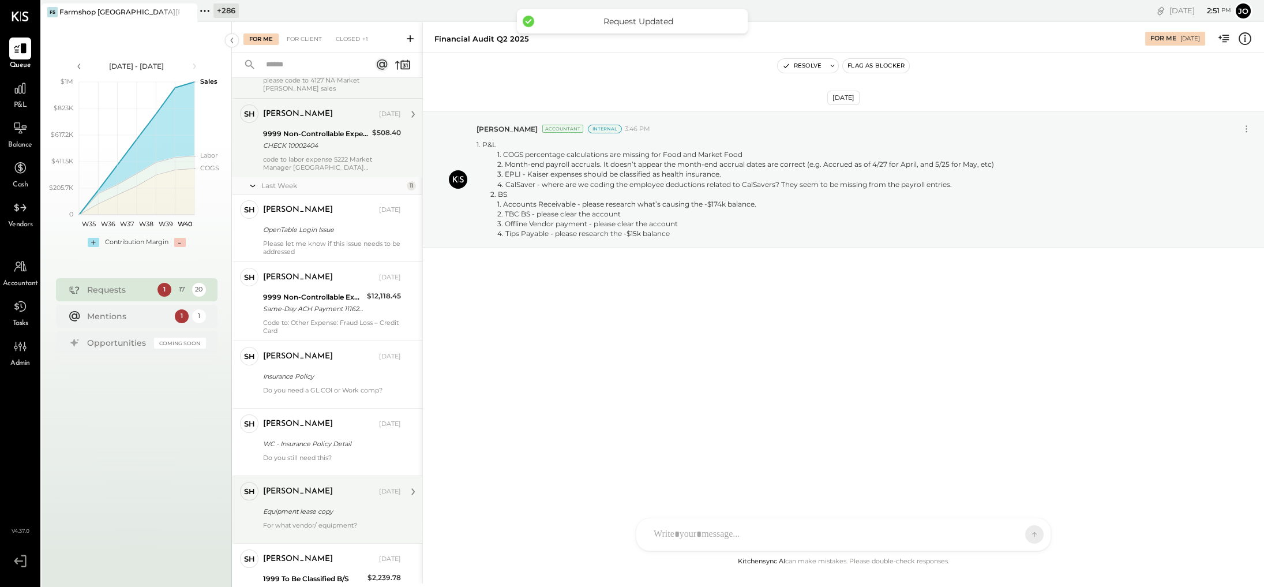
scroll to position [561, 0]
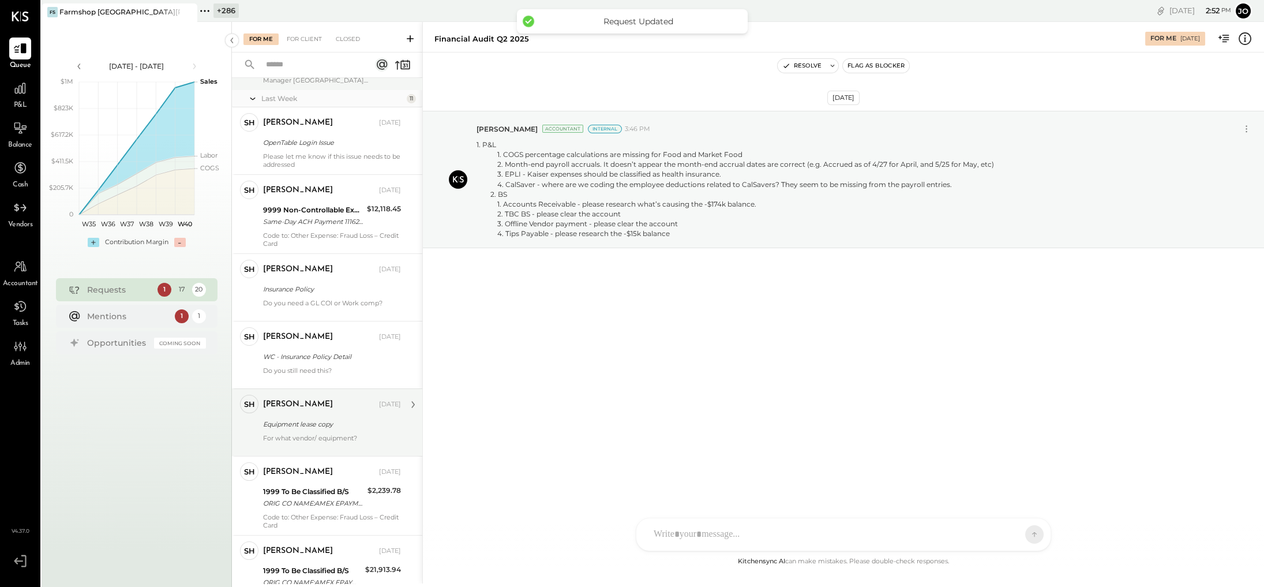
click at [328, 351] on div "WC - Insurance Policy Detail" at bounding box center [330, 357] width 134 height 12
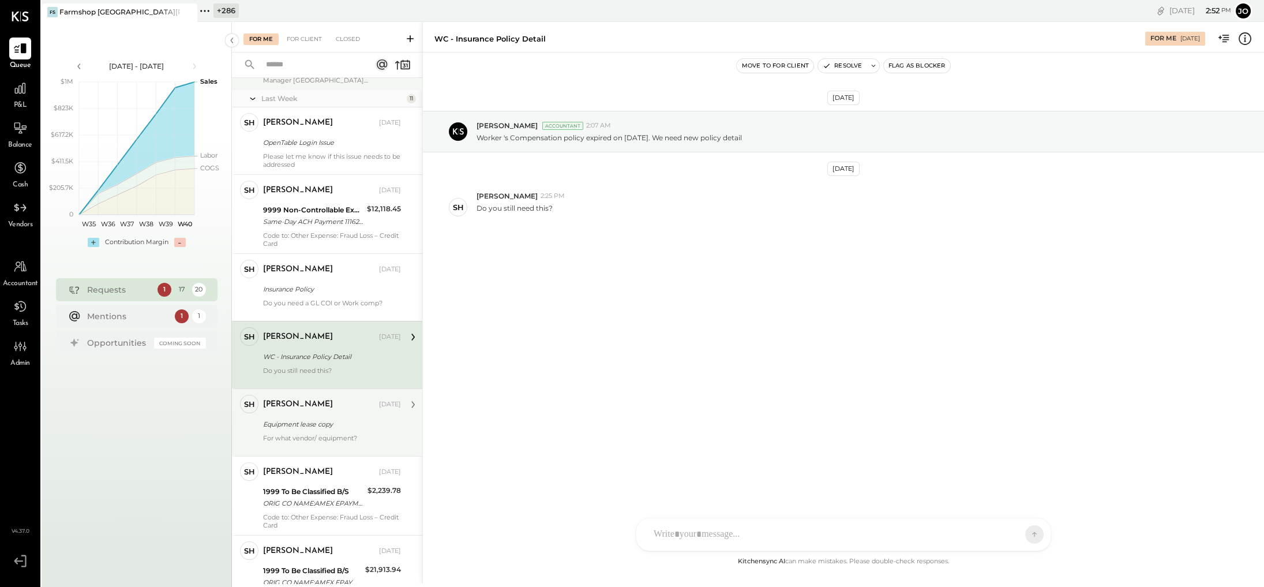
scroll to position [913, 0]
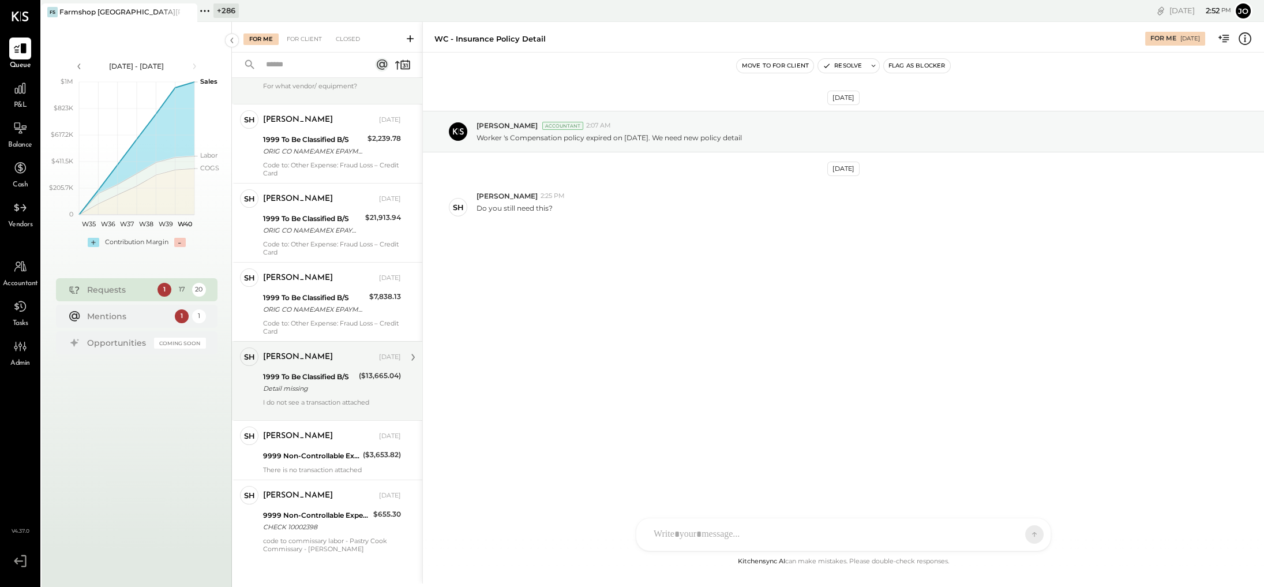
click at [341, 382] on div "Detail missing" at bounding box center [309, 388] width 92 height 12
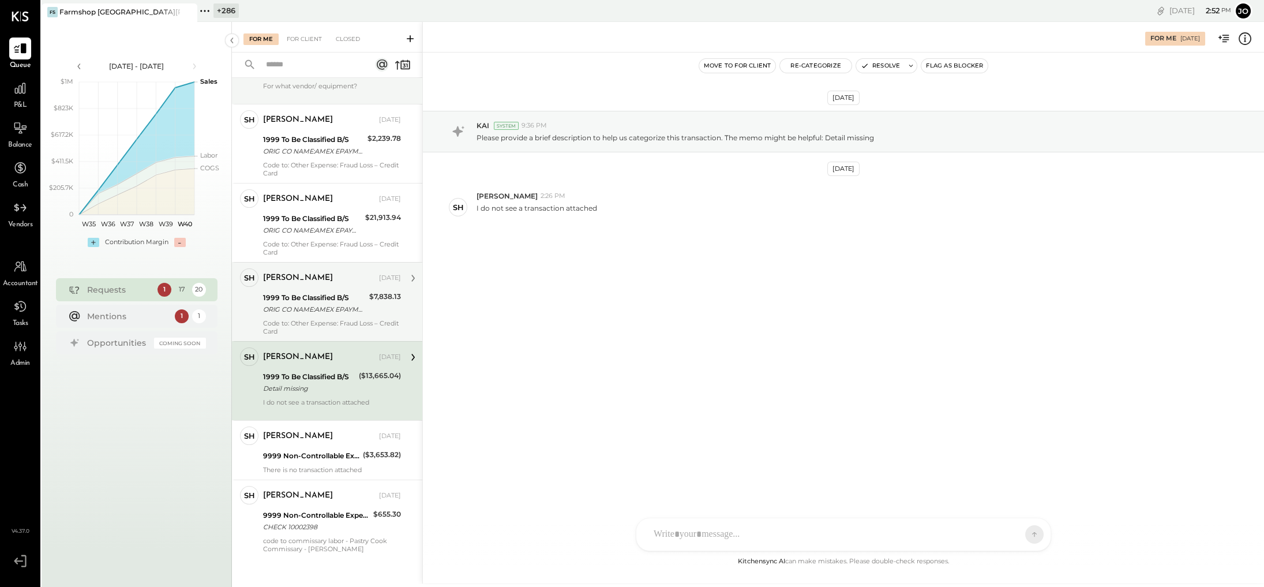
click at [333, 306] on div "1999 To Be Classified B/S ORIG CO NAME:AMEX EPAYMENT ORIG ID:0005000040 DESC DA…" at bounding box center [314, 303] width 103 height 25
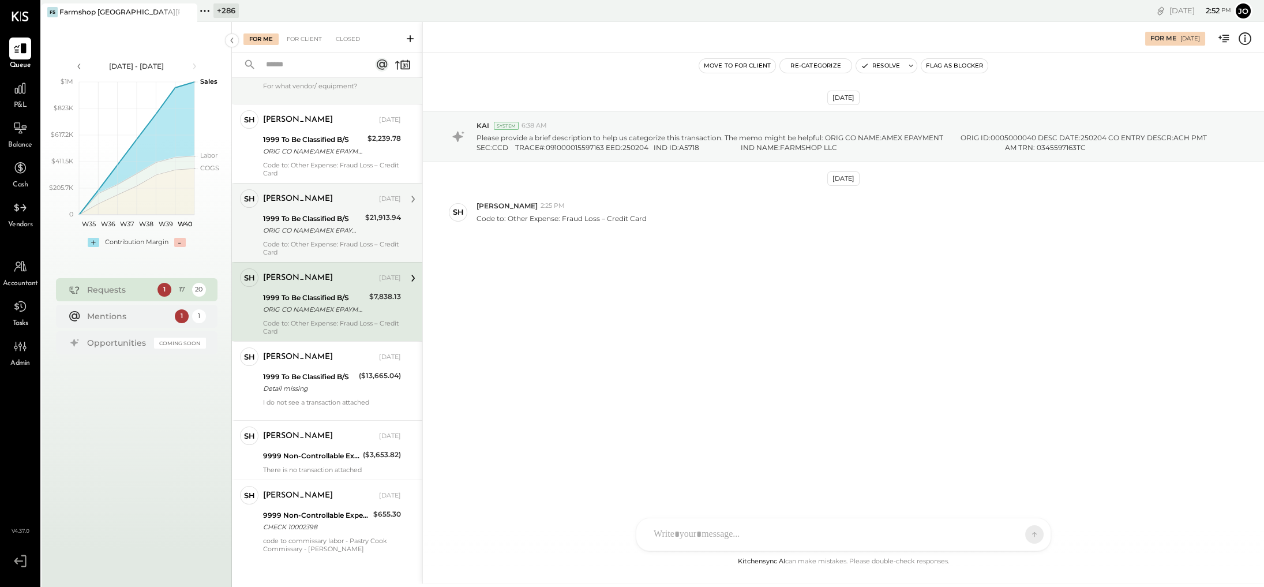
click at [327, 224] on div "ORIG CO NAME:AMEX EPAYMENT ORIG ID:0005000040 DESC DATE:250106 CO ENTRY DESCR:A…" at bounding box center [312, 230] width 99 height 12
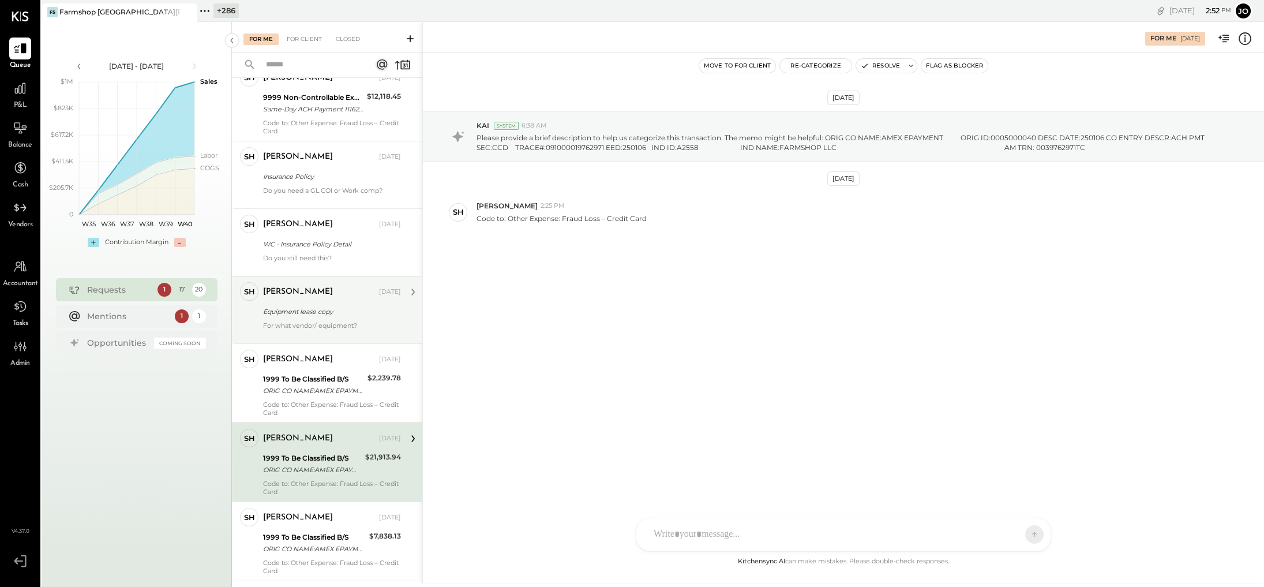
scroll to position [913, 0]
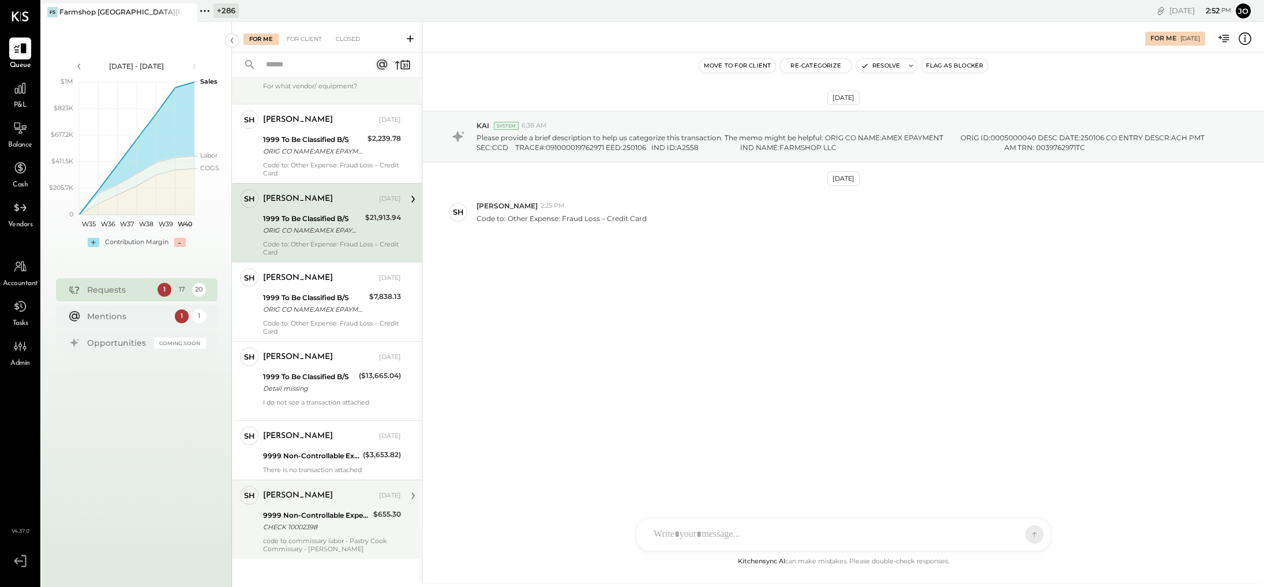
click at [329, 402] on div "[PERSON_NAME] [DATE] 9999 Non-Controllable Expenses:Property Expenses:To Be Cla…" at bounding box center [332, 519] width 138 height 67
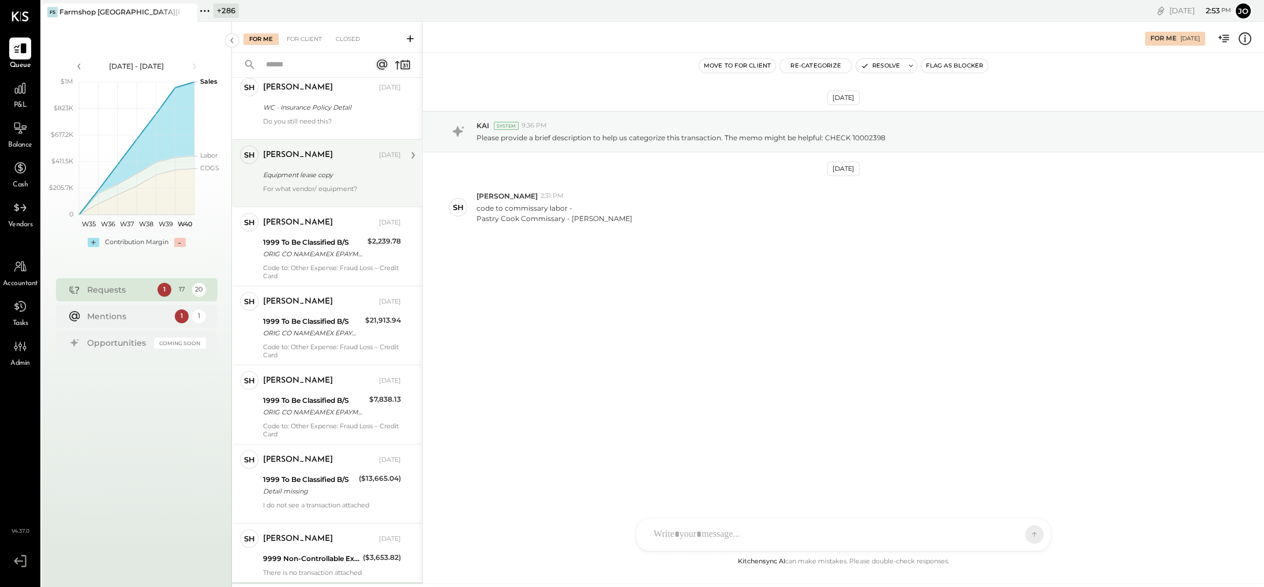
scroll to position [913, 0]
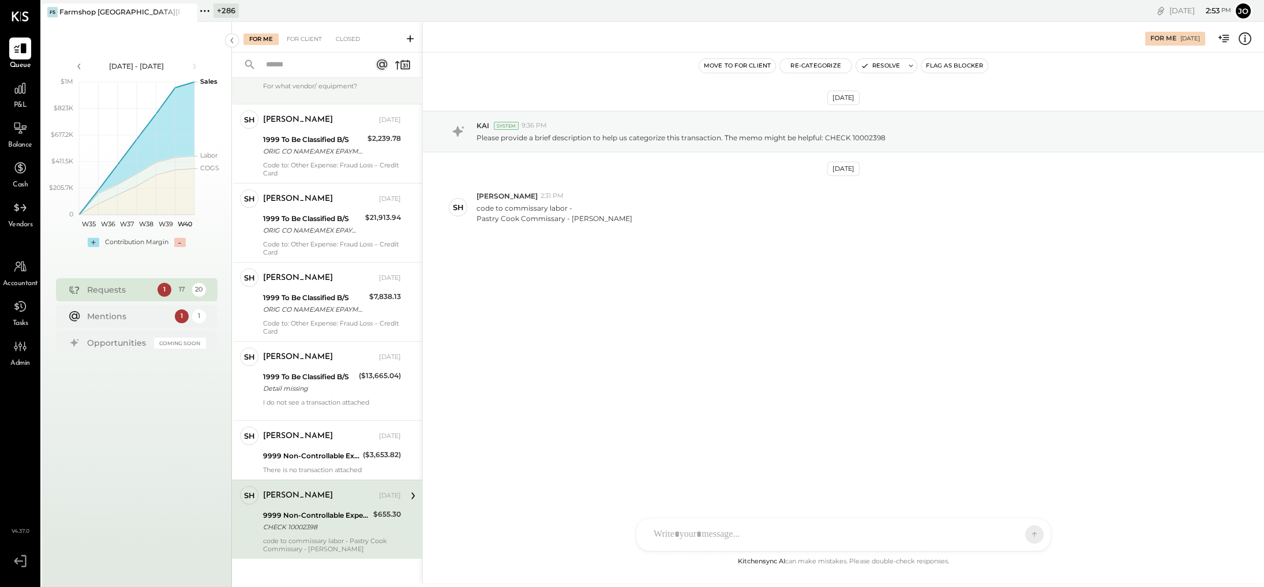
click at [347, 402] on div "CHECK 10002398" at bounding box center [316, 527] width 107 height 12
click at [646, 207] on div "code to commissary labor - Pastry Cook Commissary - [PERSON_NAME]" at bounding box center [865, 212] width 778 height 22
click at [770, 66] on button "Re-Categorize" at bounding box center [816, 66] width 72 height 14
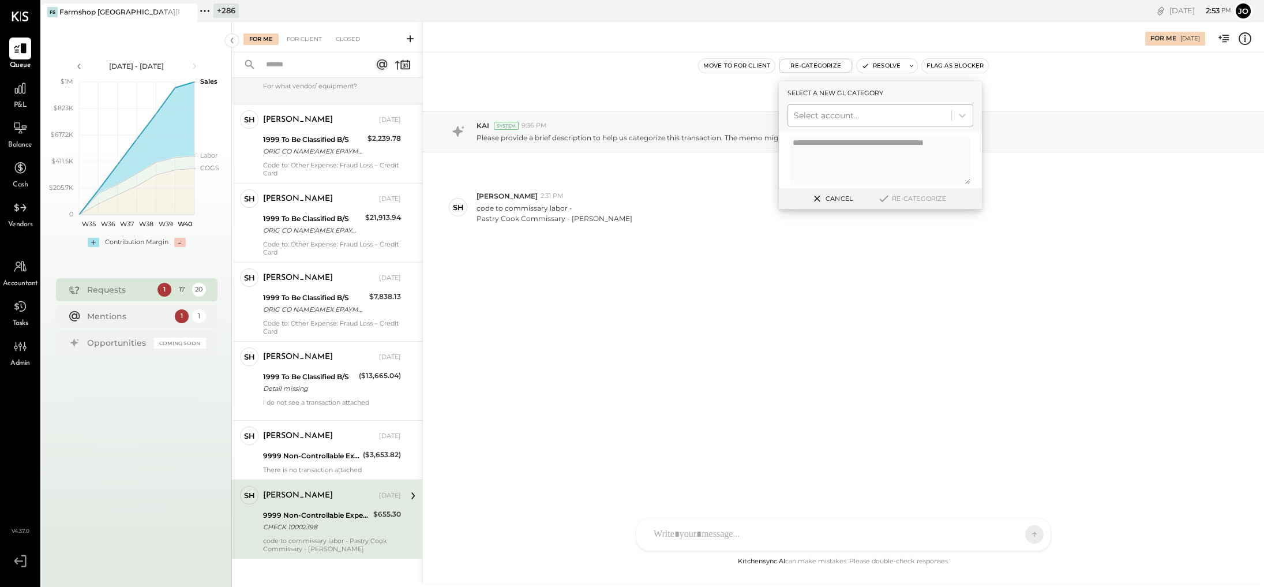
click at [770, 116] on div at bounding box center [870, 115] width 152 height 14
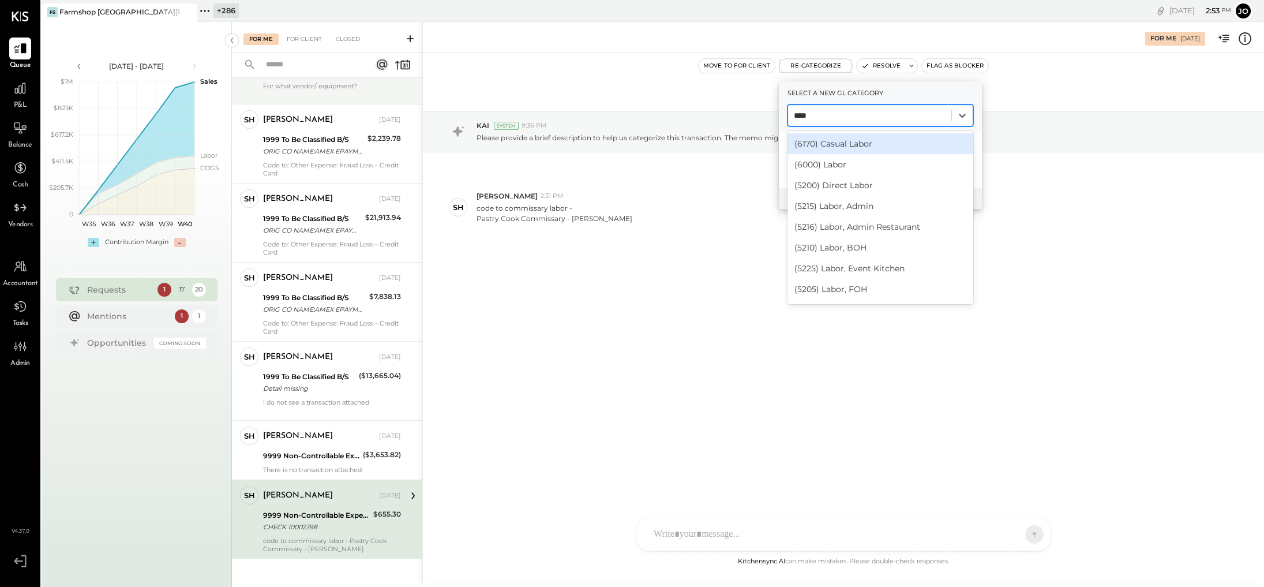
type input "*****"
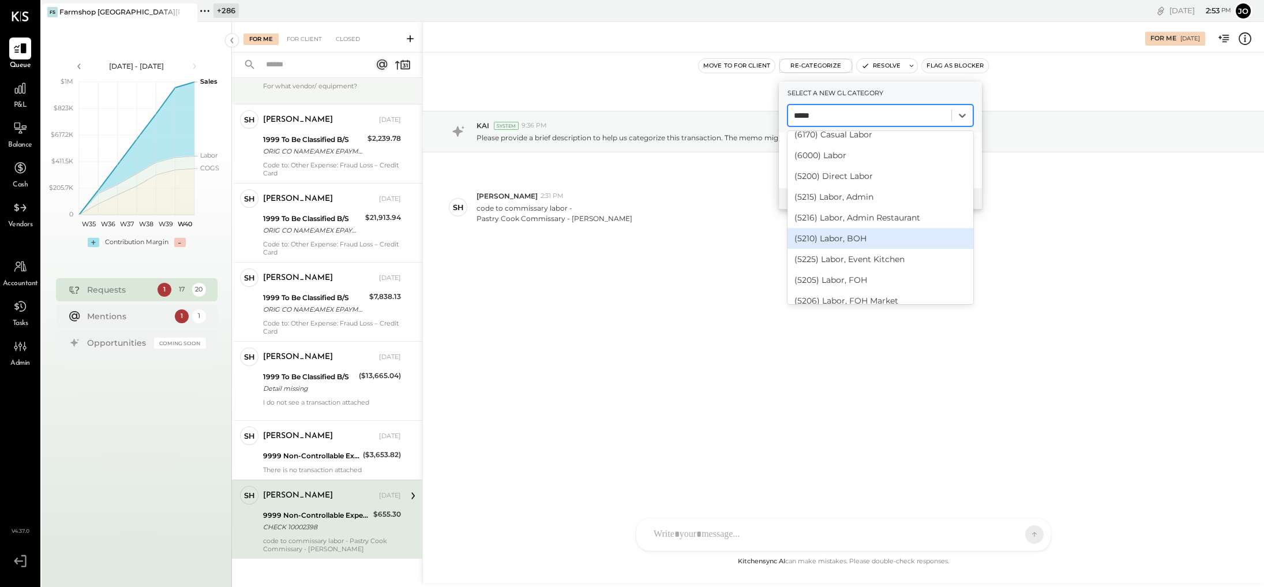
scroll to position [4, 0]
click at [770, 234] on div "(5210) Labor, BOH" at bounding box center [880, 243] width 186 height 21
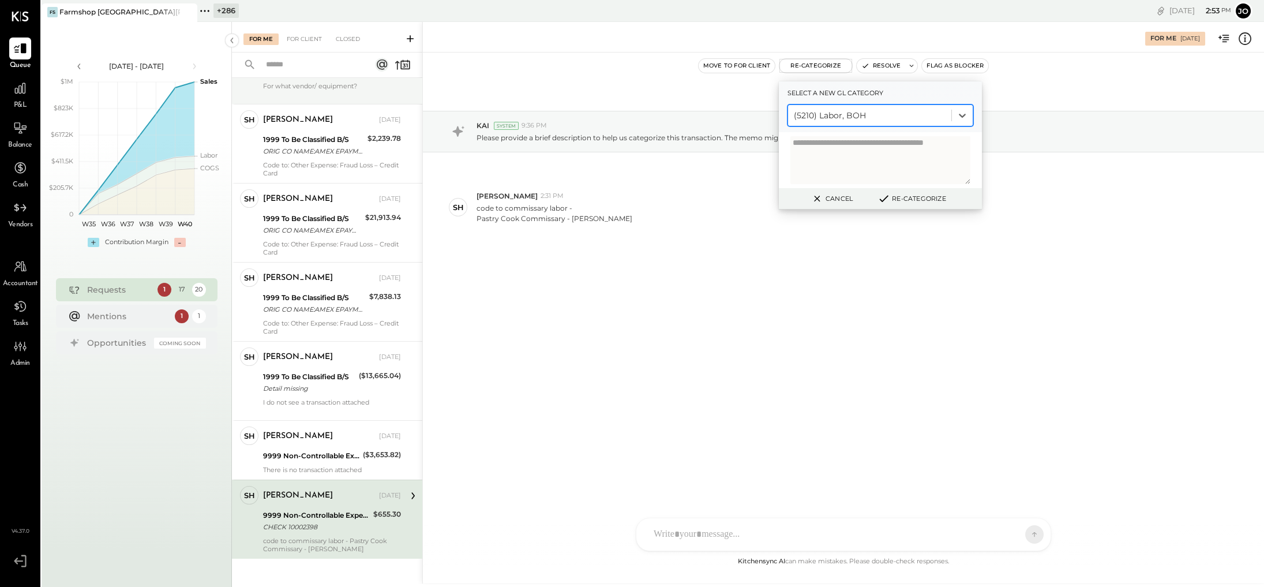
click at [770, 198] on button "Re-Categorize" at bounding box center [911, 199] width 76 height 14
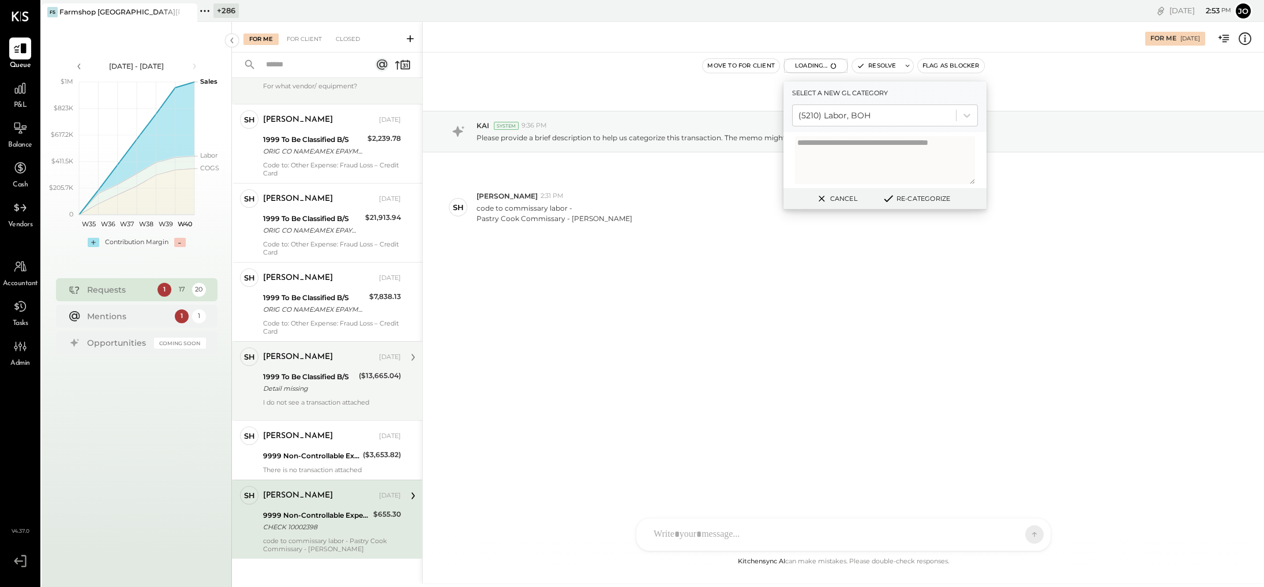
scroll to position [834, 0]
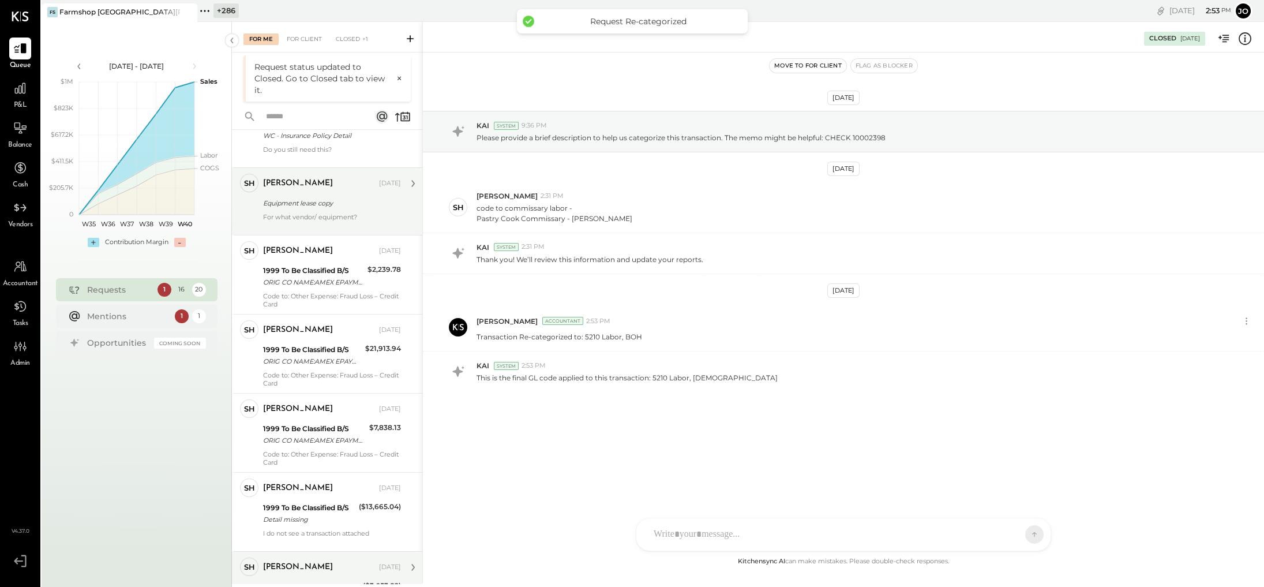
click at [321, 402] on div "SH [PERSON_NAME] Owner [PERSON_NAME] [DATE] 9999 Non-Controllable Expenses:Prop…" at bounding box center [327, 580] width 190 height 59
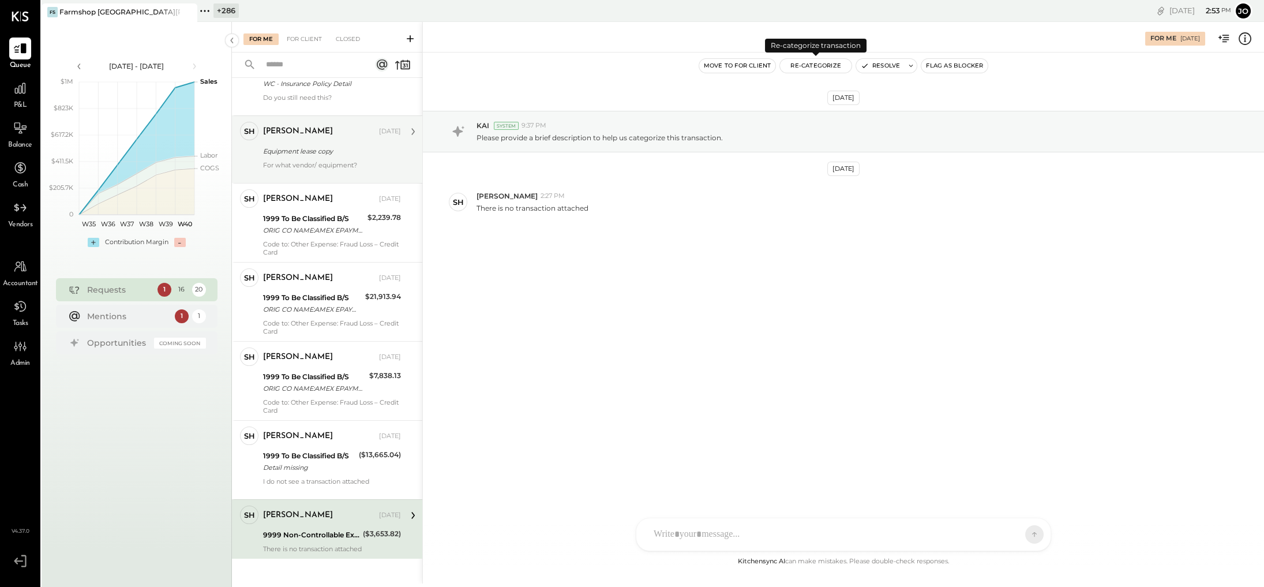
click at [770, 66] on button "Re-Categorize" at bounding box center [816, 66] width 72 height 14
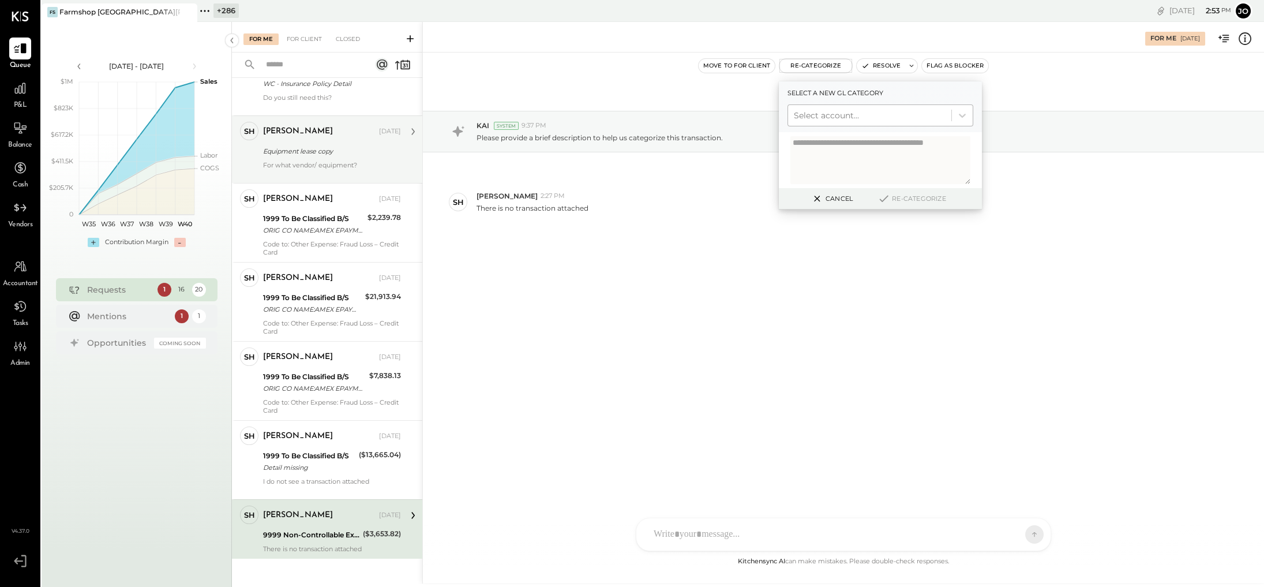
click at [770, 105] on div "Select account..." at bounding box center [880, 115] width 186 height 22
type input "*"
type input "********"
click at [770, 162] on div "(8130) Other Income/Expenses" at bounding box center [880, 164] width 186 height 21
click at [770, 197] on button "Re-Categorize" at bounding box center [911, 199] width 76 height 14
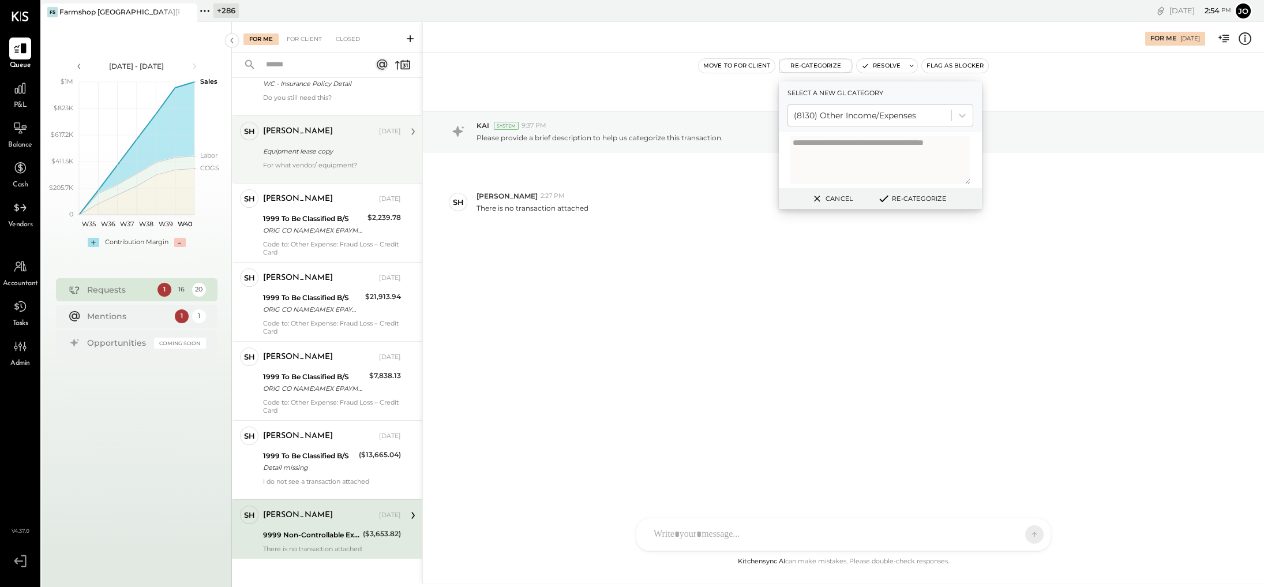
click at [573, 323] on div "[DATE] KAI System 9:37 PM Please provide a brief description to help us categor…" at bounding box center [843, 303] width 841 height 502
click at [770, 63] on button "Resolve" at bounding box center [881, 66] width 48 height 14
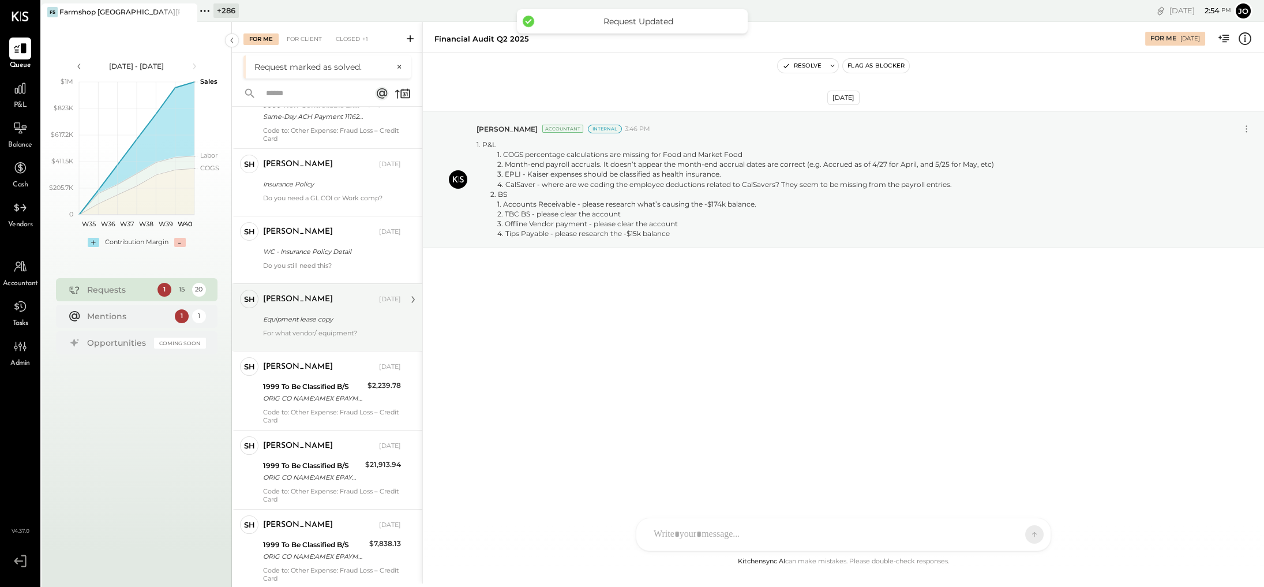
scroll to position [774, 0]
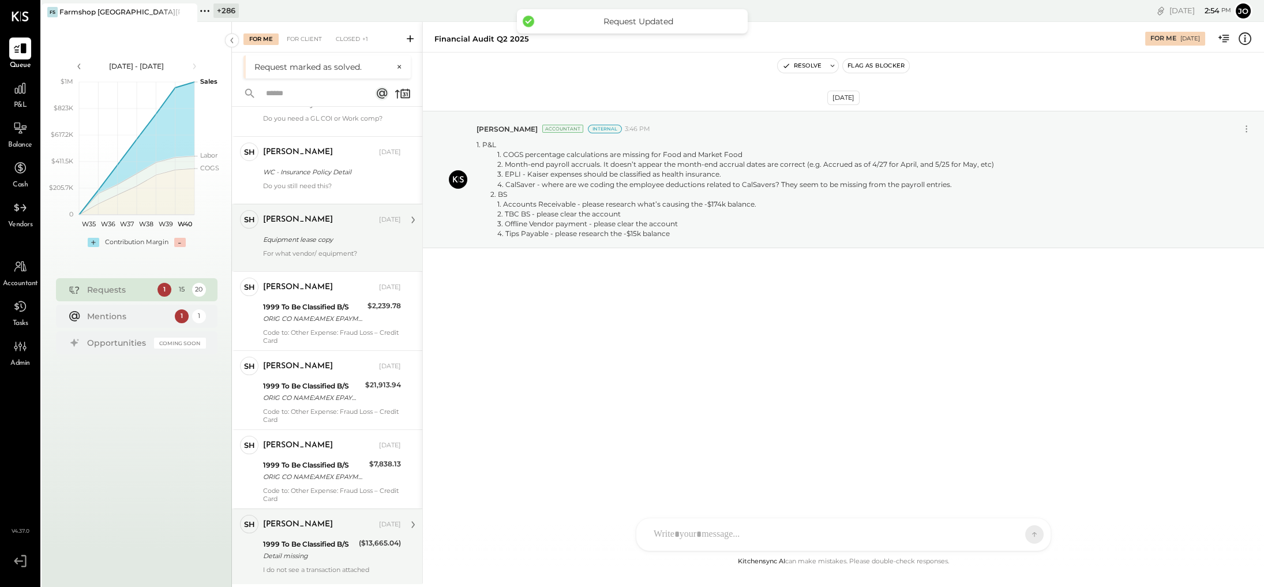
click at [307, 402] on div "[PERSON_NAME] [DATE] 1999 To Be Classified B/S Detail missing ($13,665.04) I do…" at bounding box center [332, 548] width 138 height 67
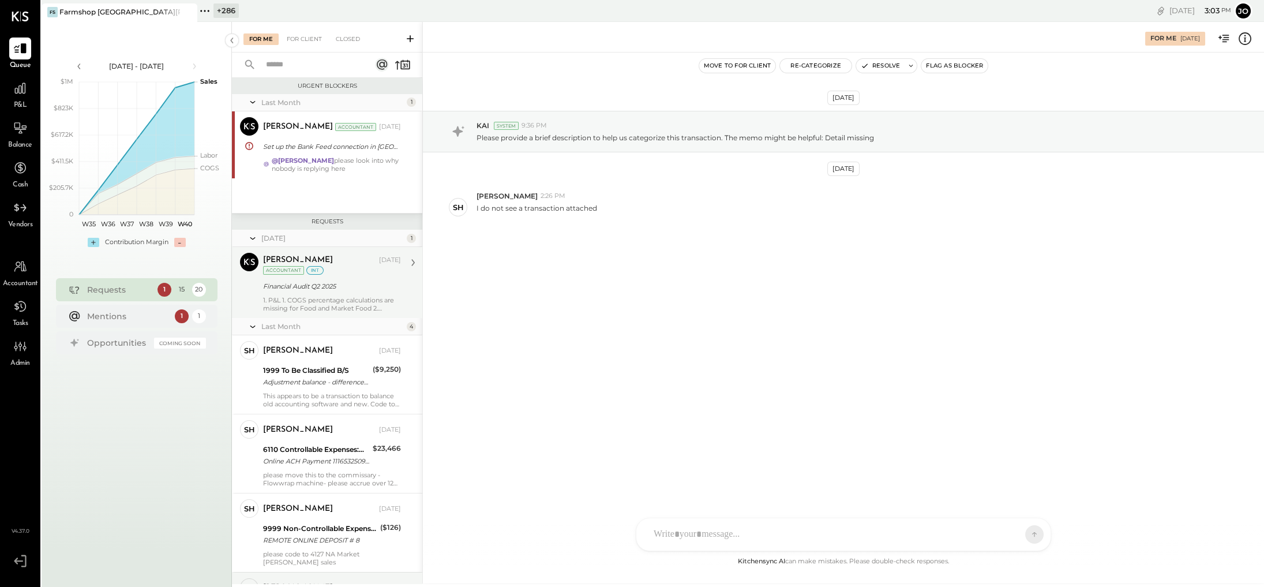
click at [339, 292] on div "[PERSON_NAME] [DATE] Accountant int Financial Audit Q2 2025 1. P&L 1. COGS perc…" at bounding box center [332, 282] width 138 height 59
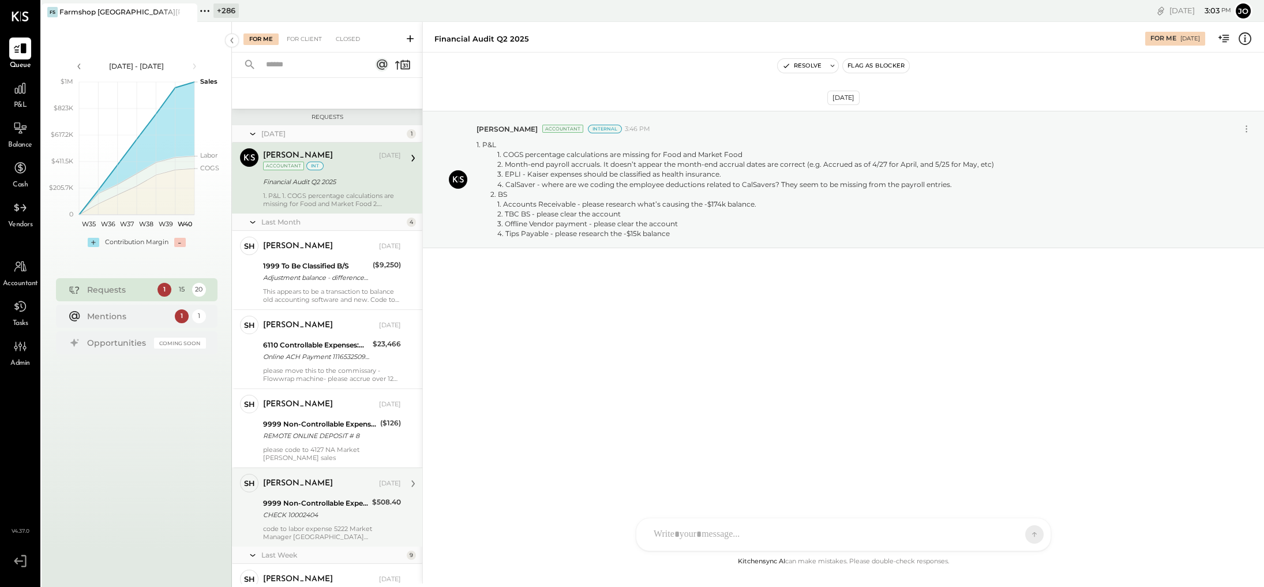
click at [339, 292] on div "This appears to be a transaction to balance old accounting software and new. Co…" at bounding box center [332, 295] width 138 height 16
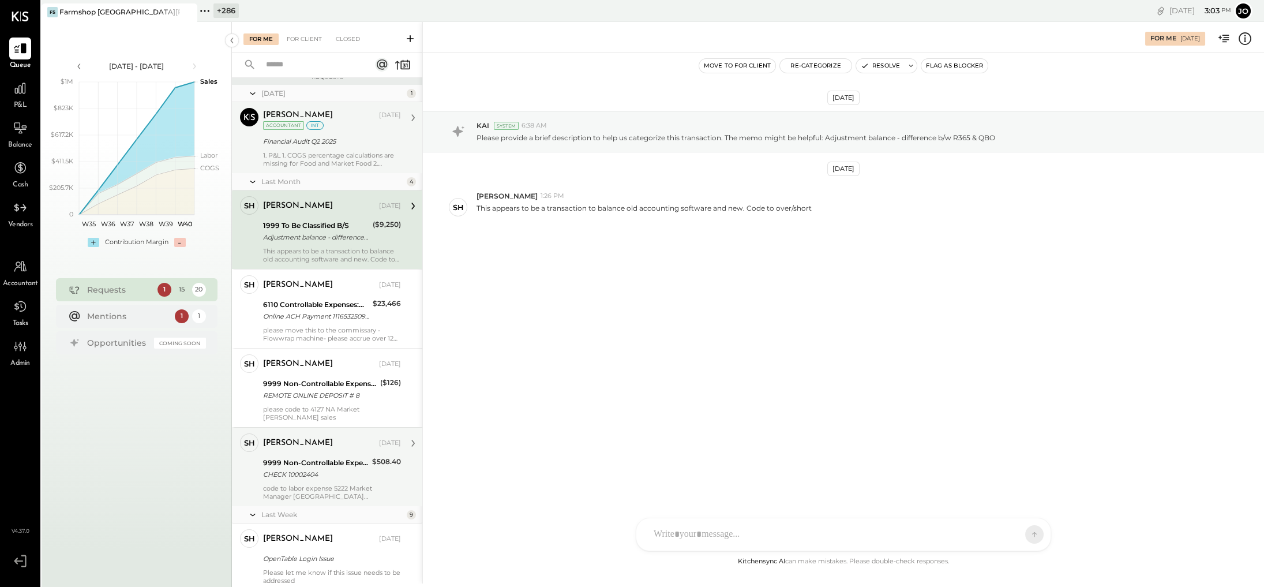
scroll to position [146, 0]
click at [339, 292] on div "[PERSON_NAME] [DATE]" at bounding box center [332, 284] width 138 height 20
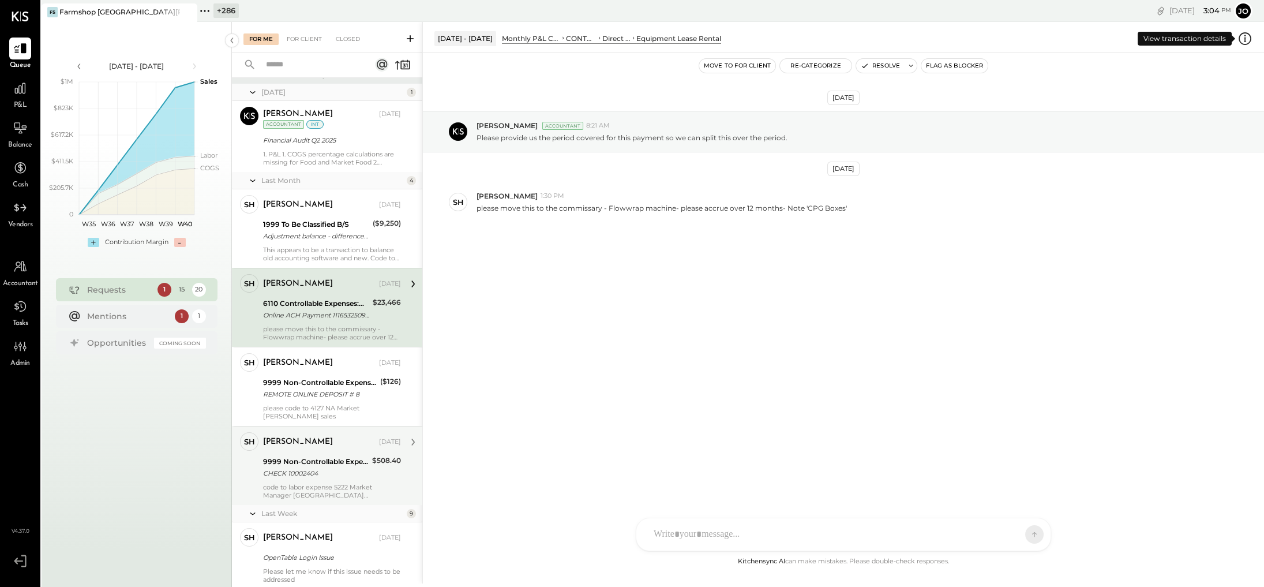
click at [770, 39] on icon at bounding box center [1245, 38] width 13 height 13
click at [339, 381] on div "For Me For Client Closed Urgent Blockers Last Month 1 [PERSON_NAME] Accountant …" at bounding box center [748, 302] width 1032 height 561
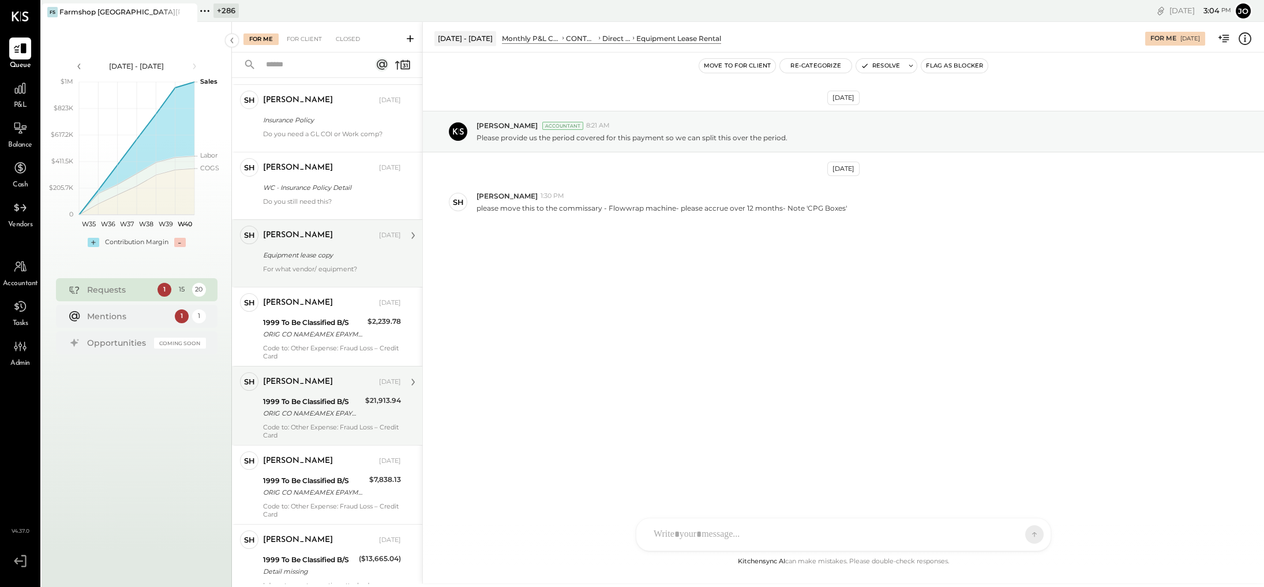
scroll to position [687, 0]
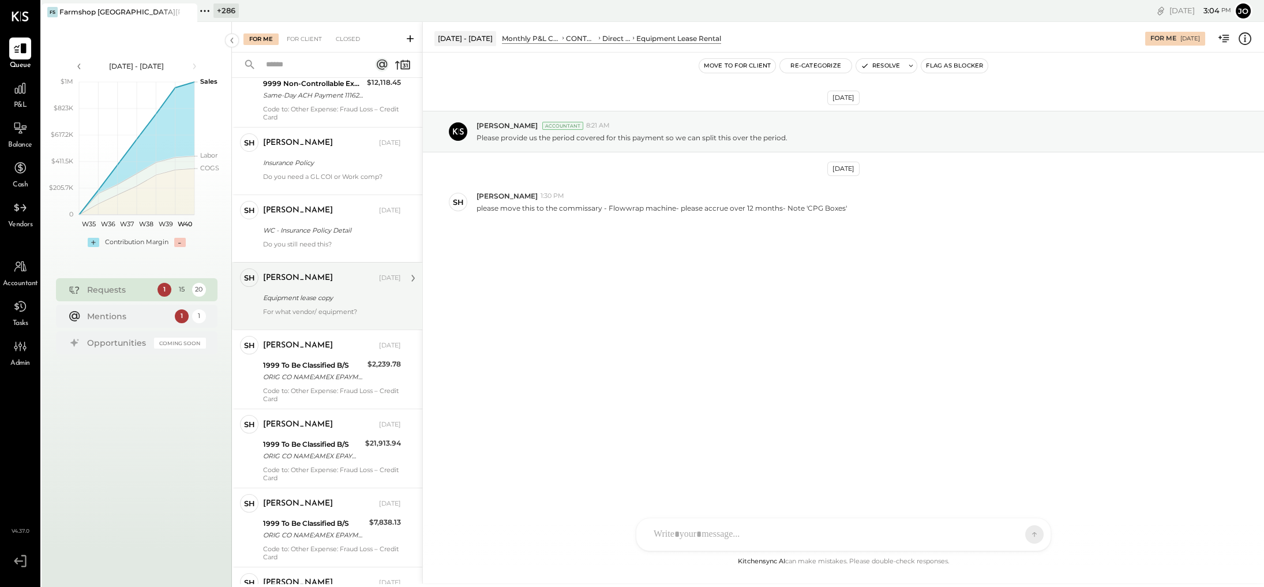
click at [347, 316] on div at bounding box center [332, 320] width 138 height 8
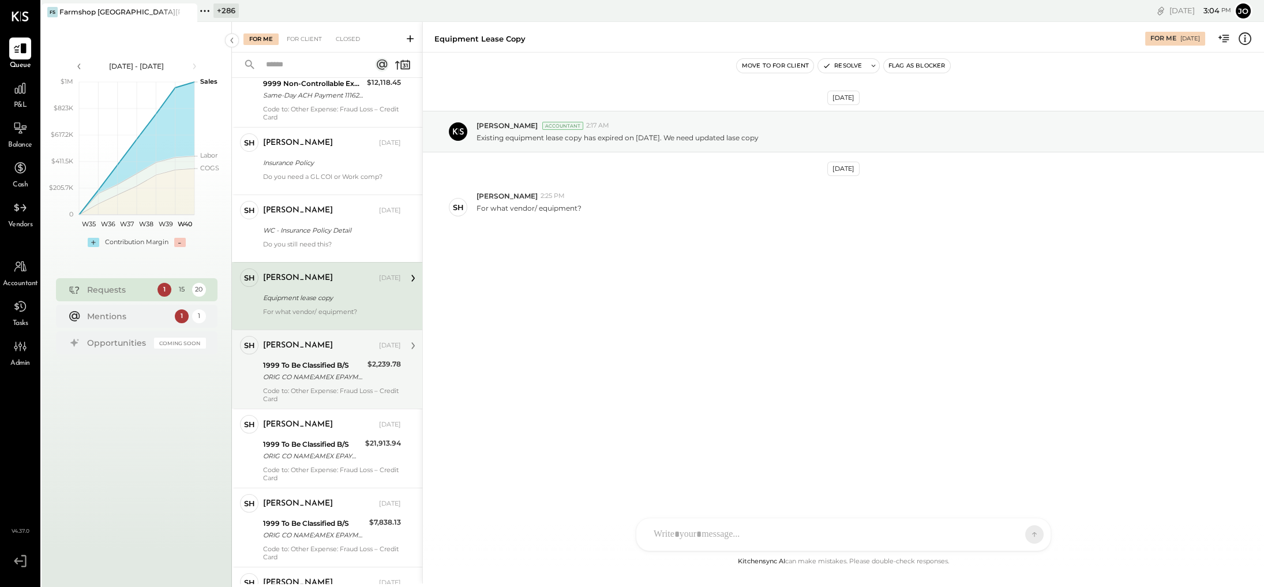
click at [348, 371] on div "ORIG CO NAME:AMEX EPAYMENT ORIG ID:0005000040 DESC DATE:250304 CO ENTRY DESCR:A…" at bounding box center [313, 377] width 101 height 12
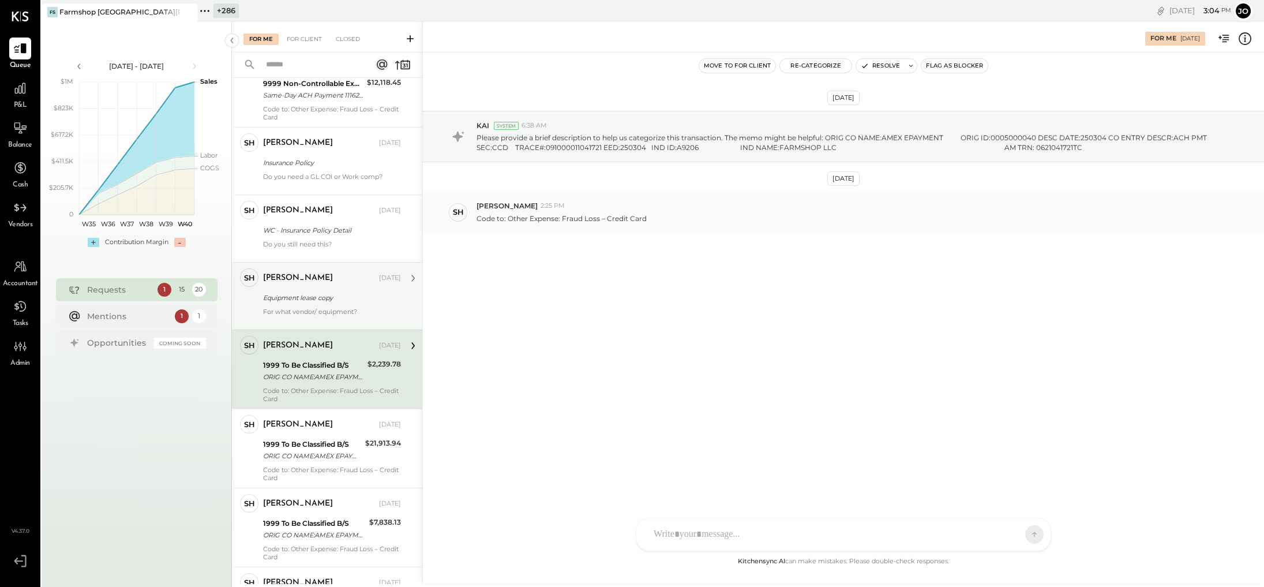
click at [701, 224] on div "SH [PERSON_NAME] 2:25 PM Code to: Other Expense: Fraud Loss – Credit Card" at bounding box center [843, 212] width 841 height 40
click at [770, 69] on button "Re-Categorize" at bounding box center [816, 66] width 72 height 14
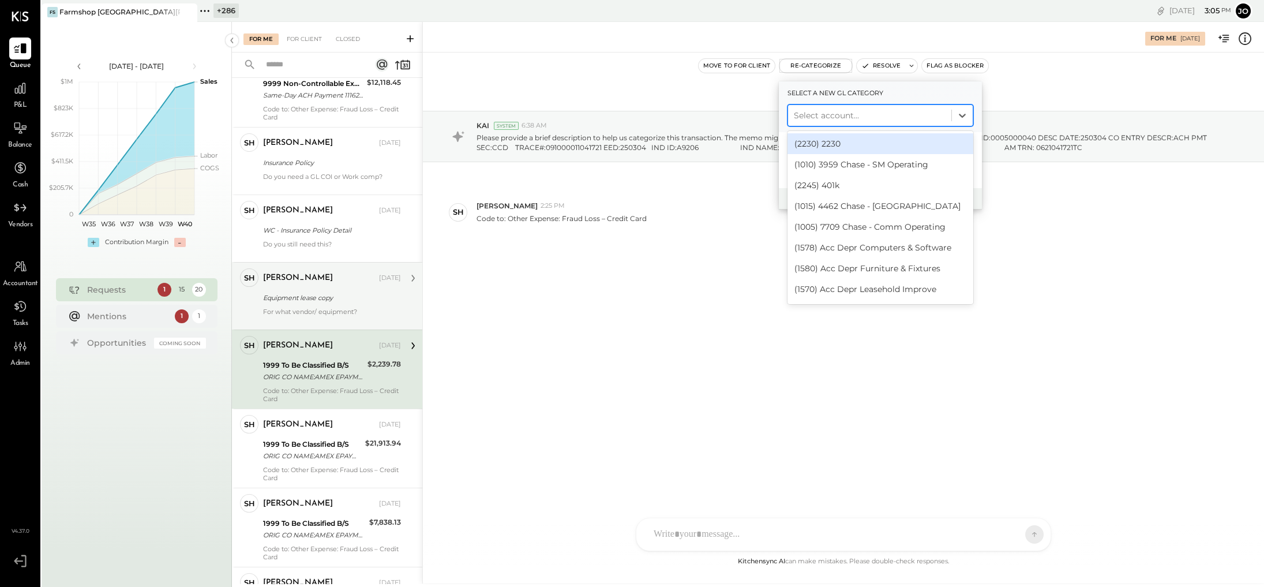
click at [770, 110] on div at bounding box center [870, 115] width 152 height 14
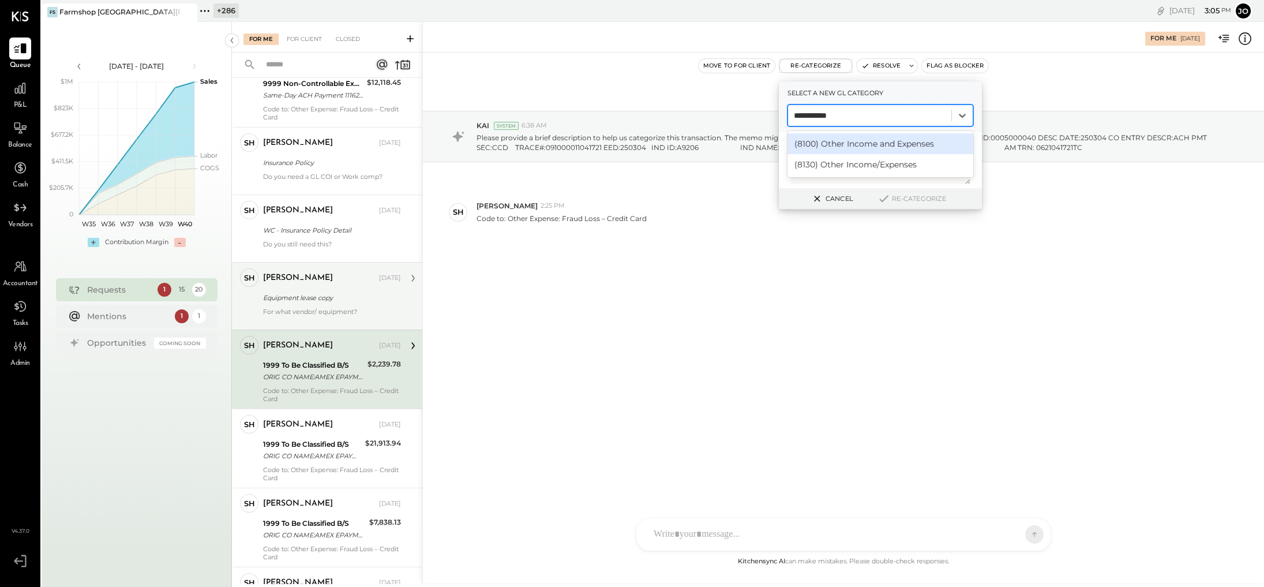
type input "**********"
click at [770, 158] on div "(8130) Other Income/Expenses" at bounding box center [880, 164] width 186 height 21
click at [770, 204] on button "Re-Categorize" at bounding box center [911, 199] width 76 height 14
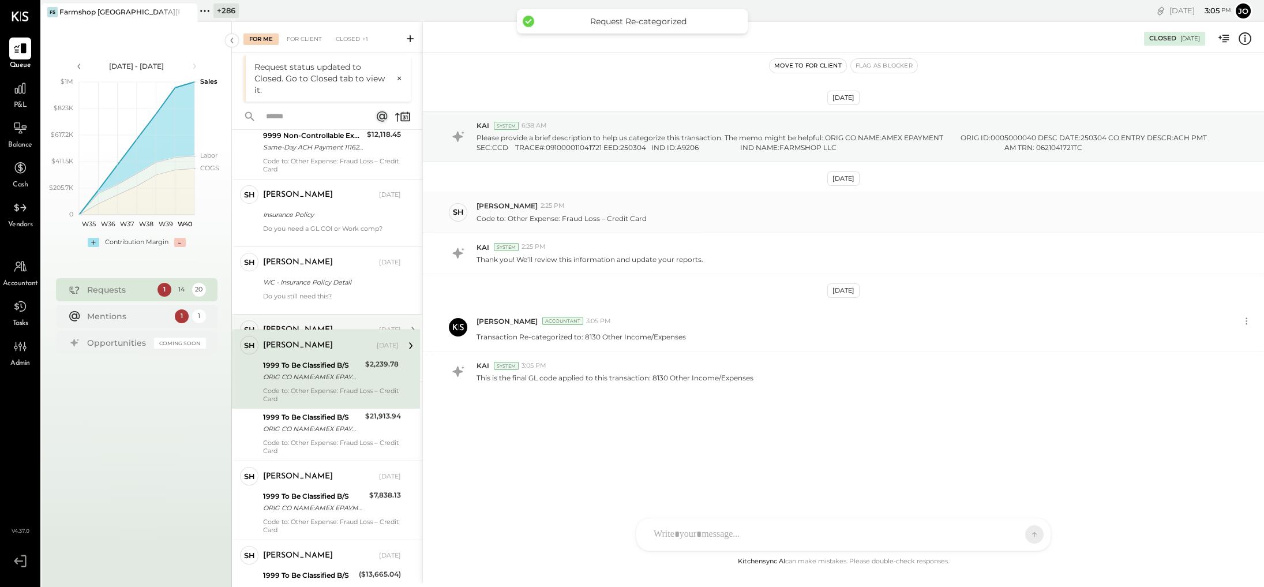
click at [770, 199] on div "SH [PERSON_NAME] 2:25 PM Code to: Other Expense: Fraud Loss – Credit Card" at bounding box center [843, 212] width 841 height 41
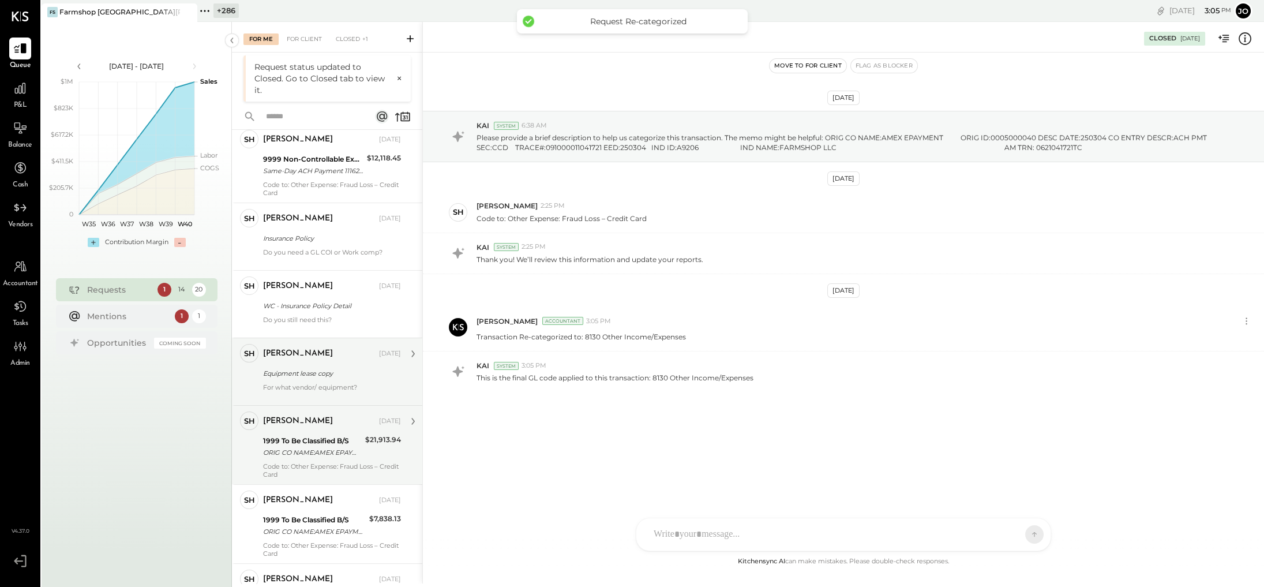
click at [338, 402] on div "ORIG CO NAME:AMEX EPAYMENT ORIG ID:0005000040 DESC DATE:250106 CO ENTRY DESCR:A…" at bounding box center [312, 452] width 99 height 12
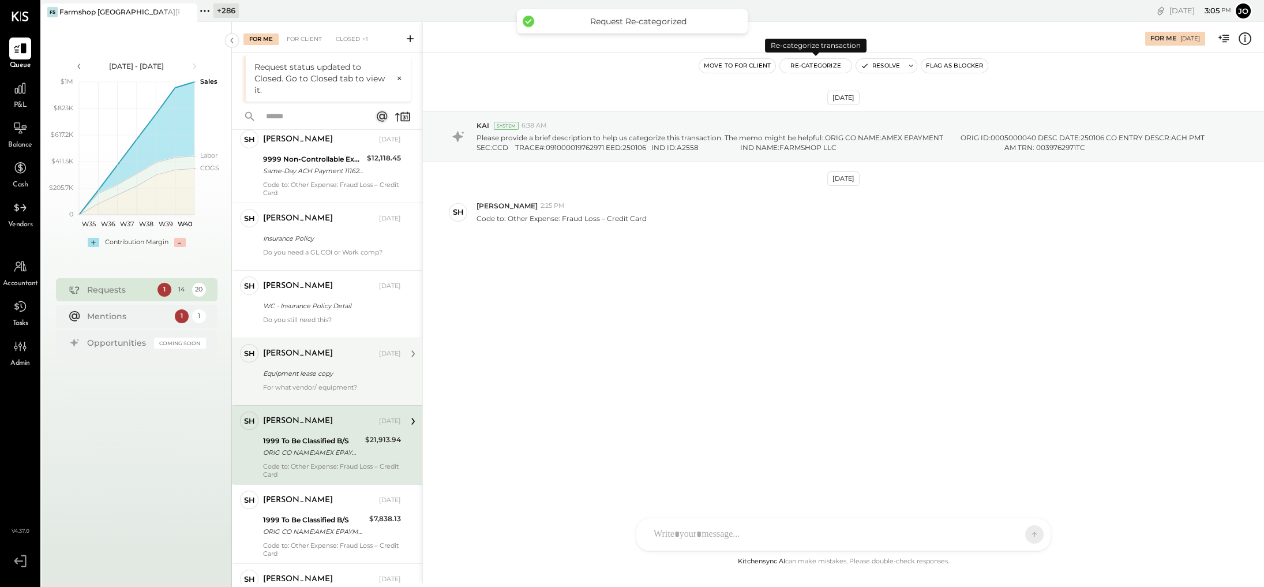
click at [770, 66] on button "Re-Categorize" at bounding box center [816, 66] width 72 height 14
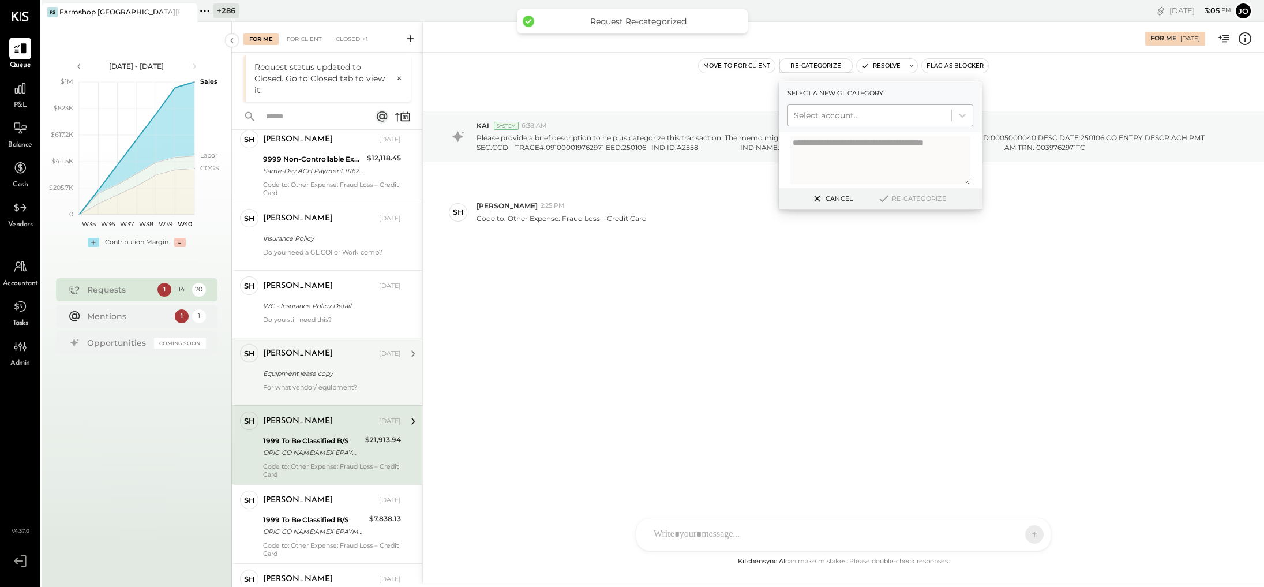
click at [770, 119] on div at bounding box center [870, 115] width 152 height 14
click at [770, 108] on div at bounding box center [870, 115] width 152 height 14
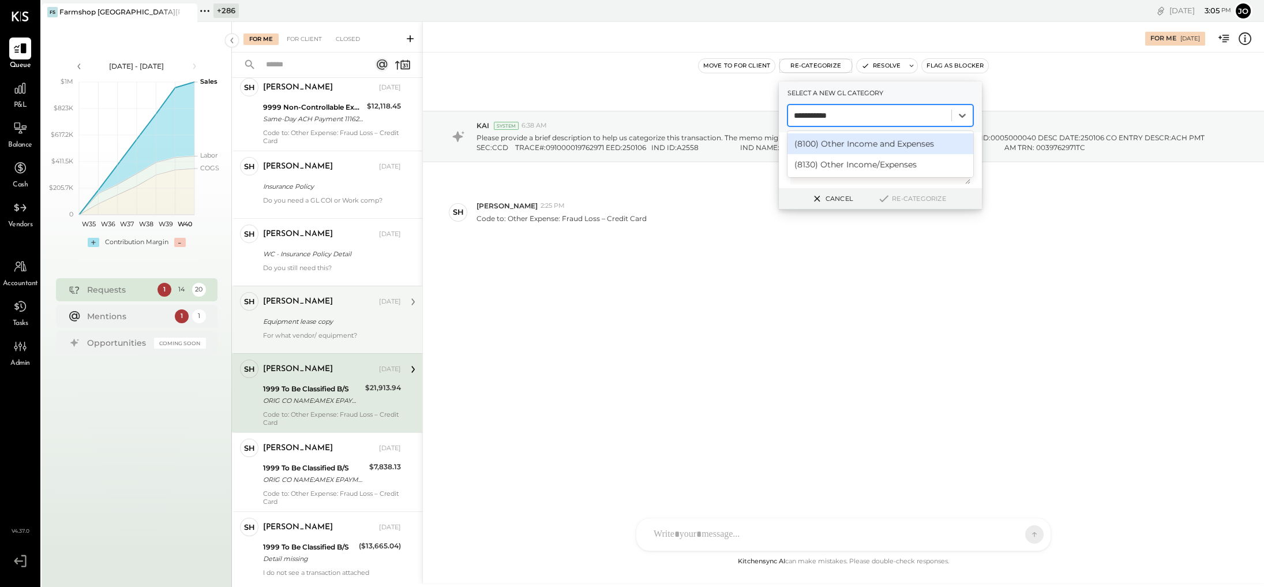
type input "**********"
click at [770, 154] on div "(8130) Other Income/Expenses" at bounding box center [880, 164] width 186 height 21
click at [770, 205] on div "Cancel Re-Categorize" at bounding box center [880, 198] width 203 height 21
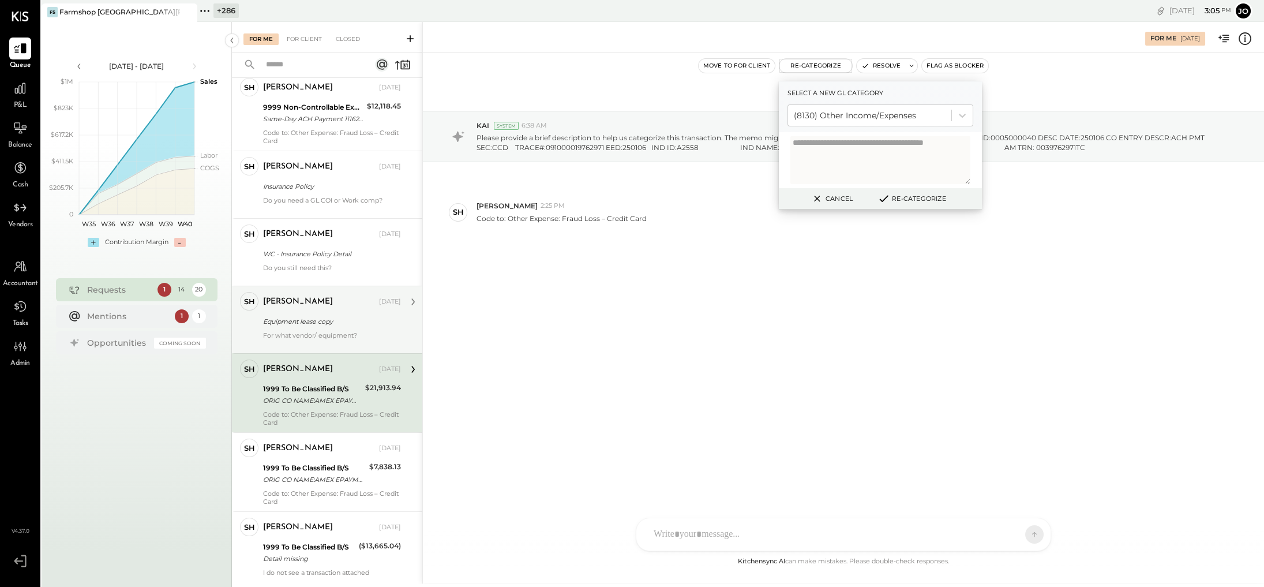
click at [770, 197] on button "Re-Categorize" at bounding box center [911, 199] width 76 height 14
click at [770, 197] on button "Re-Categorize" at bounding box center [916, 199] width 76 height 14
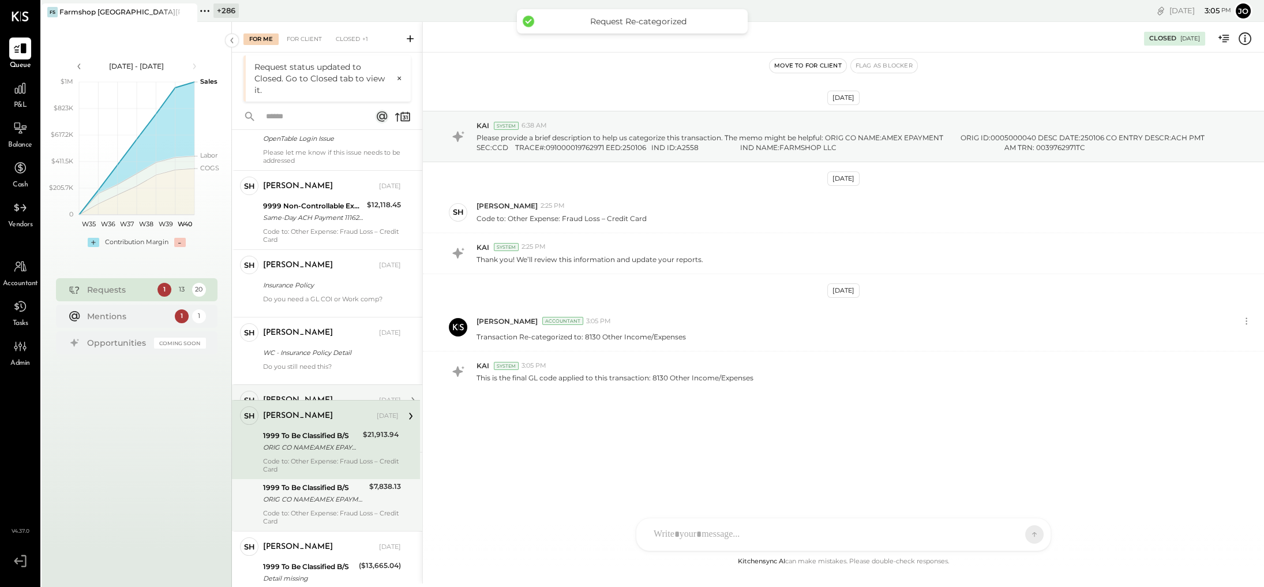
scroll to position [616, 0]
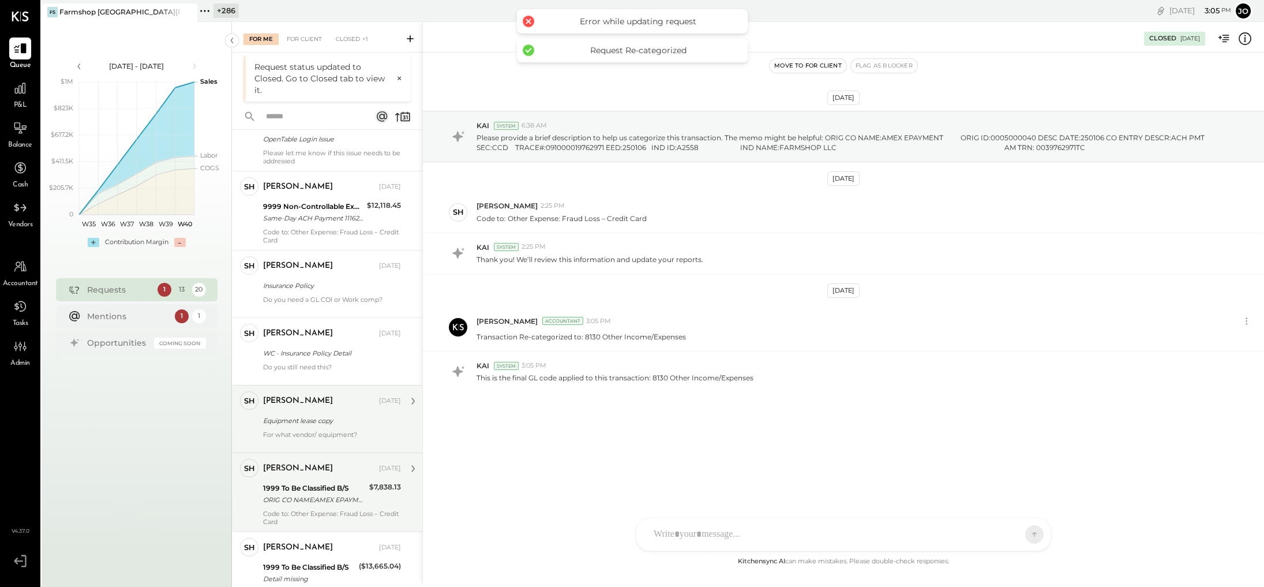
click at [335, 402] on div "1999 To Be Classified B/S" at bounding box center [314, 488] width 103 height 12
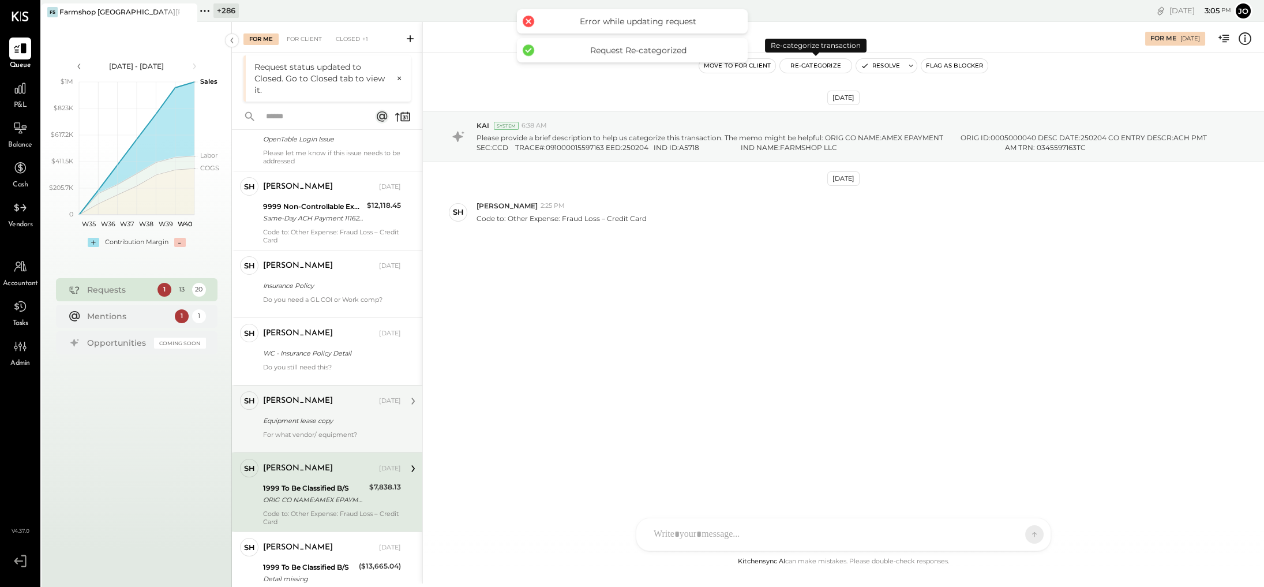
click at [770, 66] on button "Re-Categorize" at bounding box center [816, 66] width 72 height 14
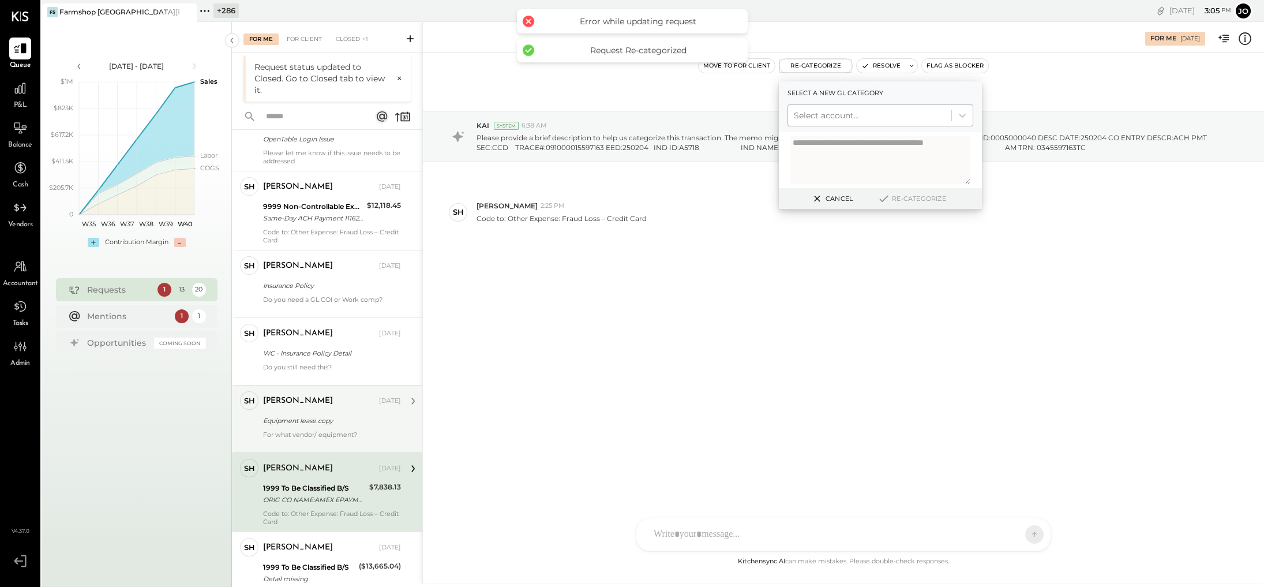
click at [770, 121] on div at bounding box center [870, 115] width 152 height 14
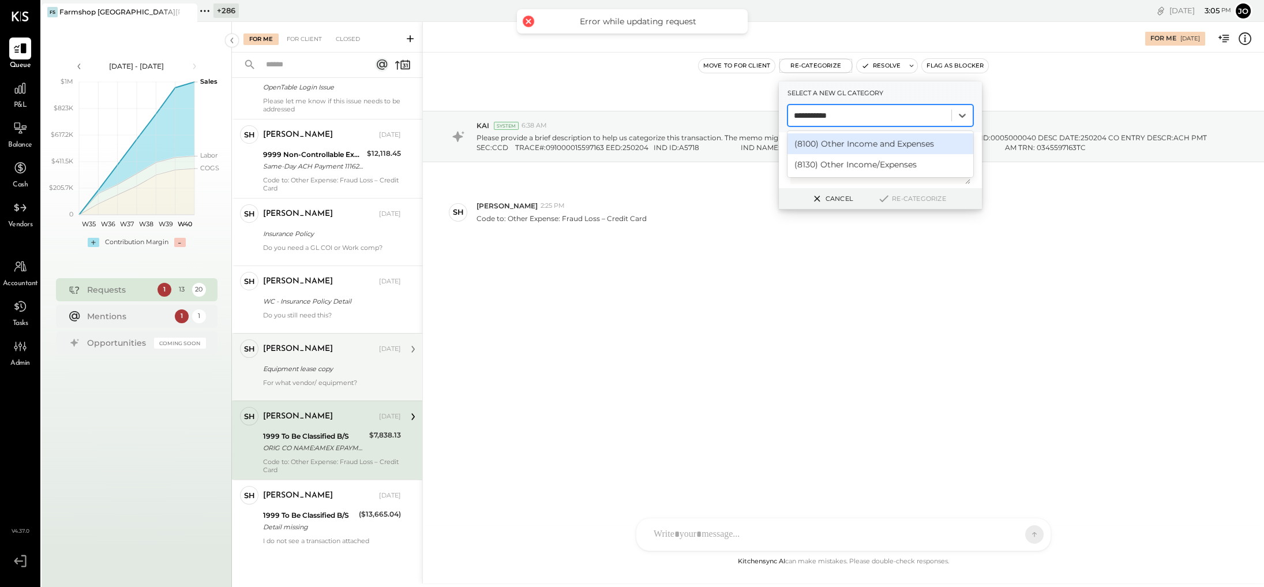
type input "**********"
click at [770, 168] on div "(8130) Other Income/Expenses" at bounding box center [880, 164] width 186 height 21
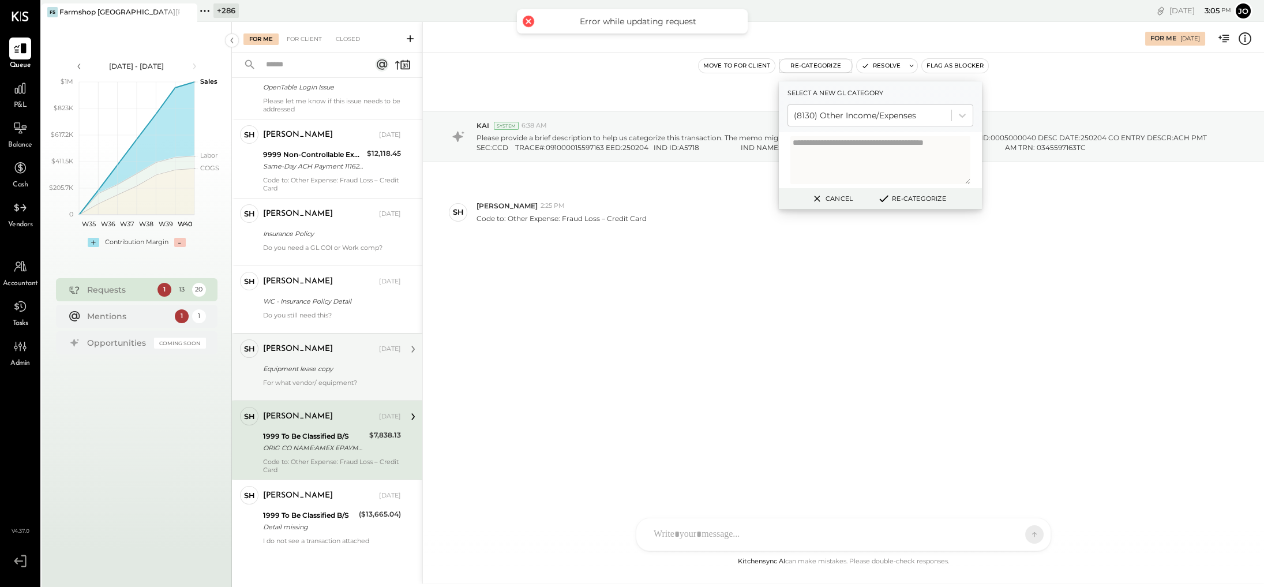
click at [770, 194] on button "Re-Categorize" at bounding box center [911, 199] width 76 height 14
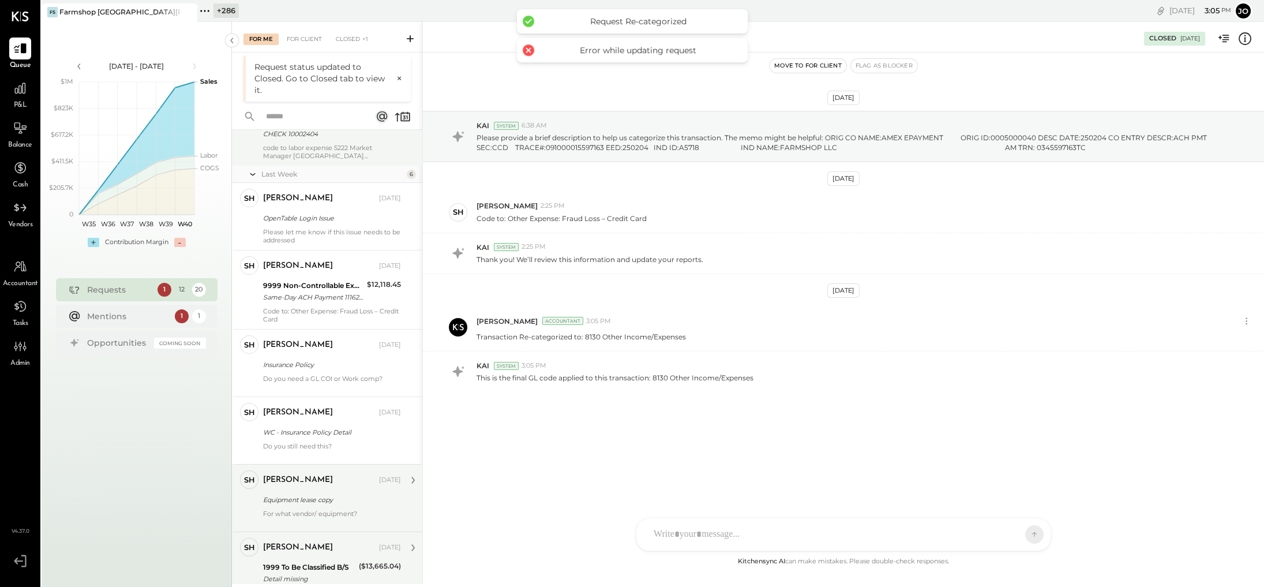
click at [352, 402] on div "[PERSON_NAME] [DATE]" at bounding box center [332, 548] width 138 height 20
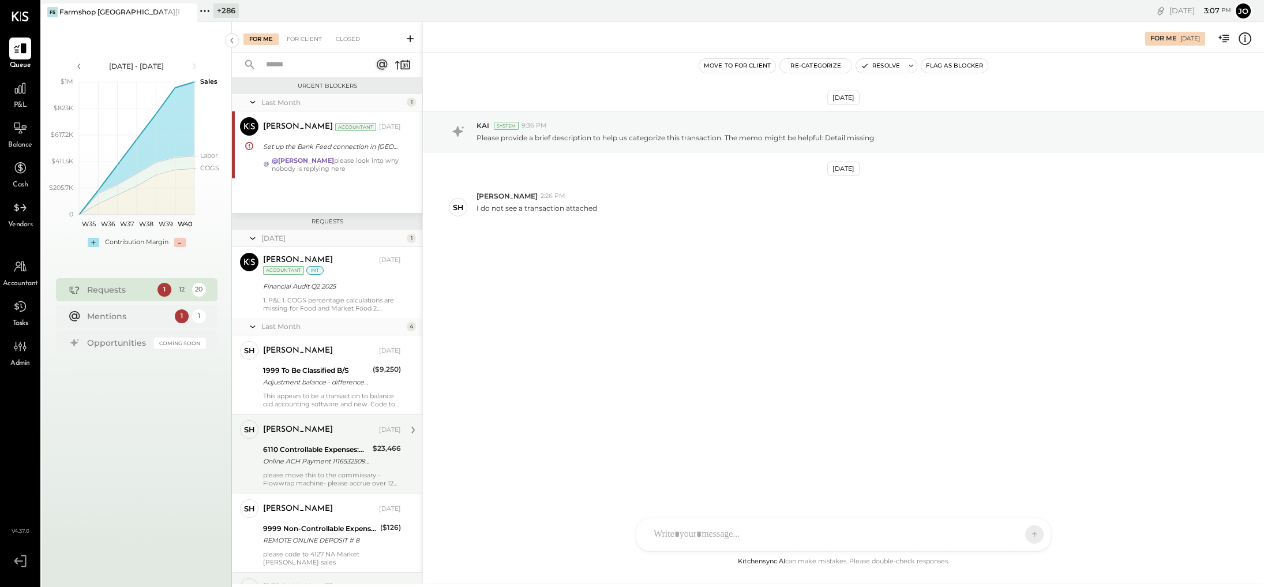
scroll to position [537, 0]
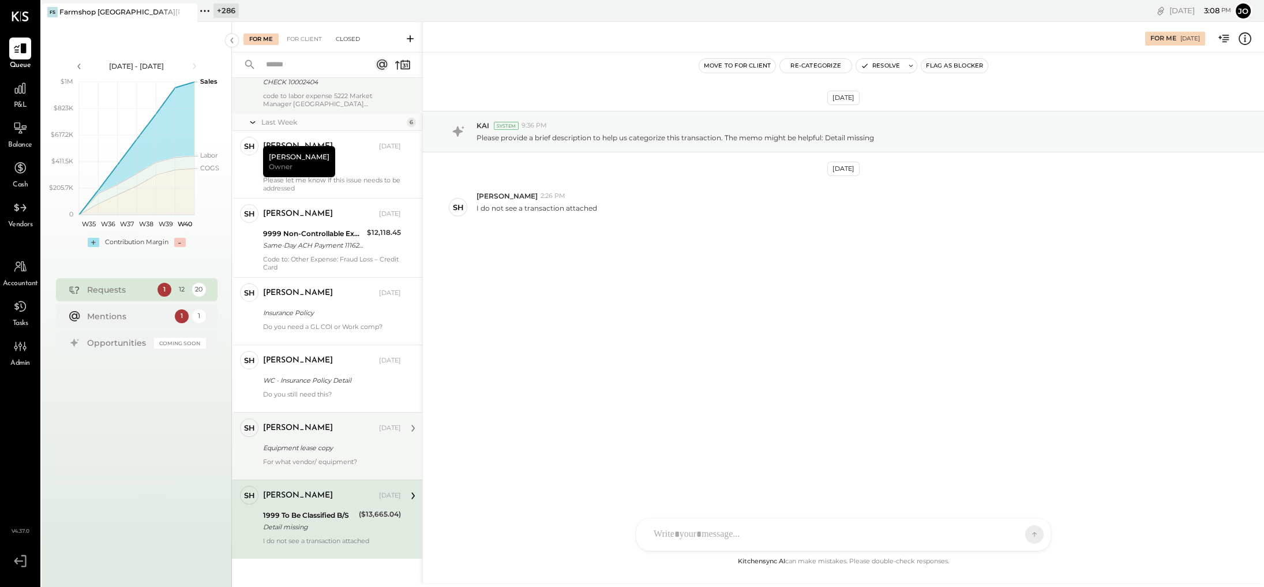
click at [349, 41] on div "Closed" at bounding box center [348, 39] width 36 height 12
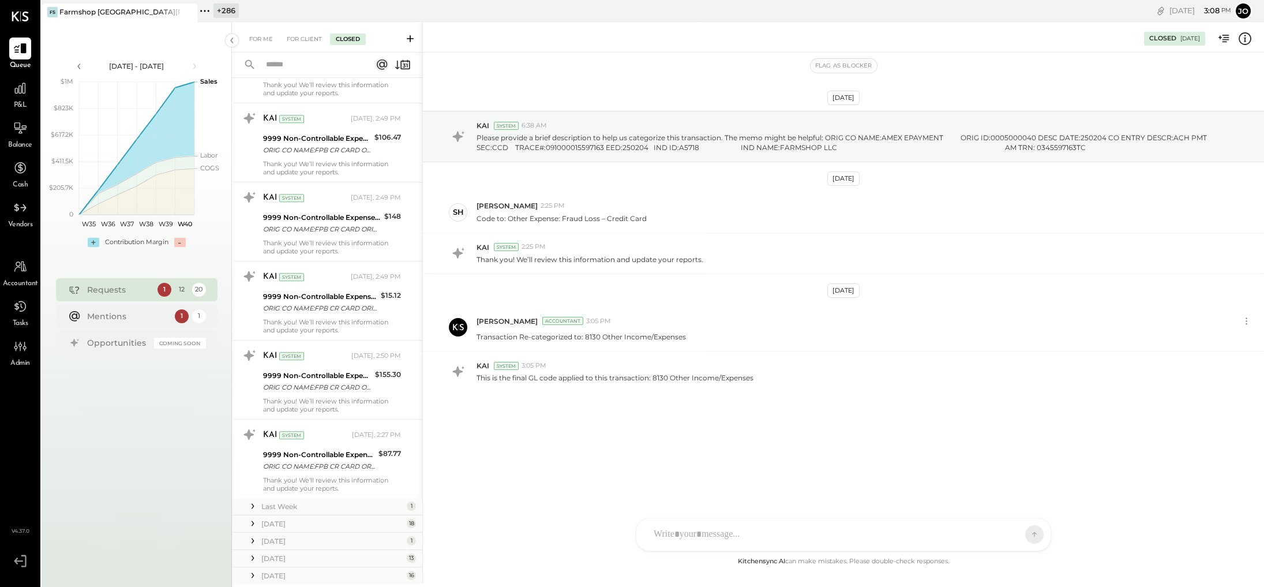
scroll to position [3270, 0]
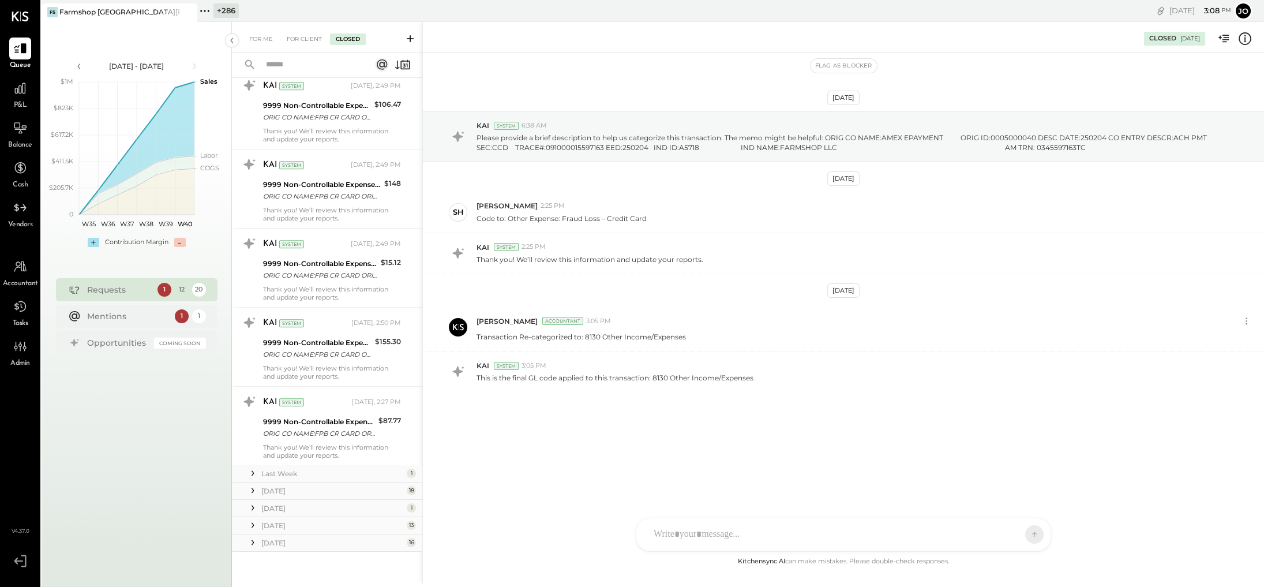
click at [335, 402] on div "[DATE]" at bounding box center [332, 543] width 142 height 10
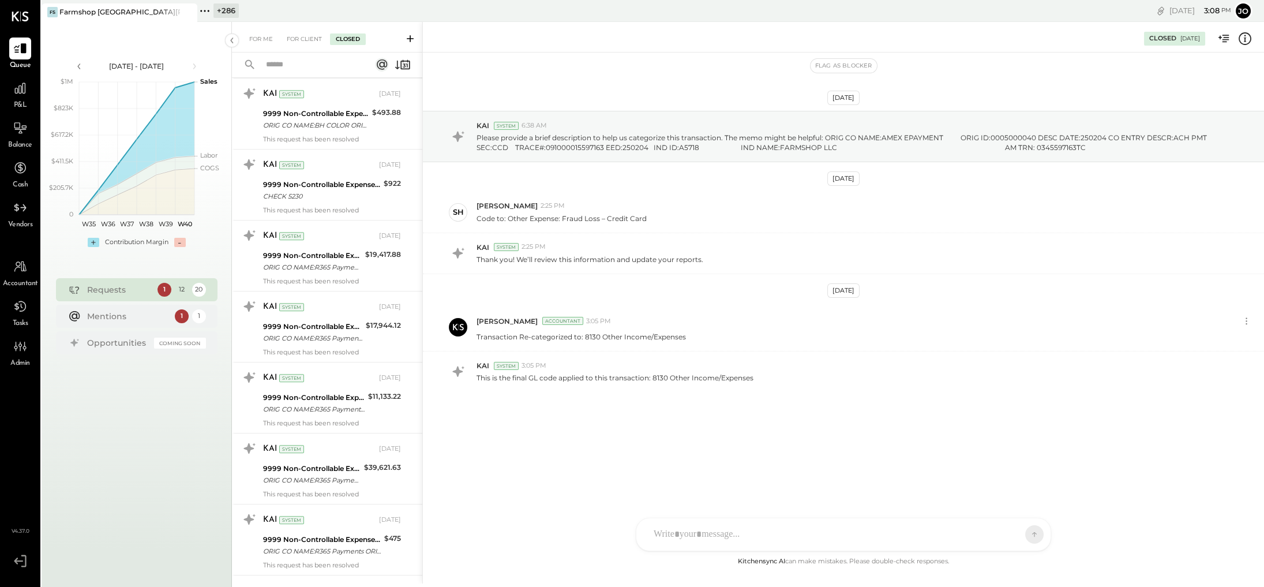
scroll to position [3514, 0]
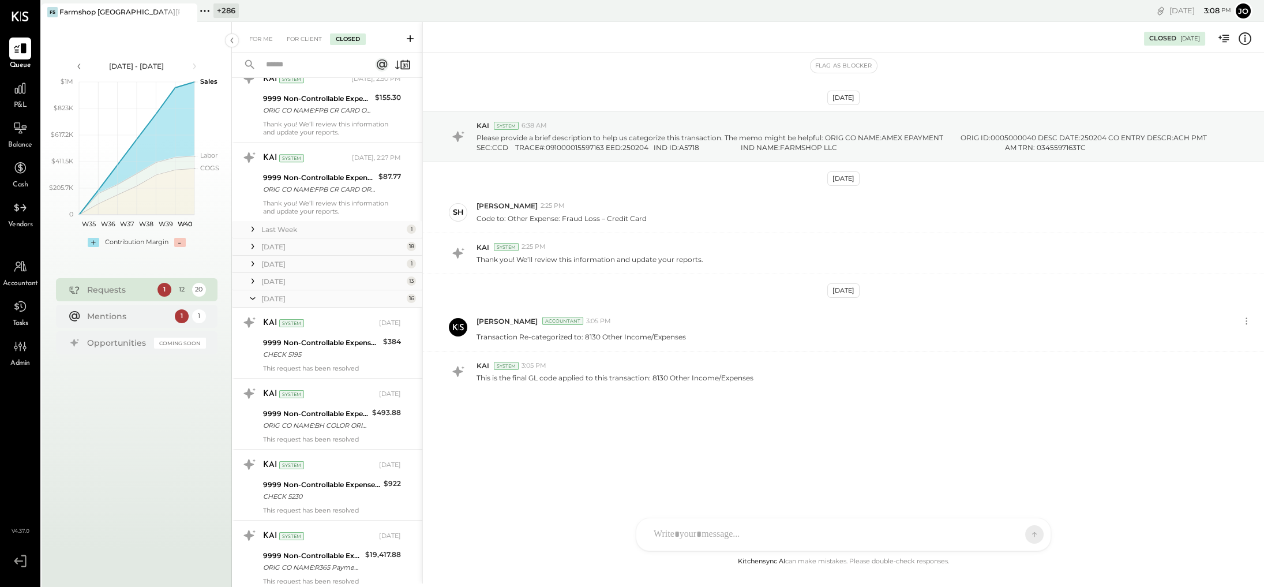
click at [312, 294] on div "[DATE]" at bounding box center [332, 299] width 142 height 10
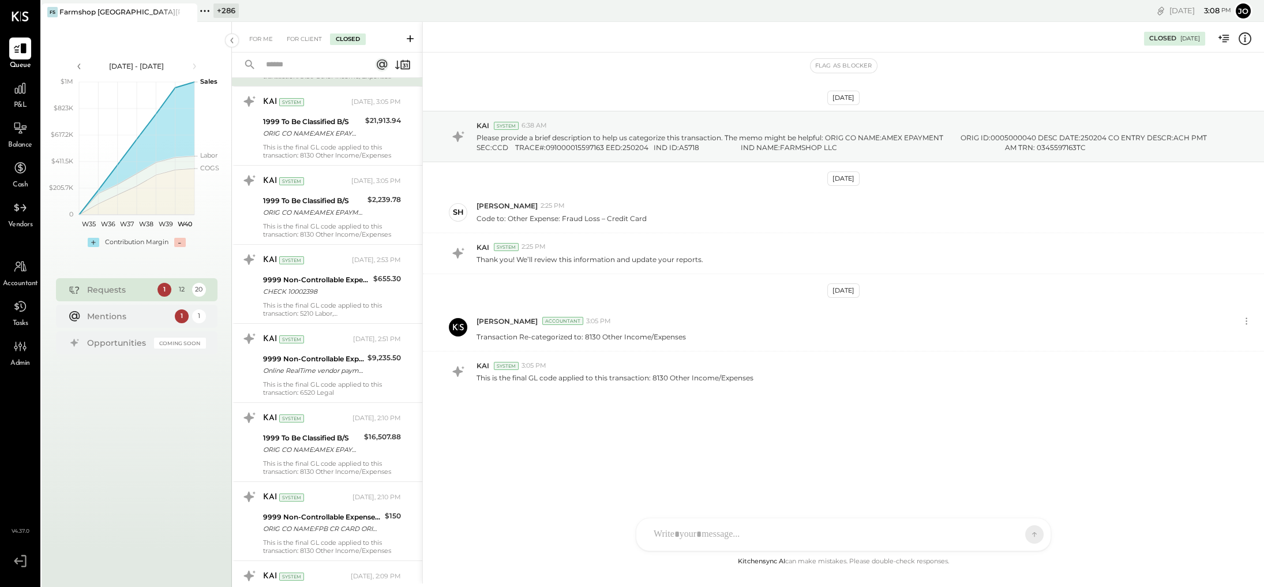
scroll to position [0, 0]
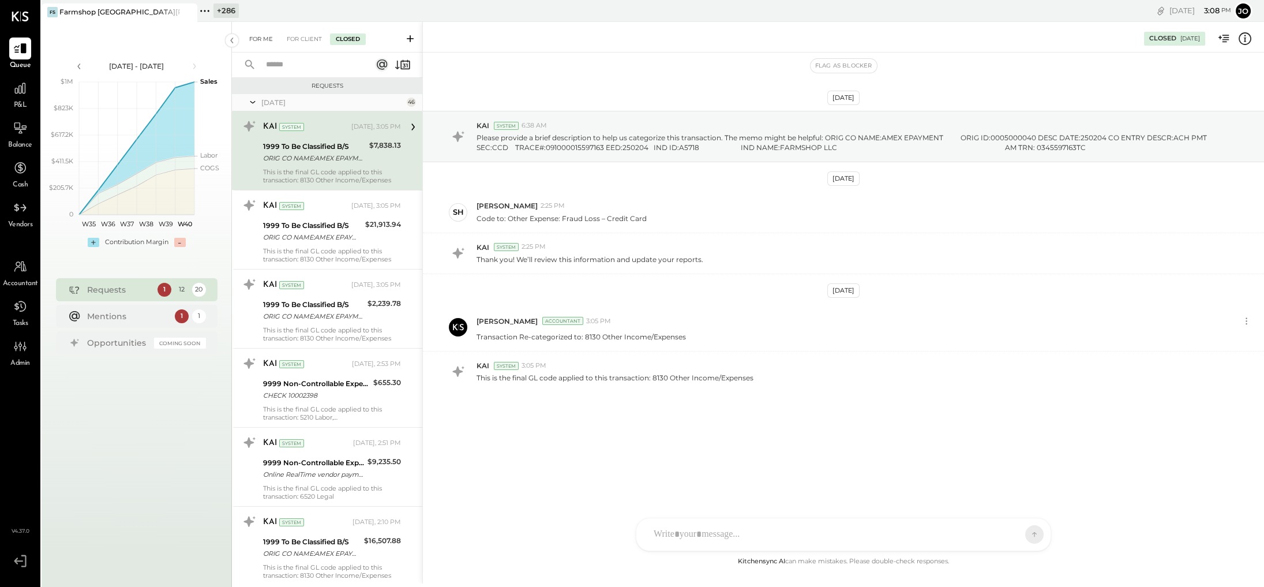
click at [271, 42] on div "For Me" at bounding box center [260, 39] width 35 height 12
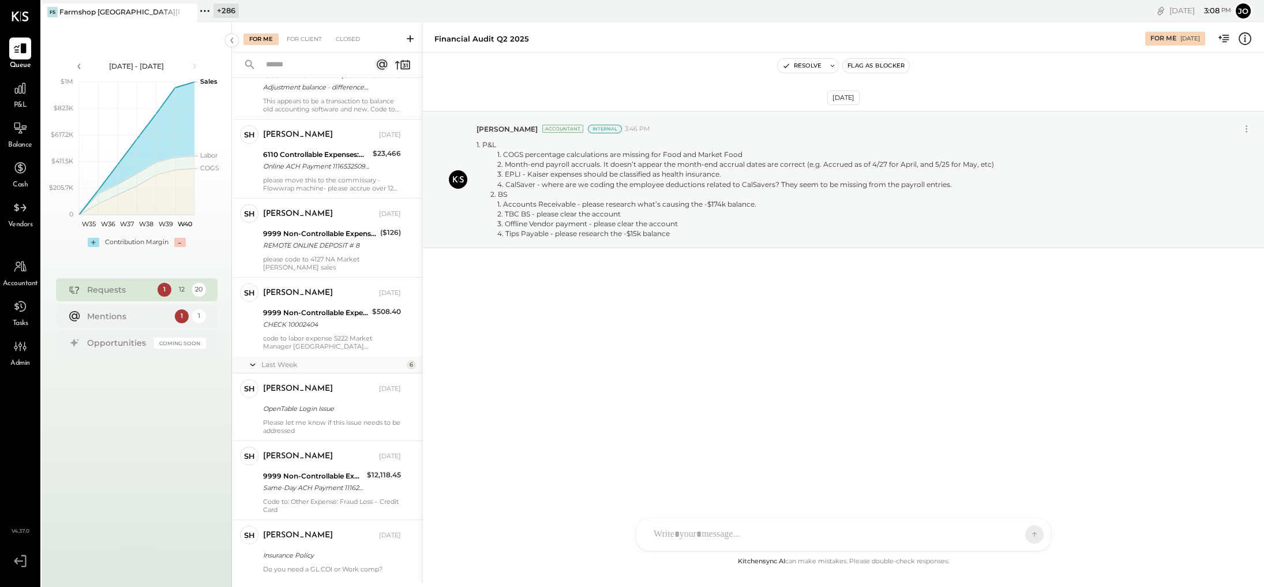
scroll to position [537, 0]
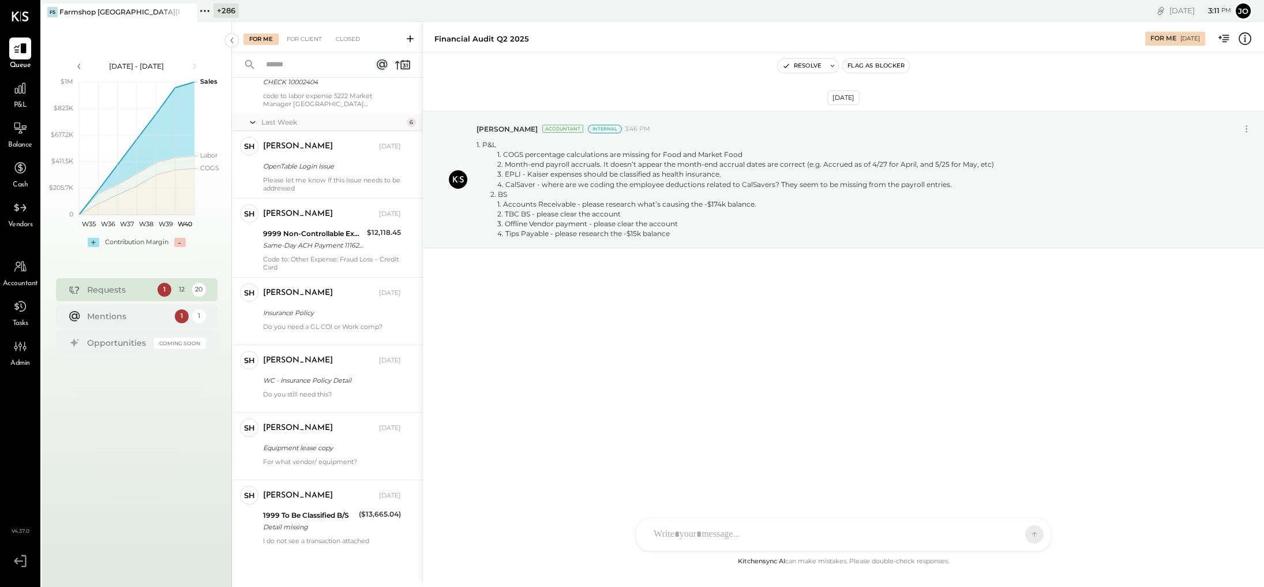
click at [312, 48] on div "For Me For Client Closed" at bounding box center [327, 37] width 190 height 31
click at [312, 47] on div "For Me For Client Closed" at bounding box center [327, 37] width 190 height 31
click at [310, 38] on div "For Client" at bounding box center [304, 39] width 47 height 12
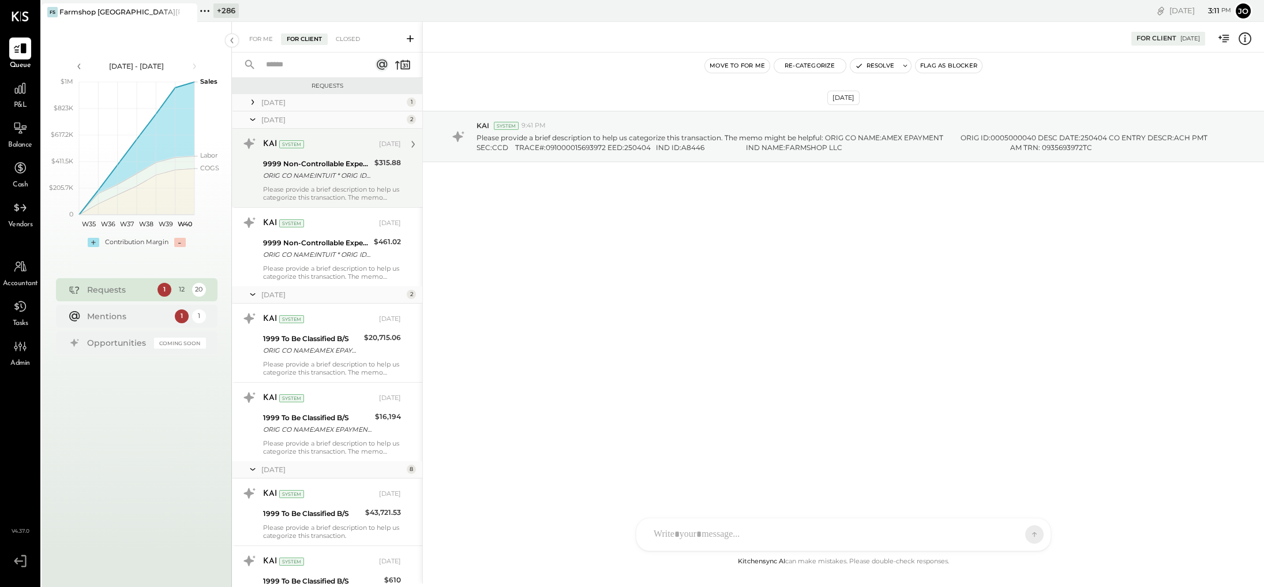
click at [340, 172] on div "ORIG CO NAME:INTUIT * ORIG ID:0000756346 DESC DATE:250519 CO ENTRY DESCR:CHECKS…" at bounding box center [317, 176] width 108 height 12
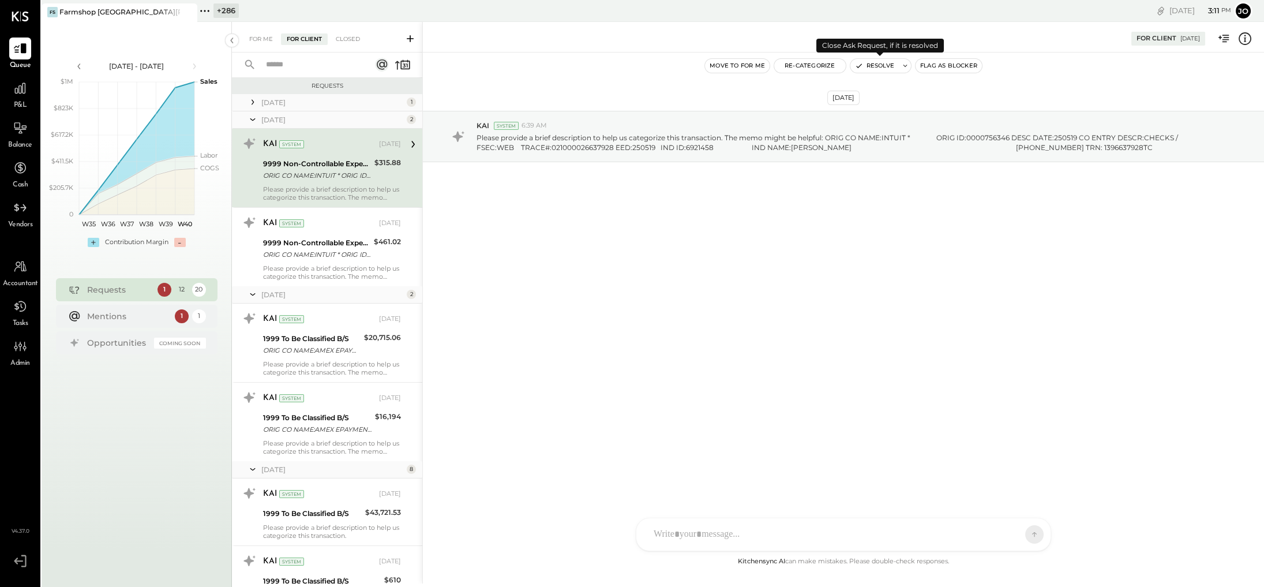
click at [770, 64] on button "Resolve" at bounding box center [874, 66] width 48 height 14
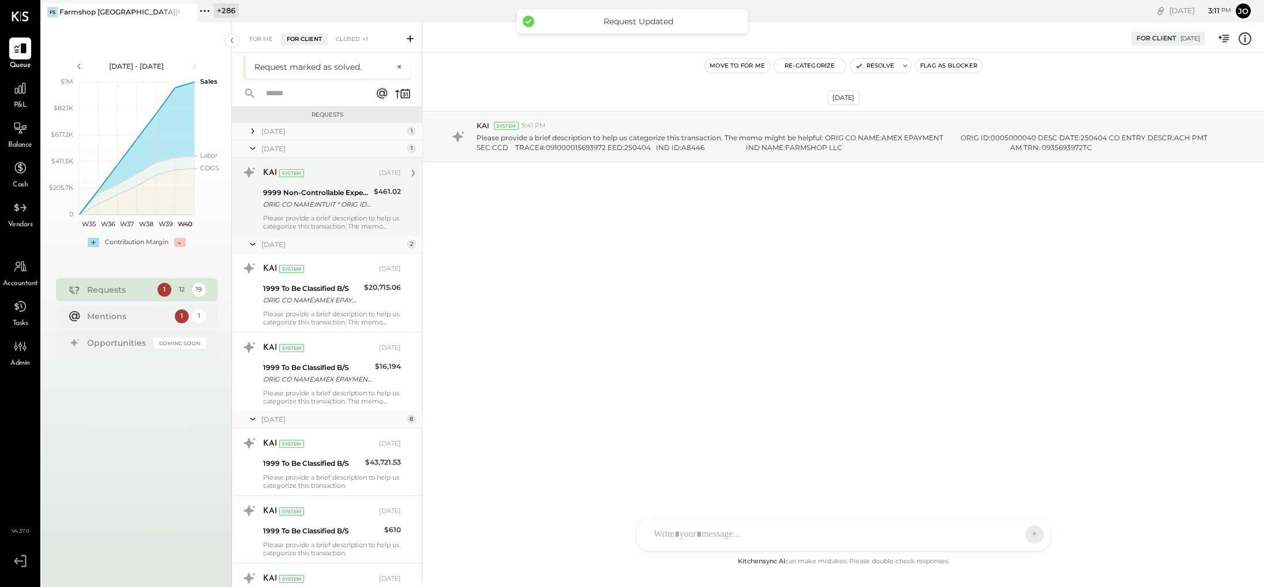
click at [350, 205] on div "ORIG CO NAME:INTUIT * ORIG ID:0000756346 DESC DATE:250519 CO ENTRY DESCR:CHECKS…" at bounding box center [316, 204] width 107 height 12
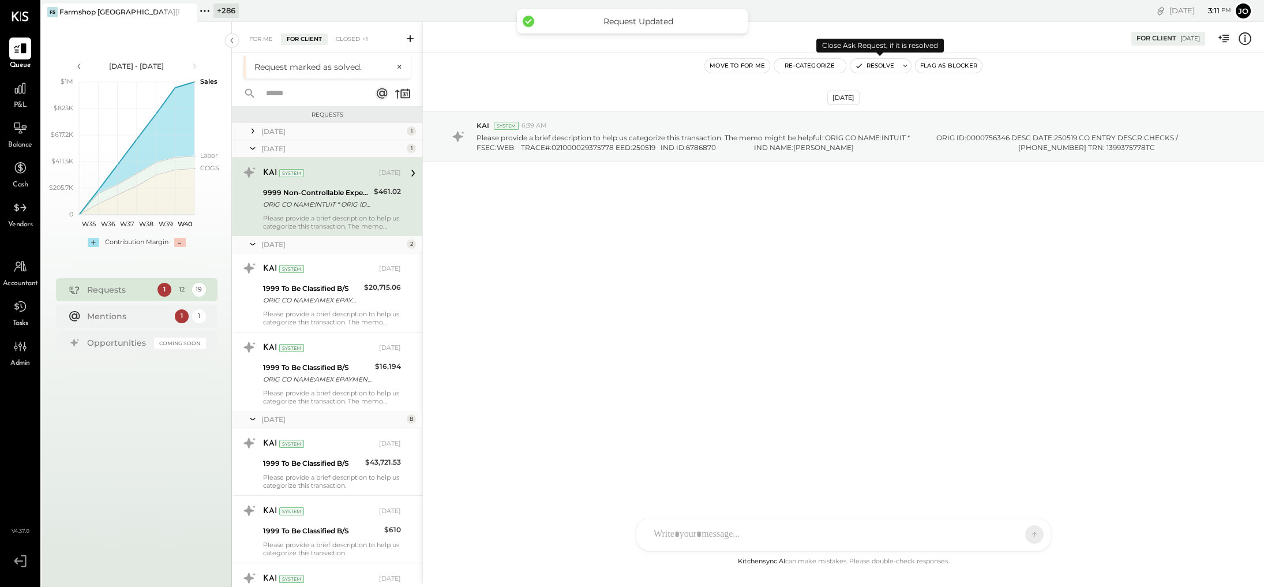
click at [770, 70] on button "Resolve" at bounding box center [874, 66] width 48 height 14
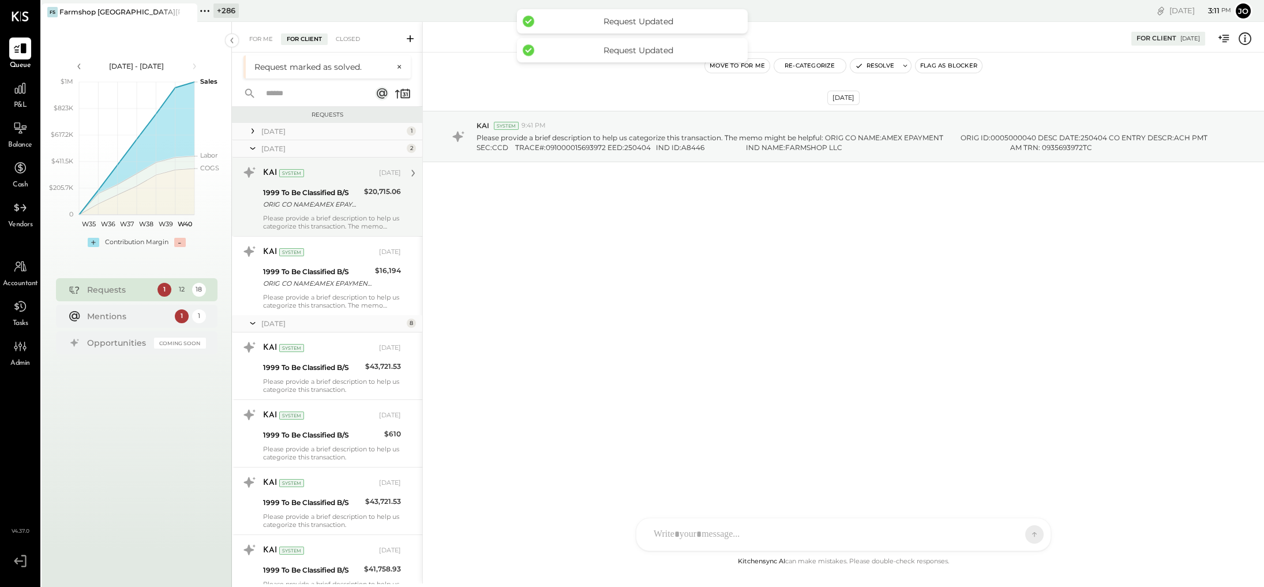
click at [337, 208] on div "ORIG CO NAME:AMEX EPAYMENT ORIG ID:0005000040 DESC DATE:250" at bounding box center [311, 204] width 97 height 12
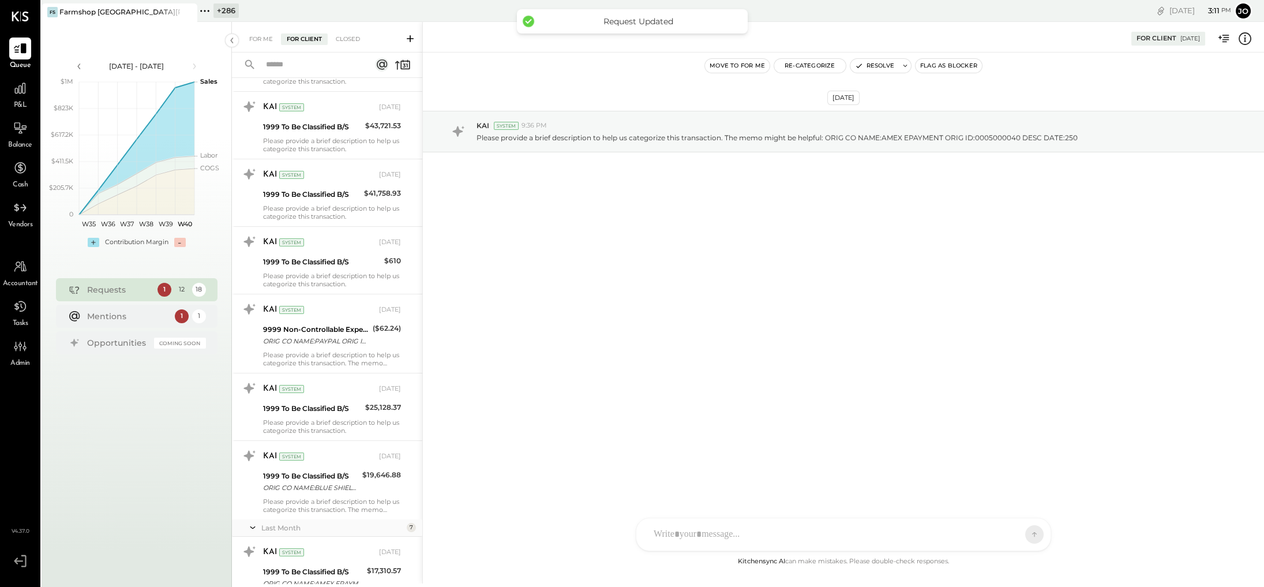
scroll to position [352, 0]
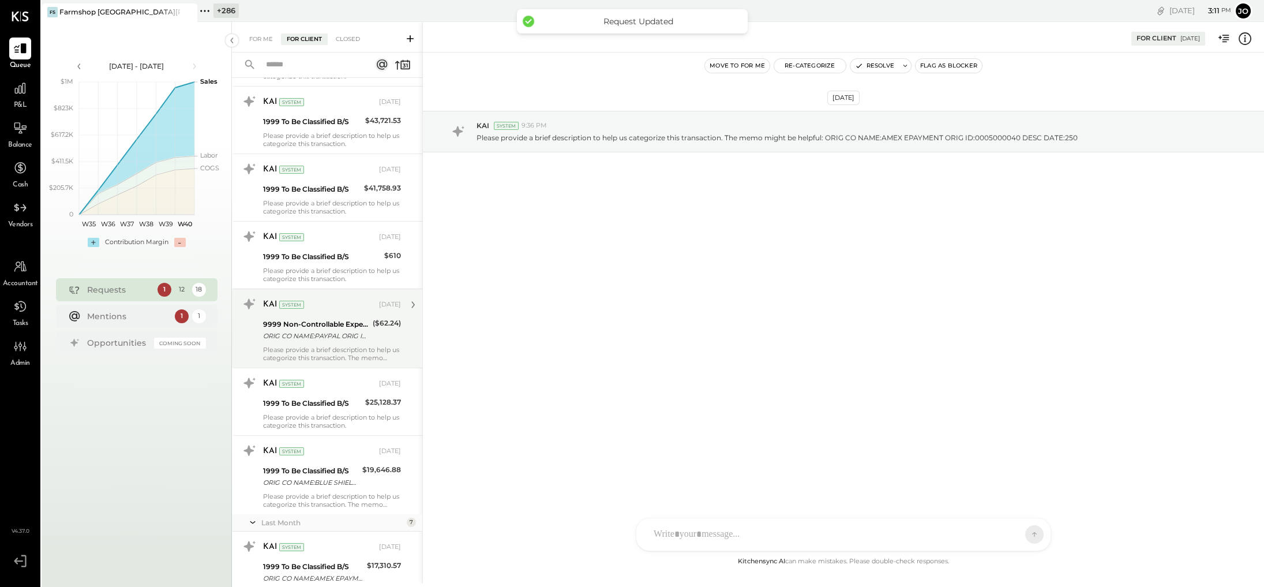
click at [345, 331] on div "ORIG CO NAME:PAYPAL ORIG ID:PAYPALSD11 DESC DATE:250" at bounding box center [316, 336] width 106 height 12
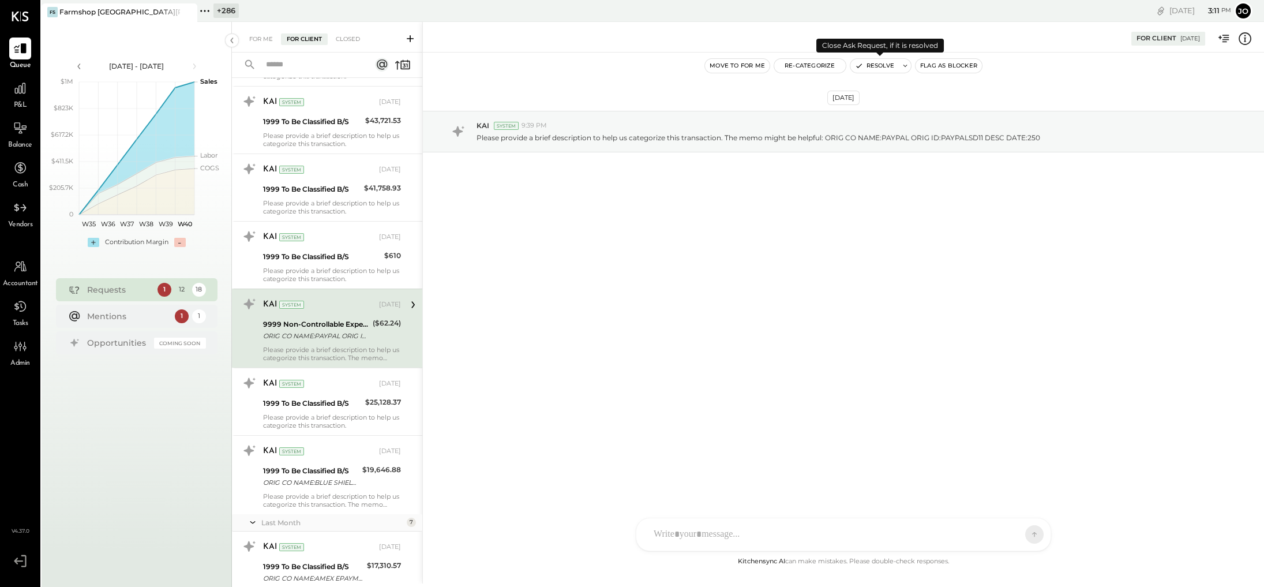
click at [770, 65] on button "Resolve" at bounding box center [874, 66] width 48 height 14
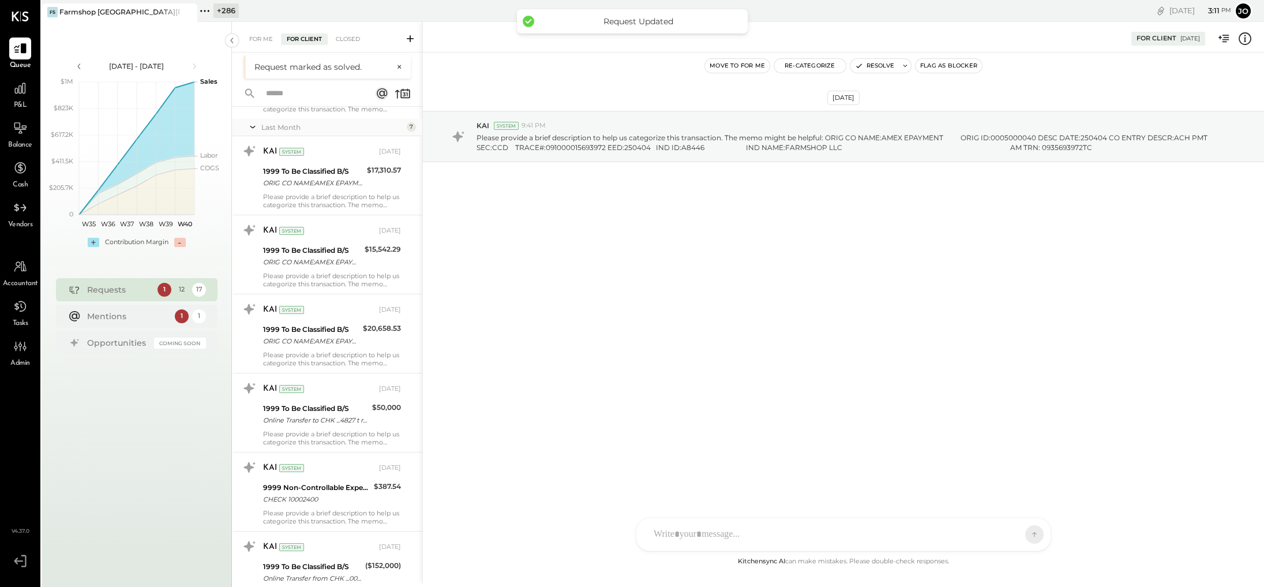
scroll to position [807, 0]
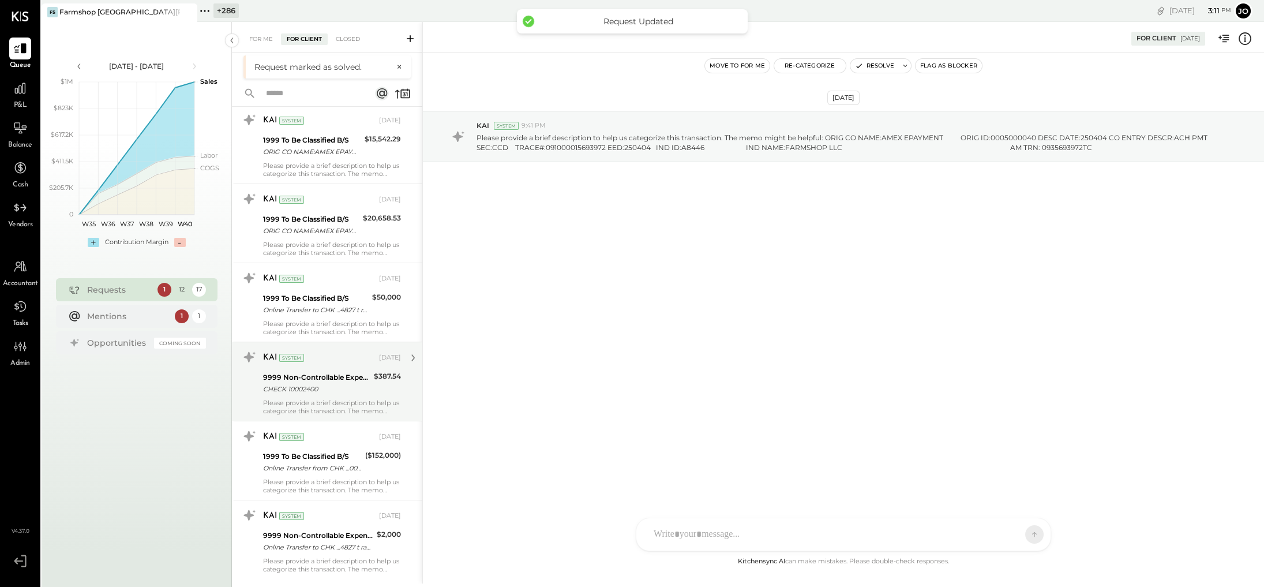
click at [348, 389] on div "CHECK 10002400" at bounding box center [316, 389] width 107 height 12
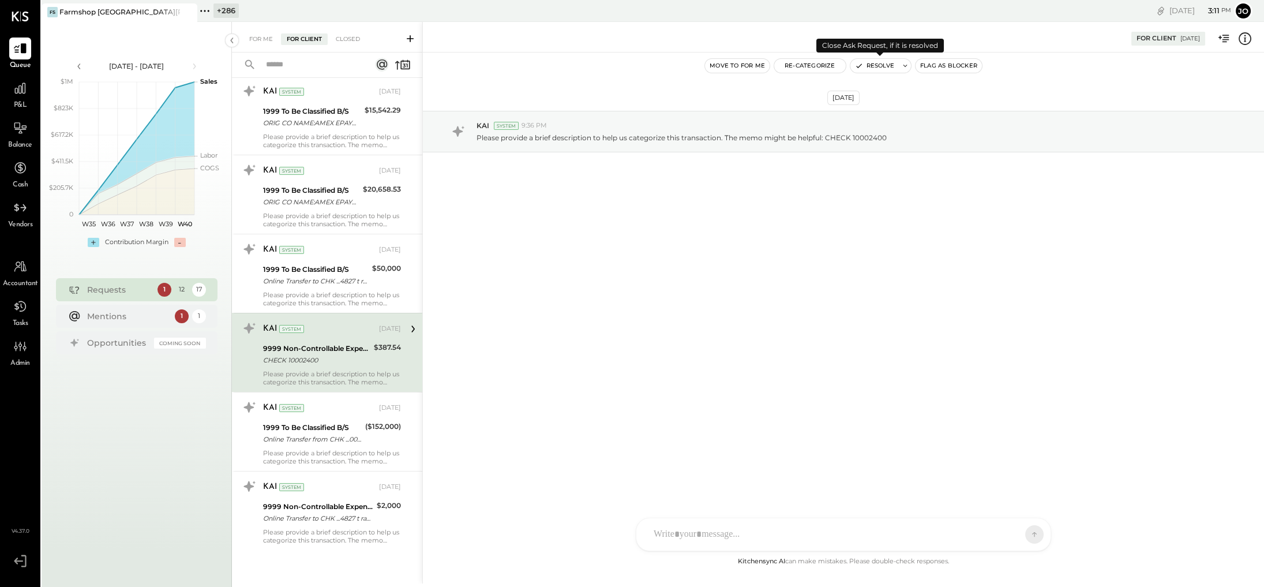
click at [770, 65] on button "Resolve" at bounding box center [874, 66] width 48 height 14
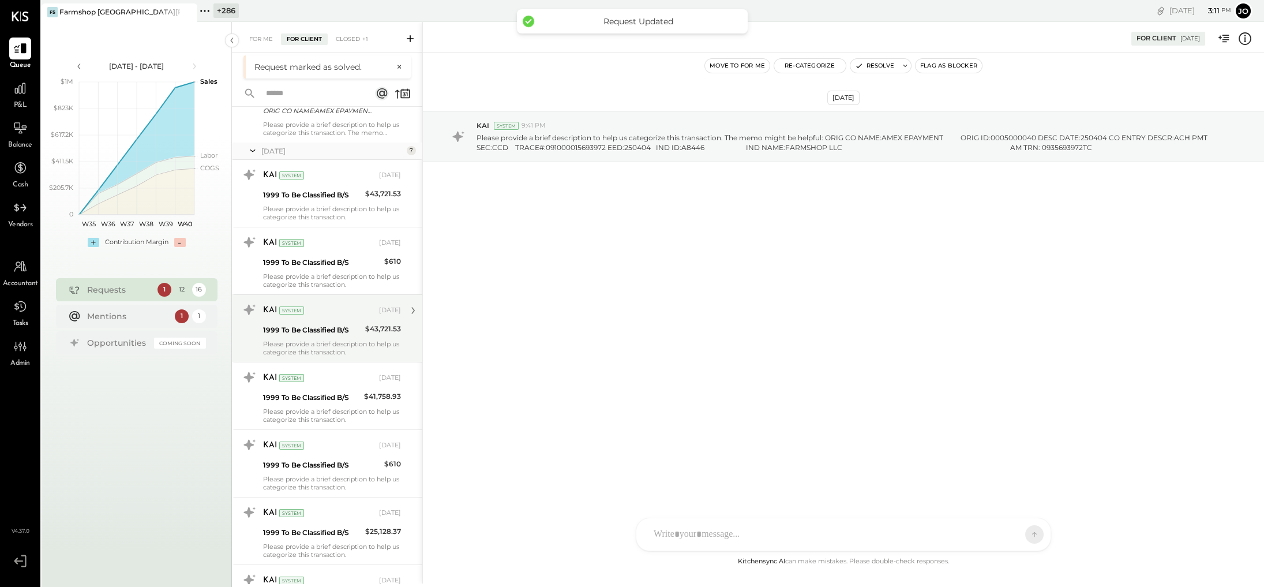
scroll to position [728, 0]
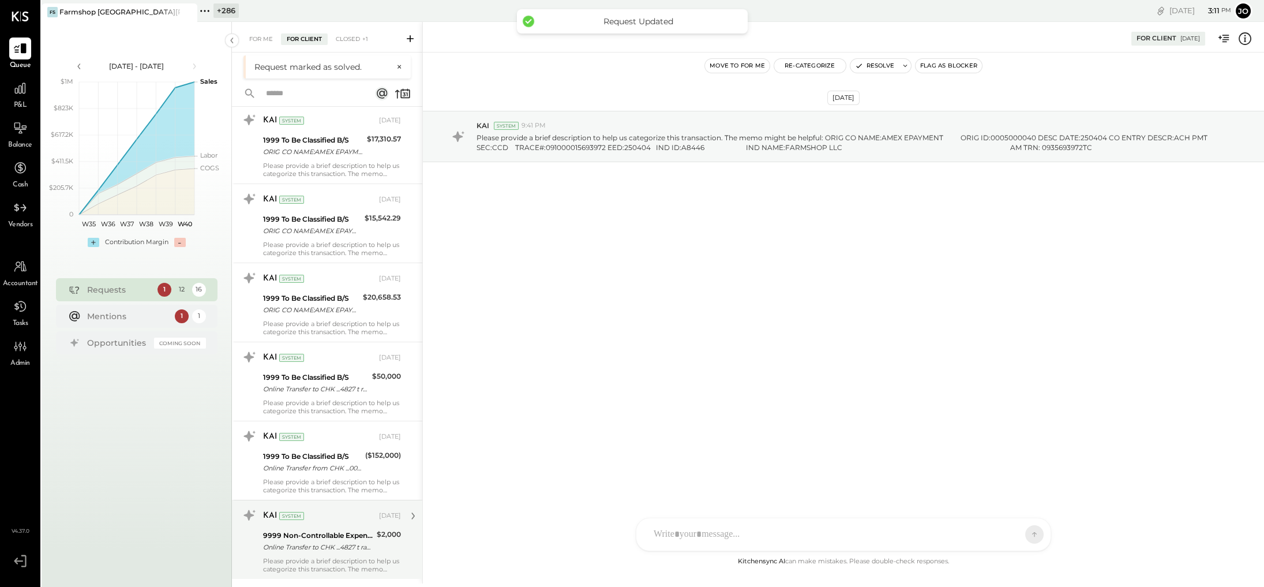
click at [344, 402] on div "Please provide a brief description to help us categorize this transaction. The …" at bounding box center [332, 565] width 138 height 16
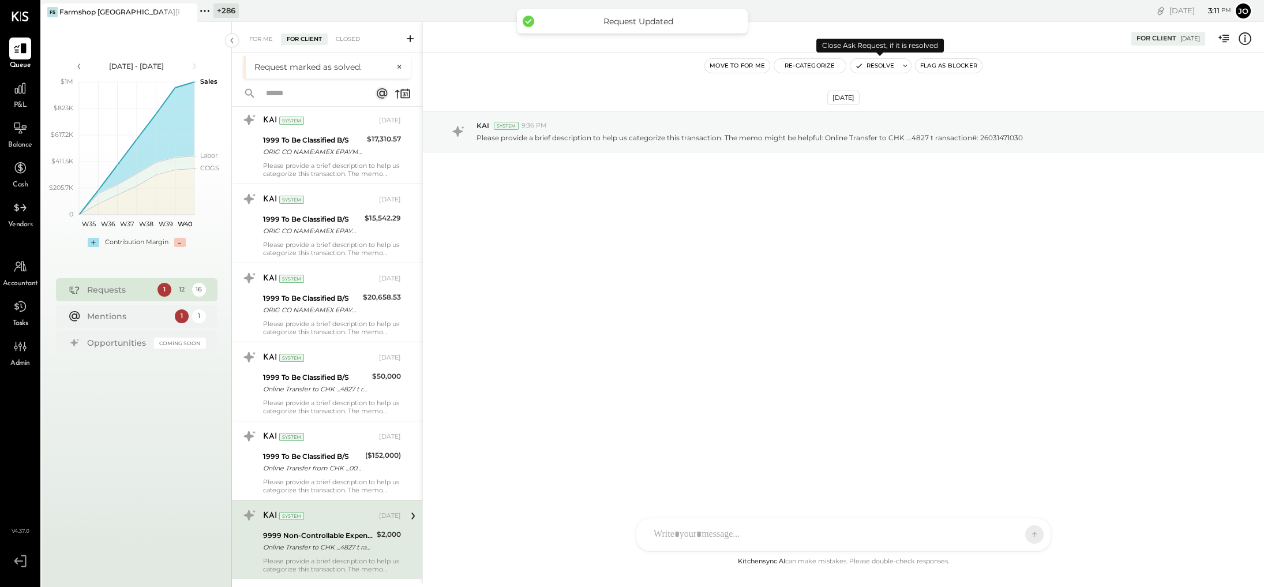
click at [770, 67] on button "Resolve" at bounding box center [874, 66] width 48 height 14
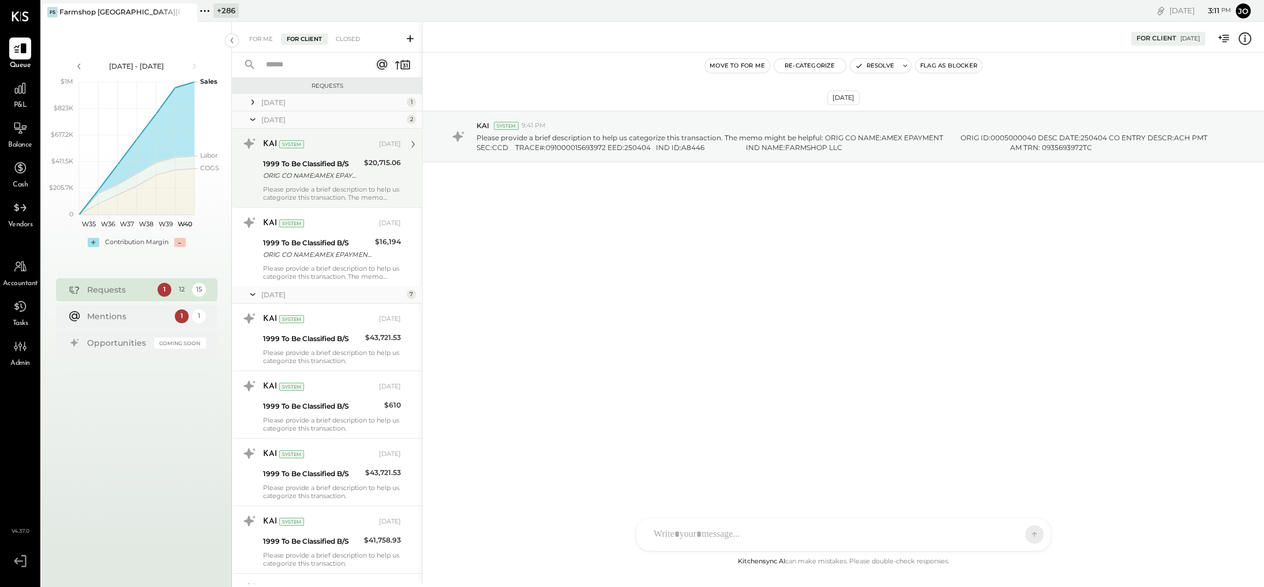
click at [330, 161] on div "1999 To Be Classified B/S" at bounding box center [311, 164] width 97 height 12
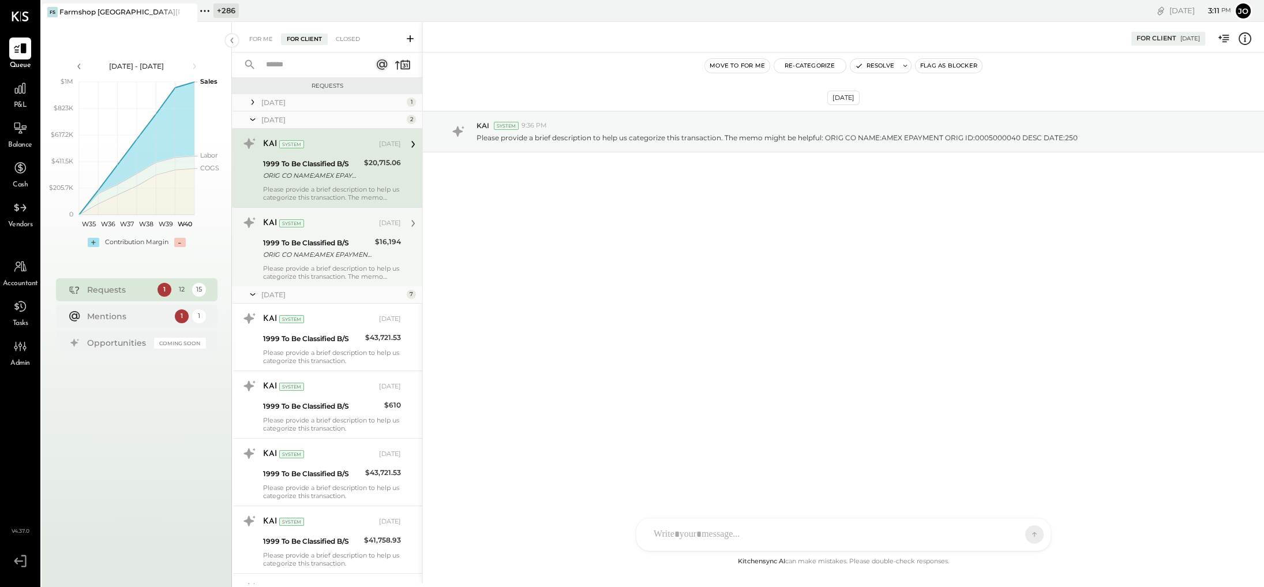
click at [335, 241] on div "1999 To Be Classified B/S" at bounding box center [317, 243] width 108 height 12
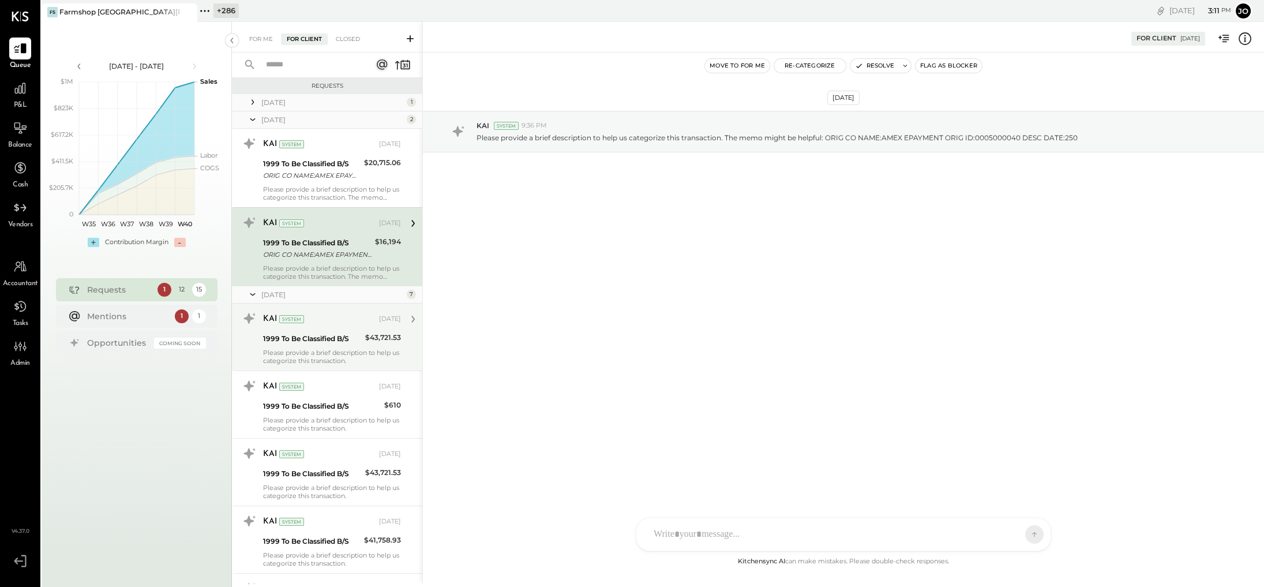
click at [338, 333] on div "1999 To Be Classified B/S" at bounding box center [312, 339] width 99 height 12
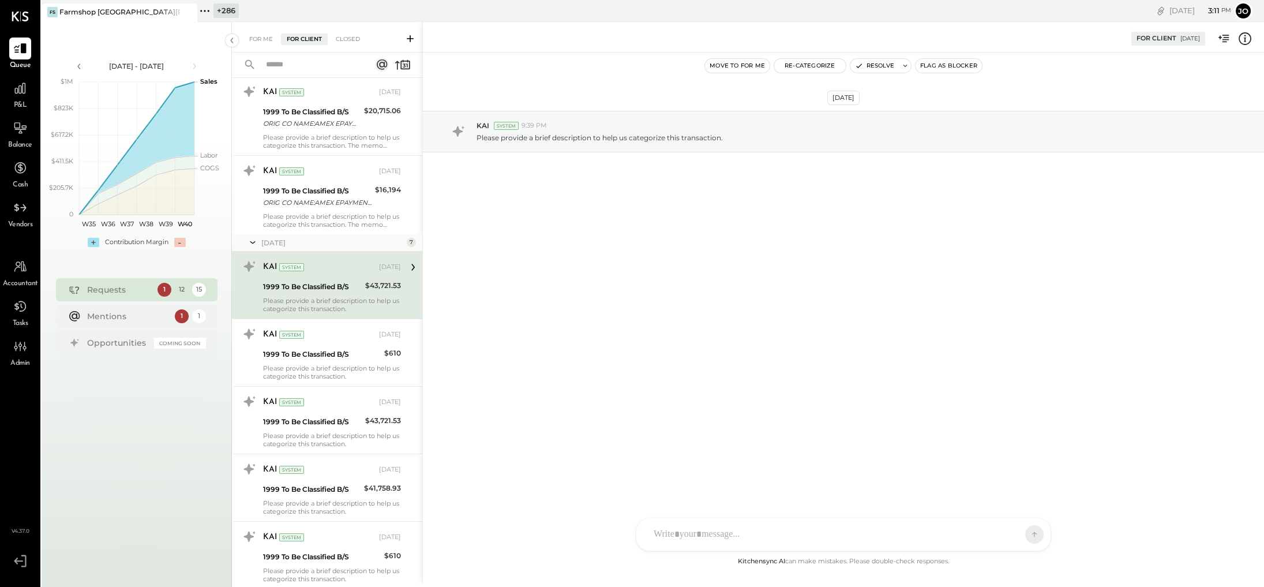
scroll to position [52, 0]
click at [338, 332] on div "KAI System" at bounding box center [320, 335] width 114 height 12
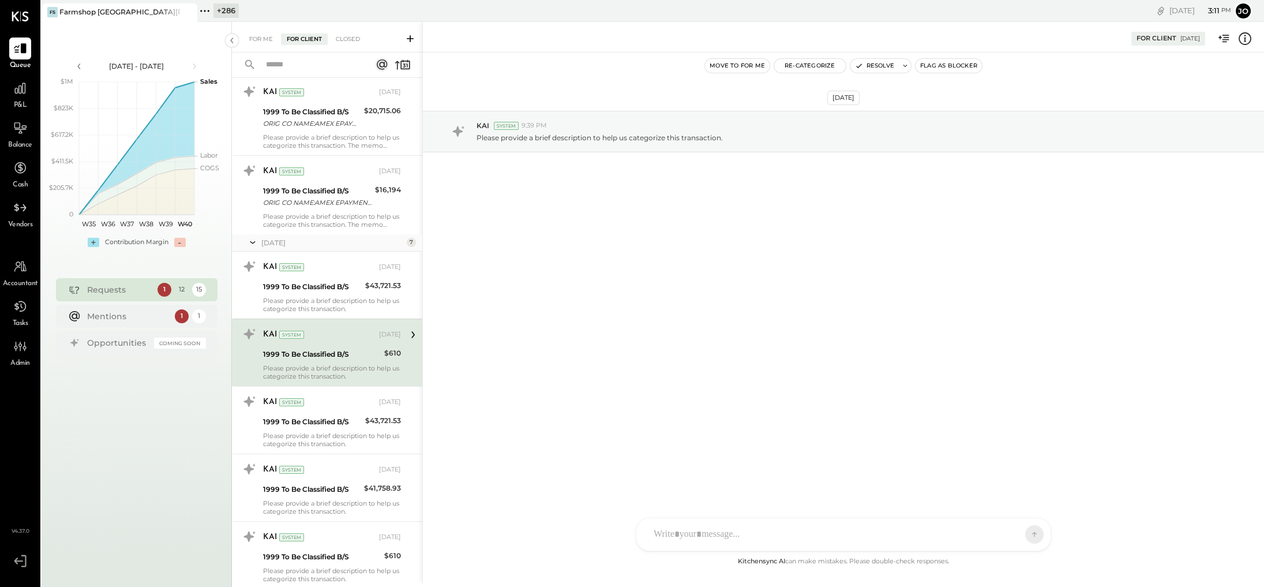
click at [341, 357] on div "1999 To Be Classified B/S" at bounding box center [322, 354] width 118 height 12
click at [344, 395] on div "KAI System [DATE]" at bounding box center [332, 402] width 138 height 16
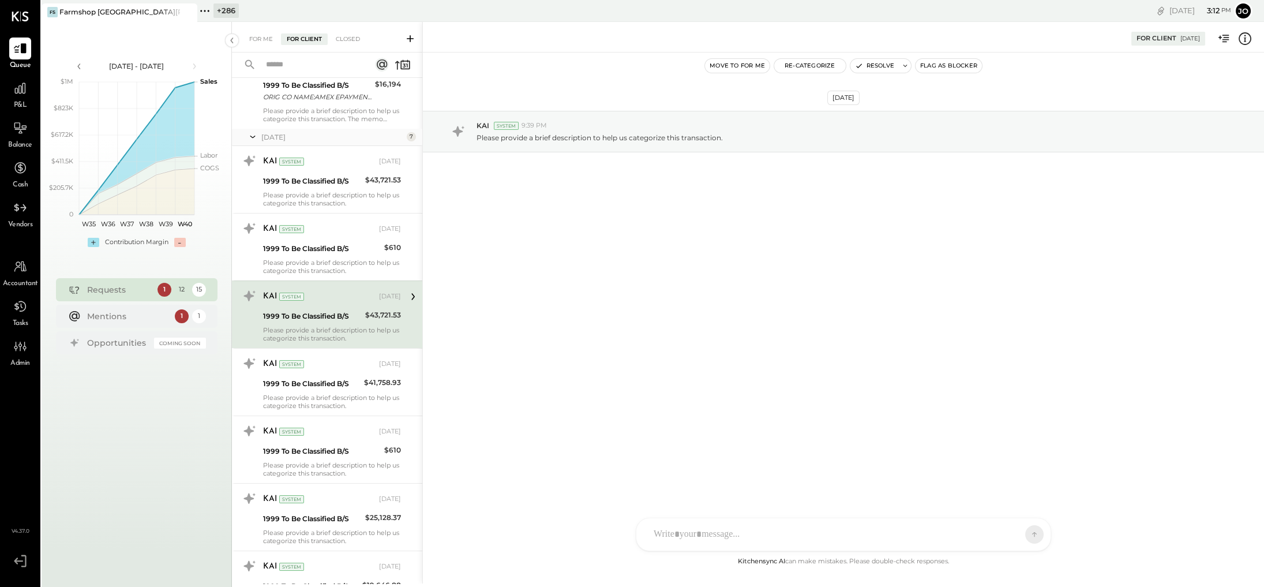
scroll to position [164, 0]
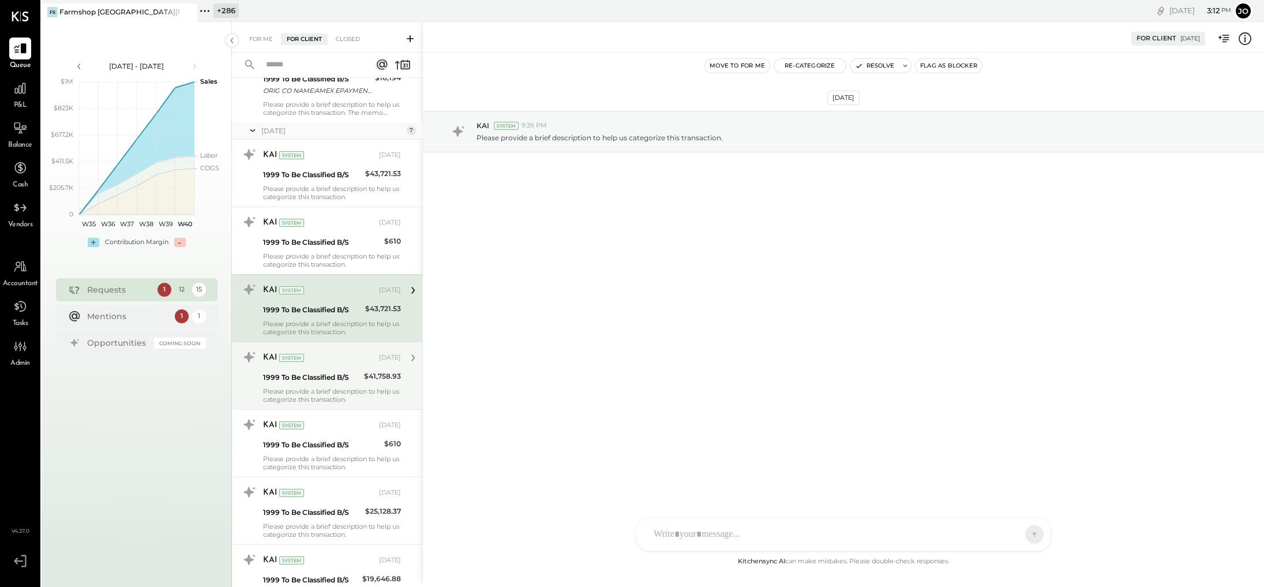
click at [344, 380] on div "1999 To Be Classified B/S" at bounding box center [311, 378] width 97 height 12
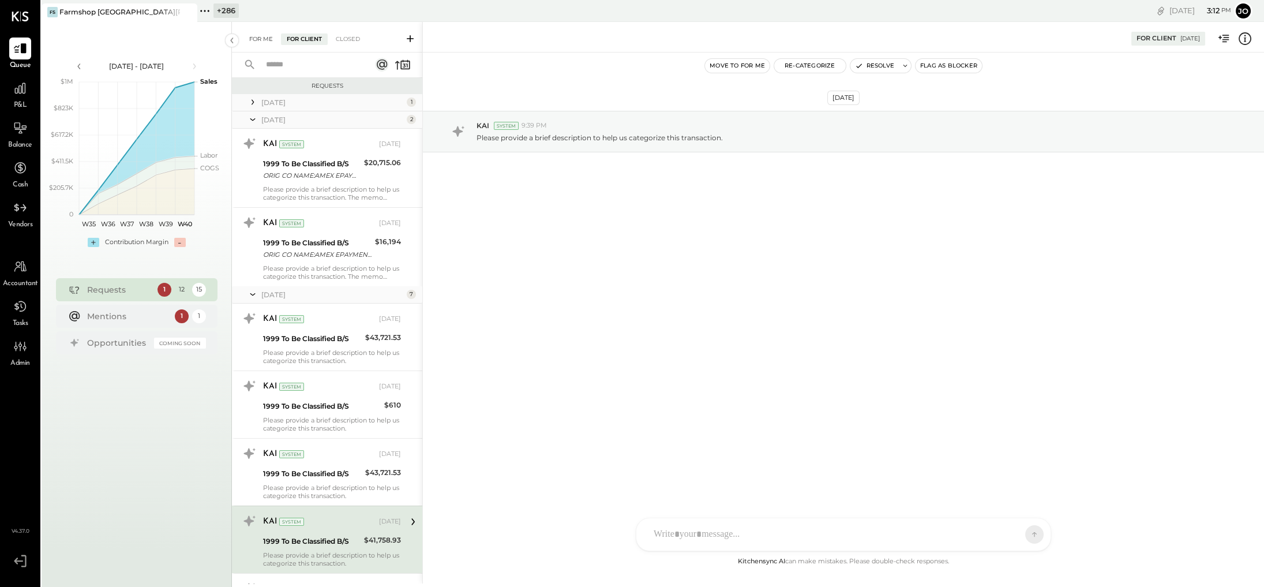
click at [259, 44] on div "For Me" at bounding box center [260, 39] width 35 height 12
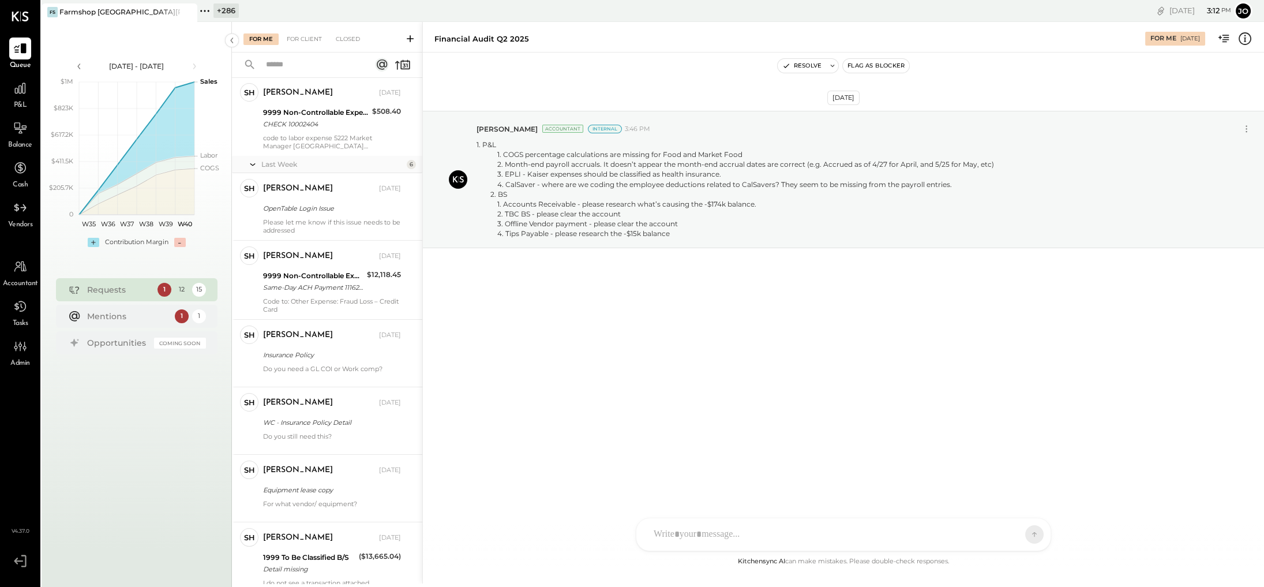
scroll to position [537, 0]
